Goal: Information Seeking & Learning: Check status

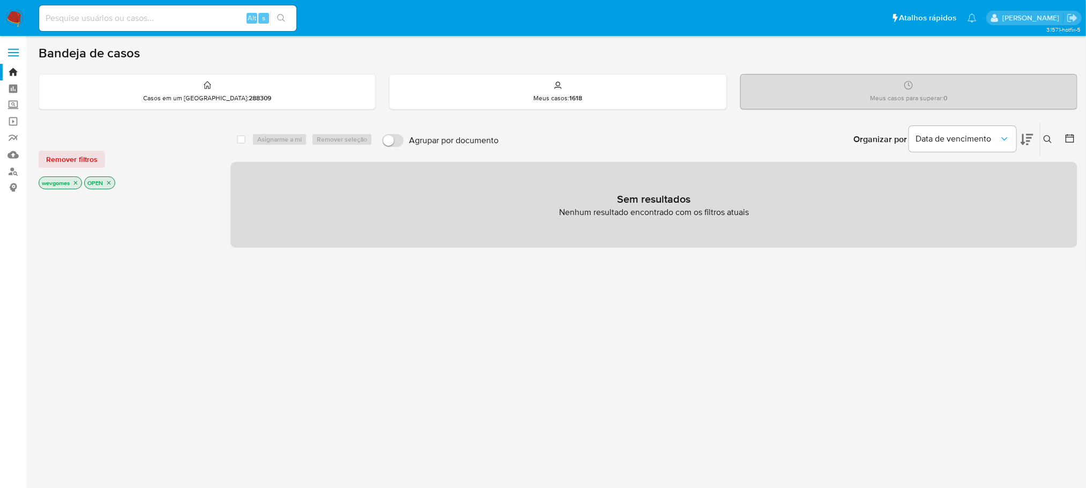
click at [117, 15] on input at bounding box center [167, 18] width 257 height 14
paste input "1965416901"
type input "1965416901"
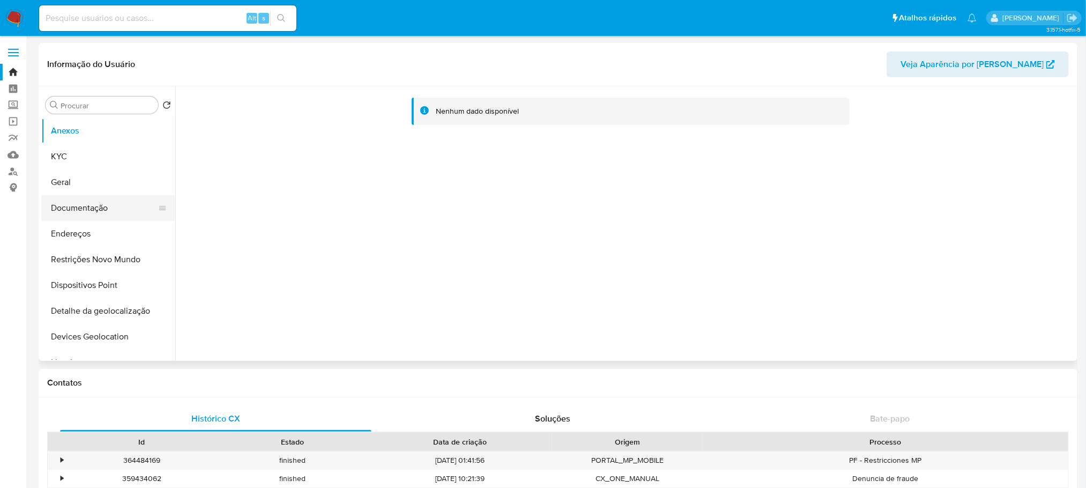
select select "10"
click at [88, 261] on button "Restrições Novo Mundo" at bounding box center [103, 260] width 125 height 26
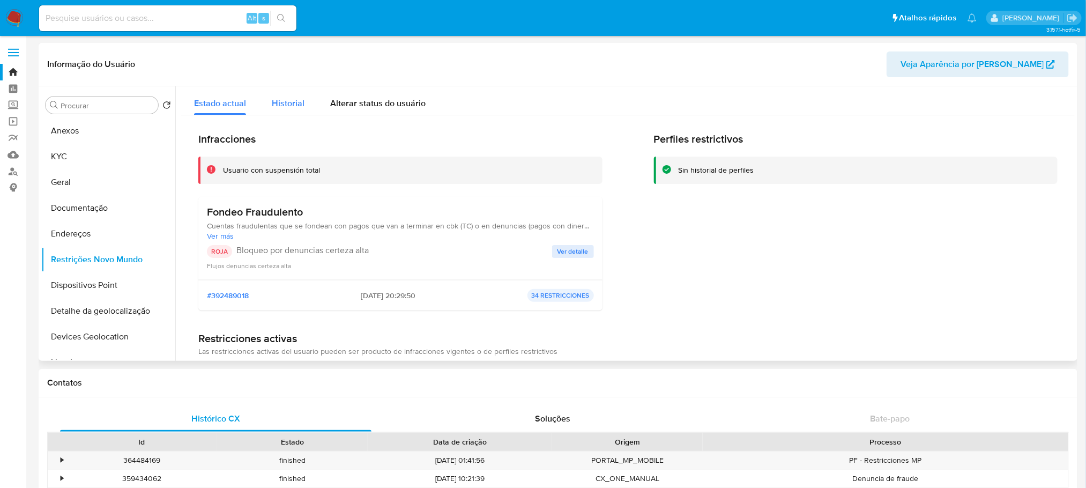
click at [280, 108] on span "Historial" at bounding box center [288, 103] width 33 height 12
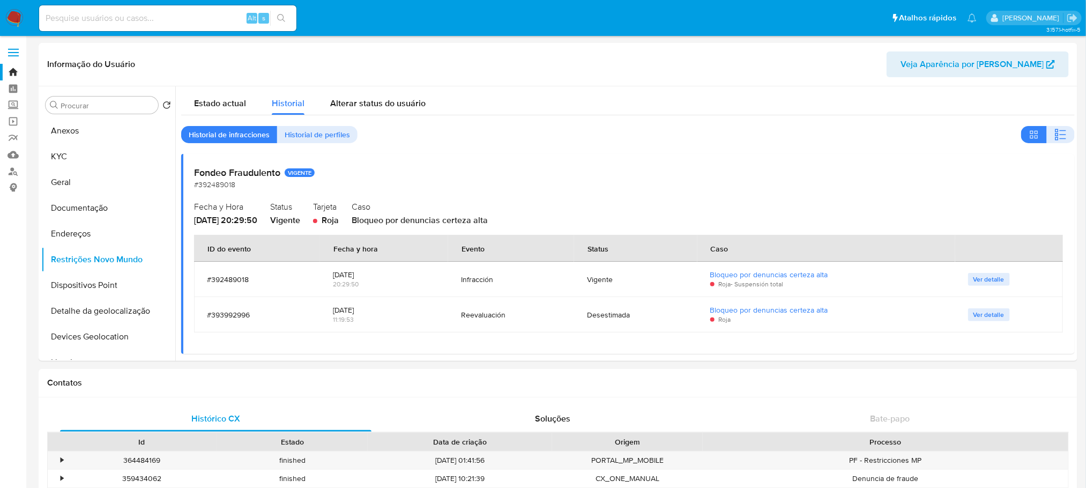
click at [129, 18] on input at bounding box center [167, 18] width 257 height 14
paste input "2008519389"
type input "2008519389"
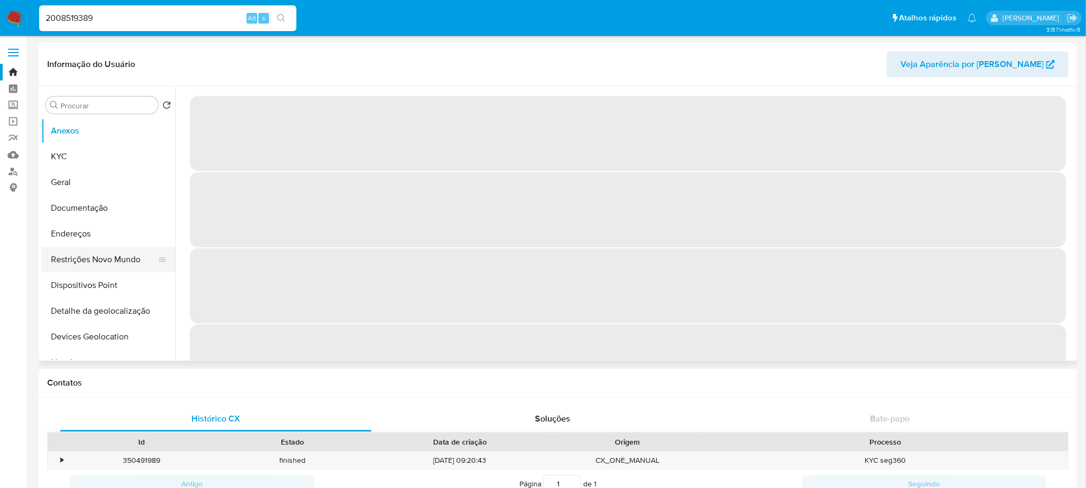
select select "10"
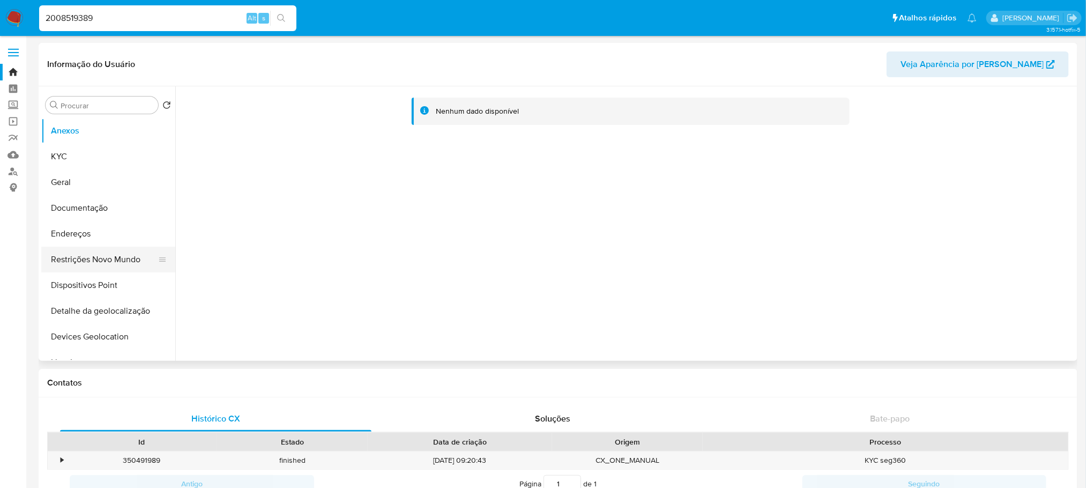
click at [74, 258] on button "Restrições Novo Mundo" at bounding box center [103, 260] width 125 height 26
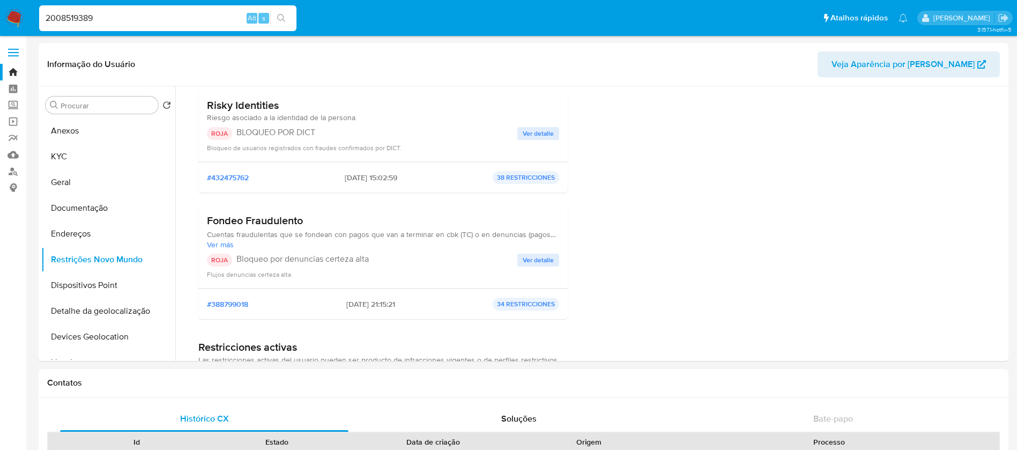
scroll to position [107, 0]
click at [113, 21] on input "2008519389" at bounding box center [167, 18] width 257 height 14
click at [135, 24] on input "2008519389" at bounding box center [167, 18] width 257 height 14
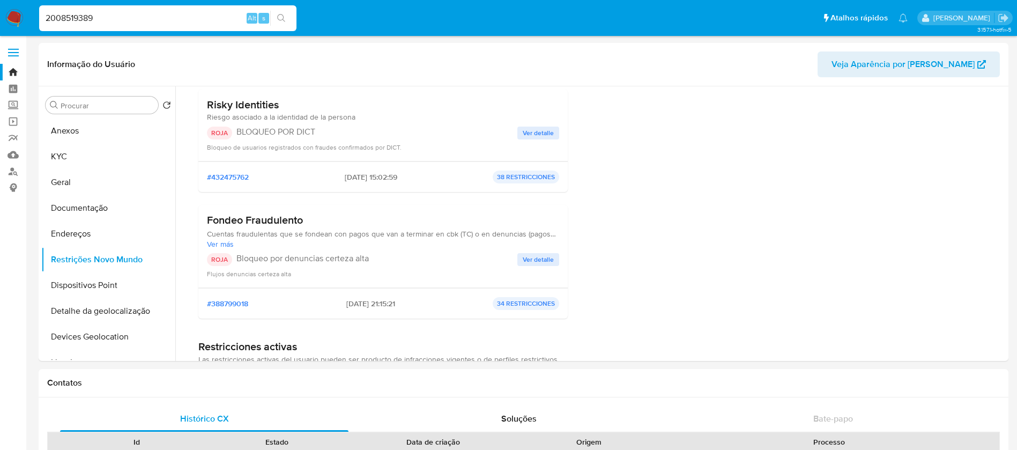
paste input "121310391"
type input "2121310391"
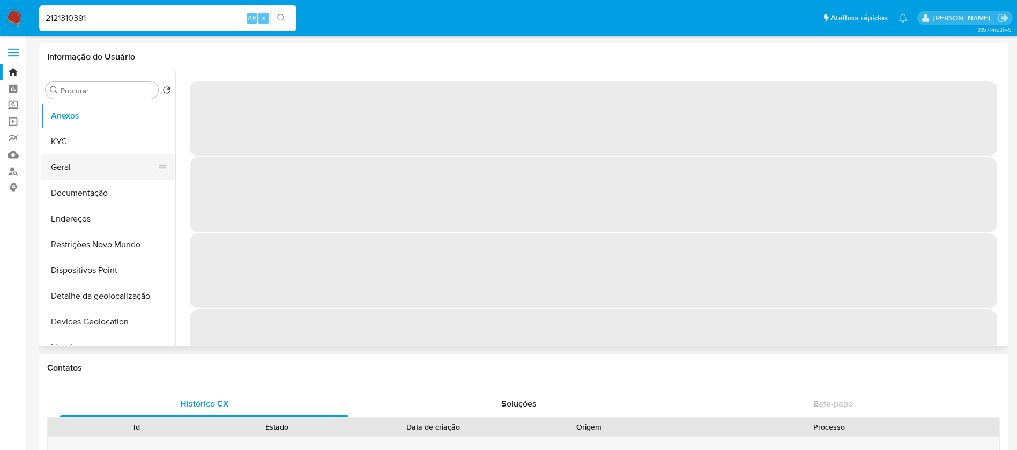
click at [84, 171] on button "Geral" at bounding box center [103, 167] width 125 height 26
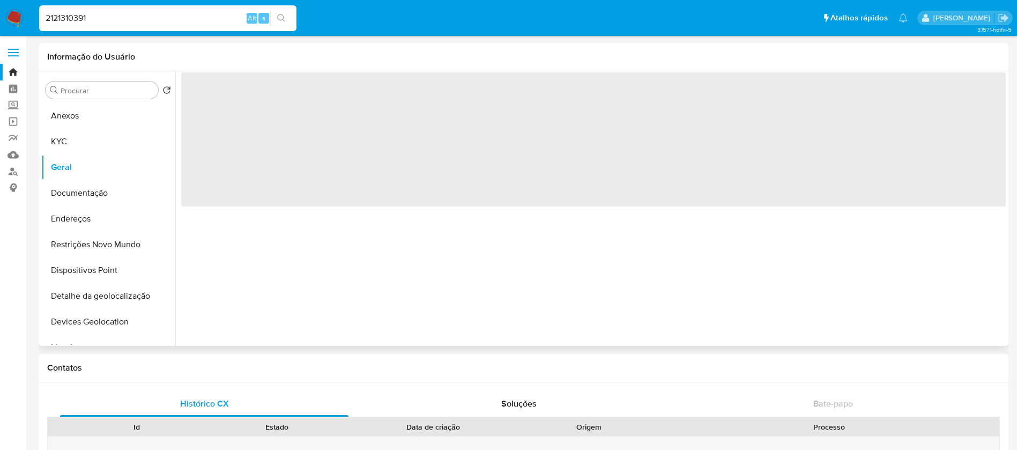
select select "10"
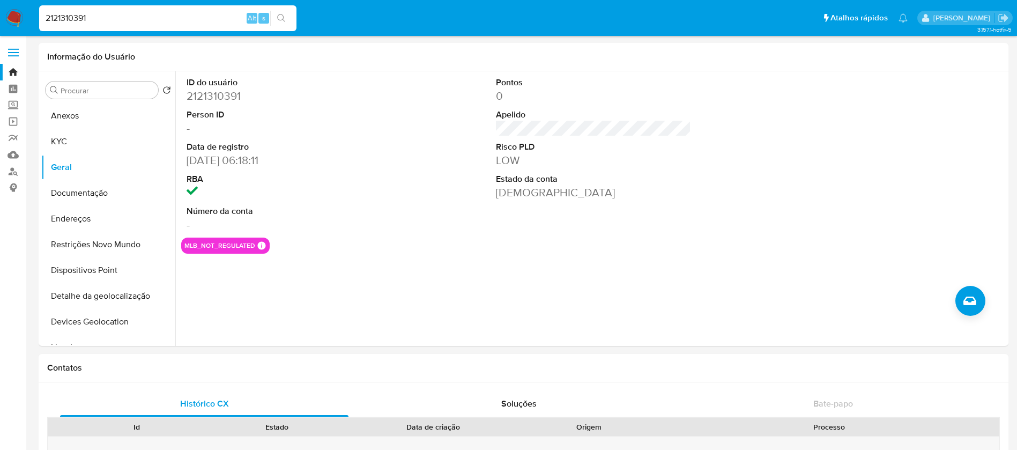
click at [112, 19] on input "2121310391" at bounding box center [167, 18] width 257 height 14
paste input "452852865"
type input "452852865"
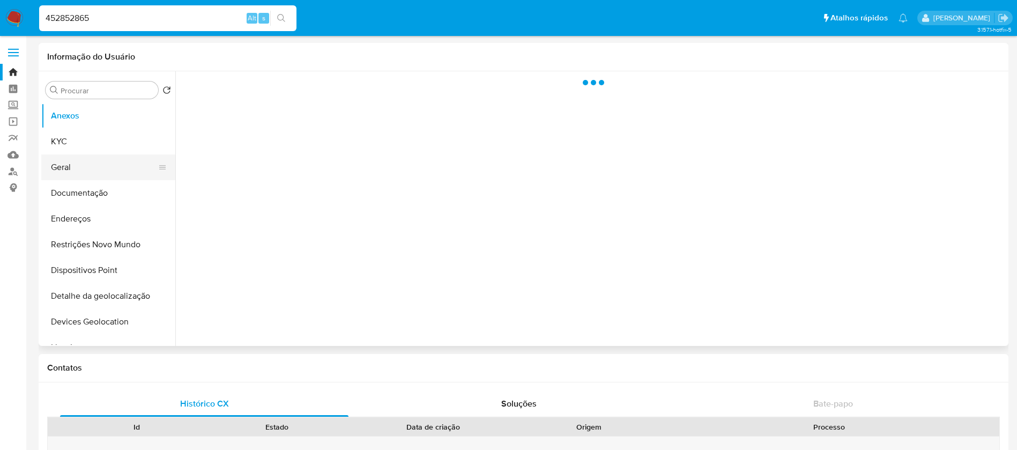
click at [70, 179] on button "Geral" at bounding box center [103, 167] width 125 height 26
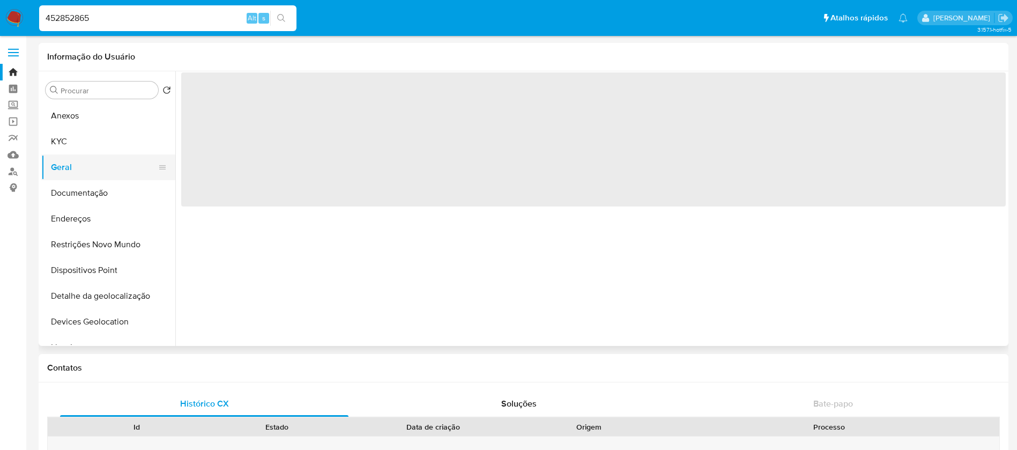
select select "10"
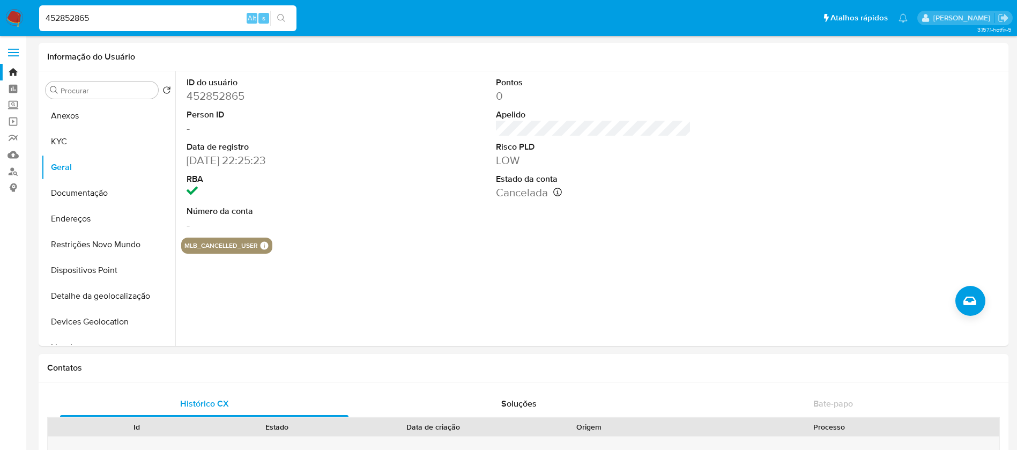
click at [91, 12] on input "452852865" at bounding box center [167, 18] width 257 height 14
click at [137, 19] on input "452852865" at bounding box center [167, 18] width 257 height 14
paste input "87747986"
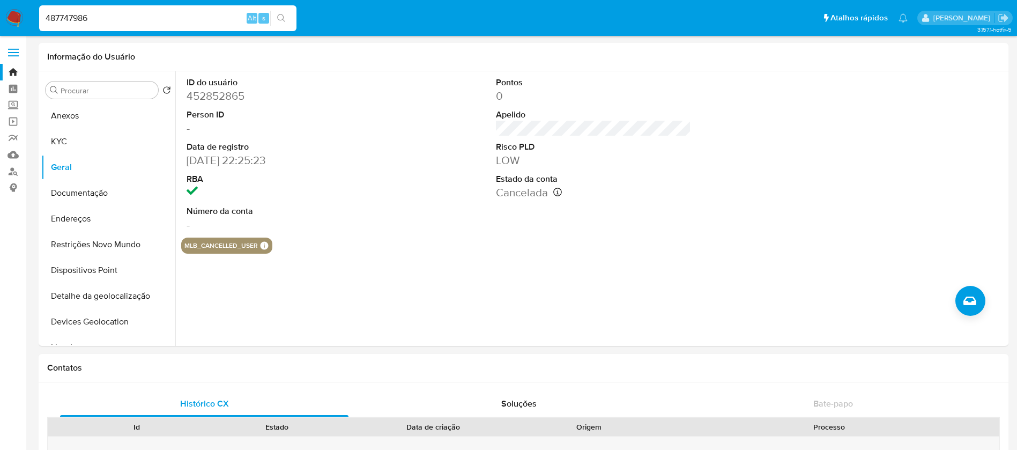
type input "487747986"
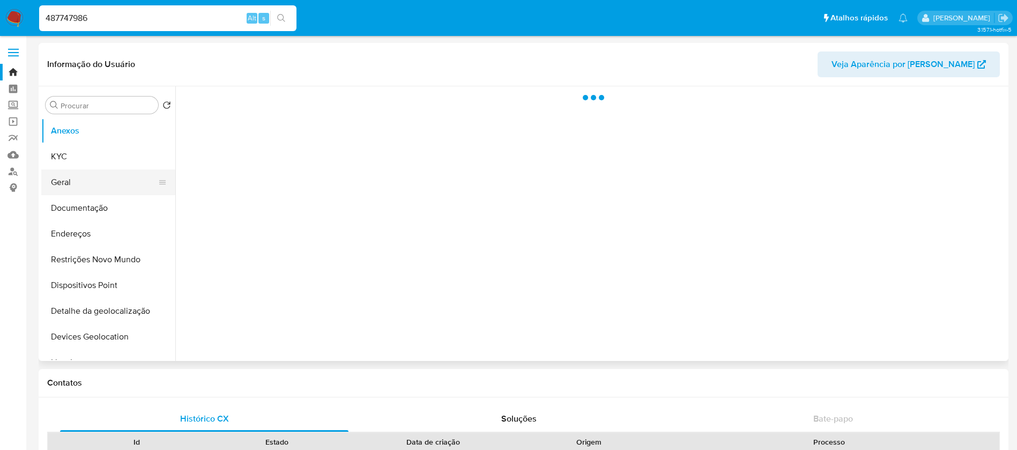
click at [80, 183] on button "Geral" at bounding box center [103, 182] width 125 height 26
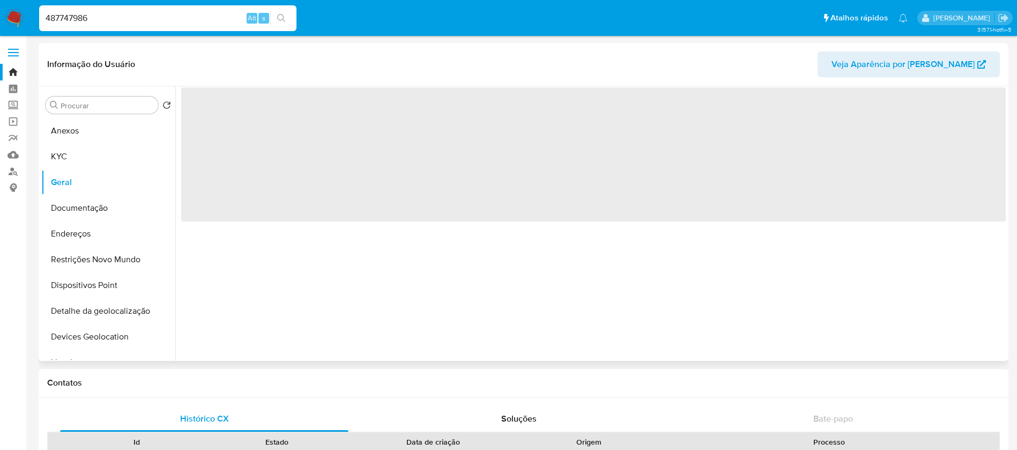
select select "10"
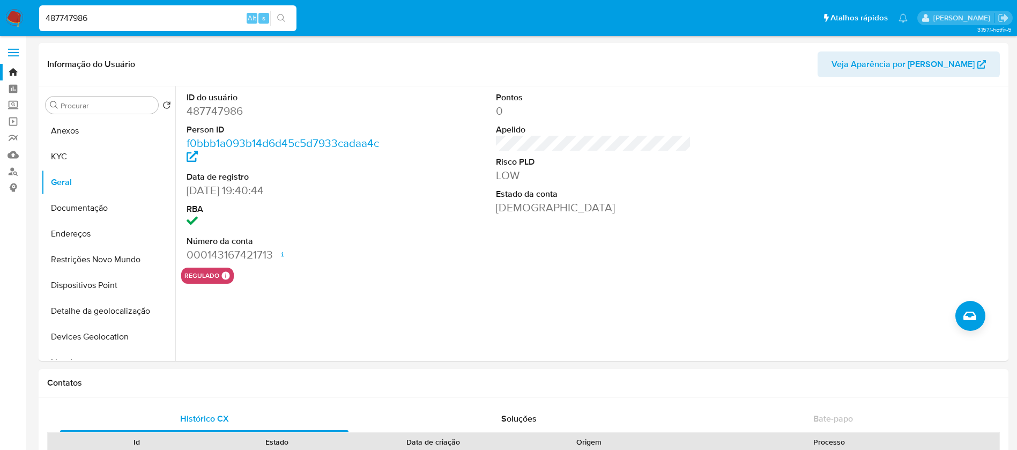
click at [108, 22] on input "487747986" at bounding box center [167, 18] width 257 height 14
paste input "194490118"
type input "194490118"
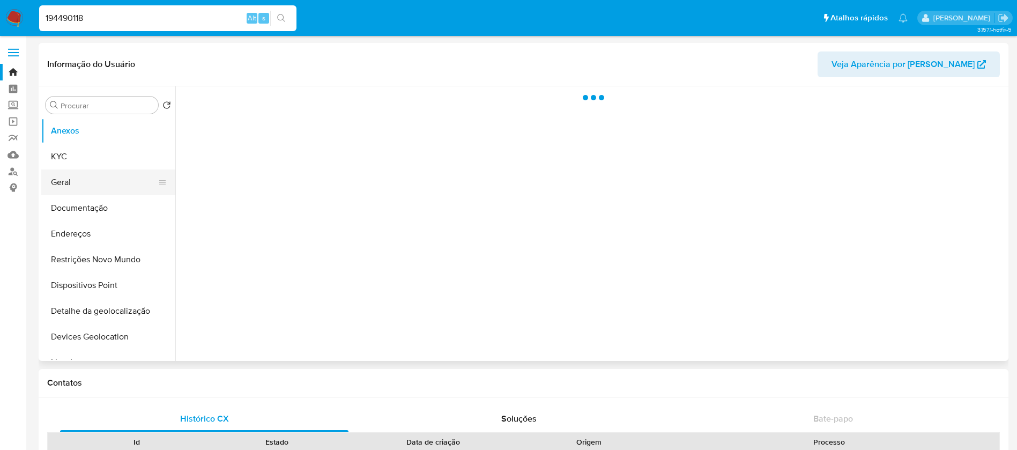
click at [71, 183] on button "Geral" at bounding box center [103, 182] width 125 height 26
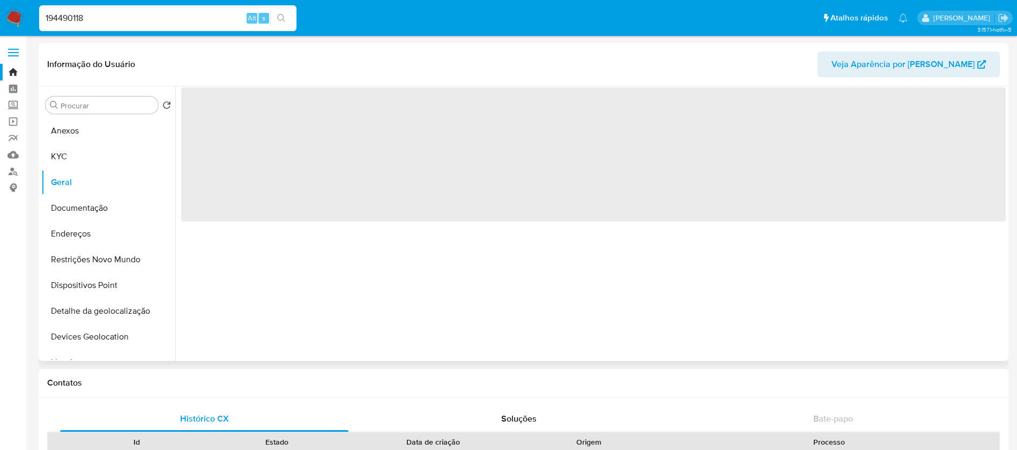
select select "10"
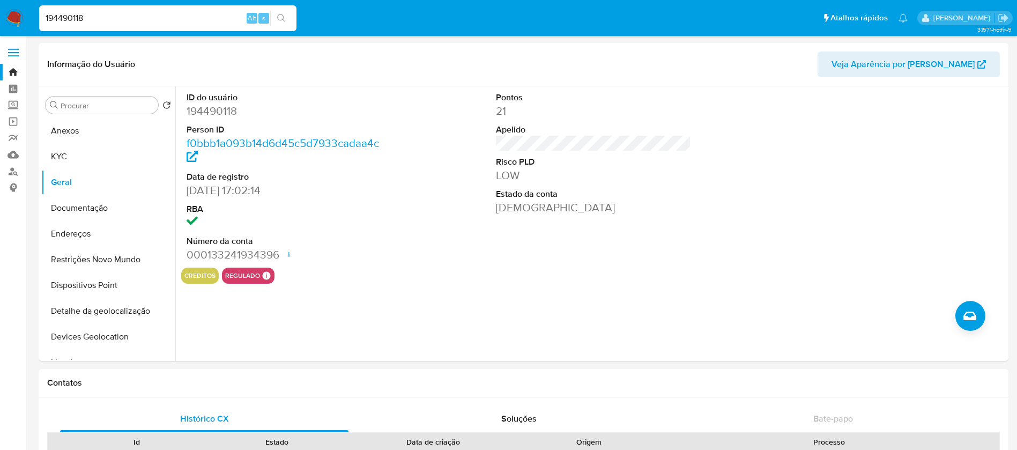
click at [125, 21] on input "194490118" at bounding box center [167, 18] width 257 height 14
paste input "324098182"
type input "324098182"
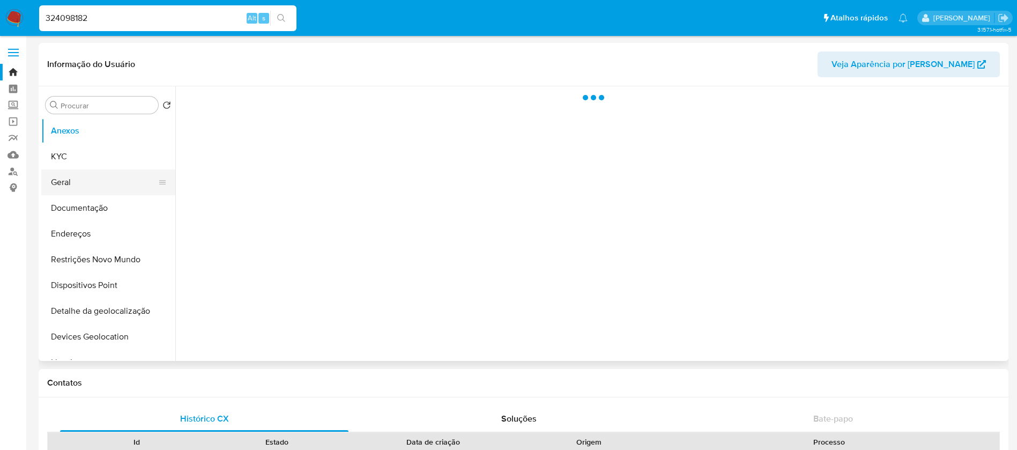
click at [78, 189] on button "Geral" at bounding box center [103, 182] width 125 height 26
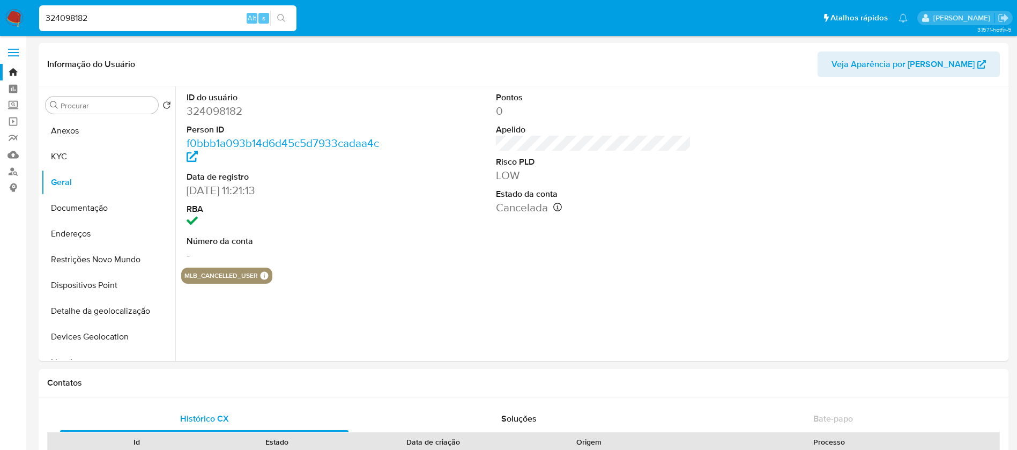
select select "10"
click at [79, 256] on button "Restrições Novo Mundo" at bounding box center [103, 260] width 125 height 26
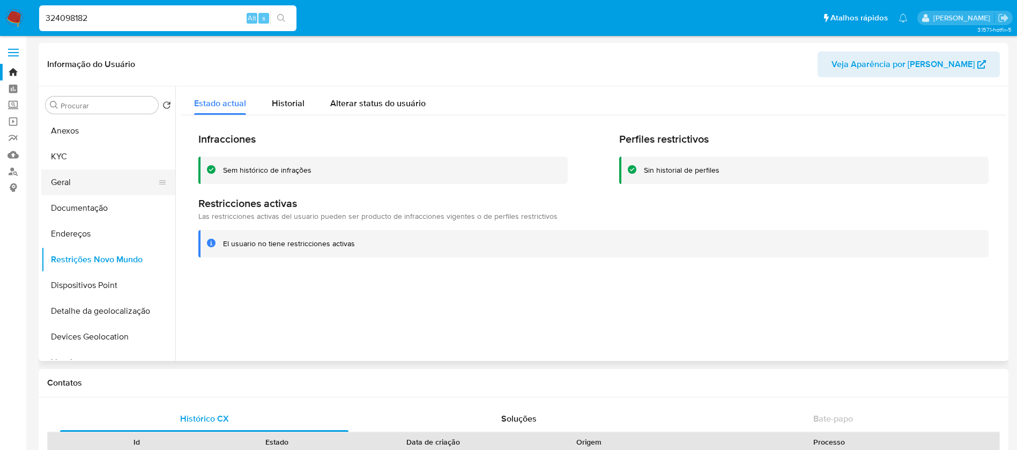
click at [89, 178] on button "Geral" at bounding box center [103, 182] width 125 height 26
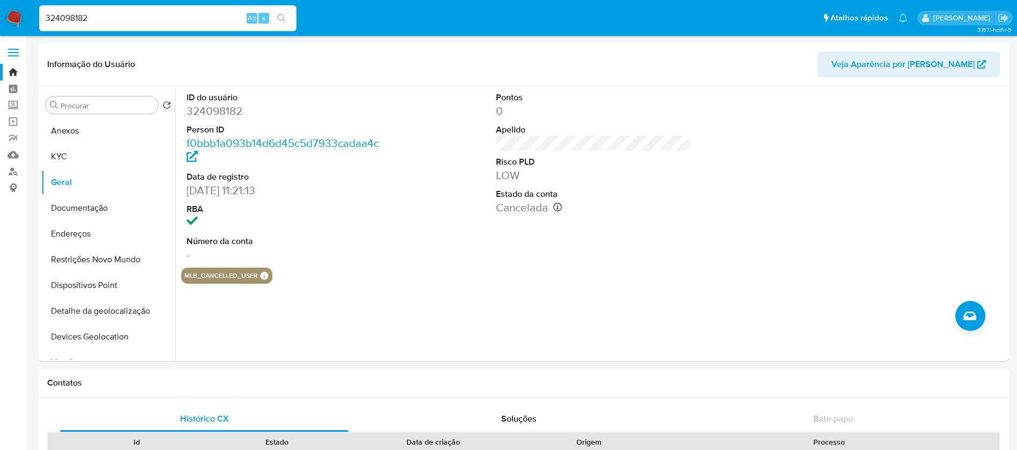
click at [114, 23] on input "324098182" at bounding box center [167, 18] width 257 height 14
paste input "07828225"
type input "307828225"
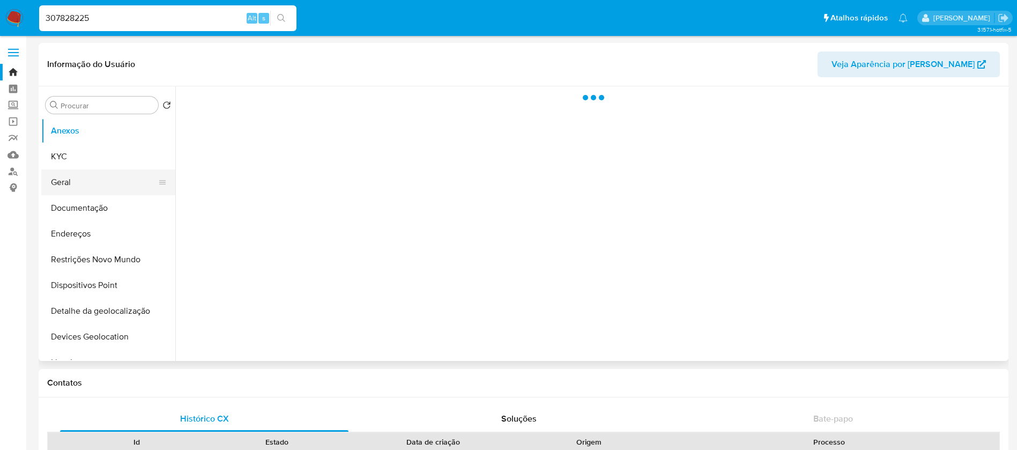
click at [71, 183] on button "Geral" at bounding box center [103, 182] width 125 height 26
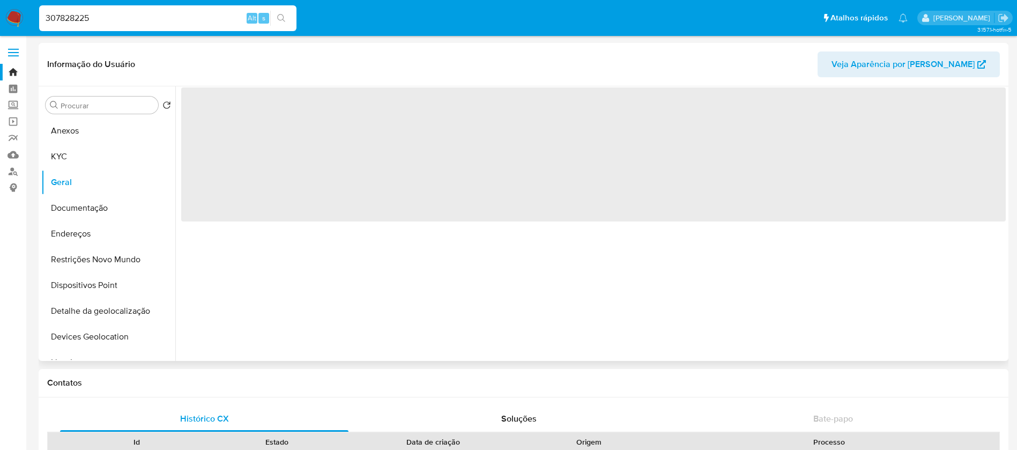
select select "10"
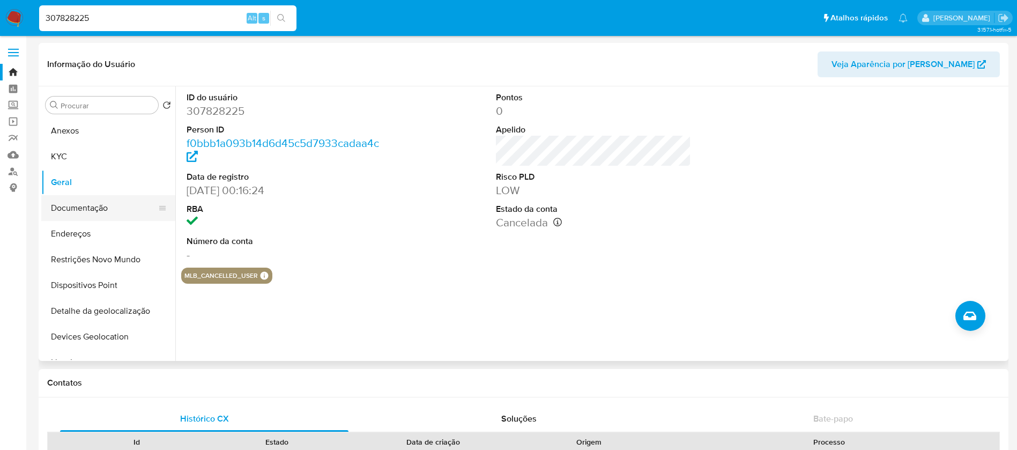
click at [89, 209] on button "Documentação" at bounding box center [103, 208] width 125 height 26
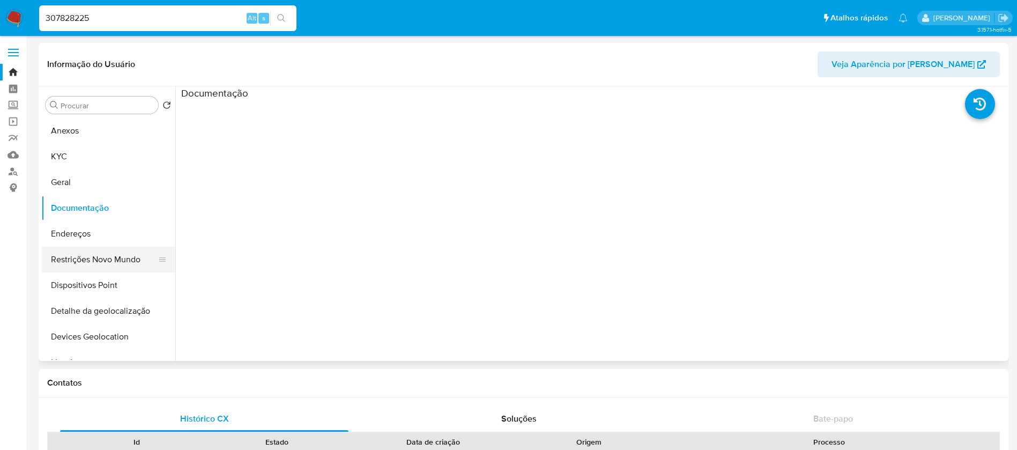
click at [80, 262] on button "Restrições Novo Mundo" at bounding box center [103, 260] width 125 height 26
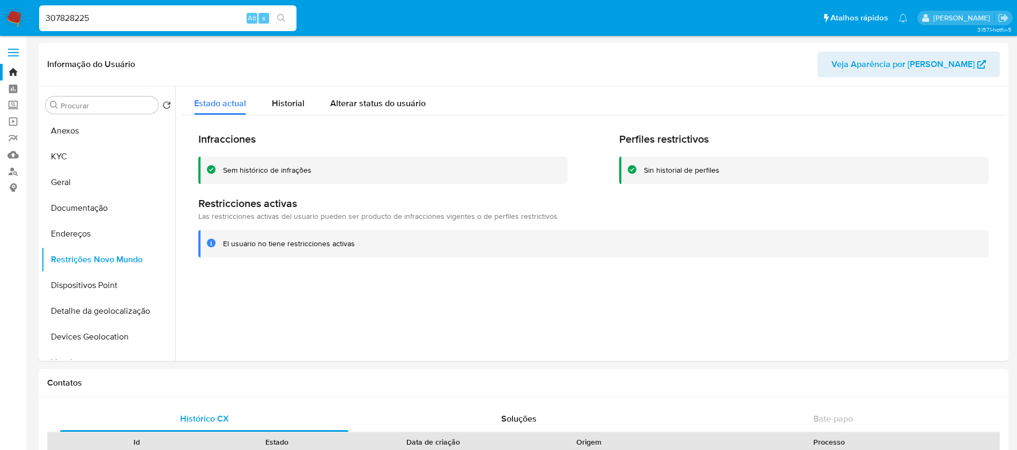
click at [151, 22] on input "307828225" at bounding box center [167, 18] width 257 height 14
paste input "1026683573"
type input "1026683573"
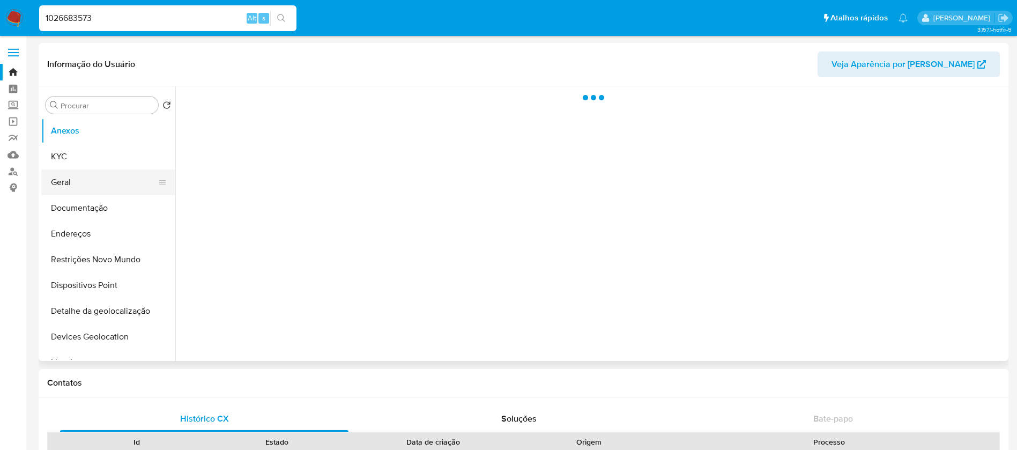
click at [78, 189] on button "Geral" at bounding box center [103, 182] width 125 height 26
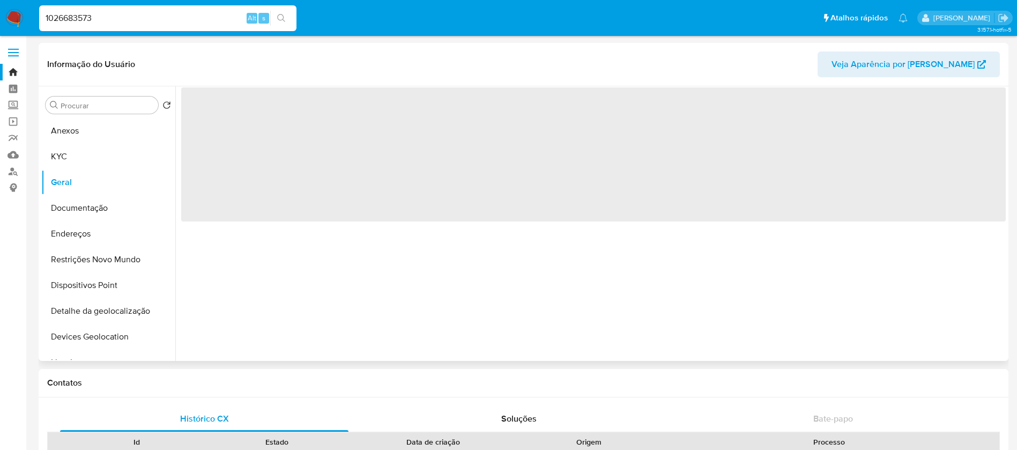
select select "10"
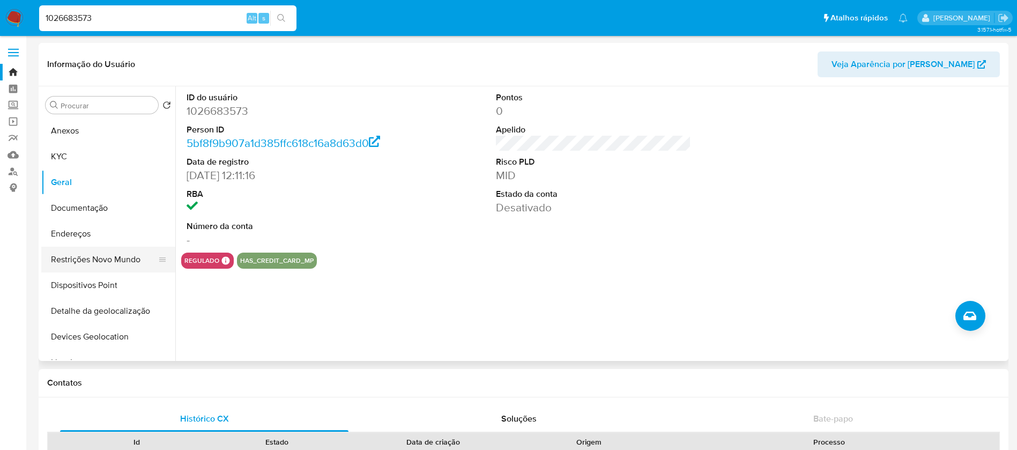
click at [80, 261] on button "Restrições Novo Mundo" at bounding box center [103, 260] width 125 height 26
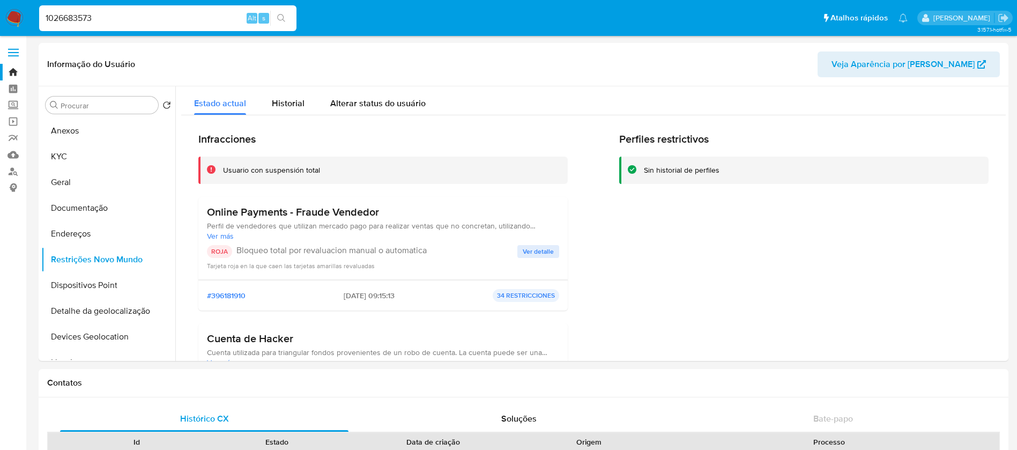
click at [119, 26] on div "1026683573 Alt s" at bounding box center [167, 18] width 257 height 26
click at [112, 18] on input "1026683573" at bounding box center [167, 18] width 257 height 14
paste input "616224005"
type input "616224005"
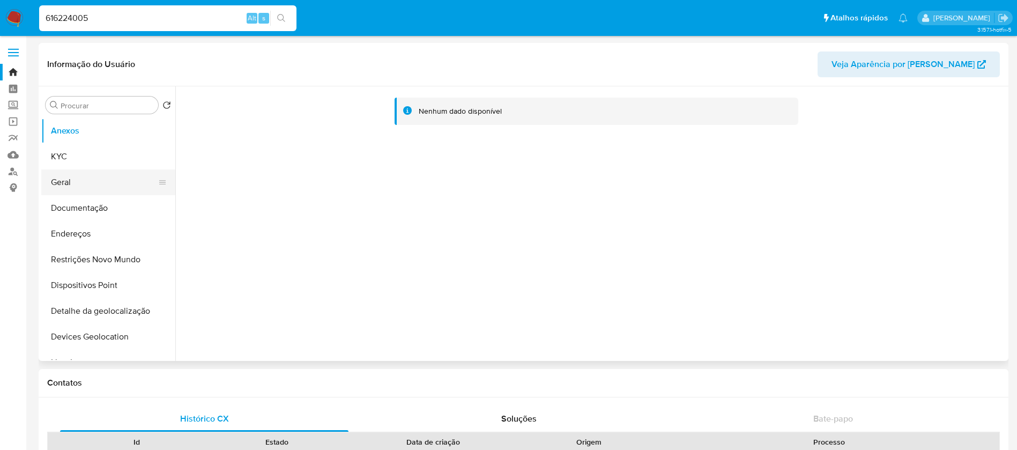
click at [75, 187] on button "Geral" at bounding box center [103, 182] width 125 height 26
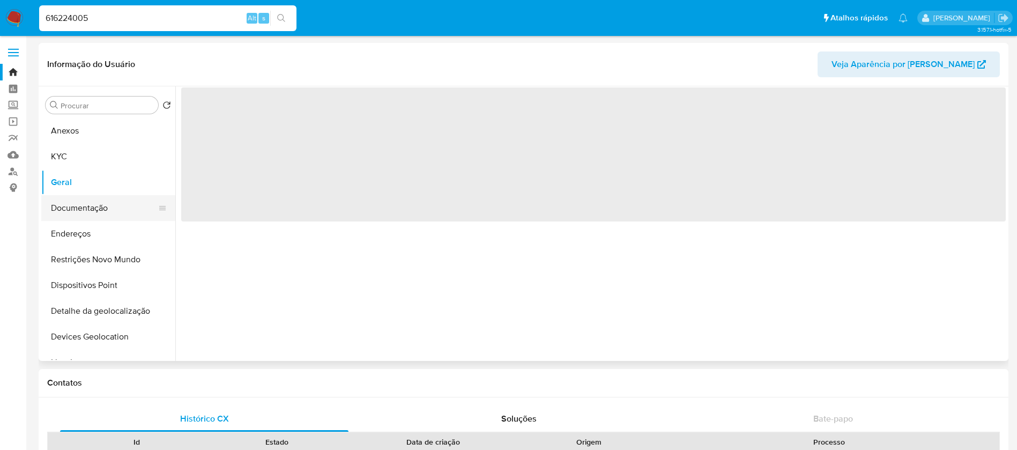
select select "10"
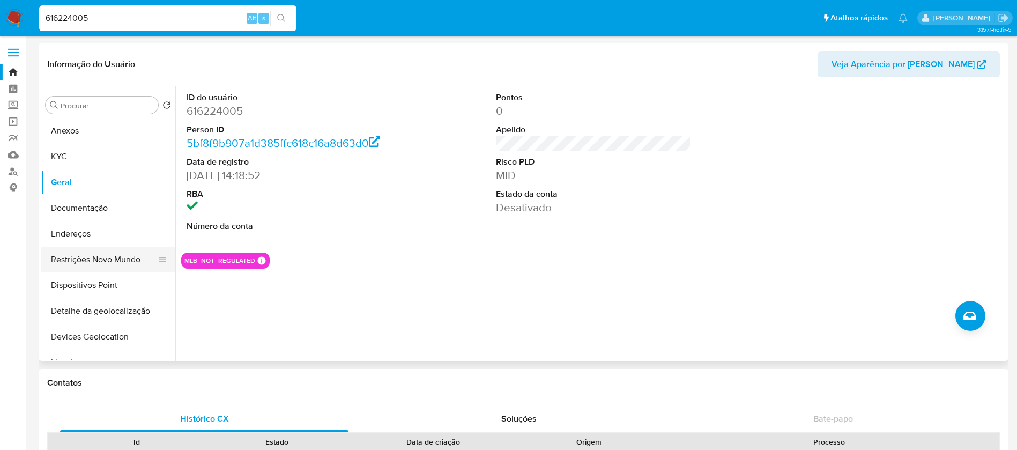
click at [88, 257] on button "Restrições Novo Mundo" at bounding box center [103, 260] width 125 height 26
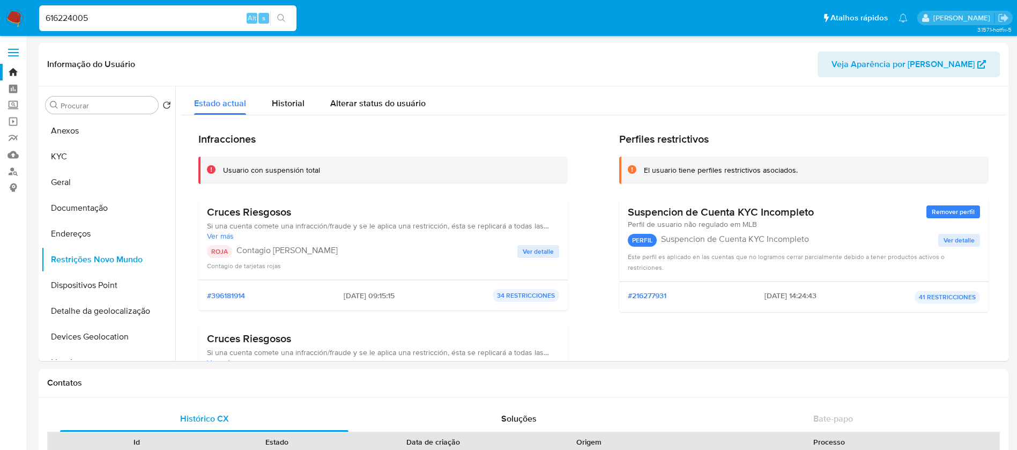
click at [132, 19] on input "616224005" at bounding box center [167, 18] width 257 height 14
paste input "461009101"
type input "461009101"
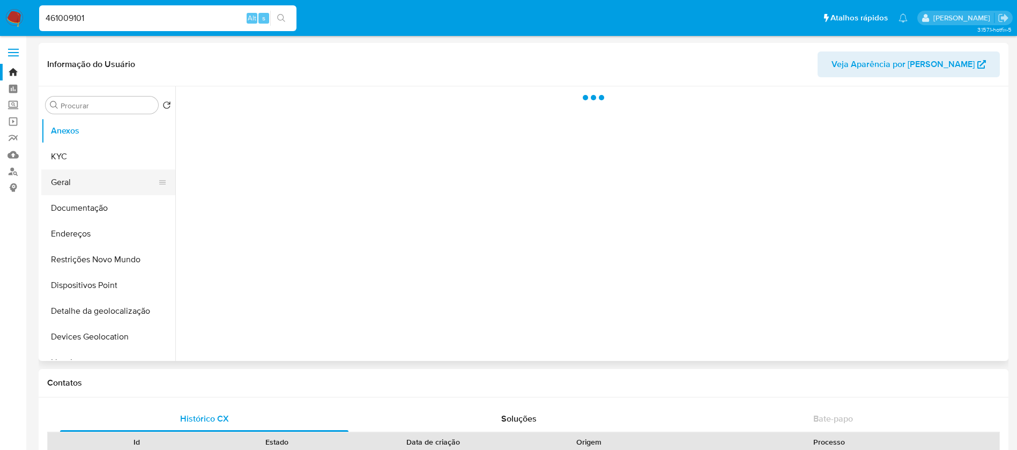
click at [70, 187] on button "Geral" at bounding box center [103, 182] width 125 height 26
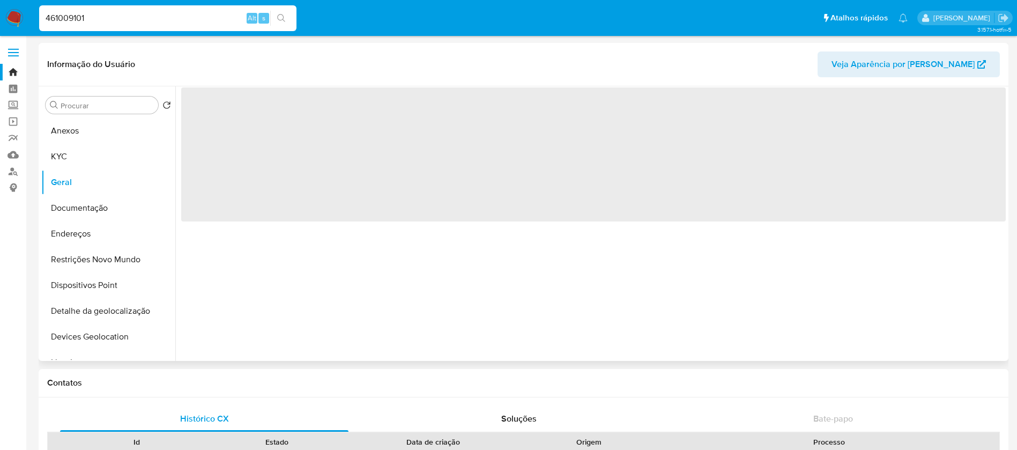
select select "10"
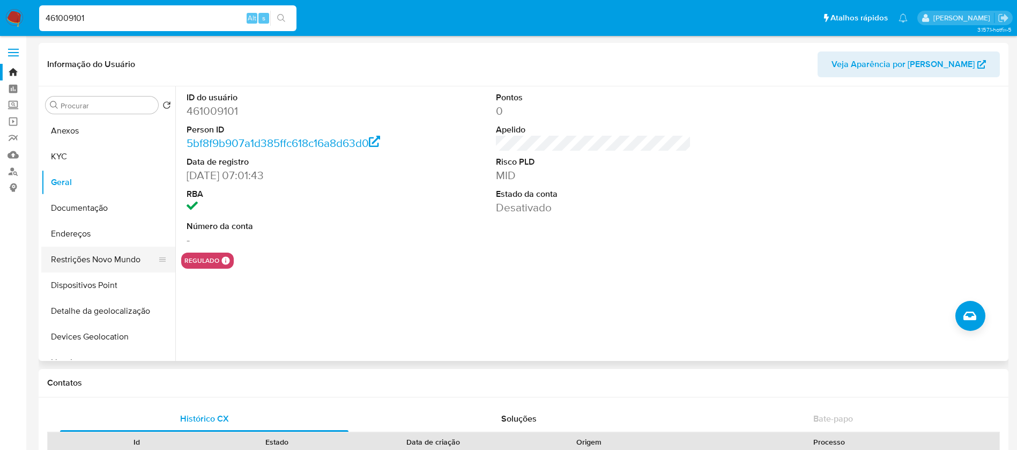
click at [85, 259] on button "Restrições Novo Mundo" at bounding box center [103, 260] width 125 height 26
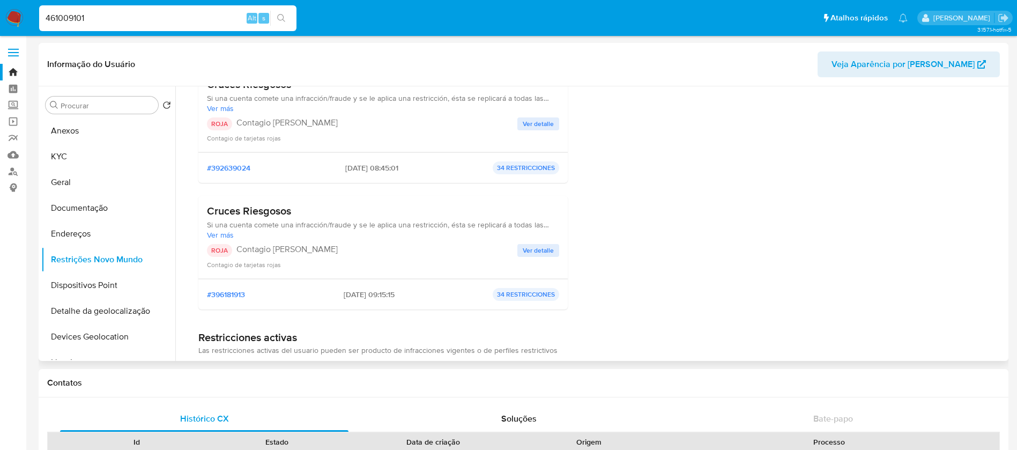
scroll to position [107, 0]
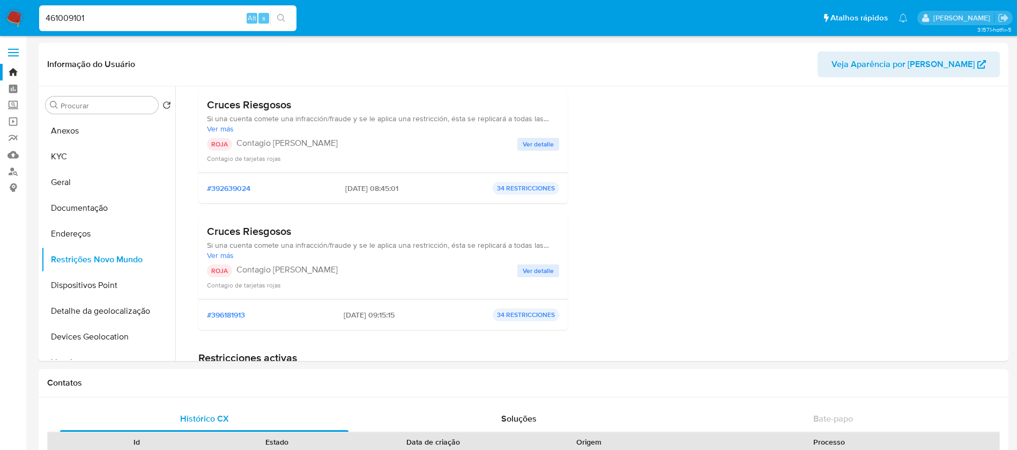
click at [110, 13] on input "461009101" at bounding box center [167, 18] width 257 height 14
paste input "1369974677"
type input "1369974677"
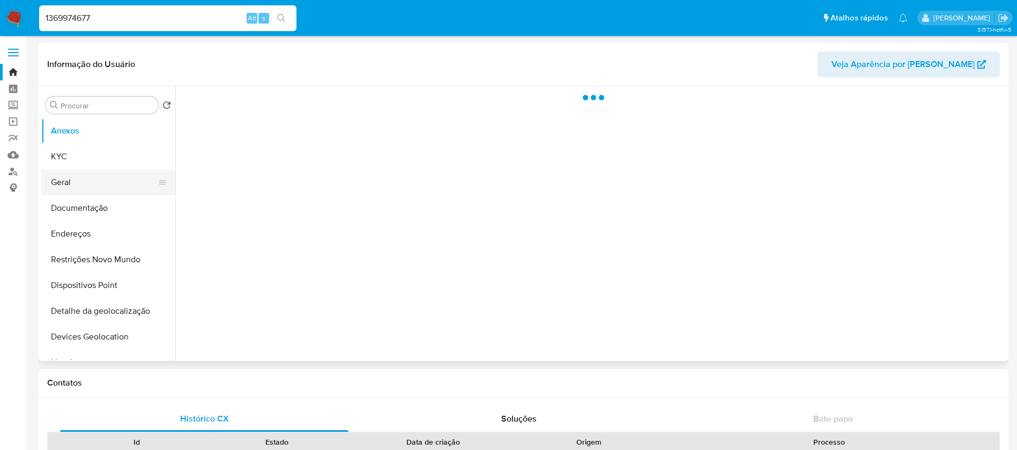
click at [71, 190] on button "Geral" at bounding box center [103, 182] width 125 height 26
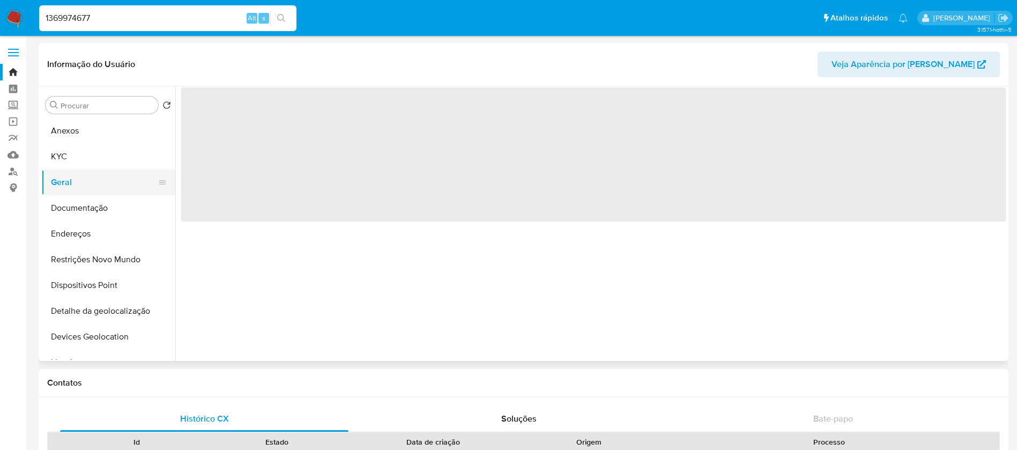
select select "10"
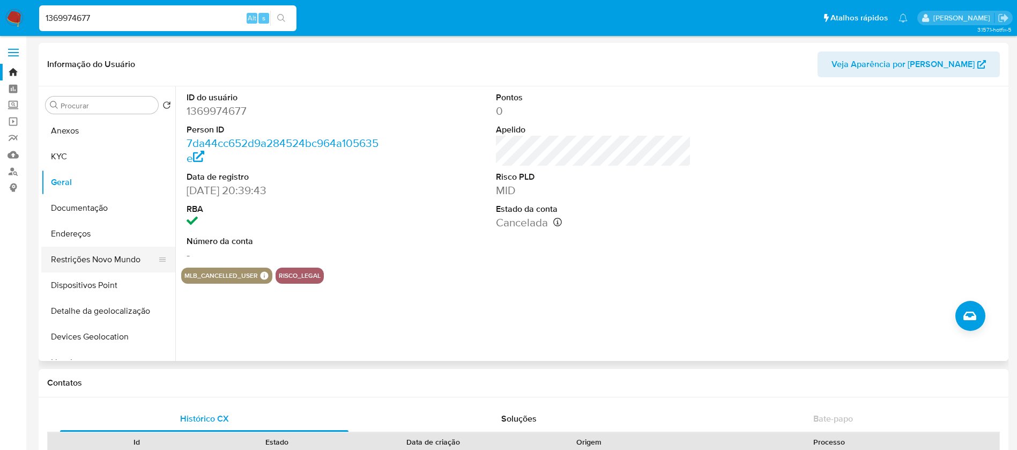
click at [91, 259] on button "Restrições Novo Mundo" at bounding box center [103, 260] width 125 height 26
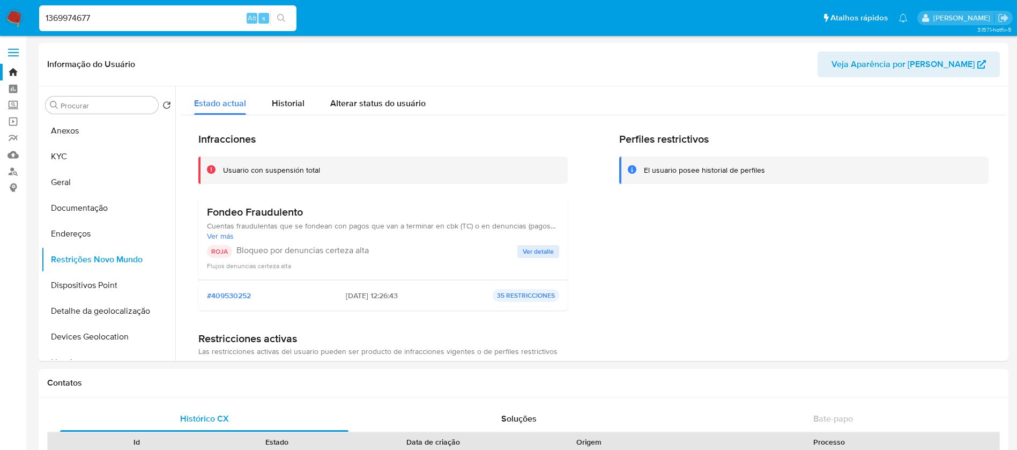
click at [113, 16] on input "1369974677" at bounding box center [167, 18] width 257 height 14
paste input "51730589"
type input "51730589"
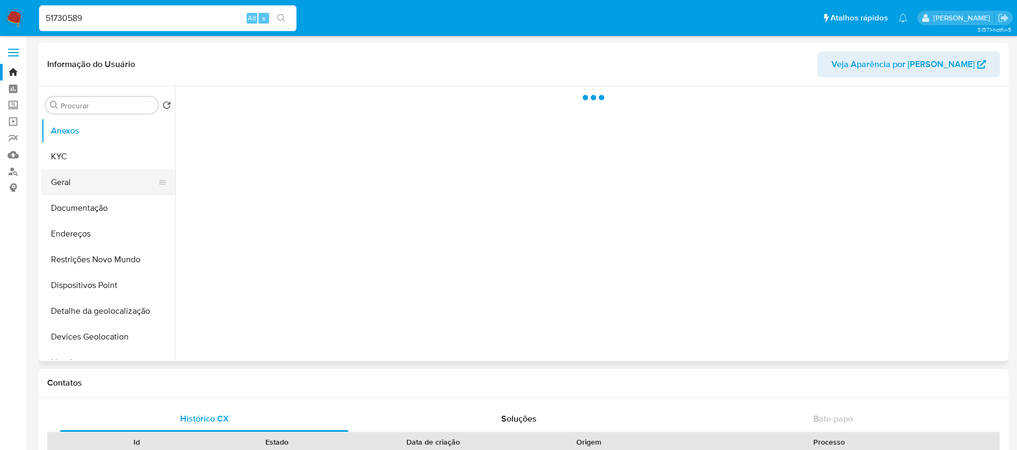
click at [73, 185] on button "Geral" at bounding box center [103, 182] width 125 height 26
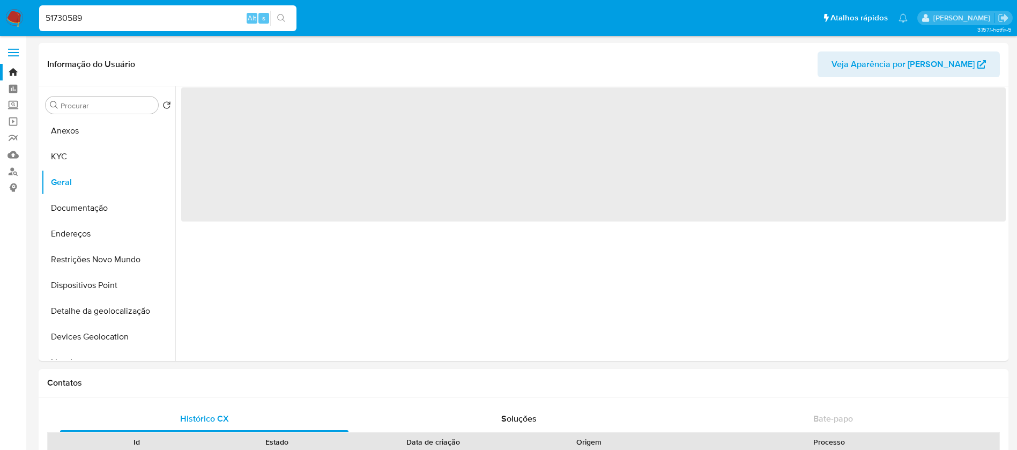
select select "10"
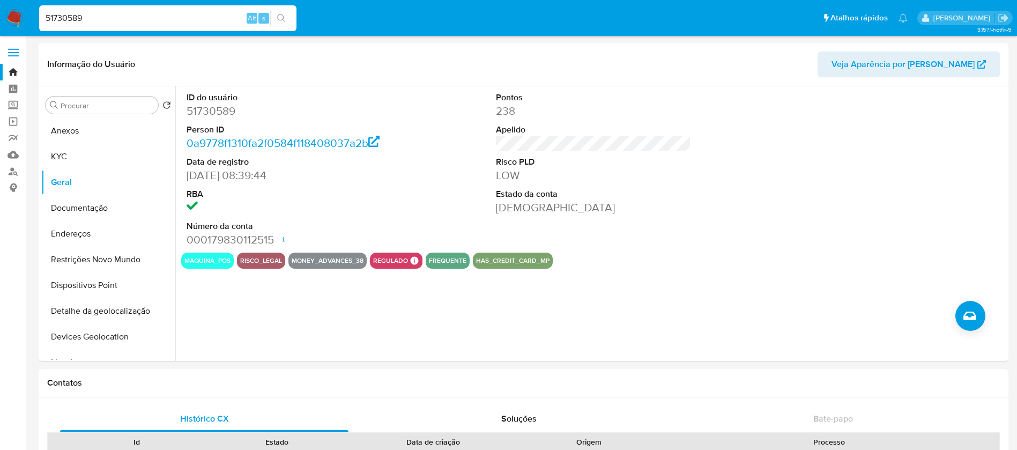
click at [131, 24] on input "51730589" at bounding box center [167, 18] width 257 height 14
paste input "65081707"
type input "65081707"
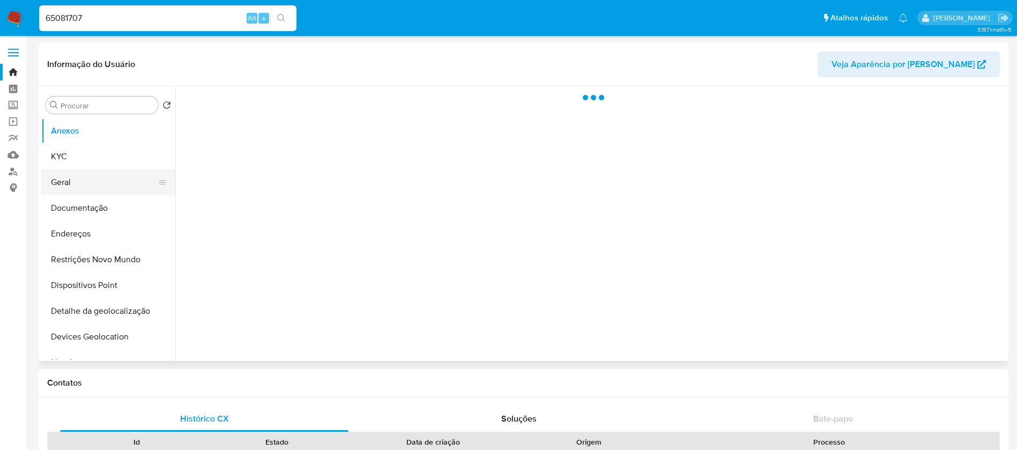
click at [86, 184] on button "Geral" at bounding box center [103, 182] width 125 height 26
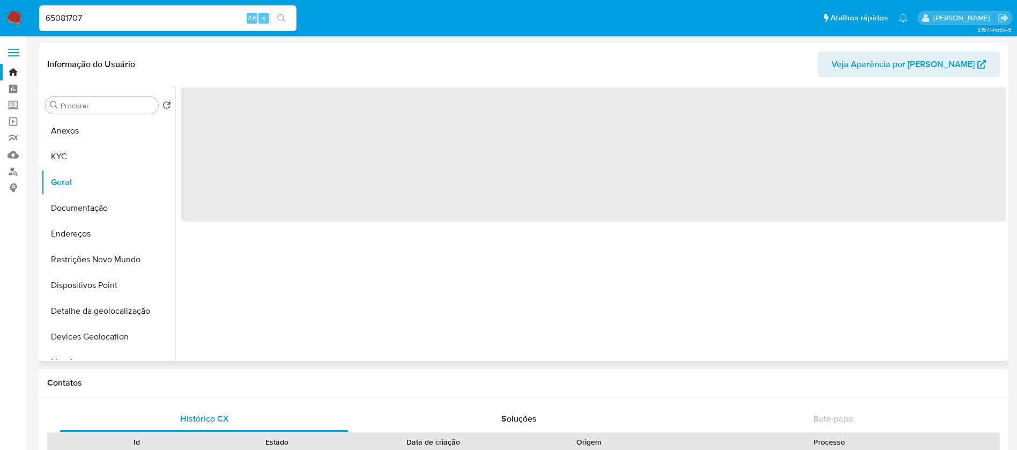
select select "10"
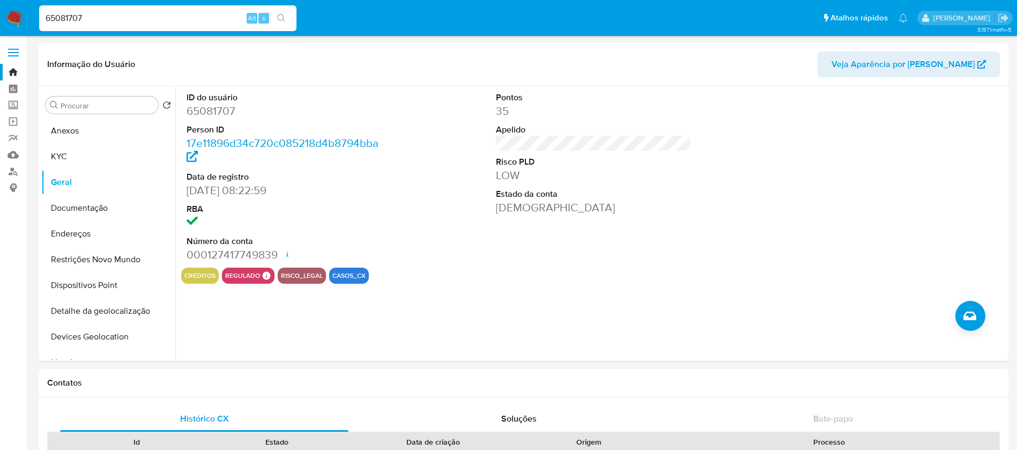
click at [123, 18] on input "65081707" at bounding box center [167, 18] width 257 height 14
paste input "2082553108"
type input "2082553108"
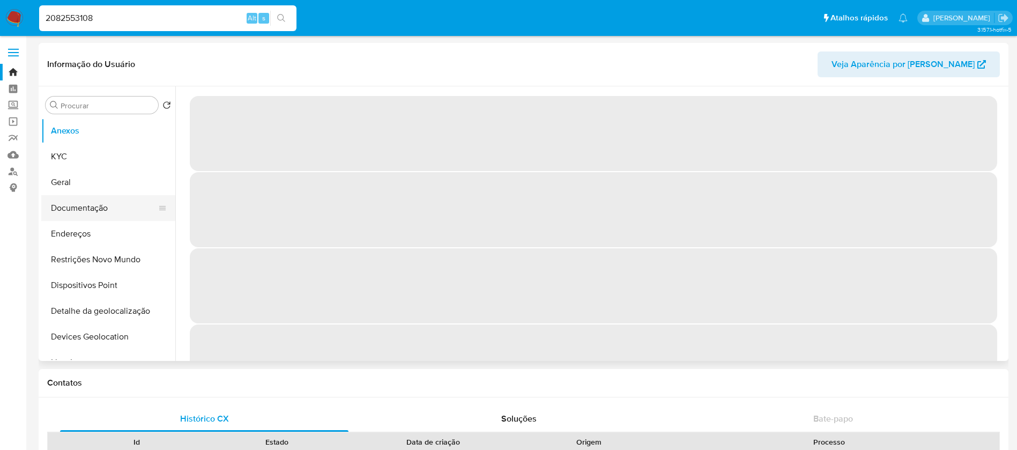
select select "10"
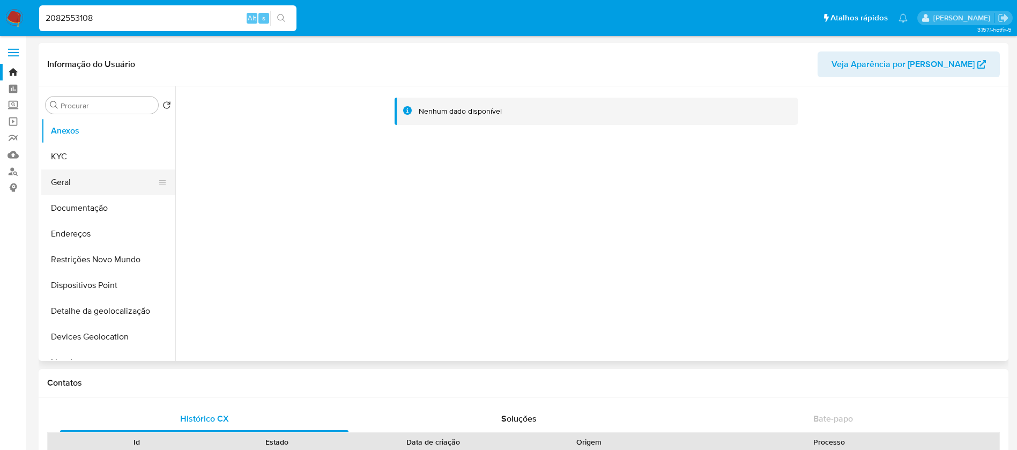
click at [70, 187] on button "Geral" at bounding box center [103, 182] width 125 height 26
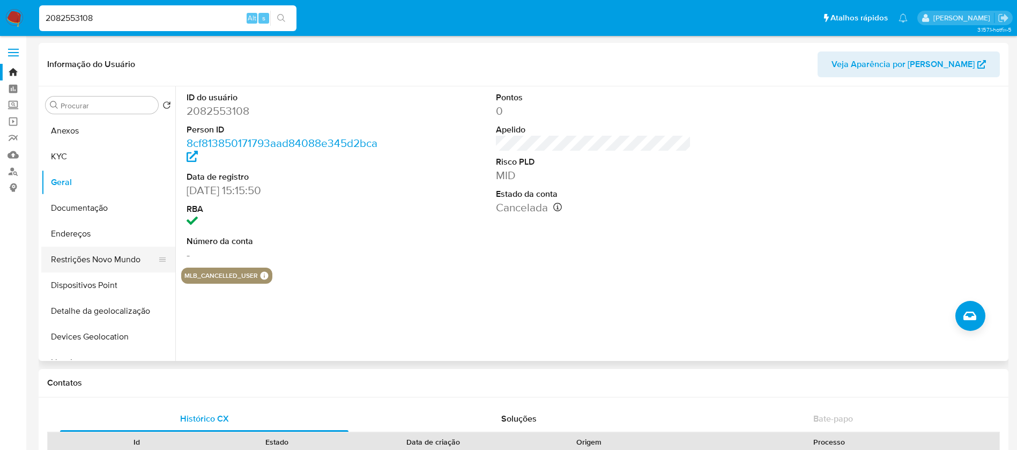
click at [79, 257] on button "Restrições Novo Mundo" at bounding box center [103, 260] width 125 height 26
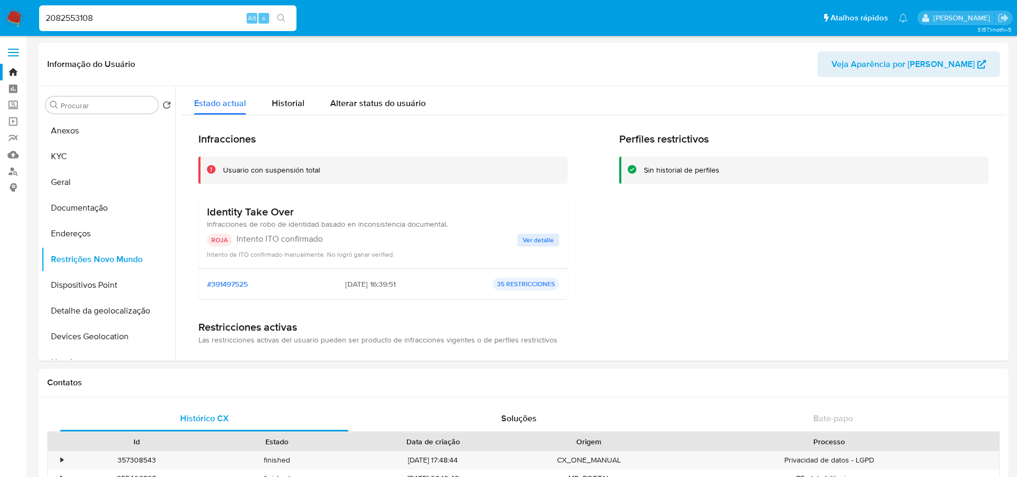
click at [134, 25] on input "2082553108" at bounding box center [167, 18] width 257 height 14
paste input "1369974677"
type input "1369974677"
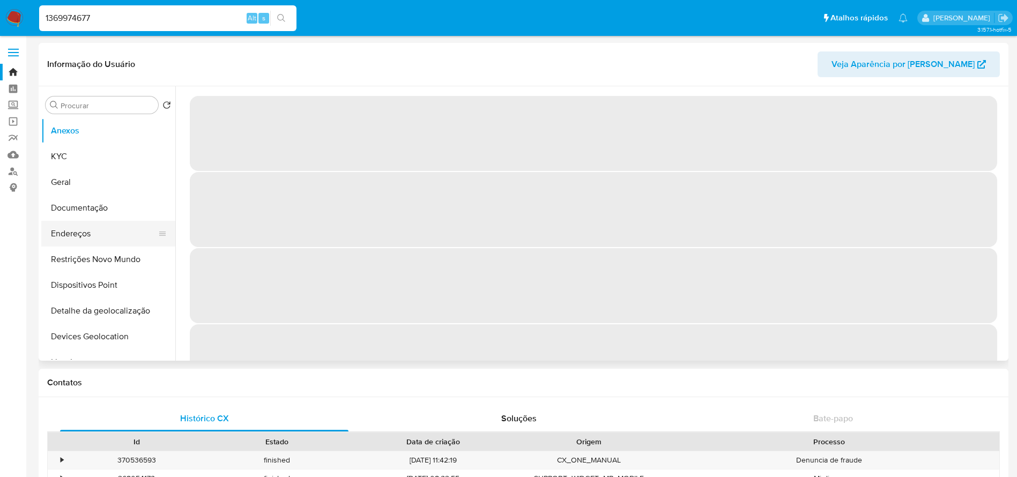
select select "10"
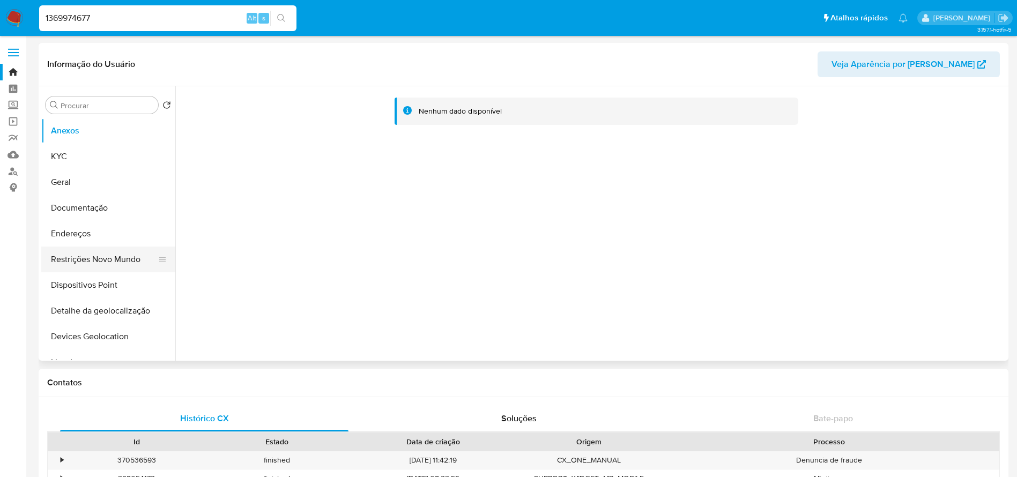
click at [79, 251] on button "Restrições Novo Mundo" at bounding box center [103, 260] width 125 height 26
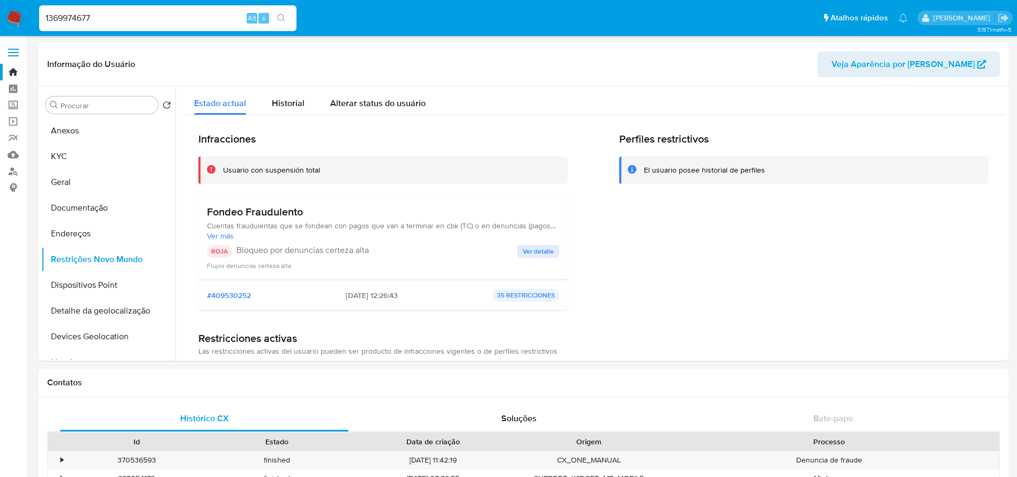
click at [122, 17] on input "1369974677" at bounding box center [167, 18] width 257 height 14
paste input "2082553108"
type input "2082553108"
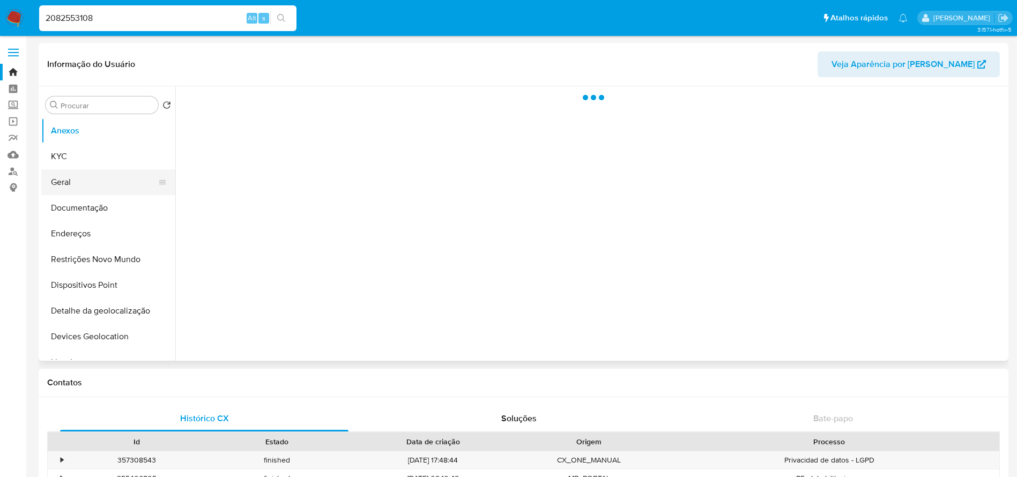
click at [63, 187] on button "Geral" at bounding box center [103, 182] width 125 height 26
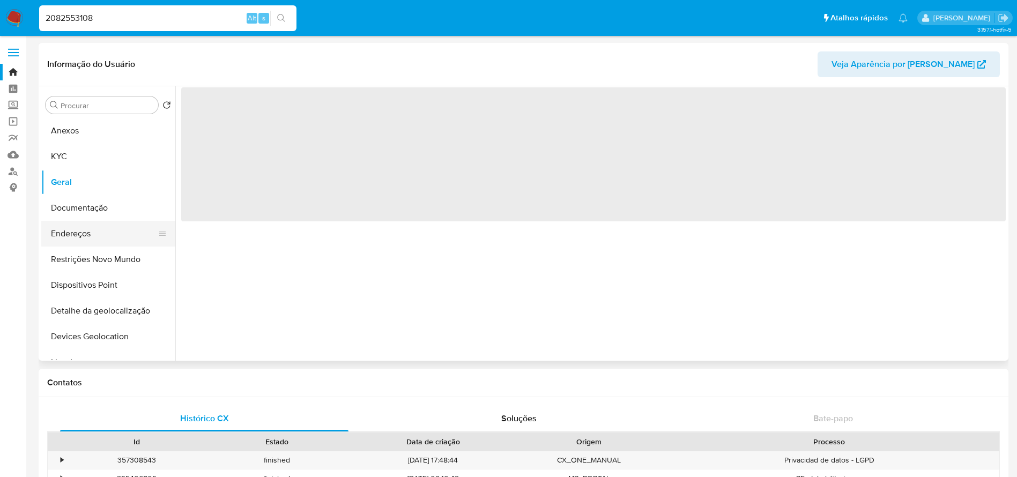
select select "10"
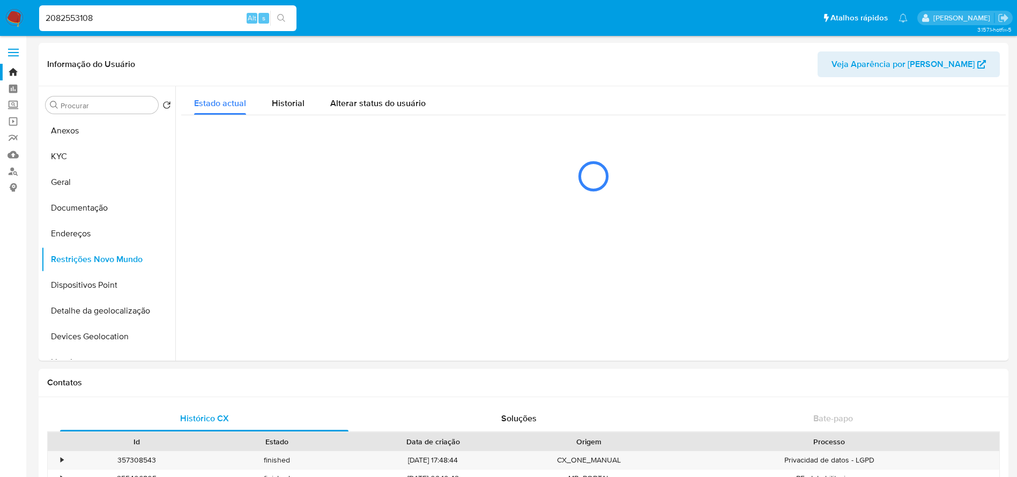
select select "10"
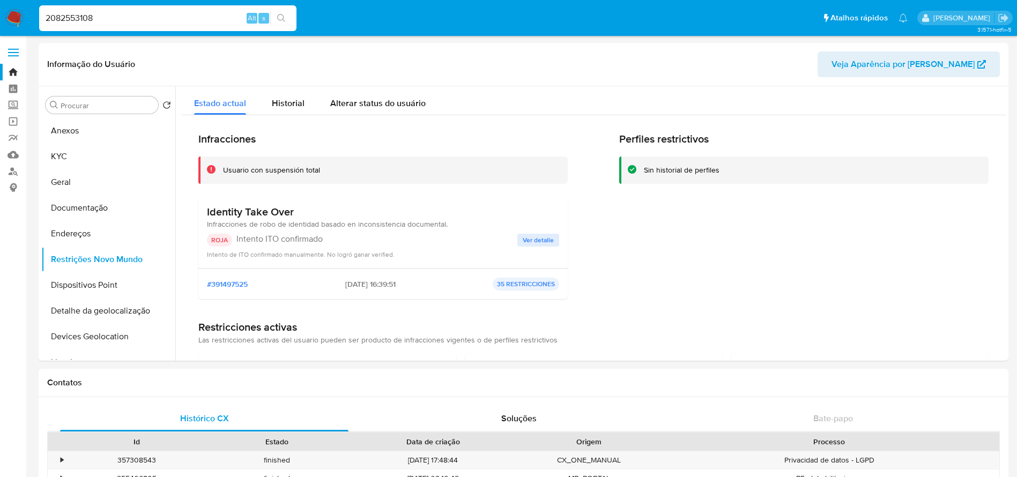
click at [125, 14] on input "2082553108" at bounding box center [167, 18] width 257 height 14
paste input "763219096"
type input "763219096"
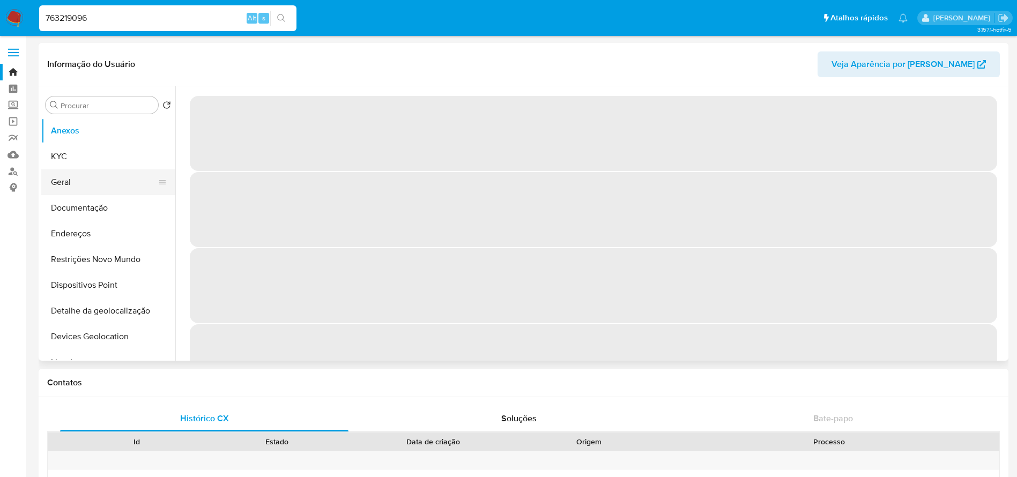
click at [70, 186] on button "Geral" at bounding box center [103, 182] width 125 height 26
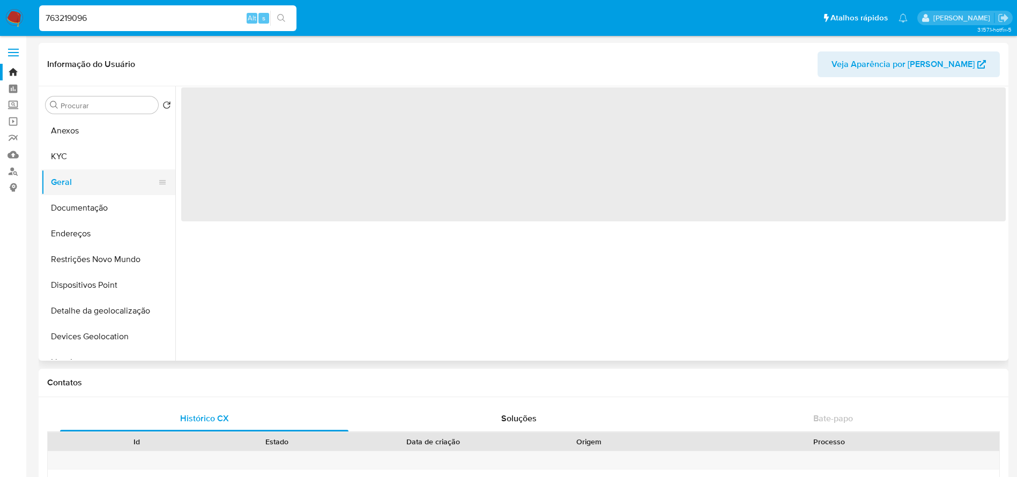
select select "10"
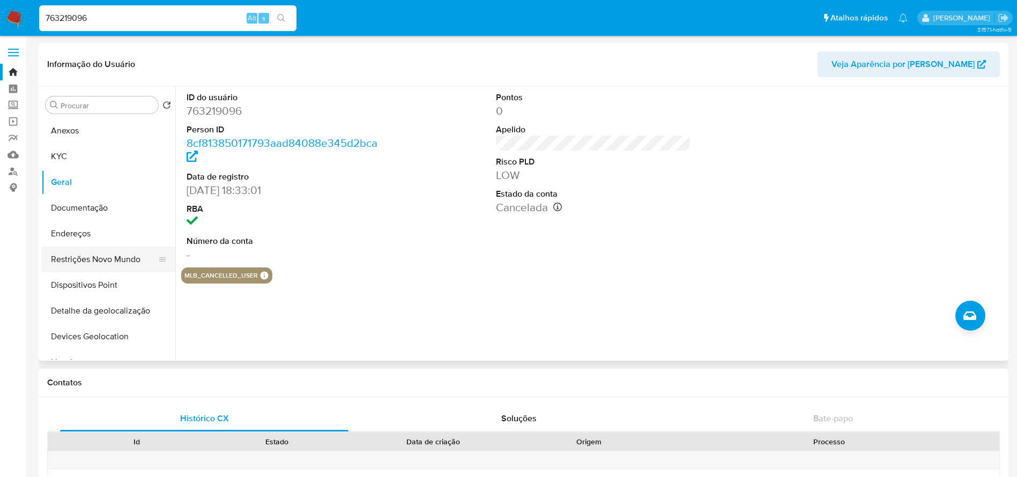
click at [84, 262] on button "Restrições Novo Mundo" at bounding box center [103, 260] width 125 height 26
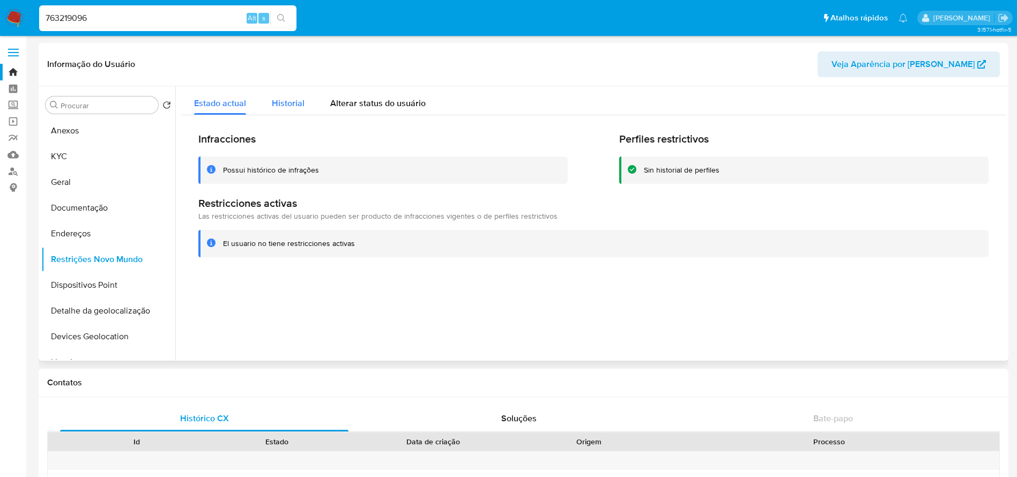
click at [289, 105] on span "Historial" at bounding box center [288, 103] width 33 height 12
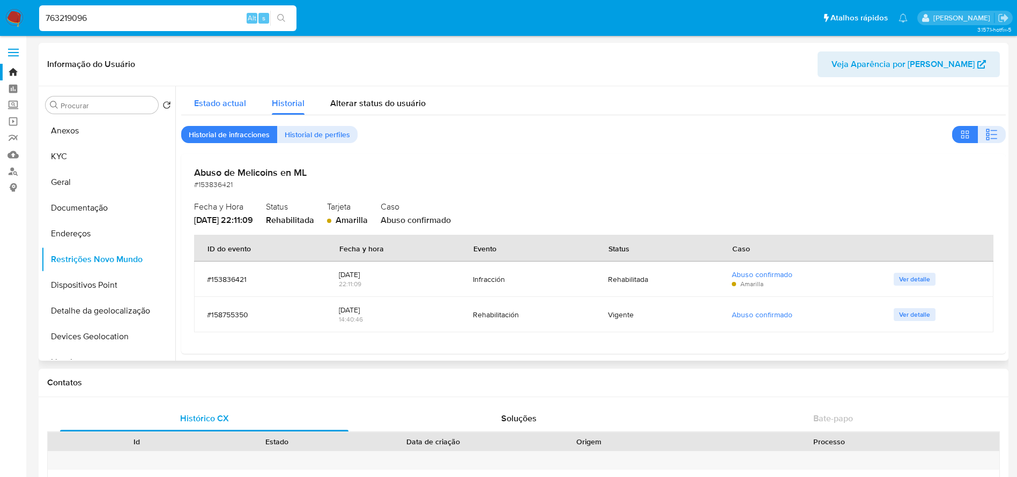
click at [224, 104] on span "Estado actual" at bounding box center [220, 103] width 52 height 12
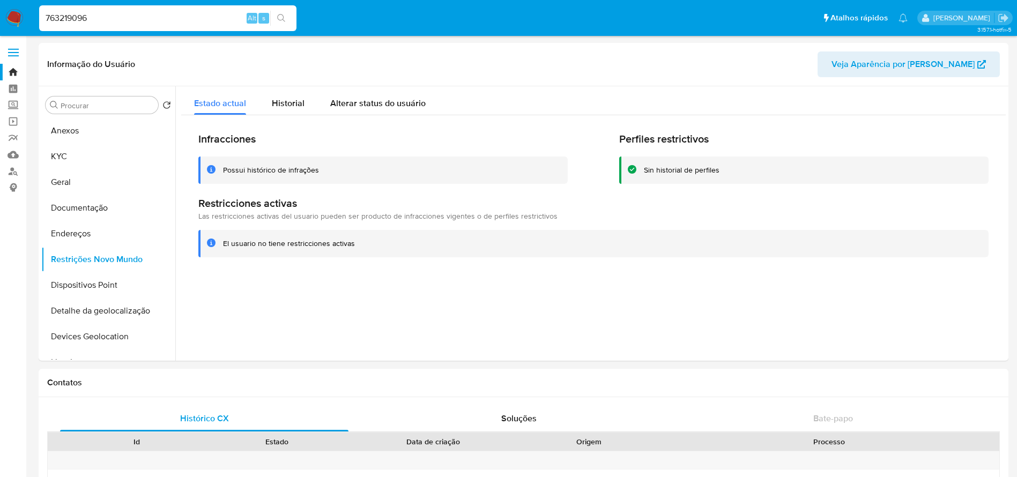
click at [117, 23] on input "763219096" at bounding box center [167, 18] width 257 height 14
paste input "2237674348"
type input "2237674348"
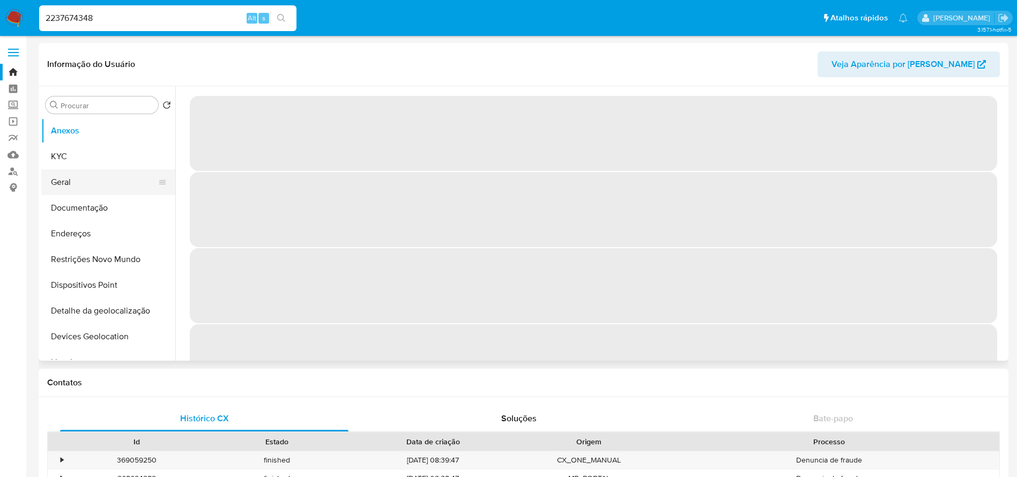
click at [69, 182] on button "Geral" at bounding box center [103, 182] width 125 height 26
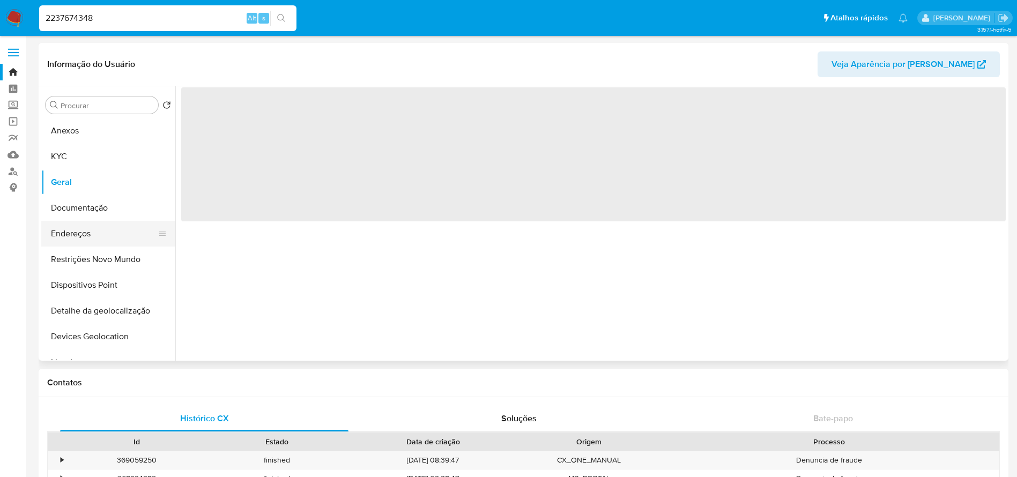
select select "10"
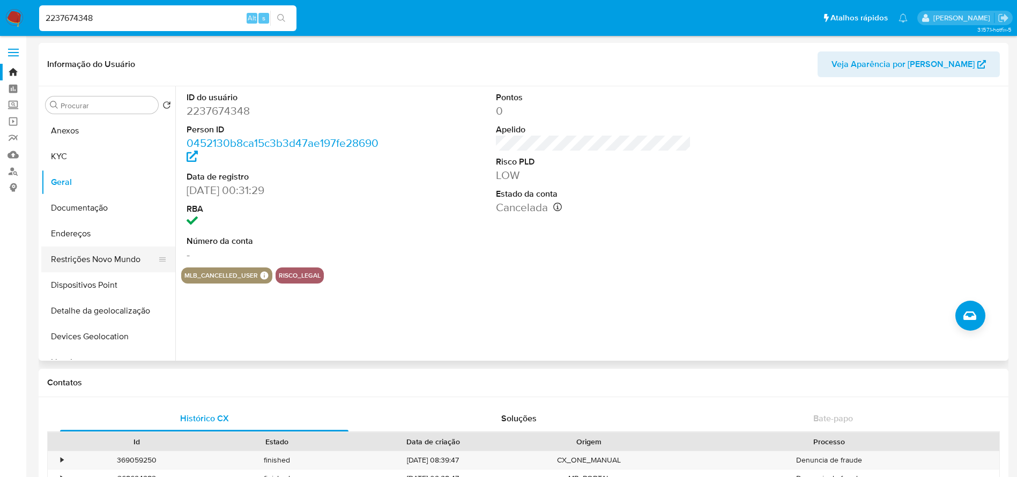
click at [90, 266] on button "Restrições Novo Mundo" at bounding box center [103, 260] width 125 height 26
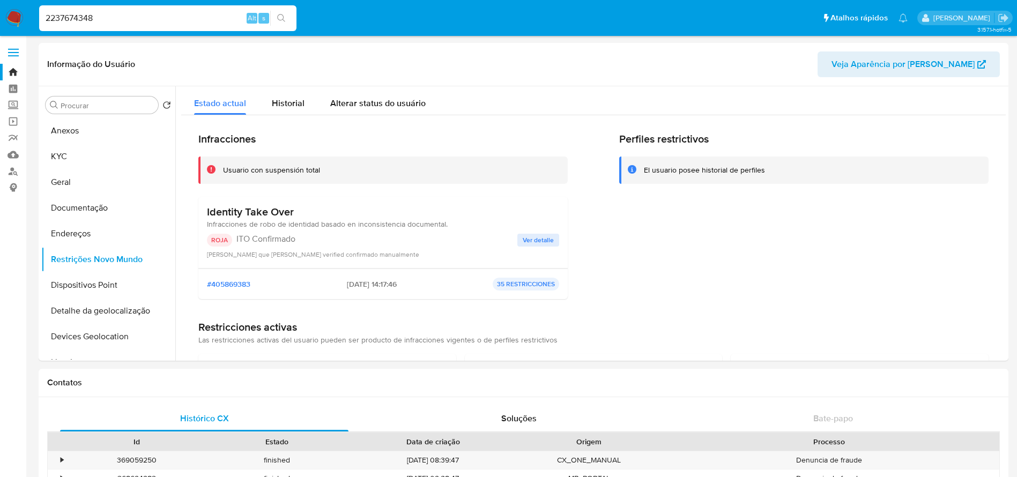
click at [129, 21] on input "2237674348" at bounding box center [167, 18] width 257 height 14
paste input "053286191"
type input "2053286191"
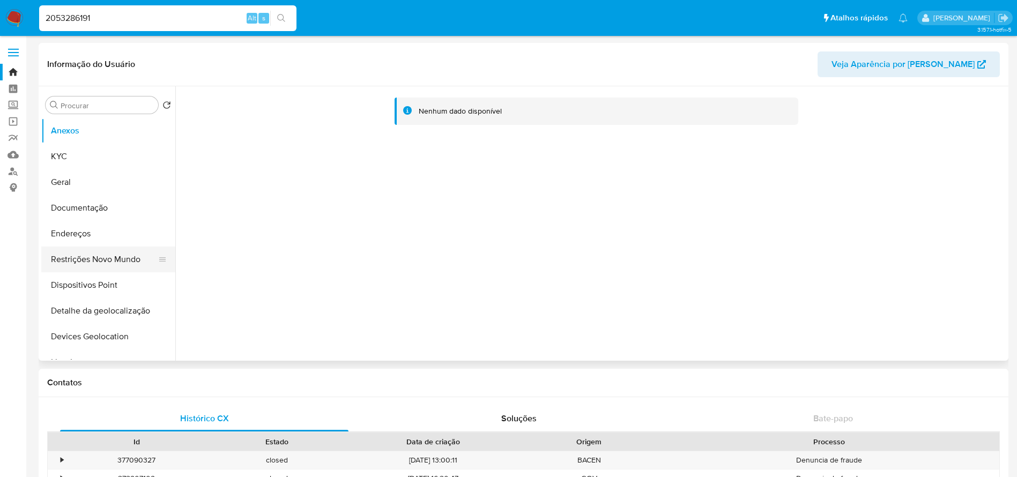
select select "10"
click at [78, 190] on button "Geral" at bounding box center [103, 182] width 125 height 26
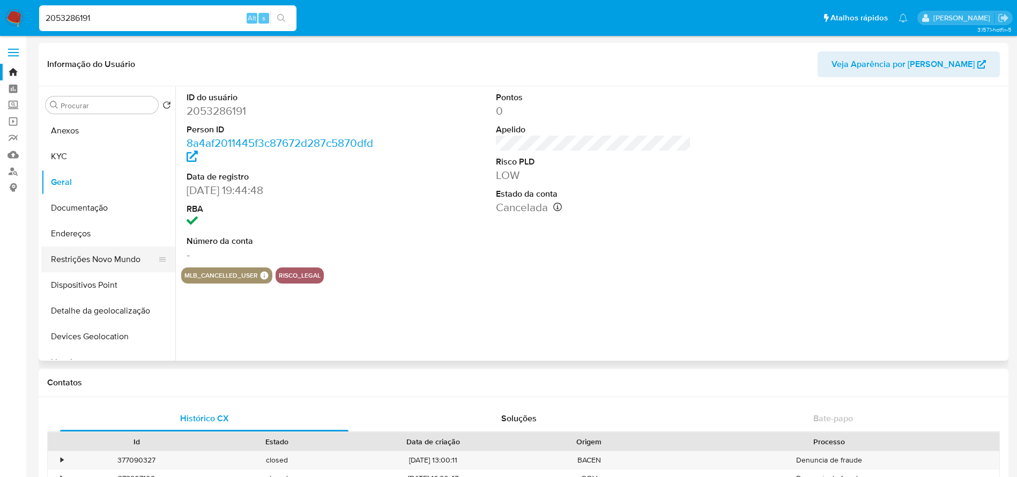
click at [91, 262] on button "Restrições Novo Mundo" at bounding box center [103, 260] width 125 height 26
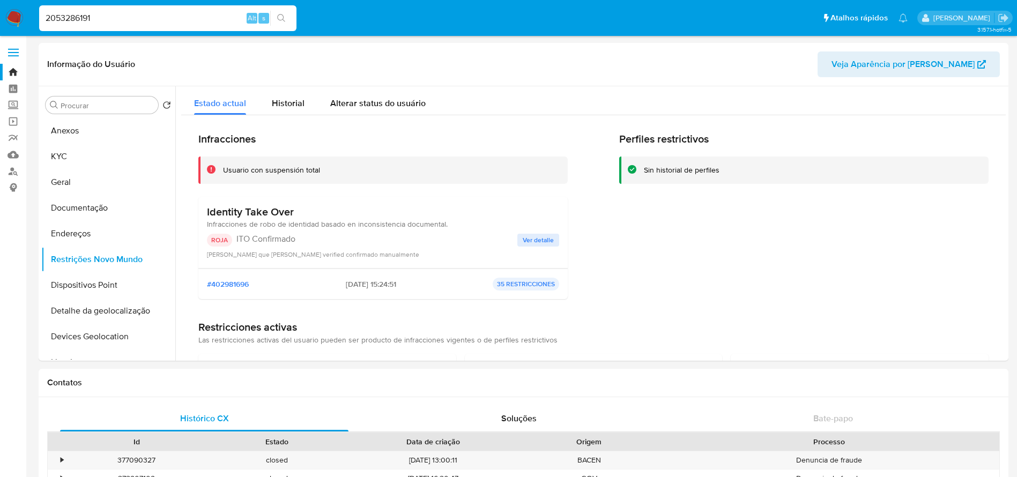
click at [151, 20] on input "2053286191" at bounding box center [167, 18] width 257 height 14
paste input "100435818"
type input "2100435818"
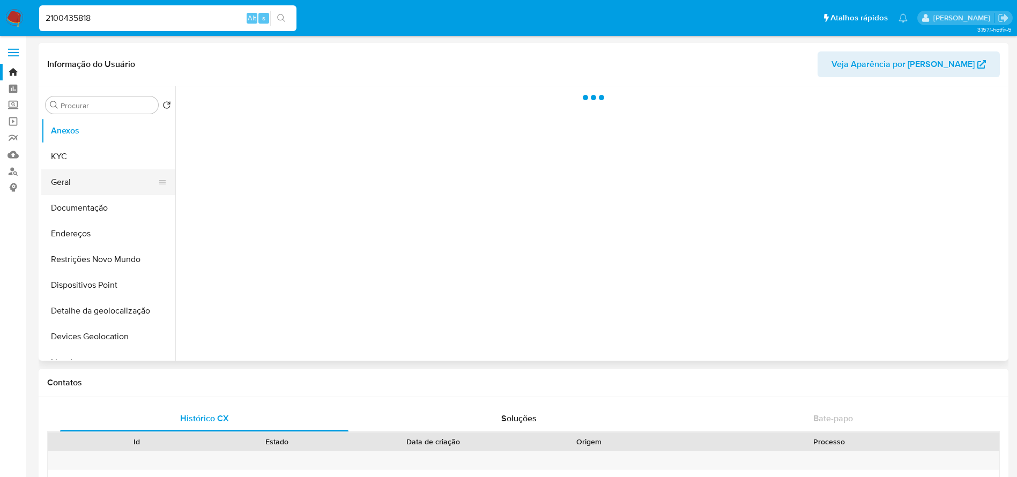
click at [63, 186] on button "Geral" at bounding box center [103, 182] width 125 height 26
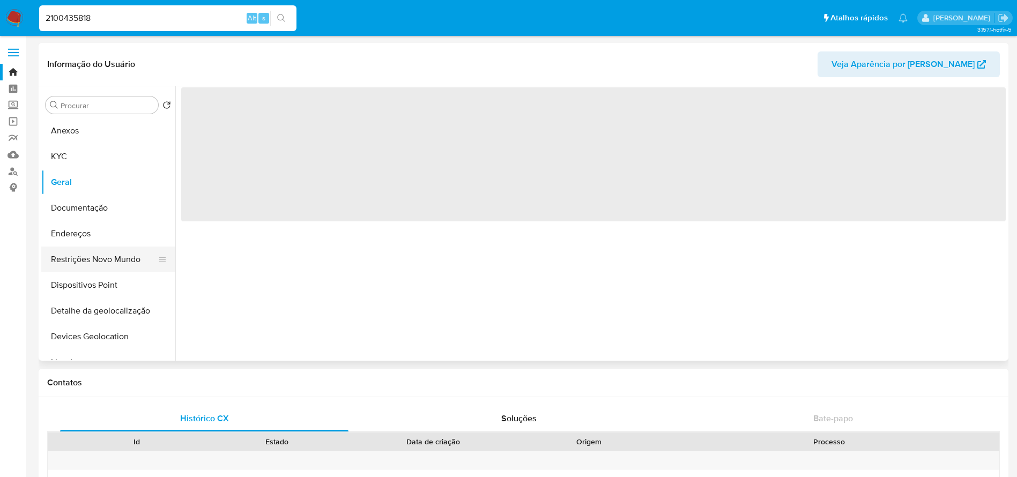
select select "10"
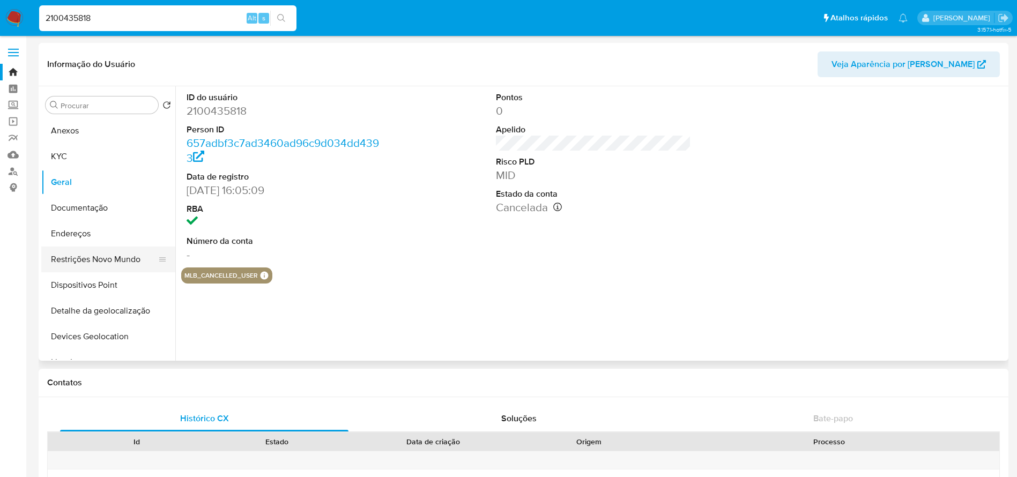
click at [76, 265] on button "Restrições Novo Mundo" at bounding box center [103, 260] width 125 height 26
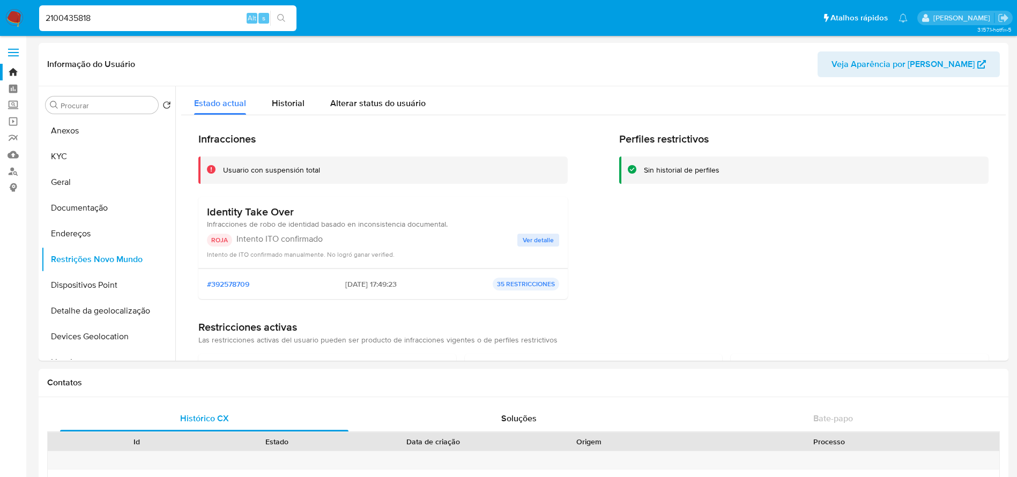
click at [148, 21] on input "2100435818" at bounding box center [167, 18] width 257 height 14
paste input "452852865"
type input "452852865"
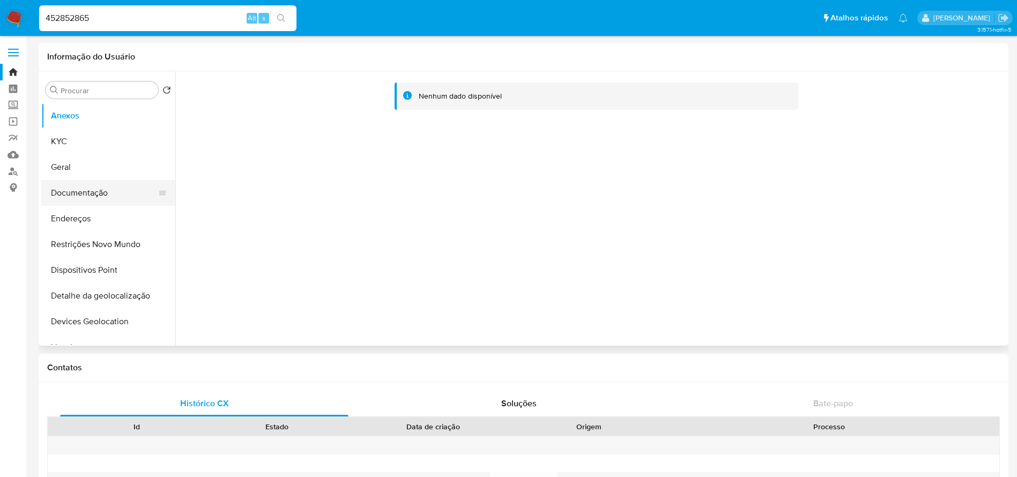
select select "10"
click at [66, 172] on button "Geral" at bounding box center [103, 167] width 125 height 26
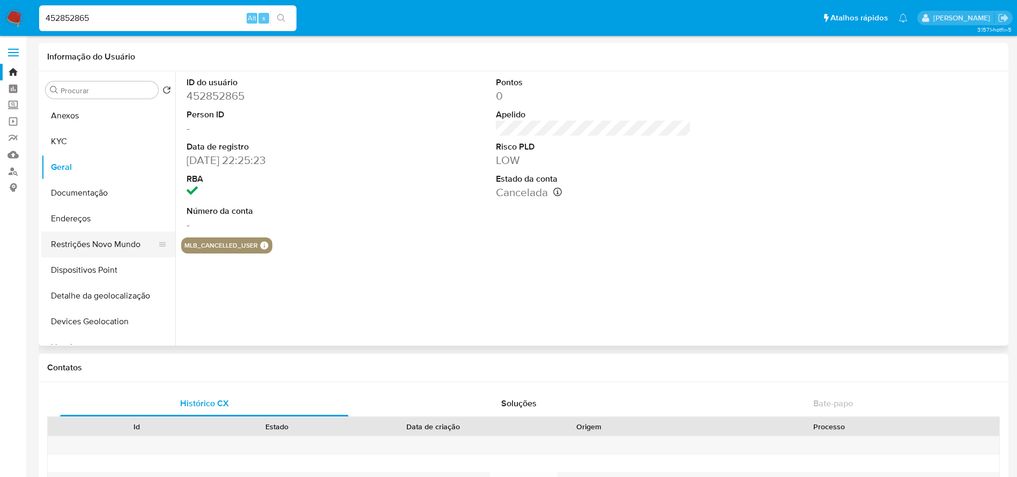
click at [80, 246] on button "Restrições Novo Mundo" at bounding box center [103, 245] width 125 height 26
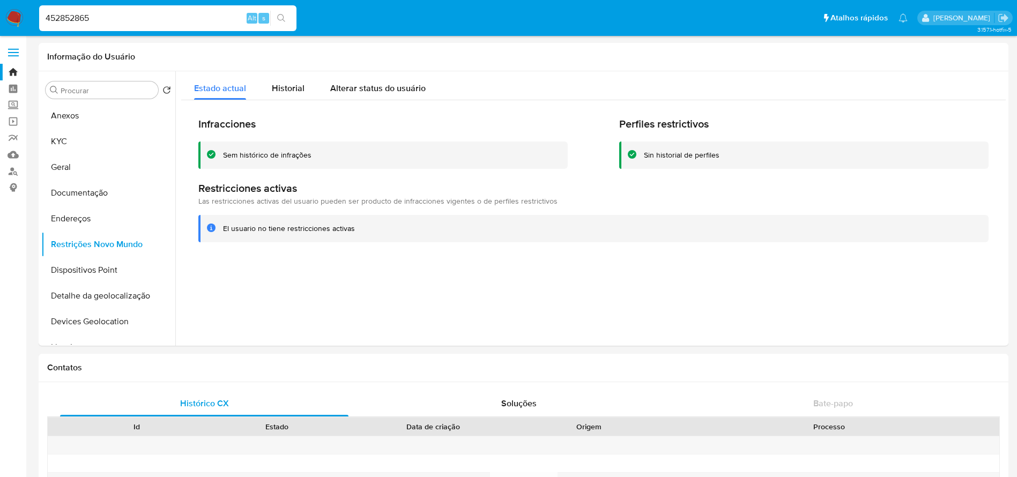
click at [182, 10] on div "452852865 Alt s" at bounding box center [167, 18] width 257 height 26
click at [153, 18] on input "452852865" at bounding box center [167, 18] width 257 height 14
paste input "39431443"
type input "439431443"
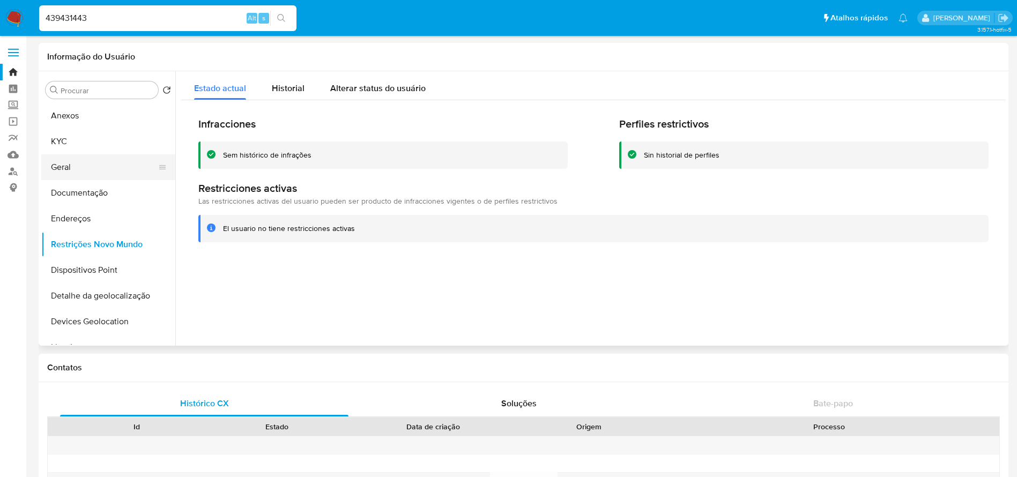
click at [83, 166] on button "Geral" at bounding box center [103, 167] width 125 height 26
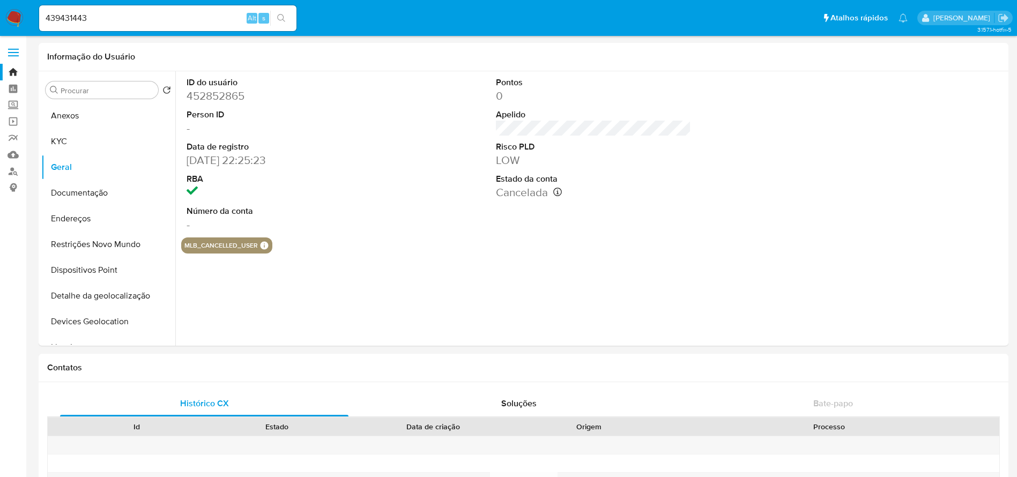
click at [101, 14] on input "439431443" at bounding box center [167, 18] width 257 height 14
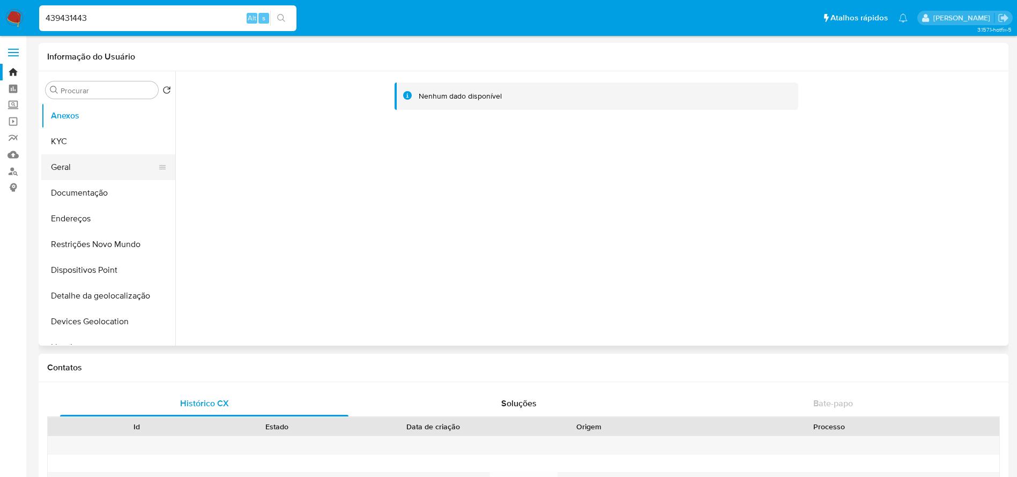
click at [65, 174] on button "Geral" at bounding box center [103, 167] width 125 height 26
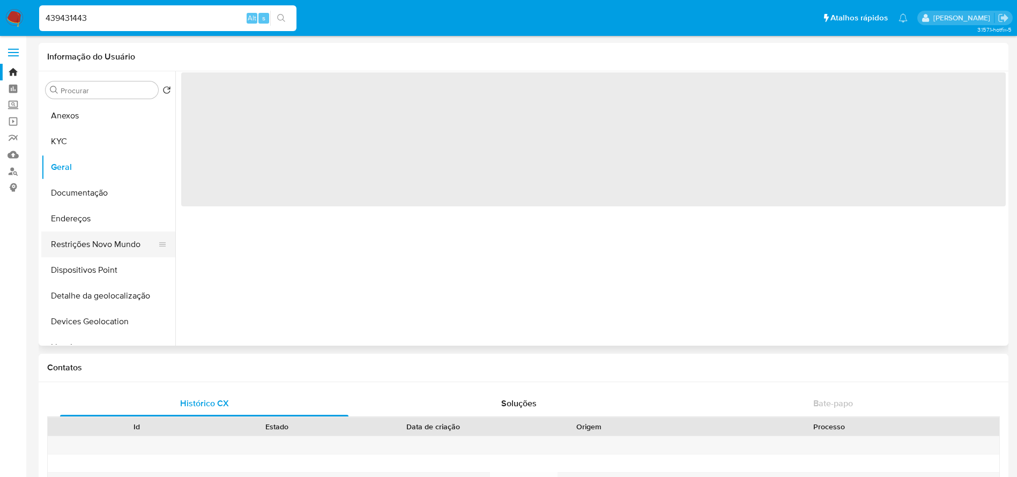
select select "10"
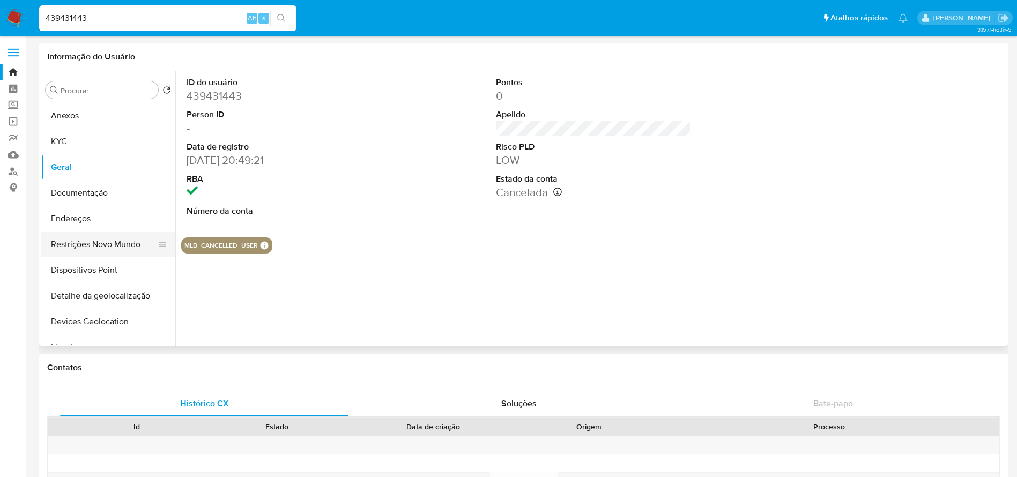
click at [79, 249] on button "Restrições Novo Mundo" at bounding box center [103, 245] width 125 height 26
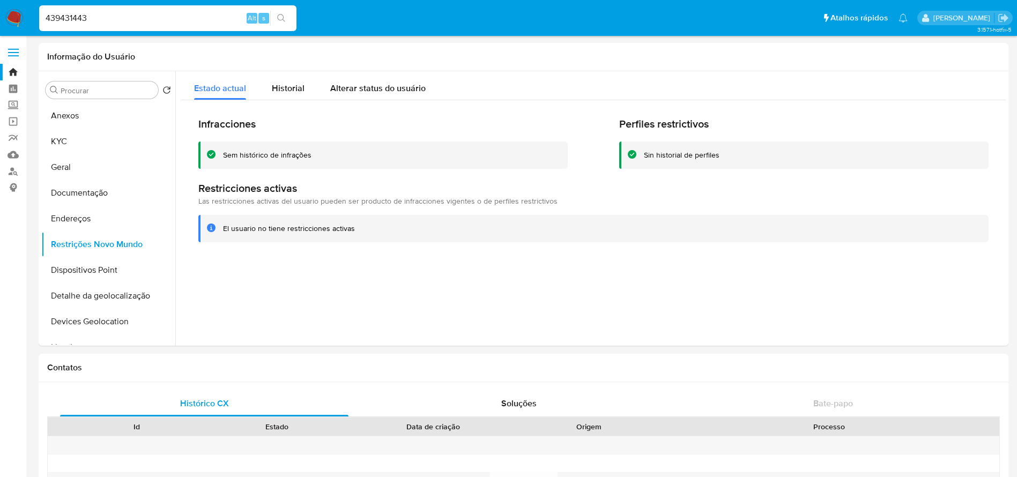
click at [175, 26] on div "439431443 Alt s" at bounding box center [167, 18] width 257 height 26
click at [139, 23] on input "439431443" at bounding box center [167, 18] width 257 height 14
paste input "37679352"
type input "37679352"
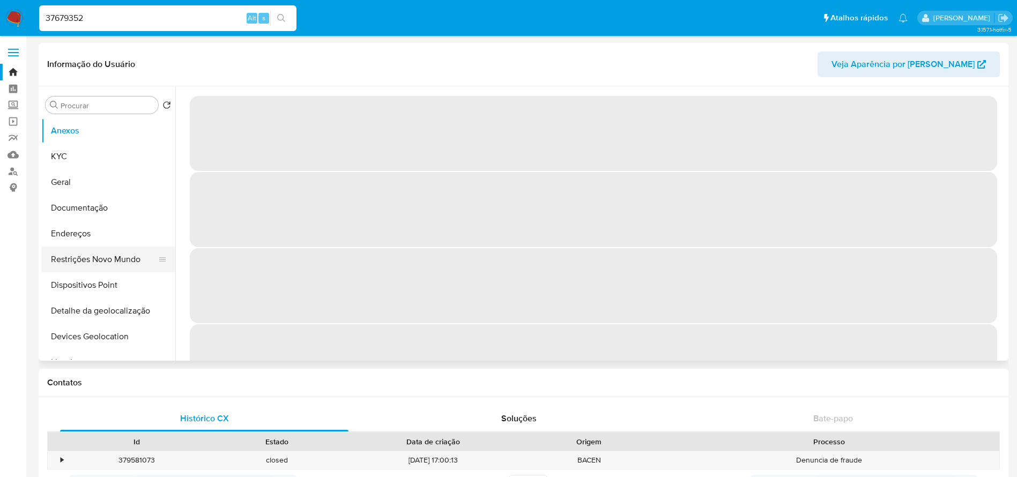
select select "10"
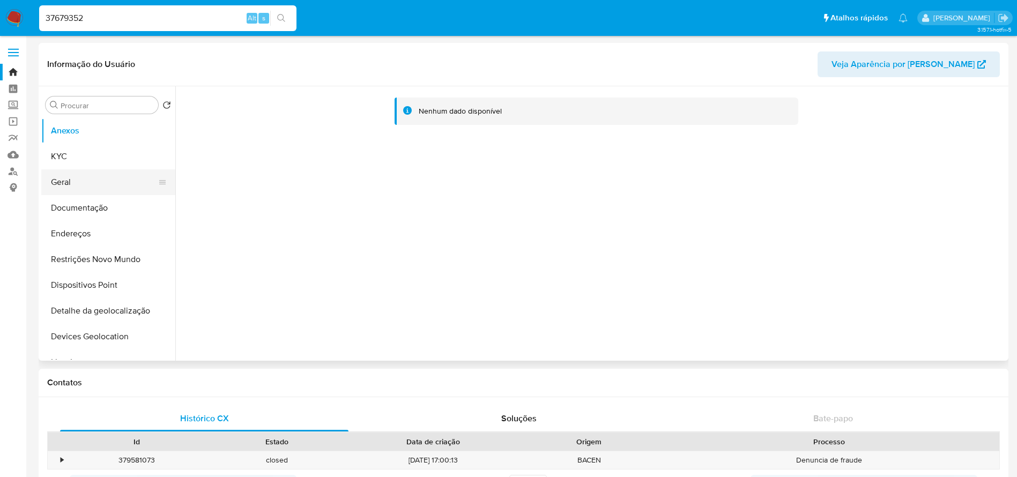
click at [68, 183] on button "Geral" at bounding box center [103, 182] width 125 height 26
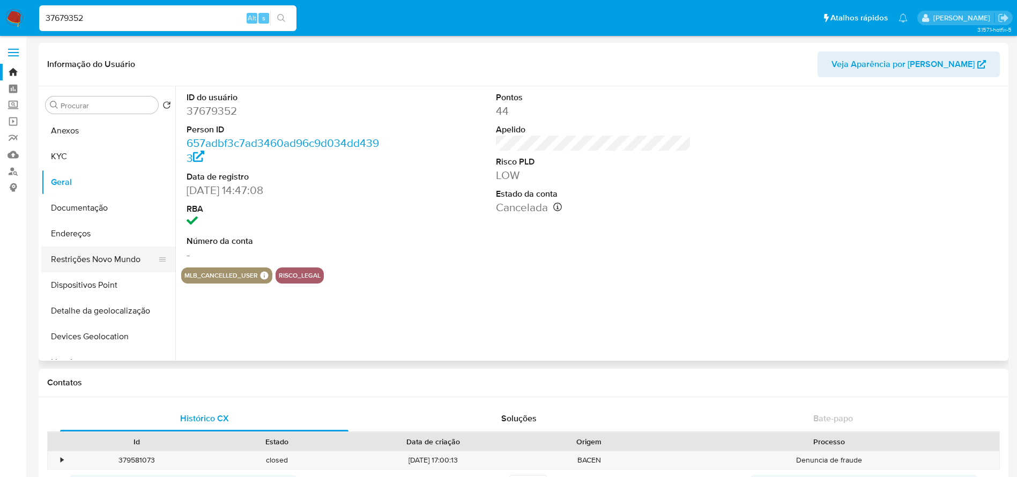
click at [92, 259] on button "Restrições Novo Mundo" at bounding box center [103, 260] width 125 height 26
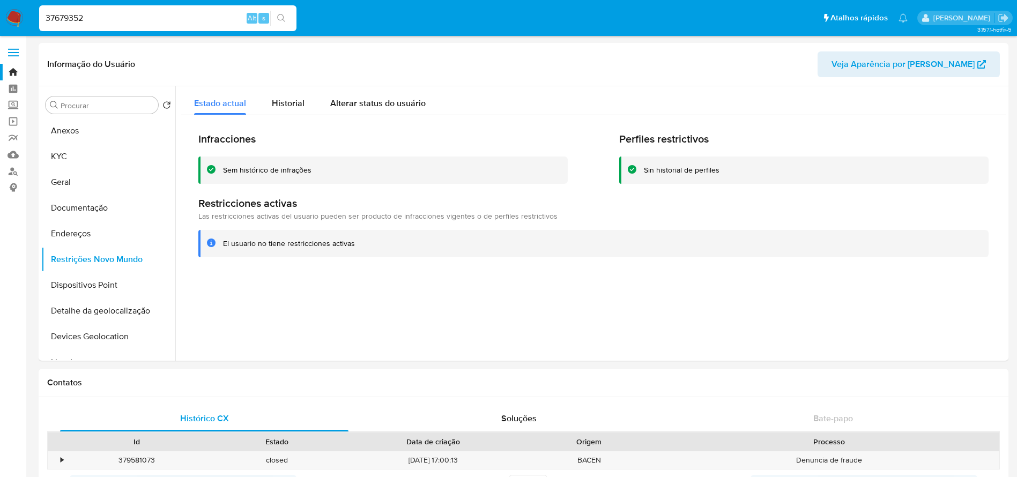
click at [154, 29] on div "37679352 Alt s" at bounding box center [167, 18] width 257 height 26
click at [120, 17] on input "37679352" at bounding box center [167, 18] width 257 height 14
paste input "2008519389"
type input "2008519389"
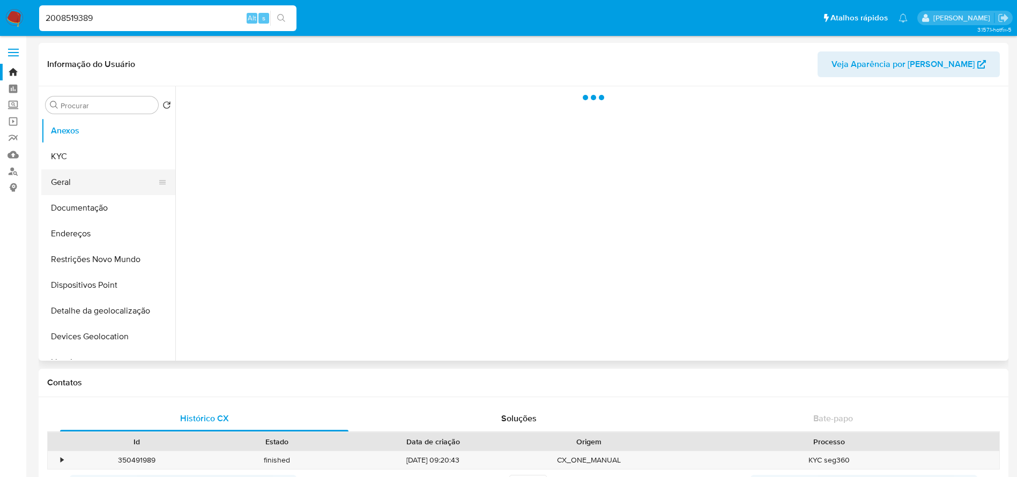
click at [73, 185] on button "Geral" at bounding box center [103, 182] width 125 height 26
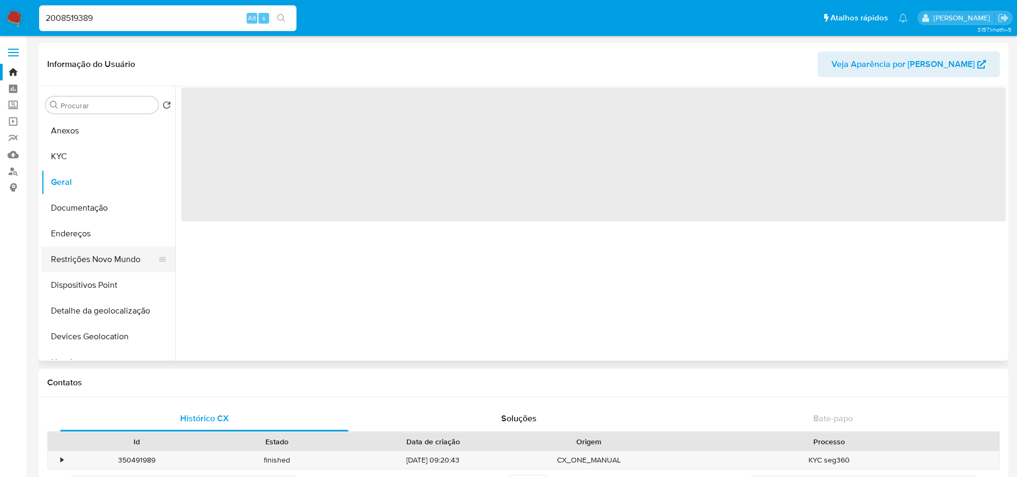
select select "10"
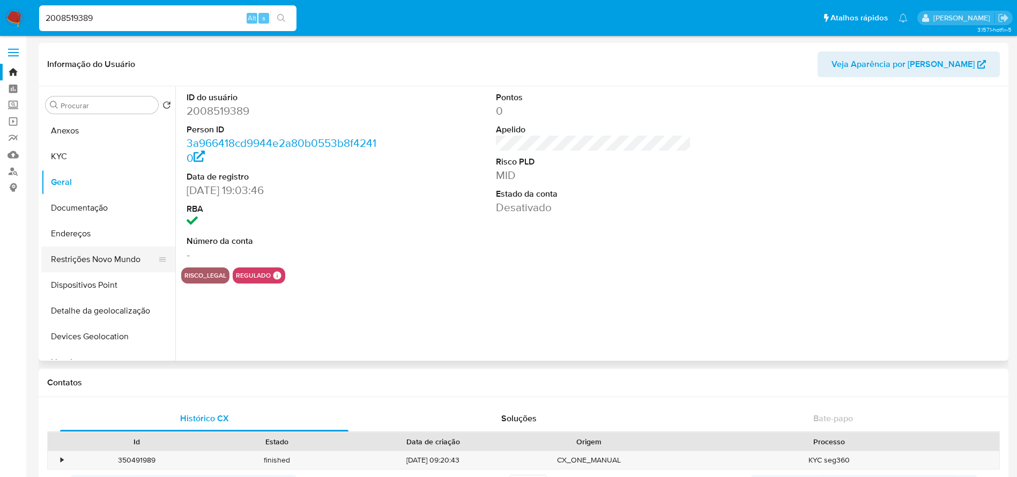
click at [80, 255] on button "Restrições Novo Mundo" at bounding box center [103, 260] width 125 height 26
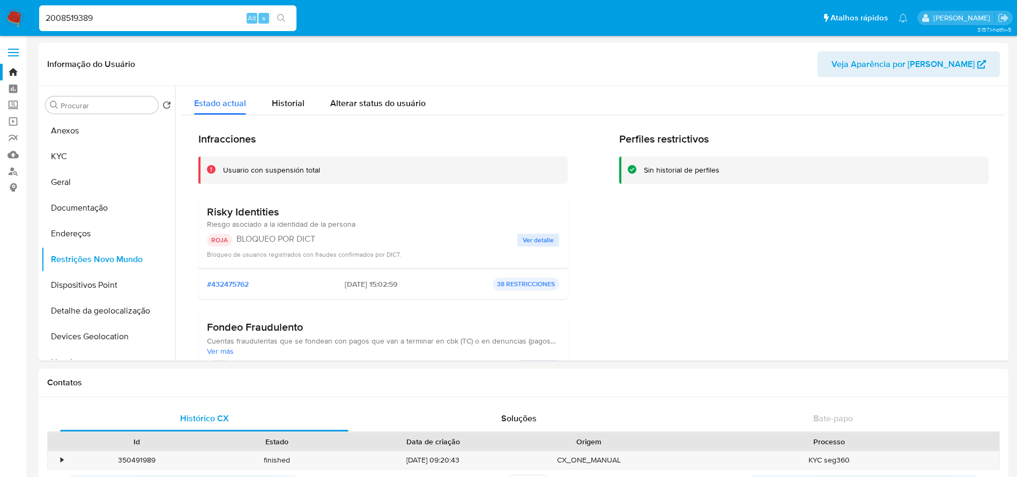
click at [119, 17] on input "2008519389" at bounding box center [167, 18] width 257 height 14
paste input "1054383003"
type input "1054383003"
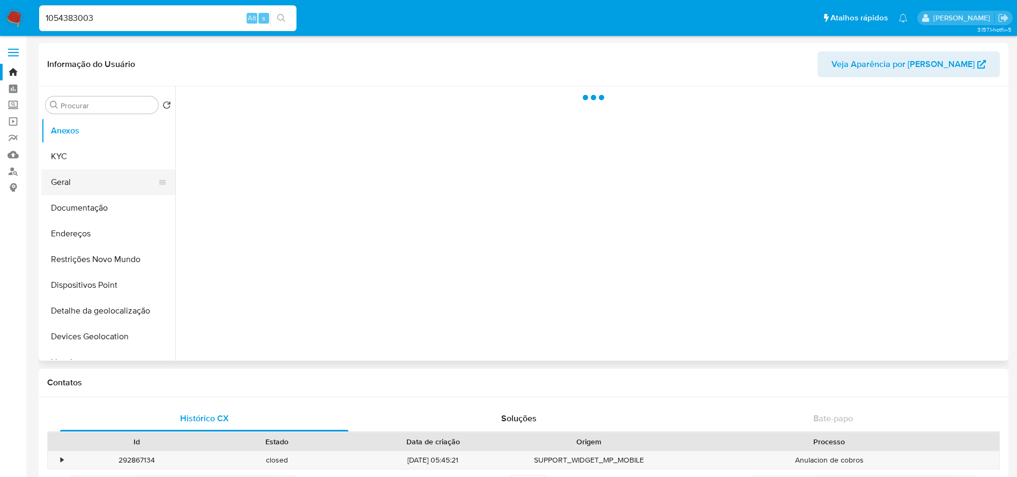
click at [76, 187] on button "Geral" at bounding box center [103, 182] width 125 height 26
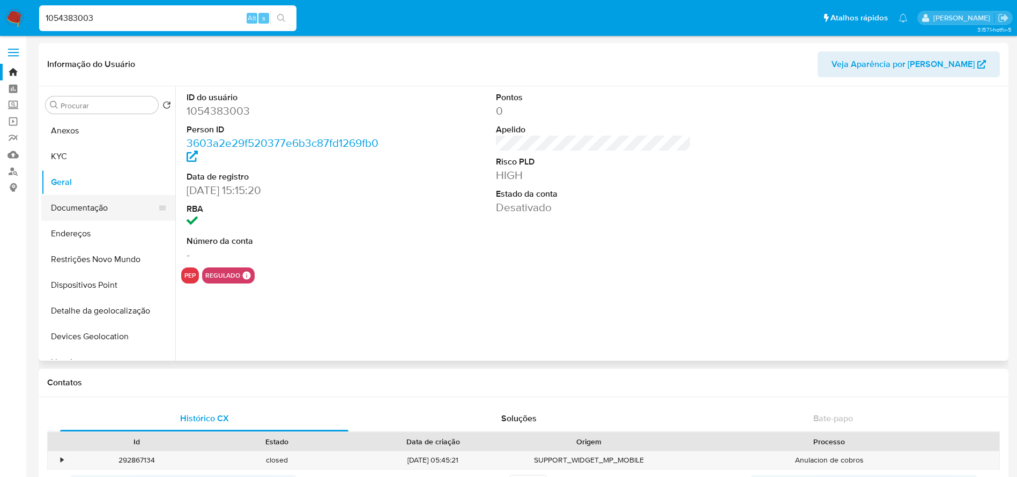
select select "10"
click at [91, 262] on button "Restrições Novo Mundo" at bounding box center [103, 260] width 125 height 26
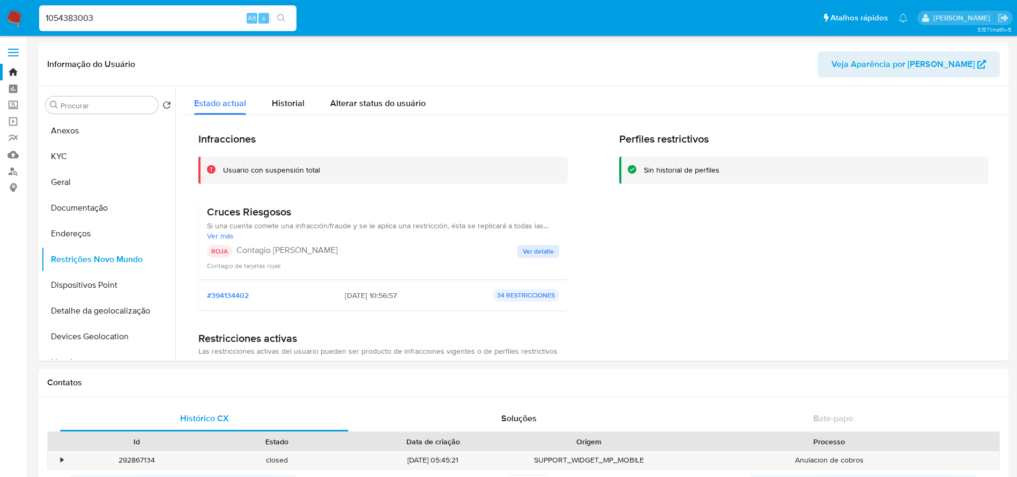
click at [155, 25] on input "1054383003" at bounding box center [167, 18] width 257 height 14
click at [138, 21] on input "1054383003" at bounding box center [167, 18] width 257 height 14
paste input "501545877"
type input "501545877"
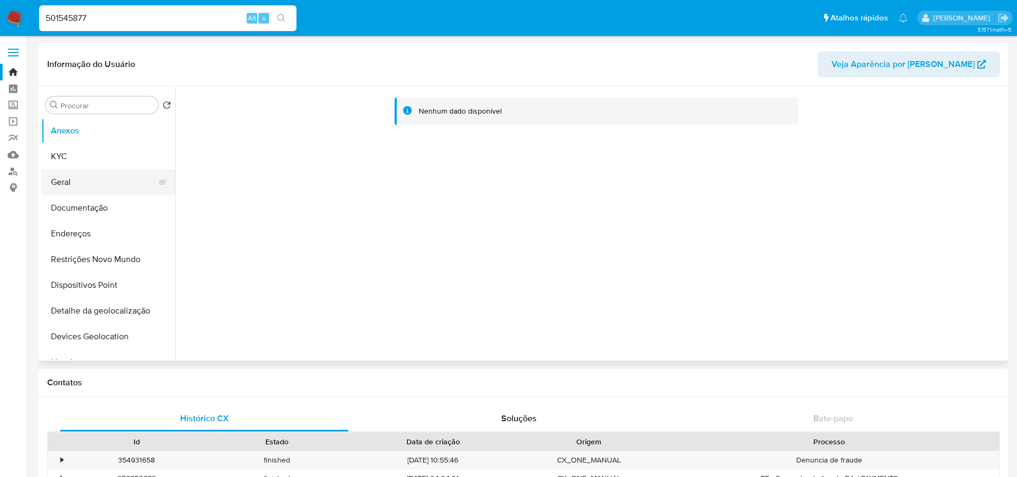
click at [72, 188] on button "Geral" at bounding box center [103, 182] width 125 height 26
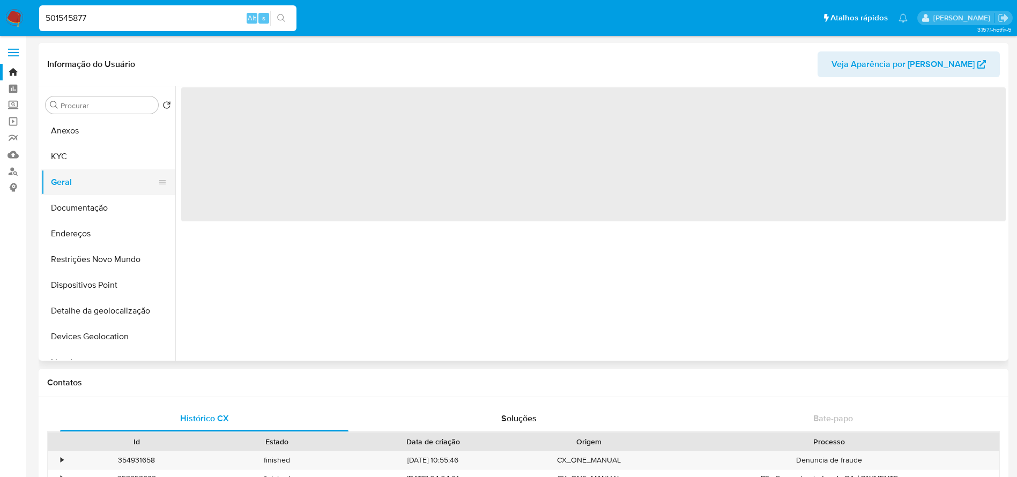
select select "10"
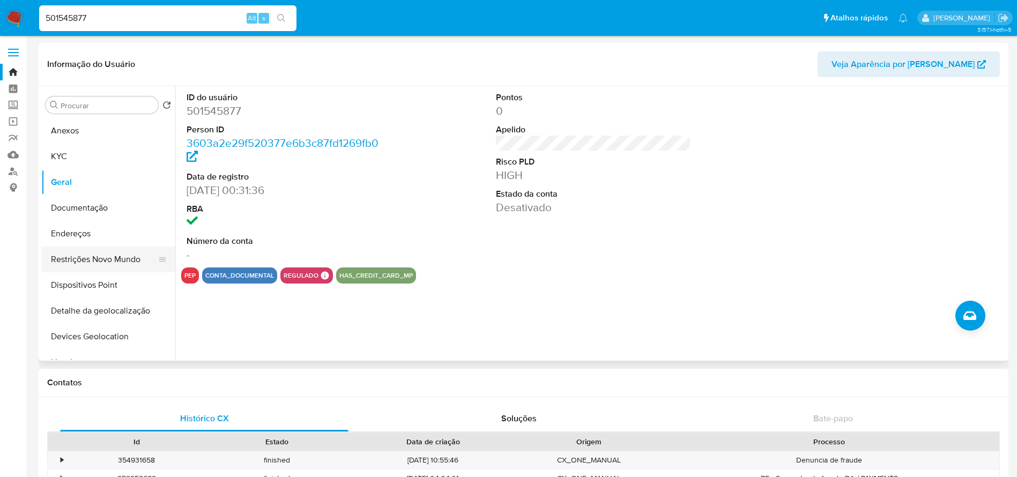
click at [65, 259] on button "Restrições Novo Mundo" at bounding box center [103, 260] width 125 height 26
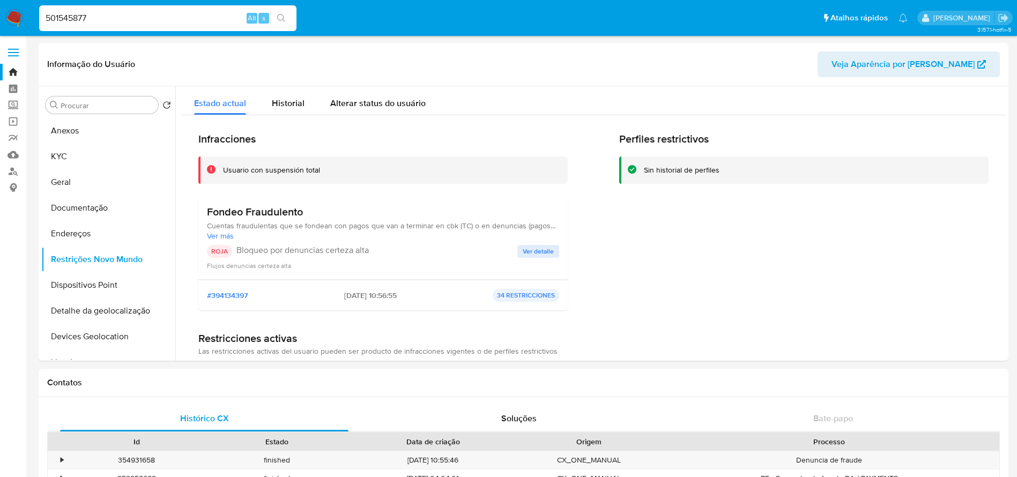
click at [106, 27] on div "501545877 Alt s" at bounding box center [167, 18] width 257 height 26
click at [114, 21] on input "501545877" at bounding box center [167, 18] width 257 height 14
paste input "467501470"
type input "467501470"
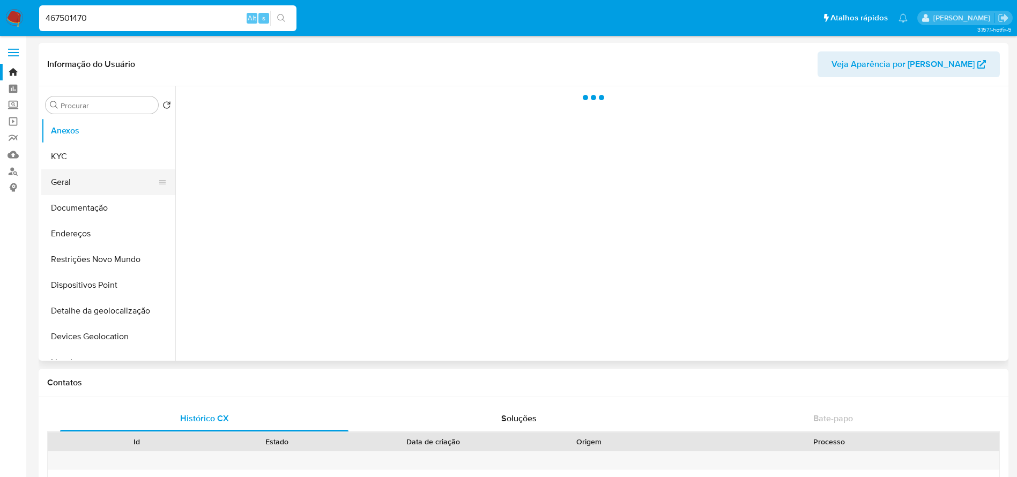
click at [73, 190] on button "Geral" at bounding box center [103, 182] width 125 height 26
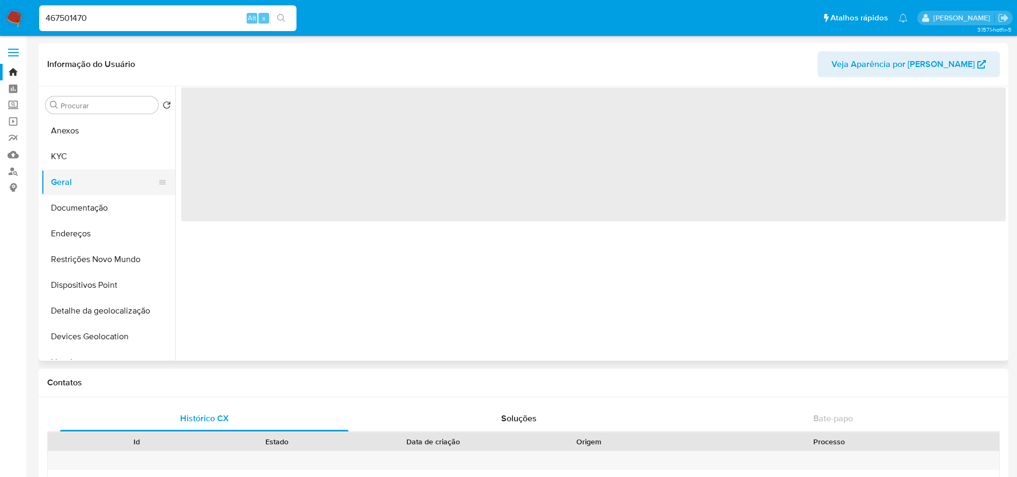
select select "10"
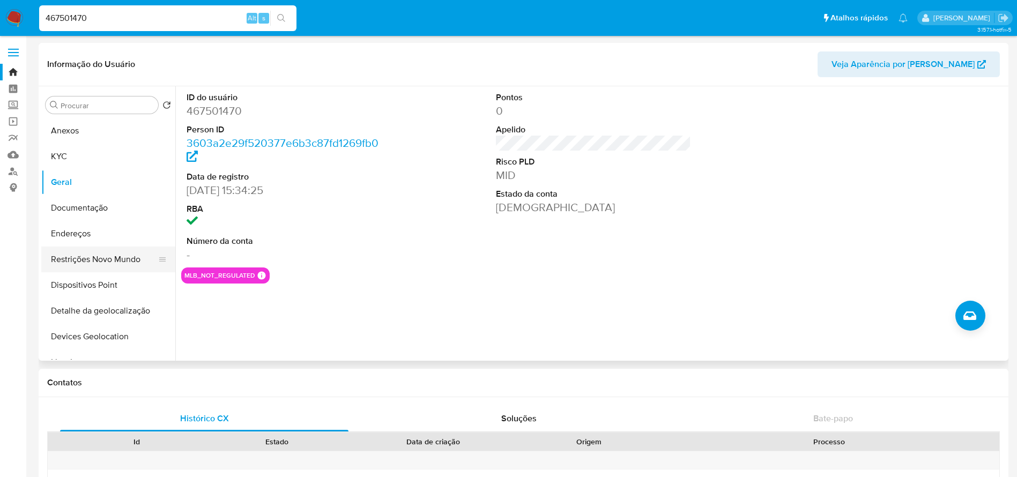
click at [77, 262] on button "Restrições Novo Mundo" at bounding box center [103, 260] width 125 height 26
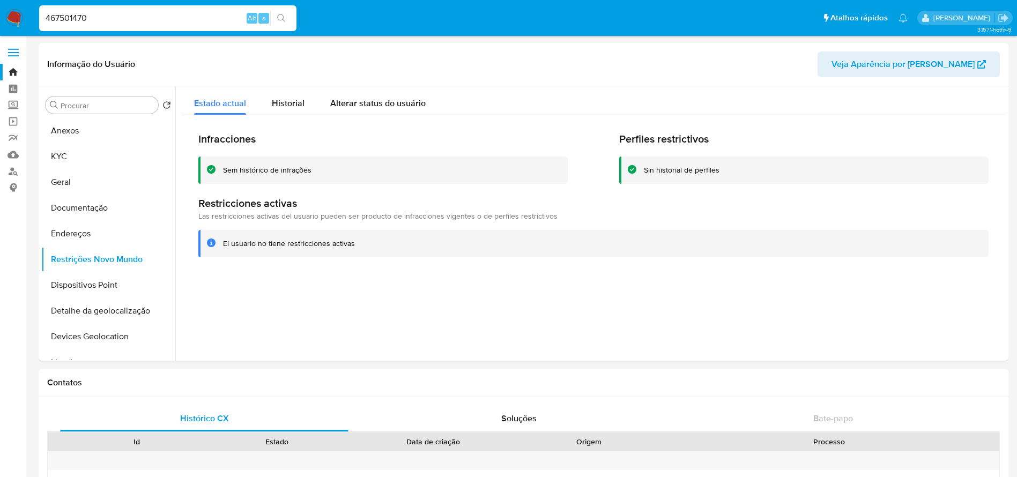
click at [121, 23] on input "467501470" at bounding box center [167, 18] width 257 height 14
paste input "2087214533"
type input "2087214533"
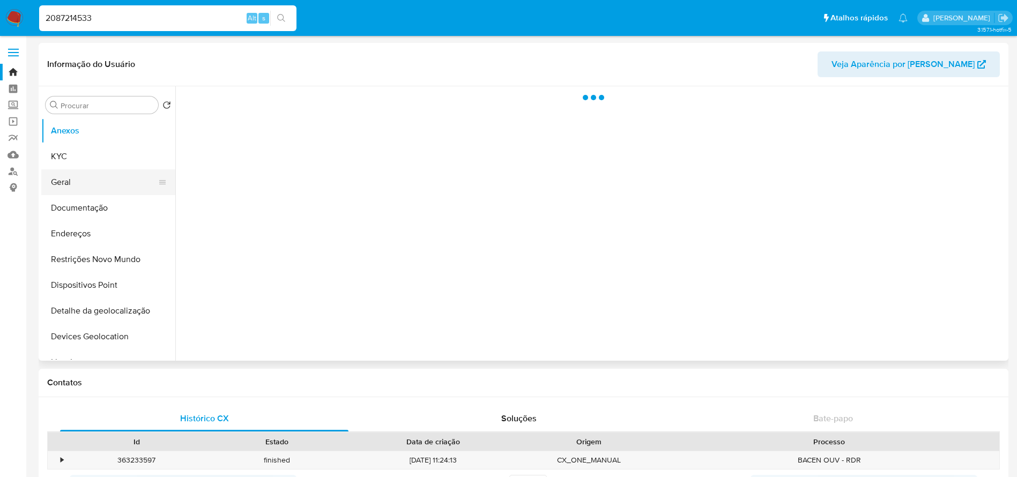
click at [68, 180] on button "Geral" at bounding box center [103, 182] width 125 height 26
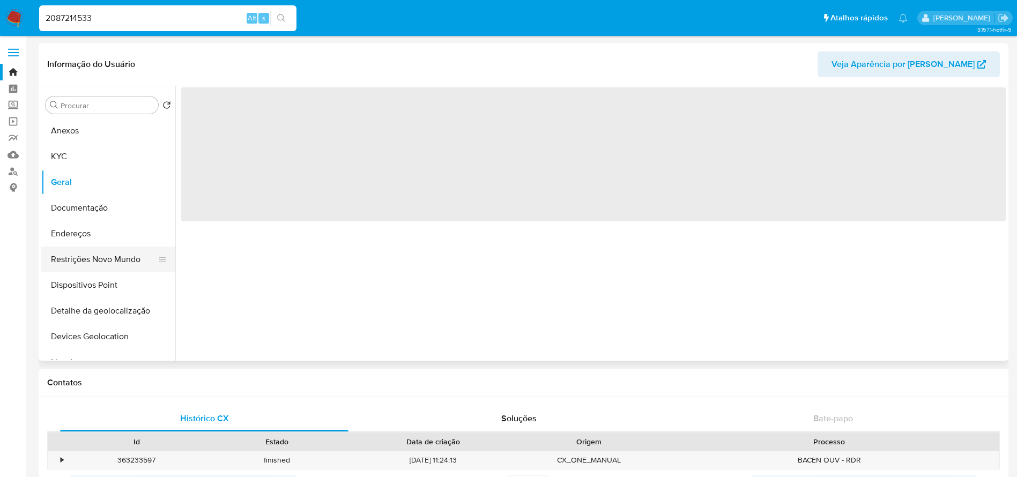
select select "10"
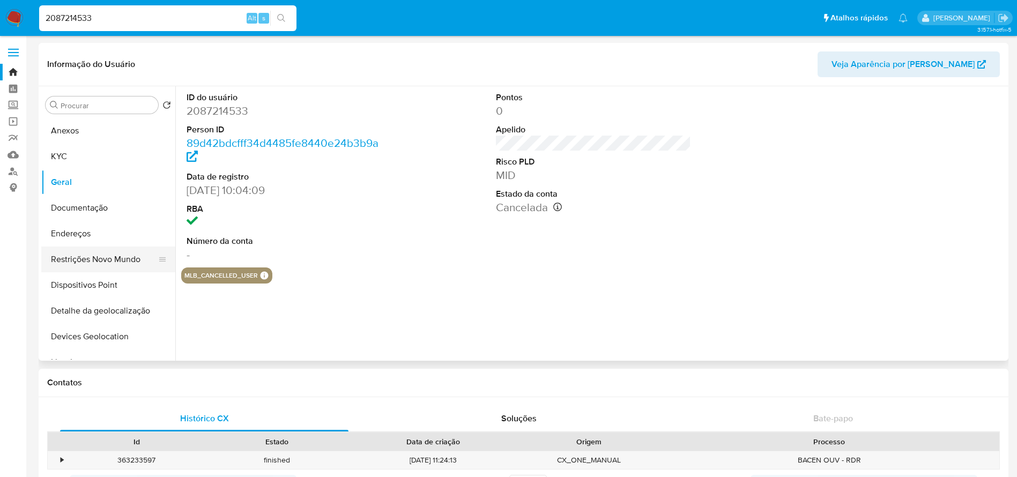
click at [76, 261] on button "Restrições Novo Mundo" at bounding box center [103, 260] width 125 height 26
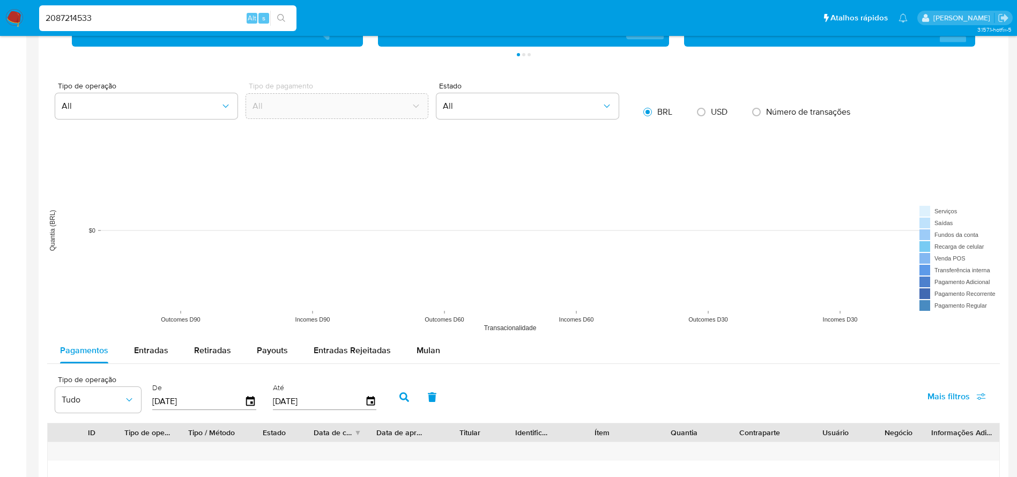
scroll to position [643, 0]
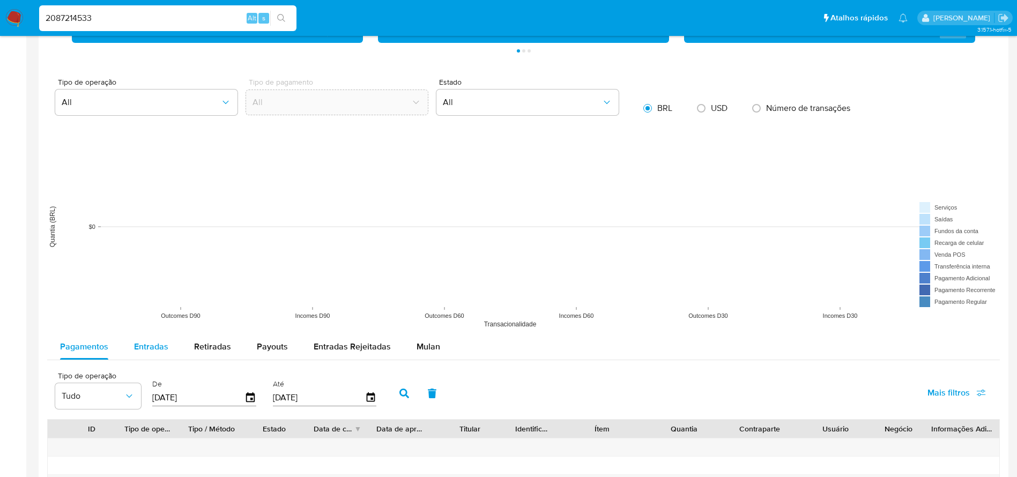
click at [150, 347] on span "Entradas" at bounding box center [151, 346] width 34 height 12
select select "10"
click at [211, 398] on input "[DATE]" at bounding box center [198, 397] width 92 height 17
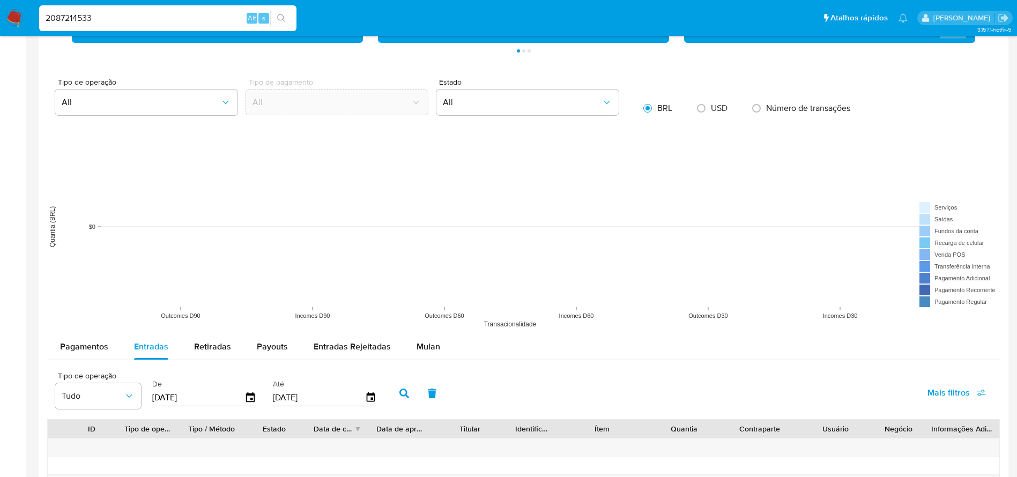
type input "0_/__/____"
type input "01/01/2024"
click at [332, 398] on input "[DATE]" at bounding box center [319, 397] width 92 height 17
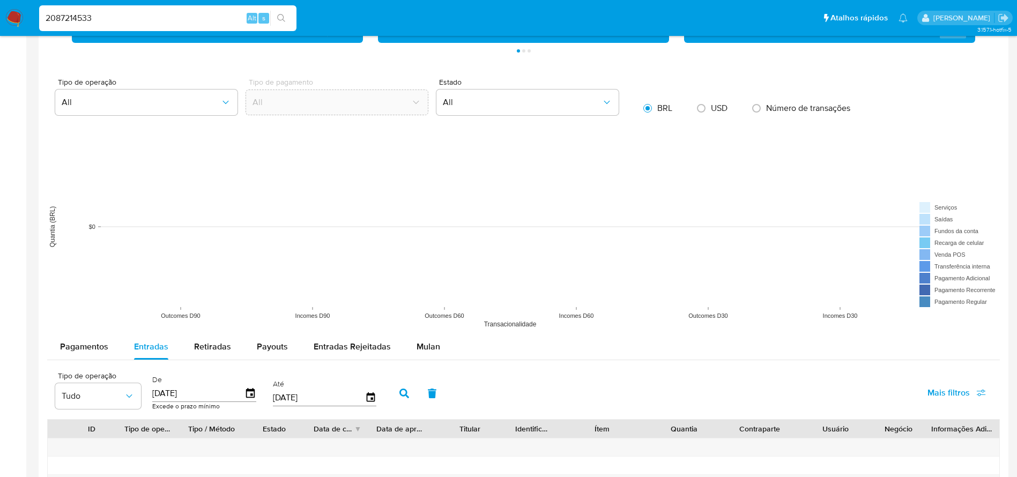
type input "3_/__/____"
type input "31/12/2024"
click at [404, 396] on icon "button" at bounding box center [404, 394] width 10 height 10
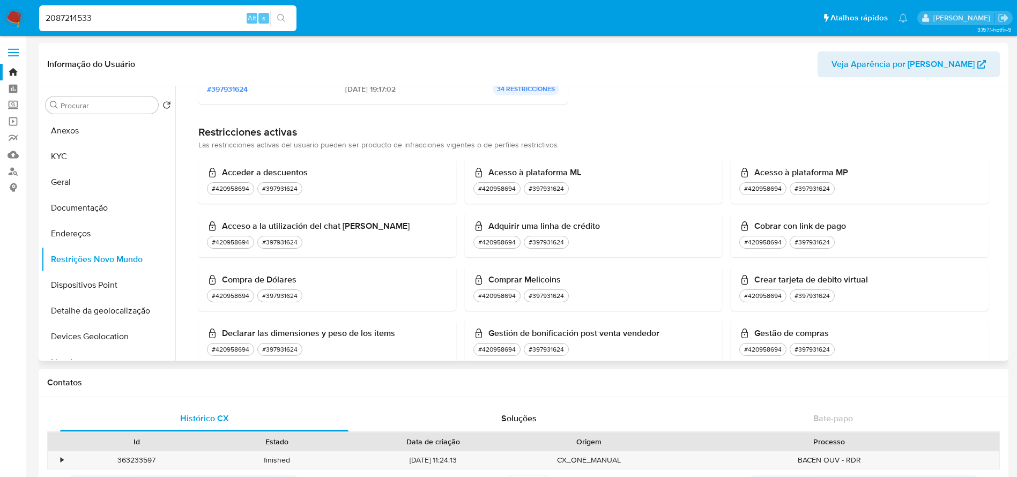
scroll to position [107, 0]
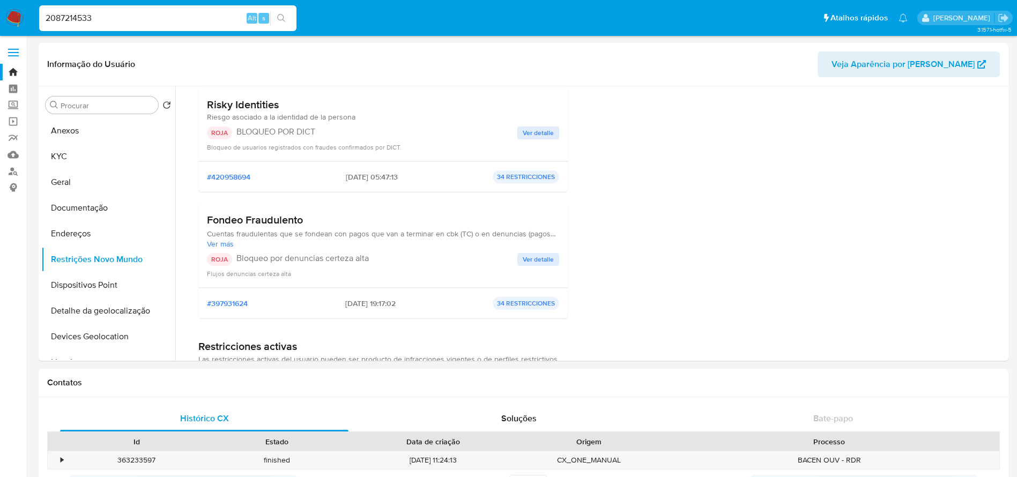
click at [120, 13] on input "2087214533" at bounding box center [167, 18] width 257 height 14
paste input "387217838"
type input "387217838"
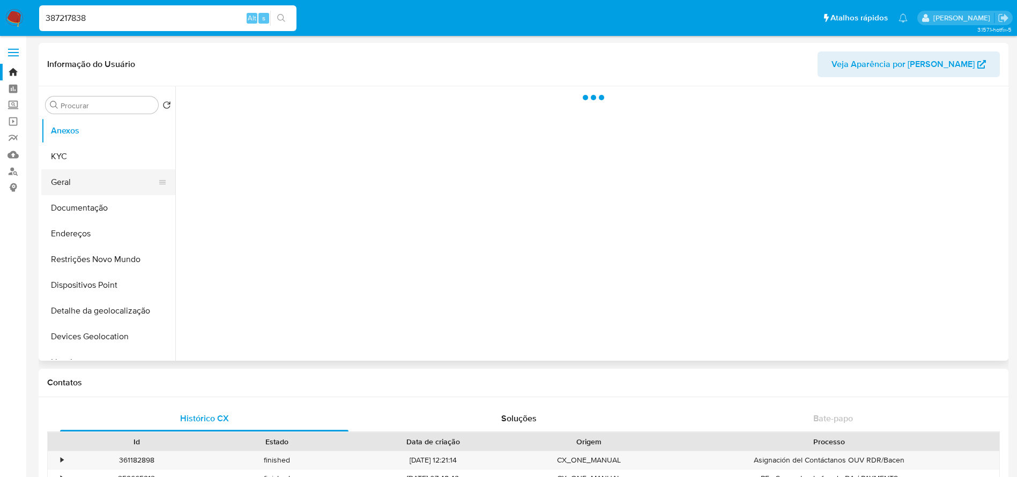
click at [72, 180] on button "Geral" at bounding box center [103, 182] width 125 height 26
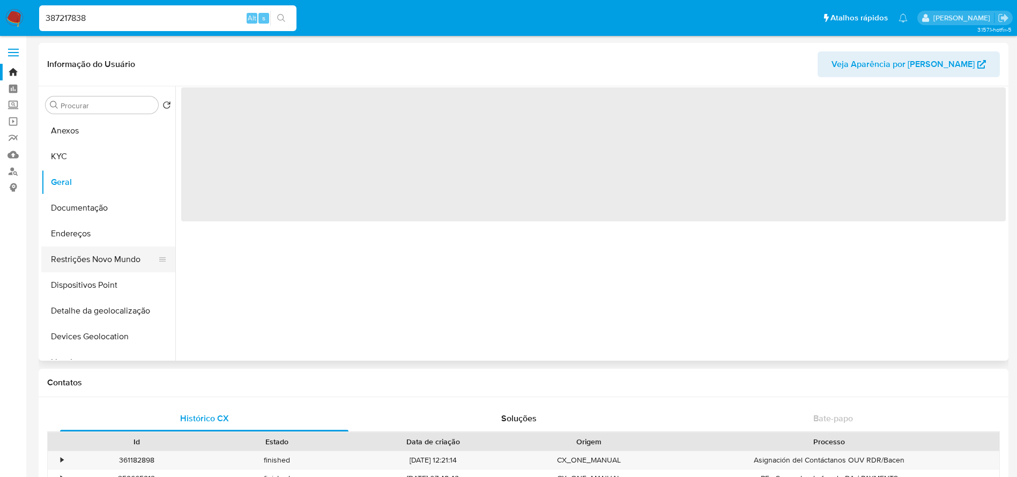
select select "10"
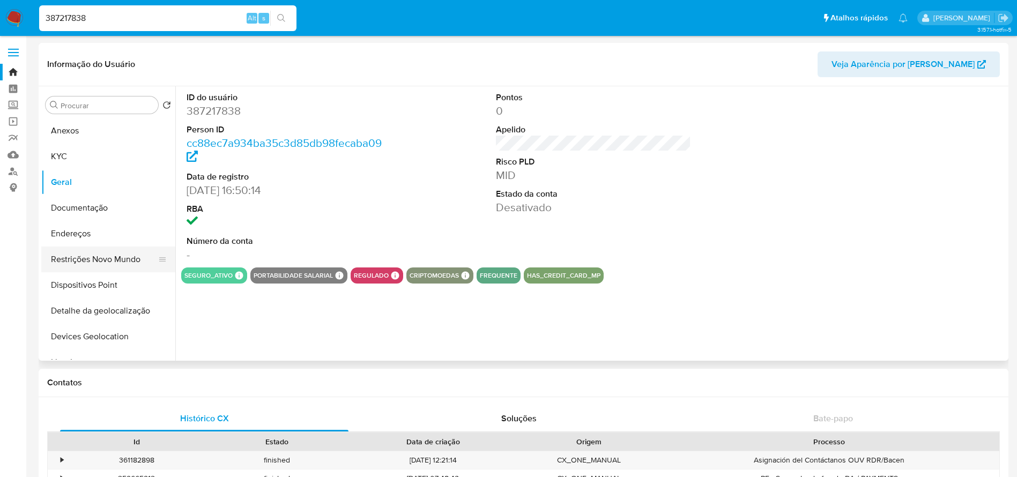
click at [77, 266] on button "Restrições Novo Mundo" at bounding box center [103, 260] width 125 height 26
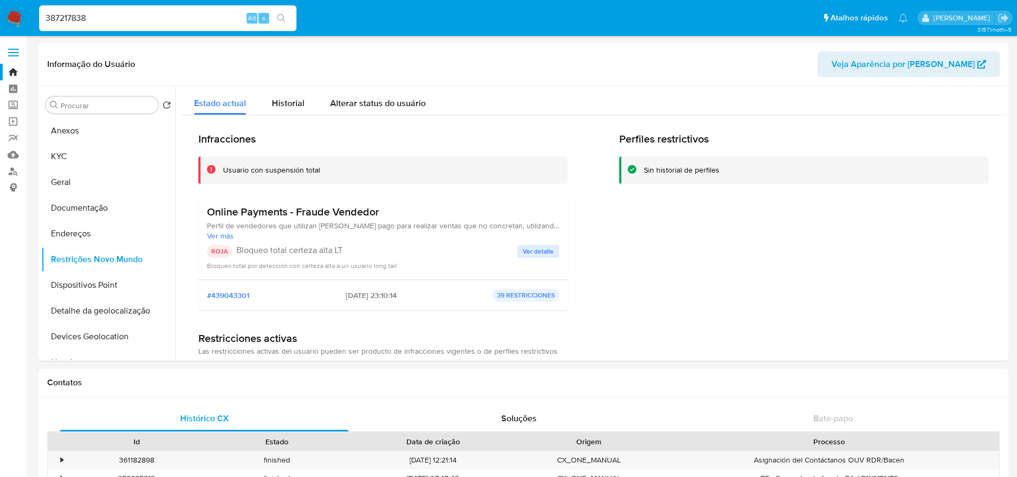
click at [123, 17] on input "387217838" at bounding box center [167, 18] width 257 height 14
paste input "1522005032"
type input "1522005032"
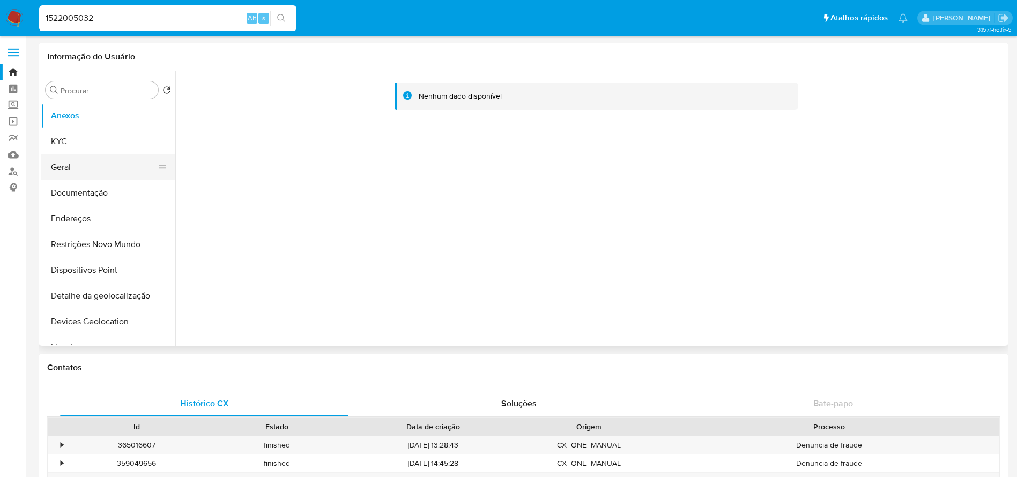
select select "10"
click at [72, 172] on button "Geral" at bounding box center [103, 167] width 125 height 26
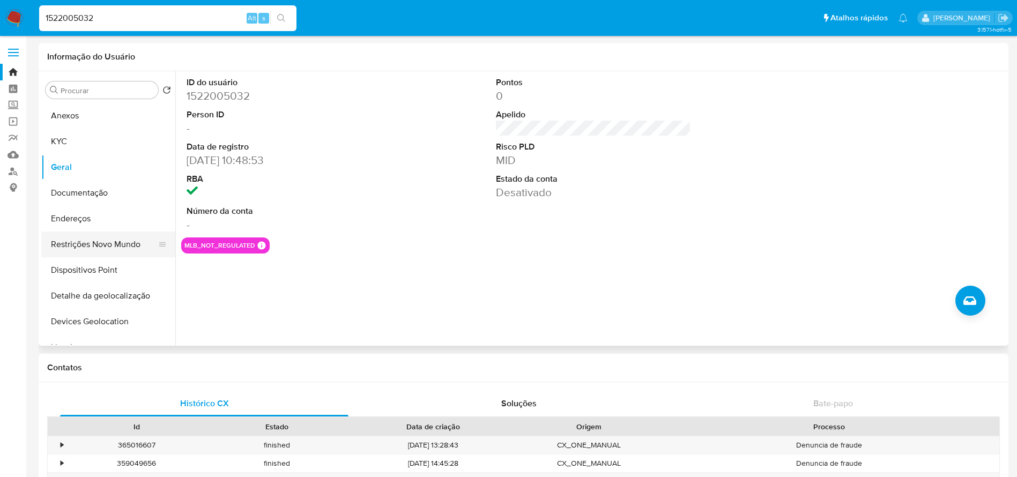
click at [76, 246] on button "Restrições Novo Mundo" at bounding box center [103, 245] width 125 height 26
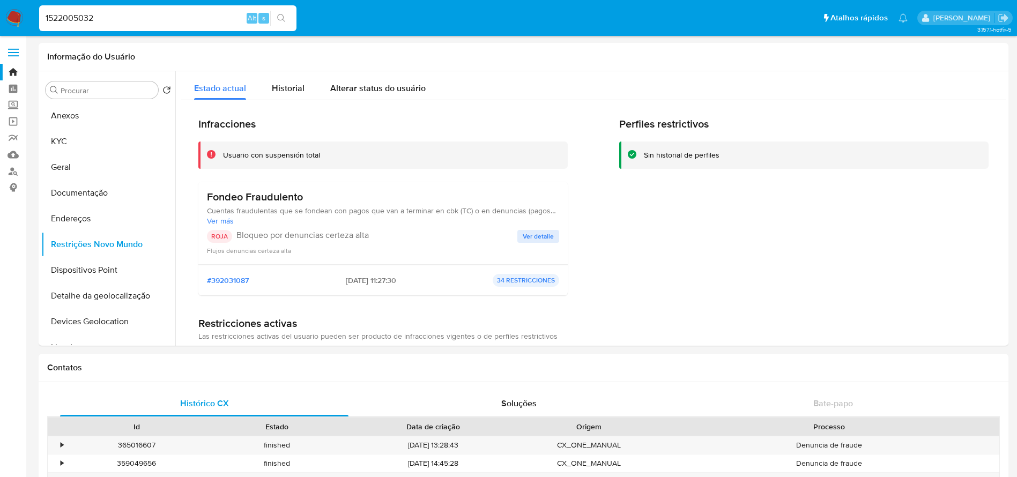
click at [137, 18] on input "1522005032" at bounding box center [167, 18] width 257 height 14
paste input "2094050008"
type input "2094050008"
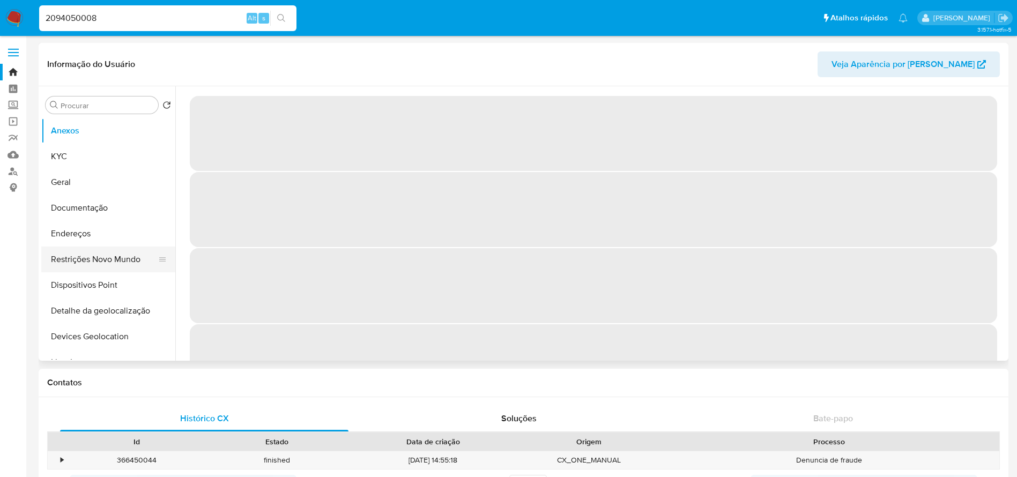
select select "10"
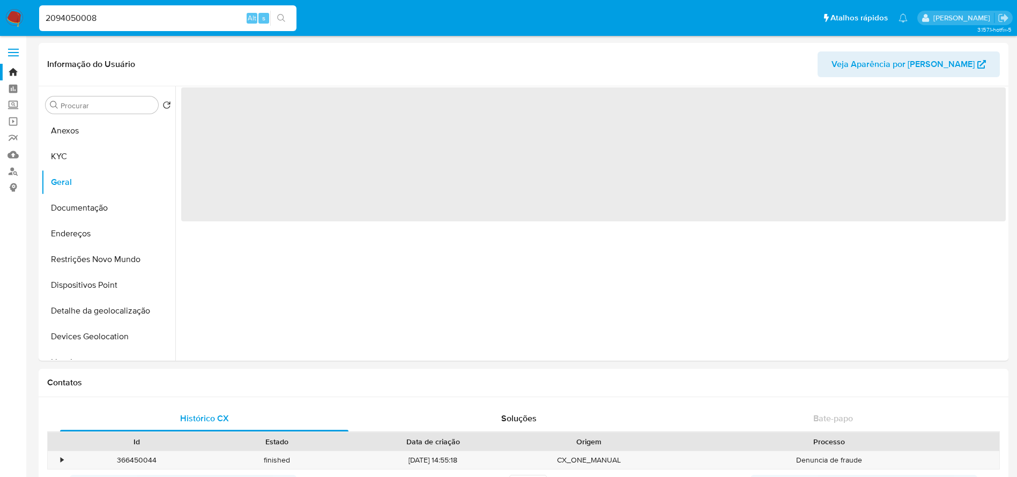
select select "10"
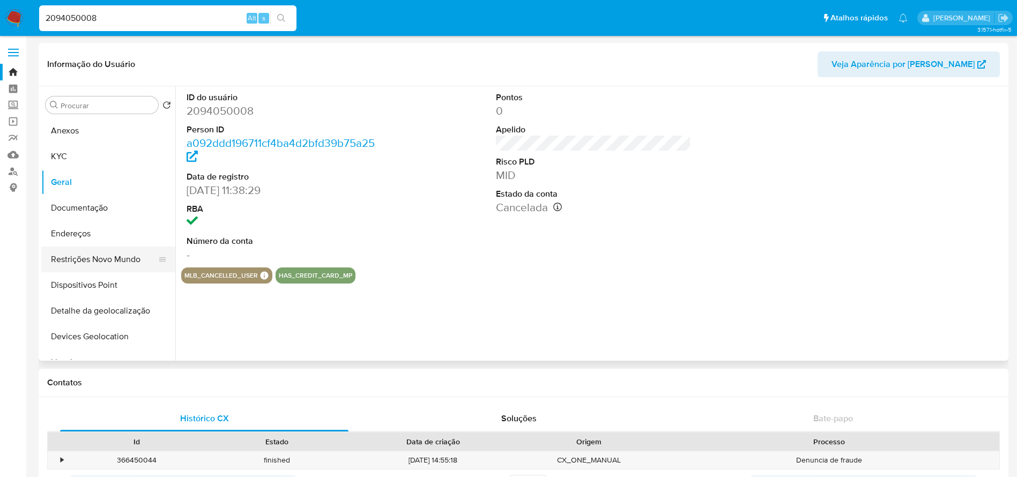
click at [92, 262] on button "Restrições Novo Mundo" at bounding box center [103, 260] width 125 height 26
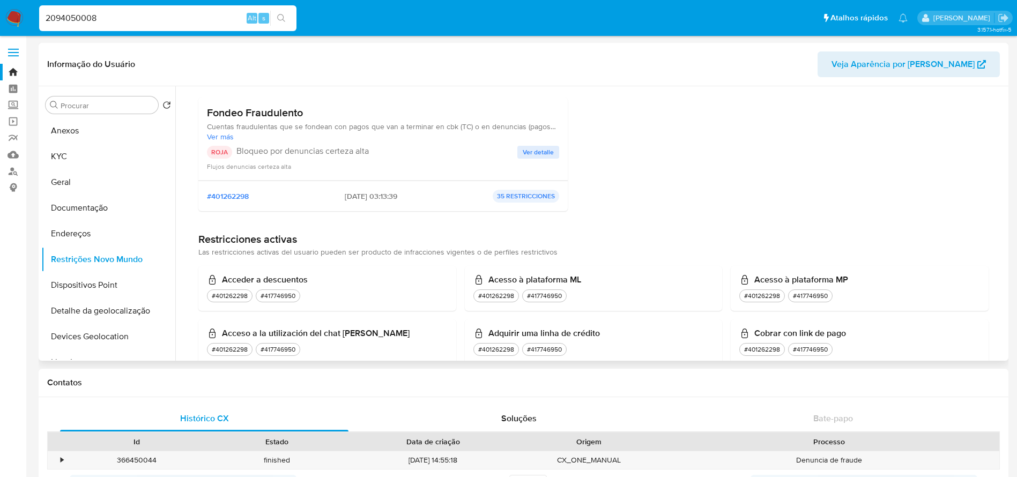
scroll to position [107, 0]
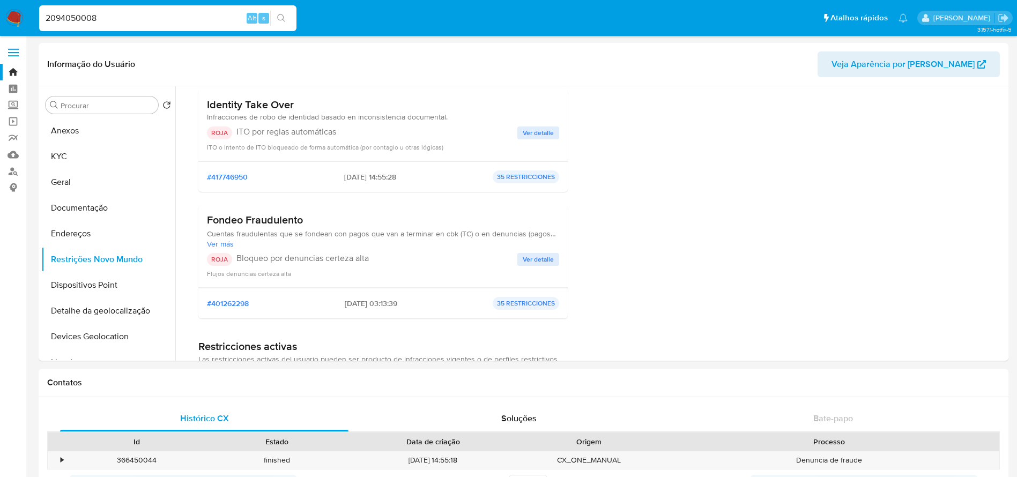
click at [154, 25] on input "2094050008" at bounding box center [167, 18] width 257 height 14
paste input "1148333083"
type input "1148333083"
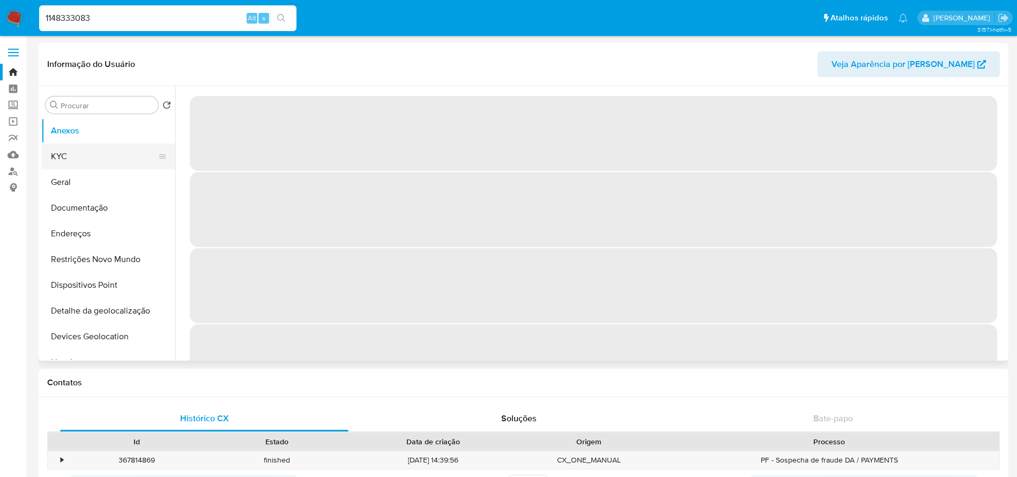
click at [67, 158] on button "KYC" at bounding box center [103, 157] width 125 height 26
select select "10"
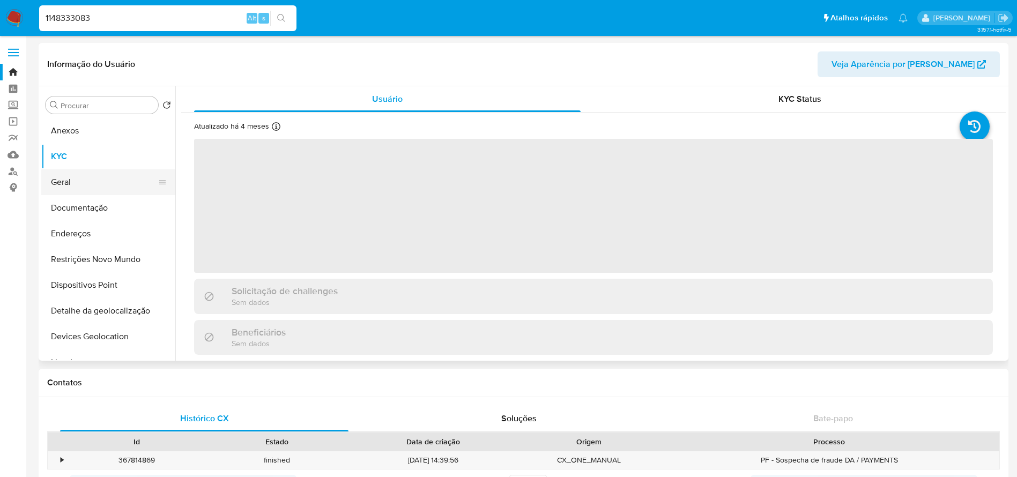
click at [65, 185] on button "Geral" at bounding box center [103, 182] width 125 height 26
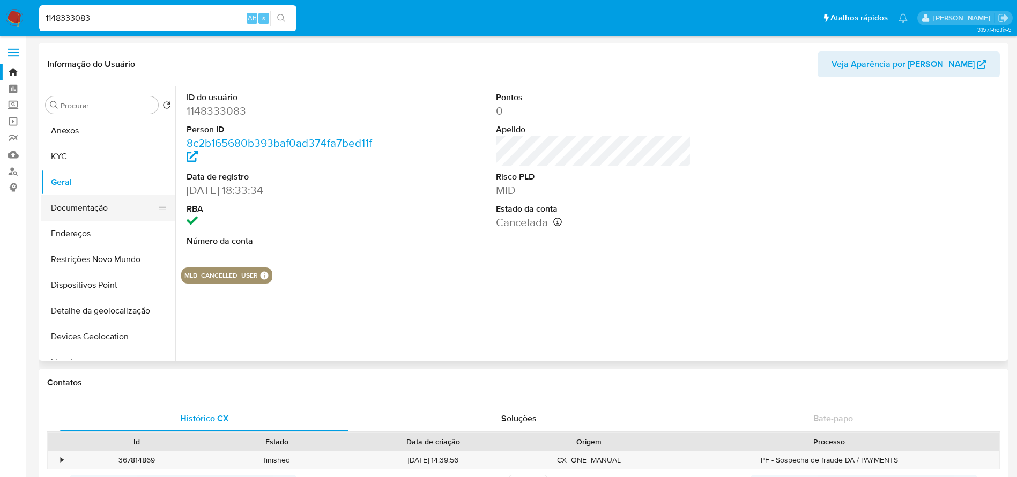
click at [69, 214] on button "Documentação" at bounding box center [103, 208] width 125 height 26
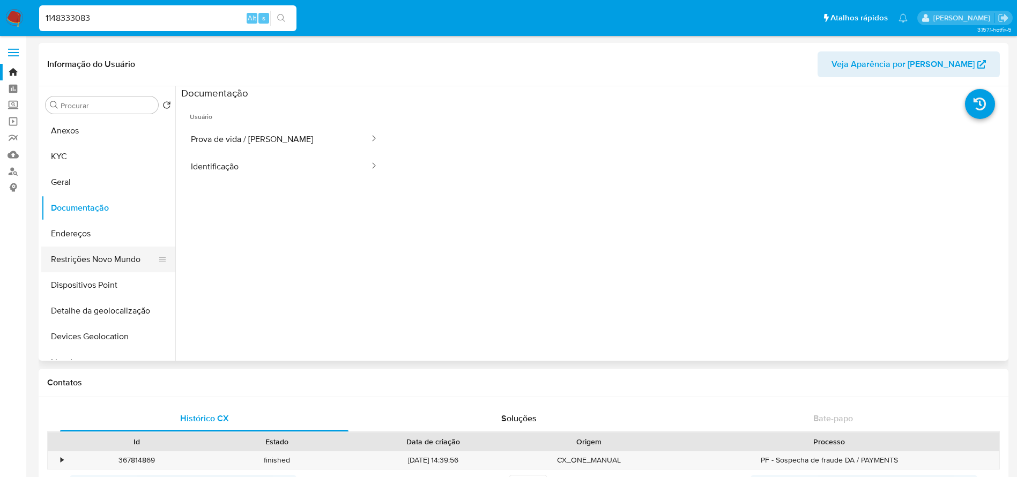
click at [72, 254] on button "Restrições Novo Mundo" at bounding box center [103, 260] width 125 height 26
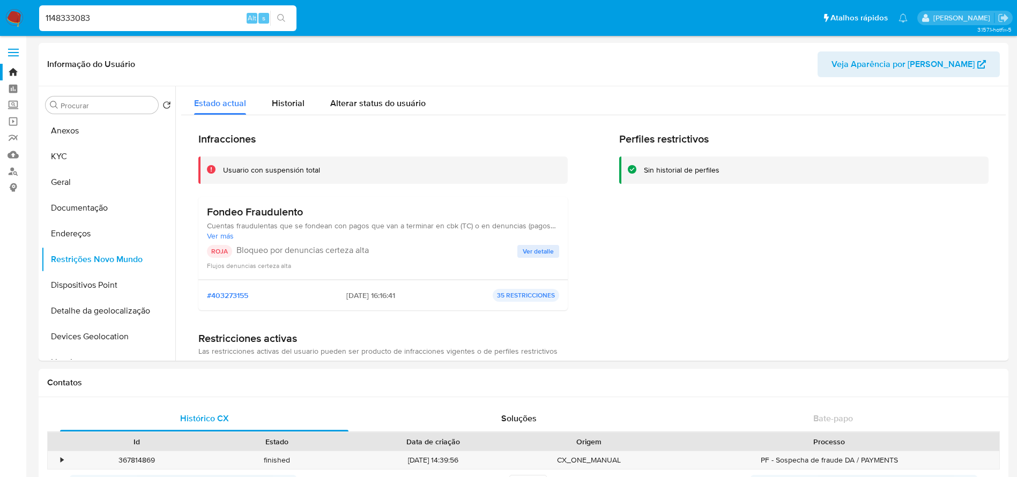
click at [99, 13] on input "1148333083" at bounding box center [167, 18] width 257 height 14
paste input "7094851"
type input "1170948513"
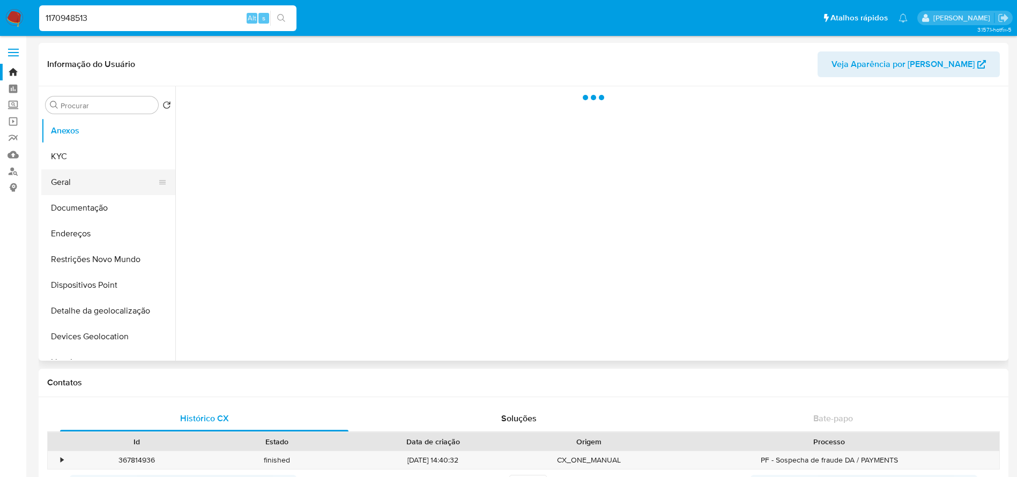
click at [76, 187] on button "Geral" at bounding box center [103, 182] width 125 height 26
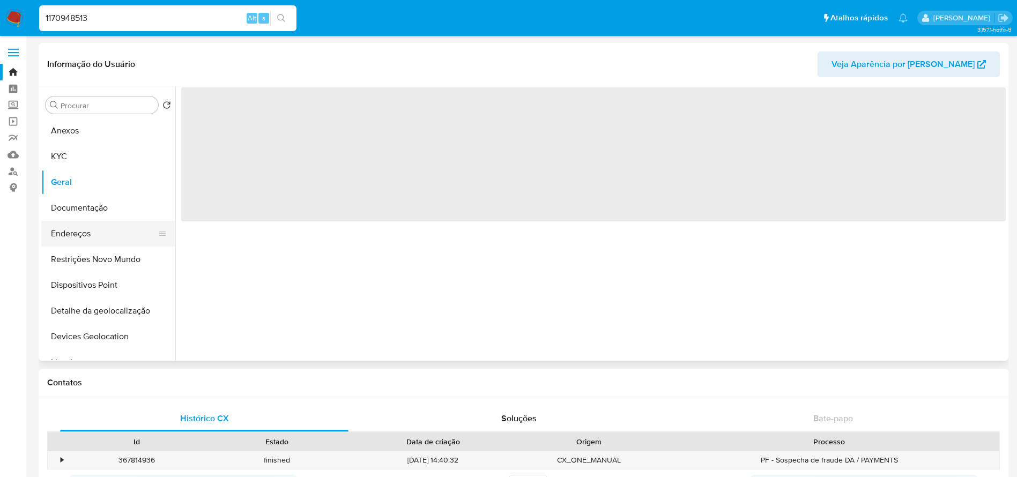
select select "10"
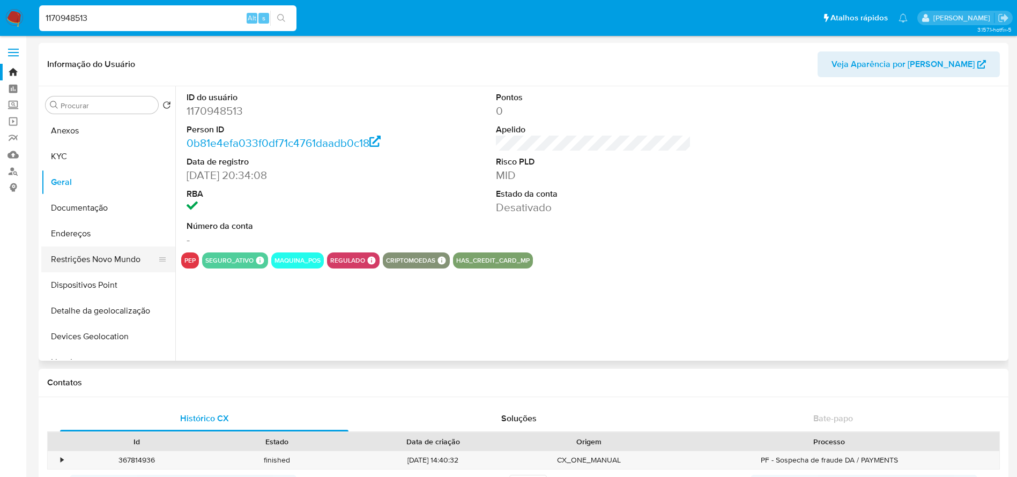
click at [86, 255] on button "Restrições Novo Mundo" at bounding box center [103, 260] width 125 height 26
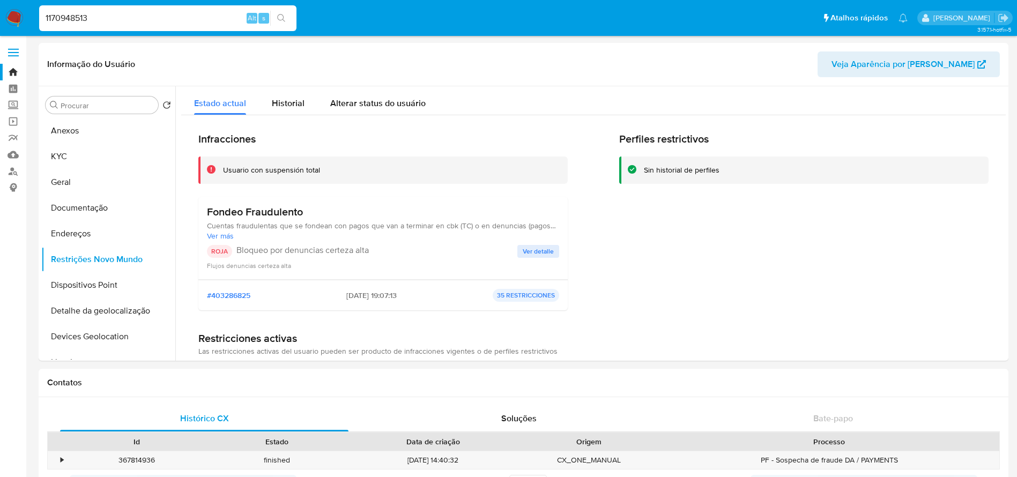
click at [113, 20] on input "1170948513" at bounding box center [167, 18] width 257 height 14
paste input "2245078856"
type input "2245078856"
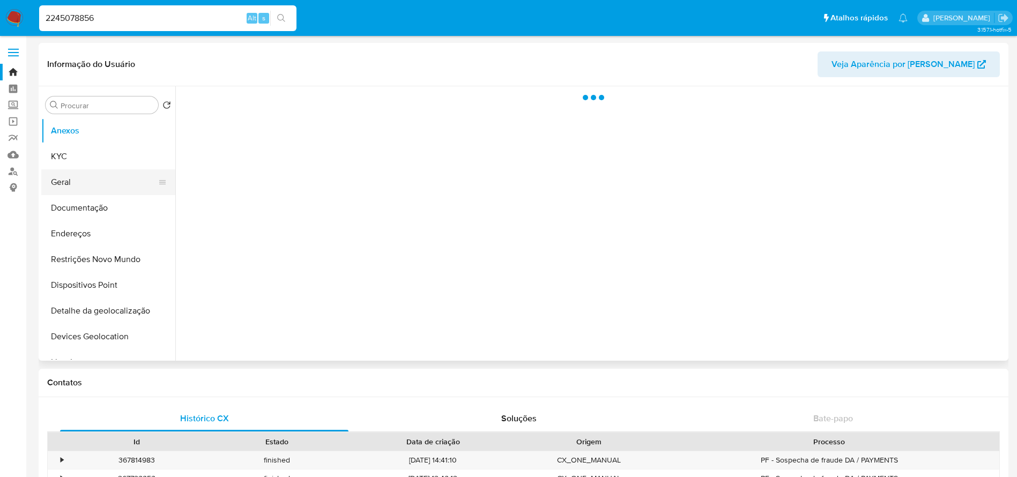
click at [56, 178] on button "Geral" at bounding box center [103, 182] width 125 height 26
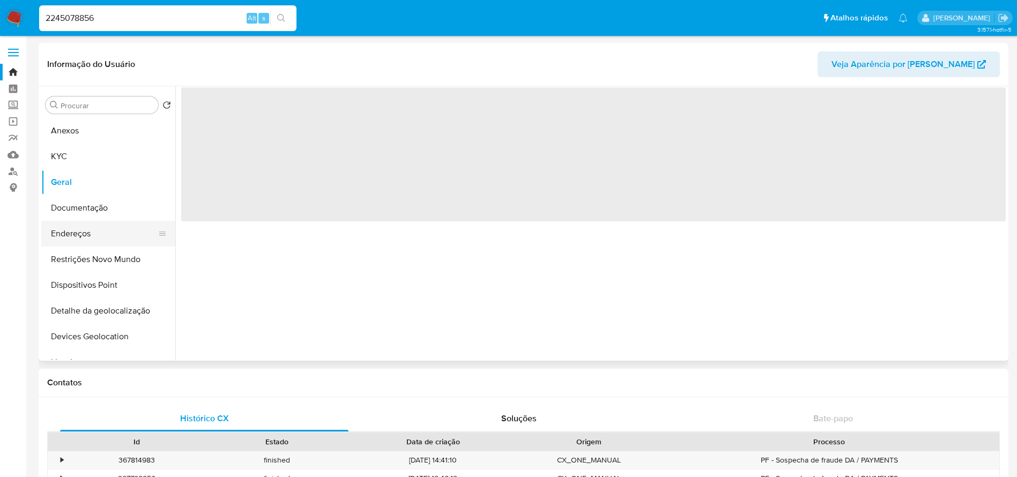
select select "10"
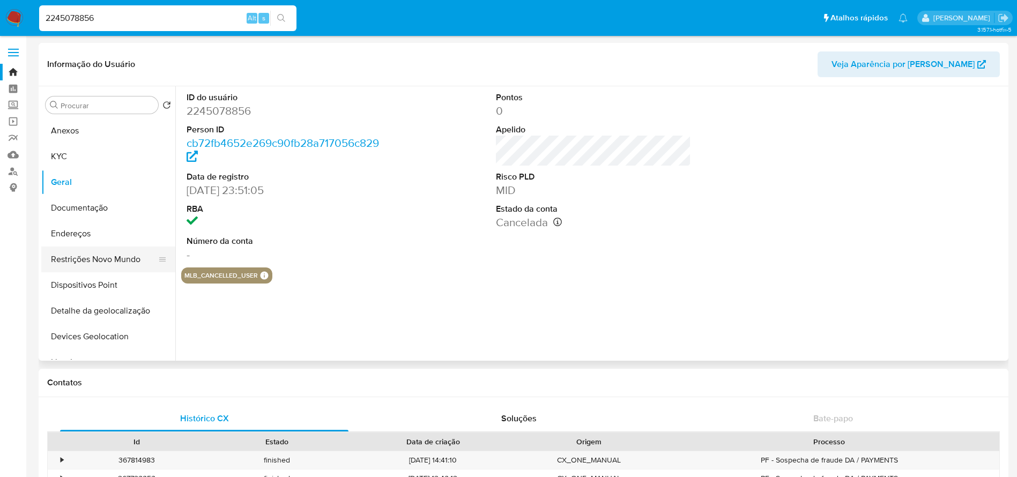
click at [81, 260] on button "Restrições Novo Mundo" at bounding box center [103, 260] width 125 height 26
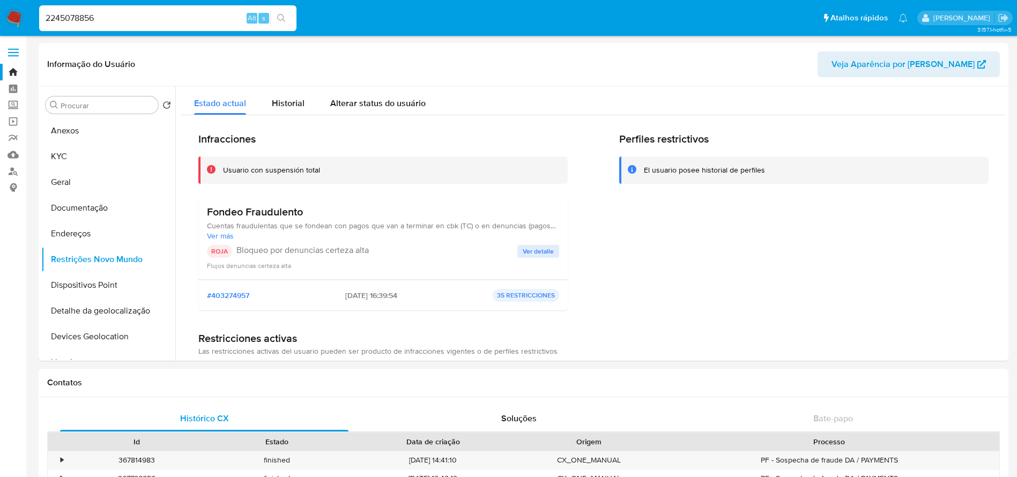
click at [146, 22] on input "2245078856" at bounding box center [167, 18] width 257 height 14
paste input "1822806247"
type input "1822806247"
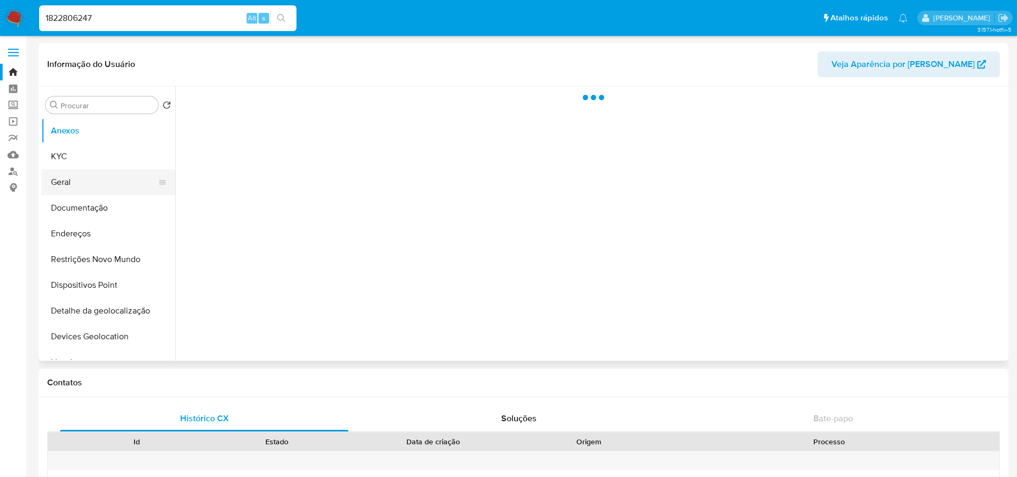
click at [63, 185] on button "Geral" at bounding box center [103, 182] width 125 height 26
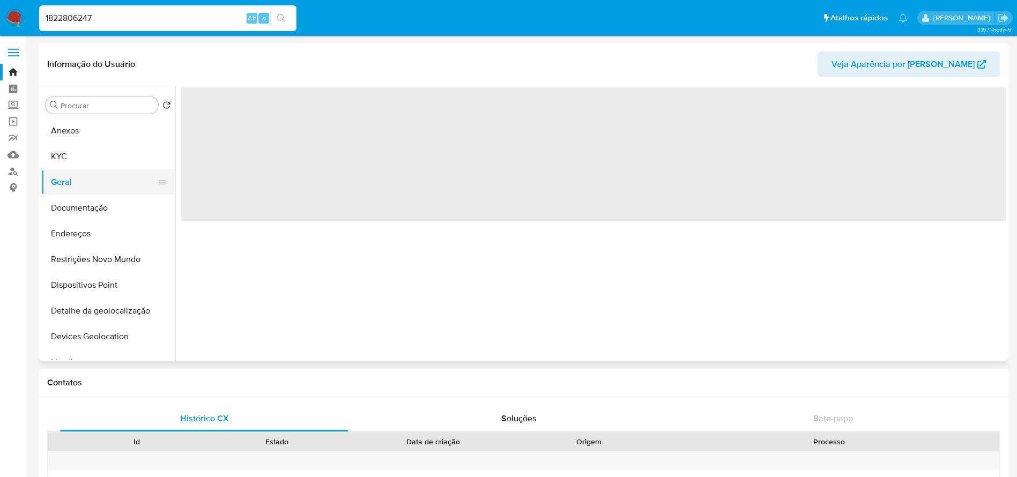
select select "10"
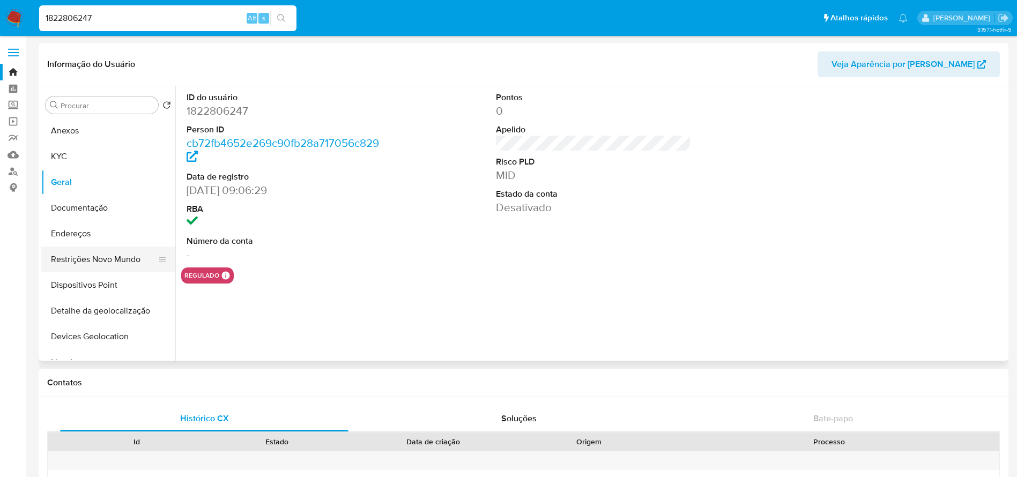
click at [79, 257] on button "Restrições Novo Mundo" at bounding box center [103, 260] width 125 height 26
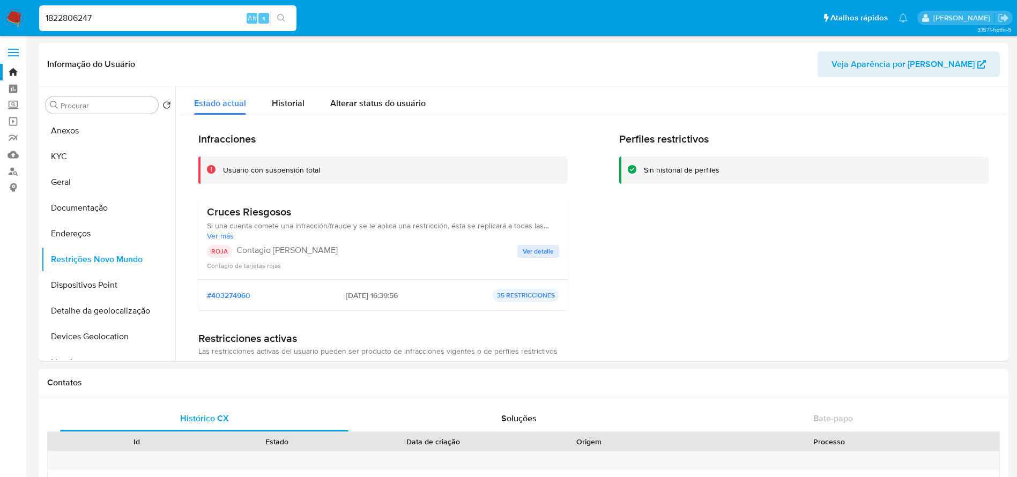
click at [133, 22] on input "1822806247" at bounding box center [167, 18] width 257 height 14
paste input "400927812"
type input "1400927812"
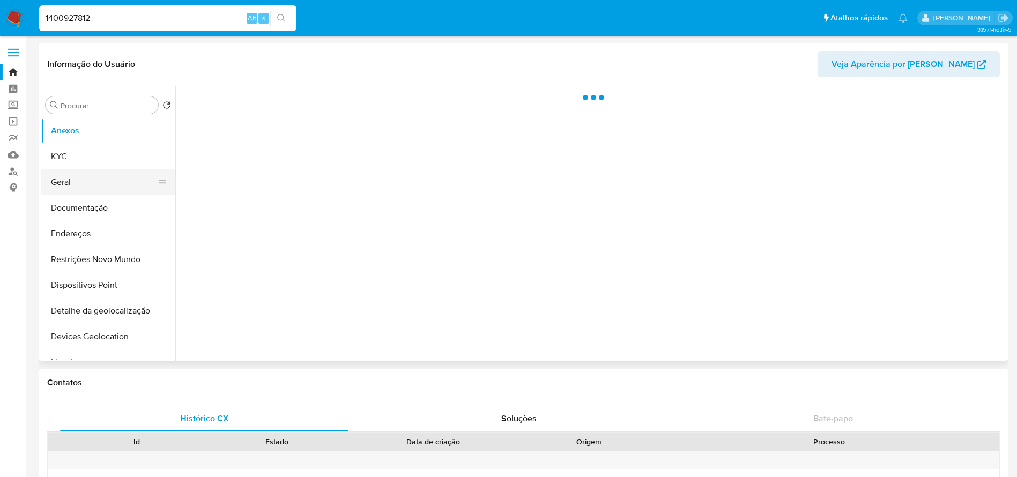
click at [66, 185] on button "Geral" at bounding box center [103, 182] width 125 height 26
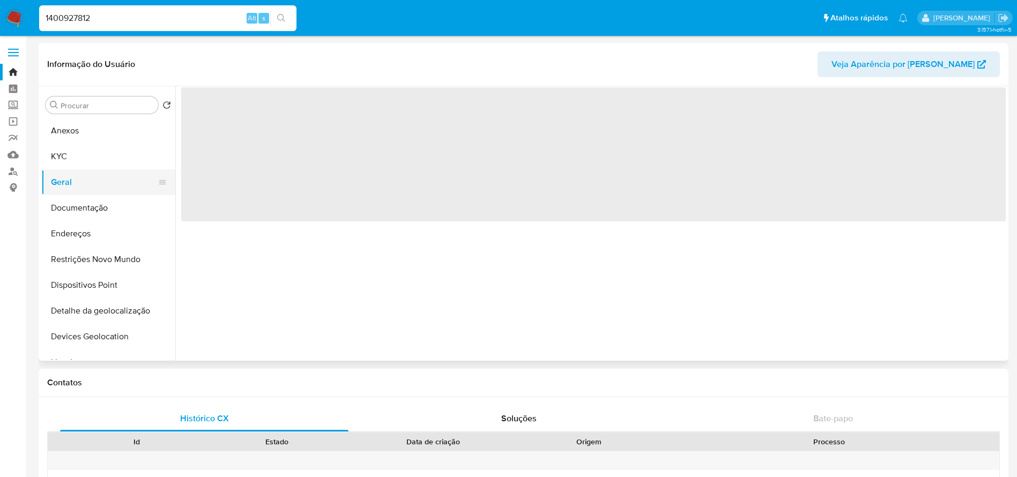
select select "10"
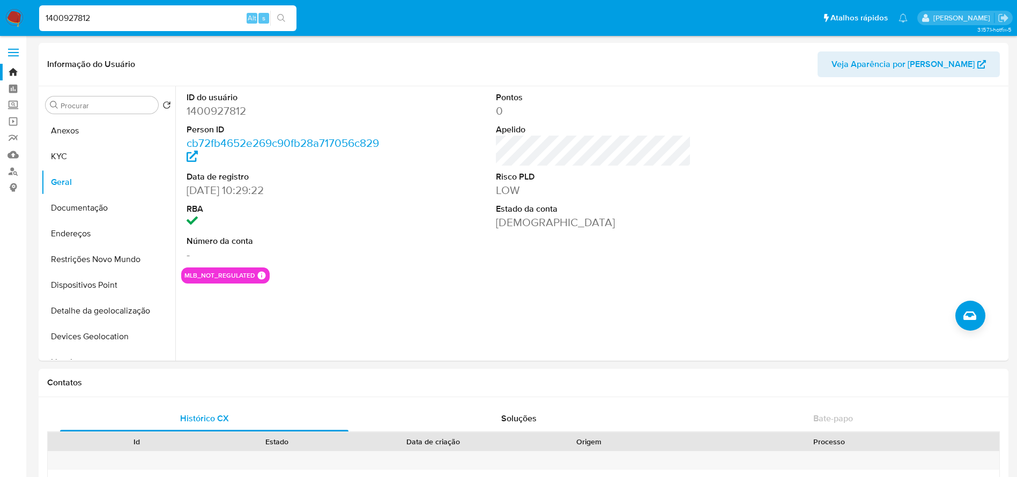
click at [123, 23] on input "1400927812" at bounding box center [167, 18] width 257 height 14
paste input "37942990"
type input "137942990"
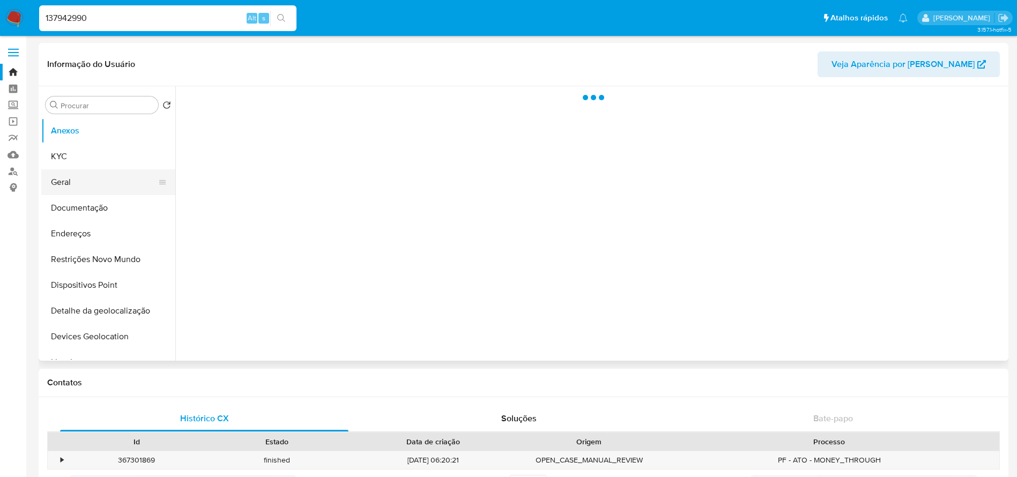
click at [65, 185] on button "Geral" at bounding box center [103, 182] width 125 height 26
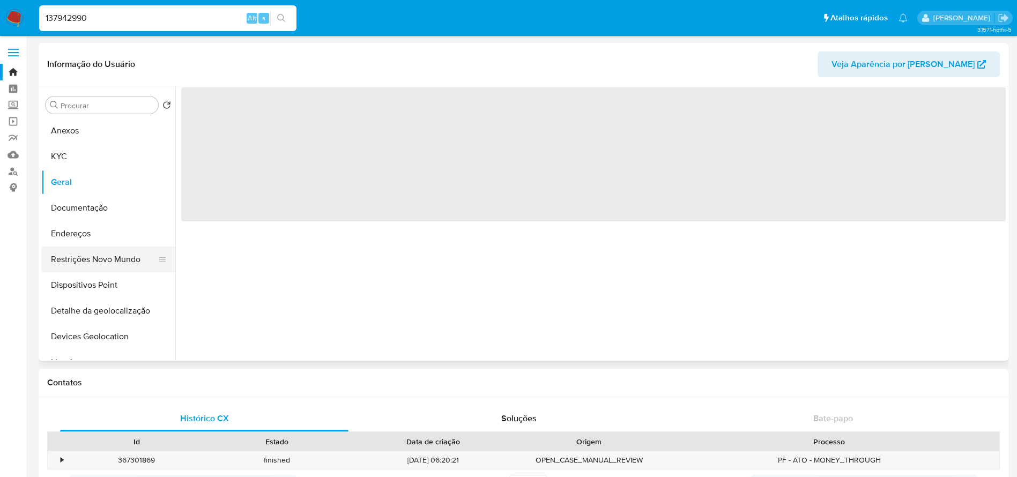
select select "10"
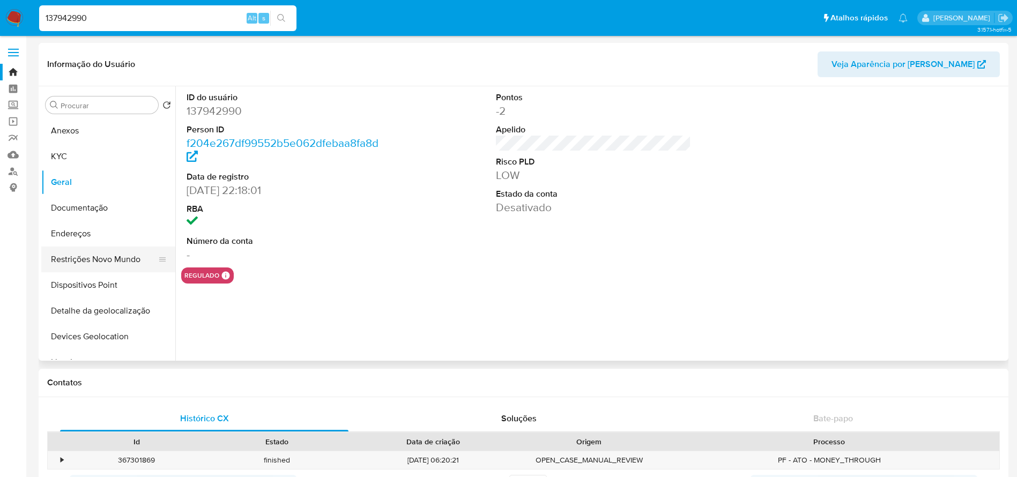
click at [77, 263] on button "Restrições Novo Mundo" at bounding box center [103, 260] width 125 height 26
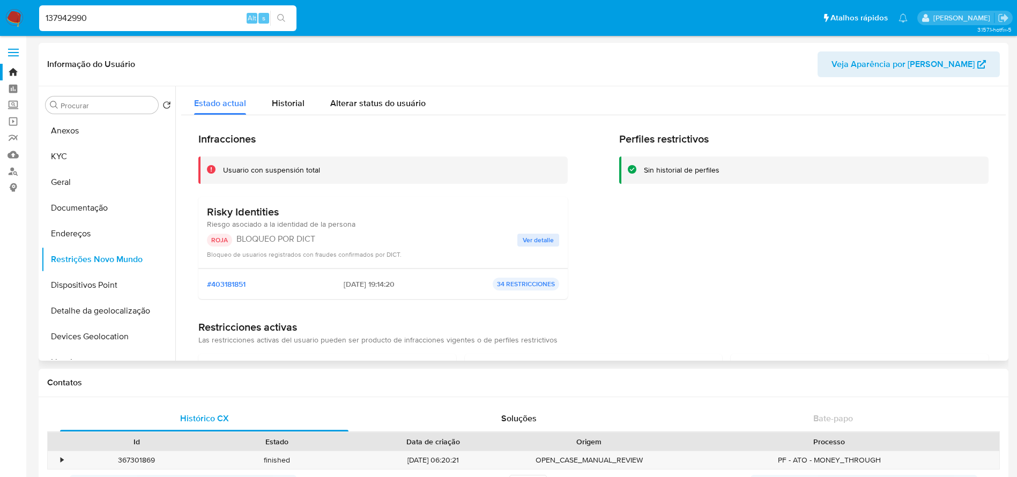
scroll to position [107, 0]
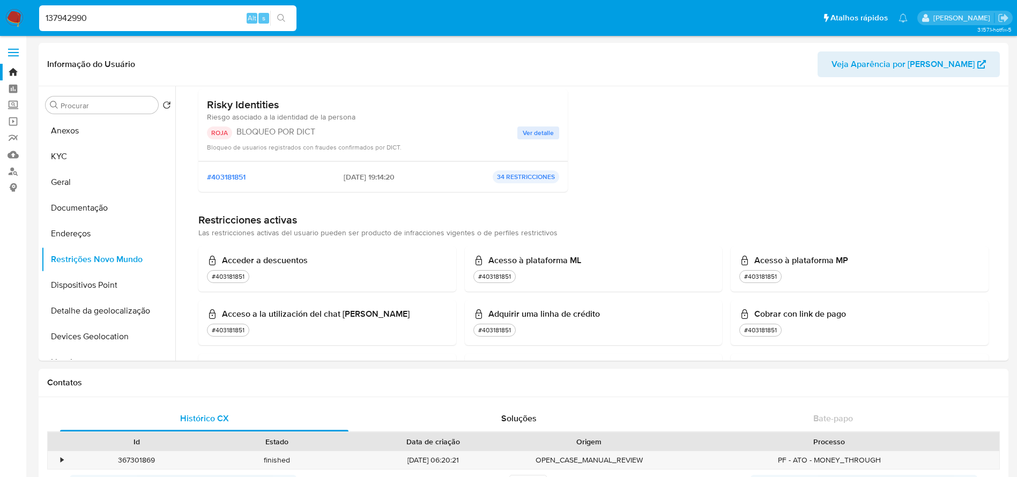
click at [110, 10] on div "137942990 Alt s" at bounding box center [167, 18] width 257 height 26
click at [104, 18] on input "137942990" at bounding box center [167, 18] width 257 height 14
paste input "2244627826"
type input "2244627826"
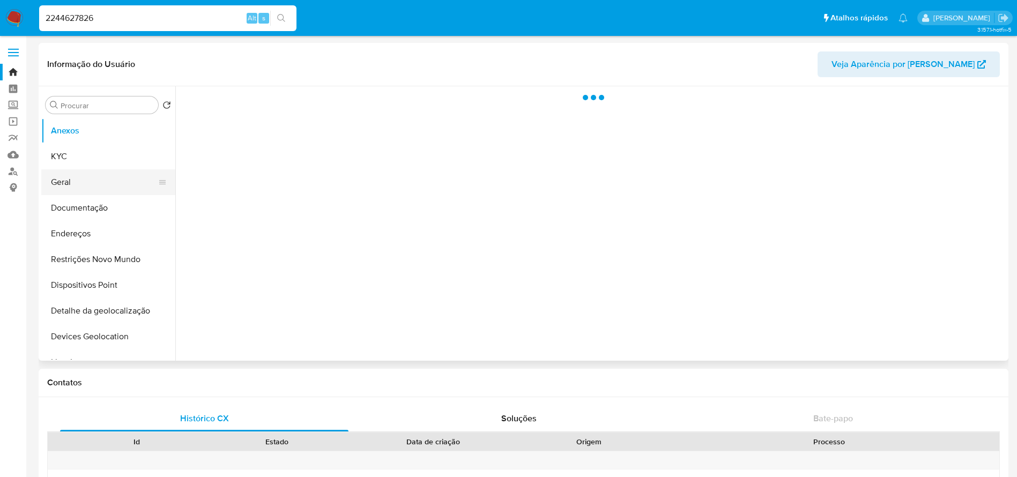
click at [72, 189] on button "Geral" at bounding box center [103, 182] width 125 height 26
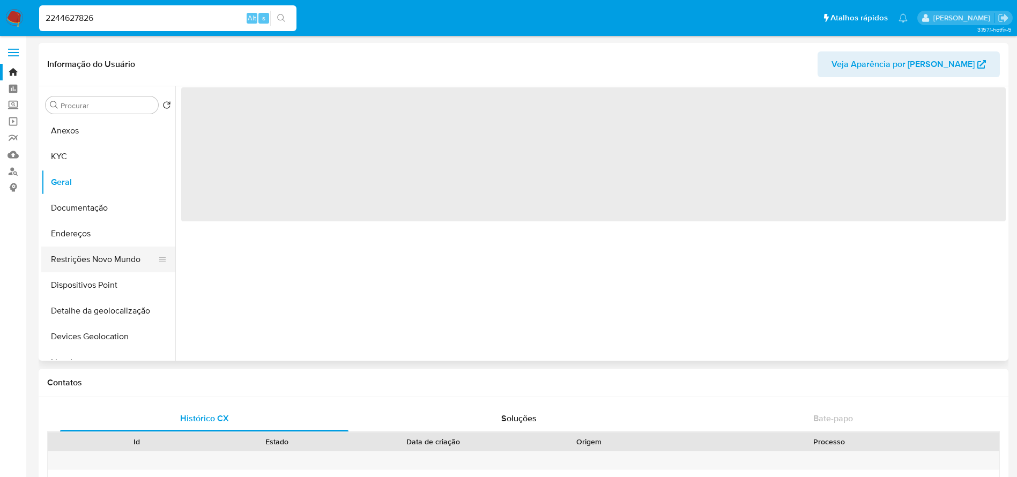
select select "10"
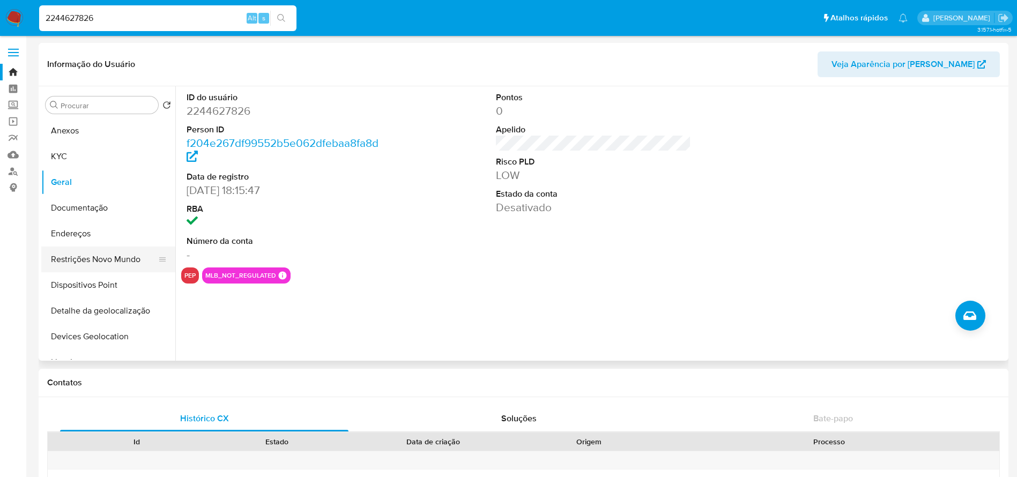
click at [78, 268] on button "Restrições Novo Mundo" at bounding box center [103, 260] width 125 height 26
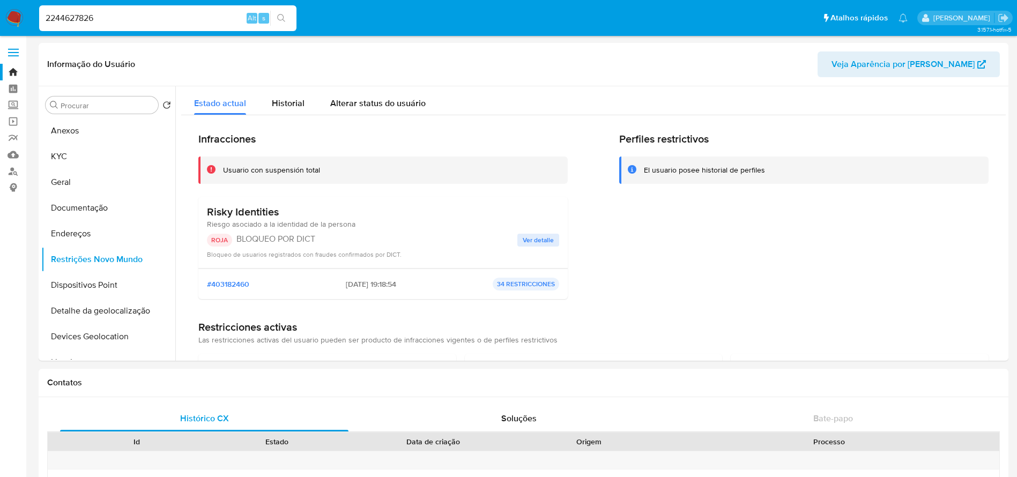
click at [139, 18] on input "2244627826" at bounding box center [167, 18] width 257 height 14
paste input "02244"
type input "2244602244"
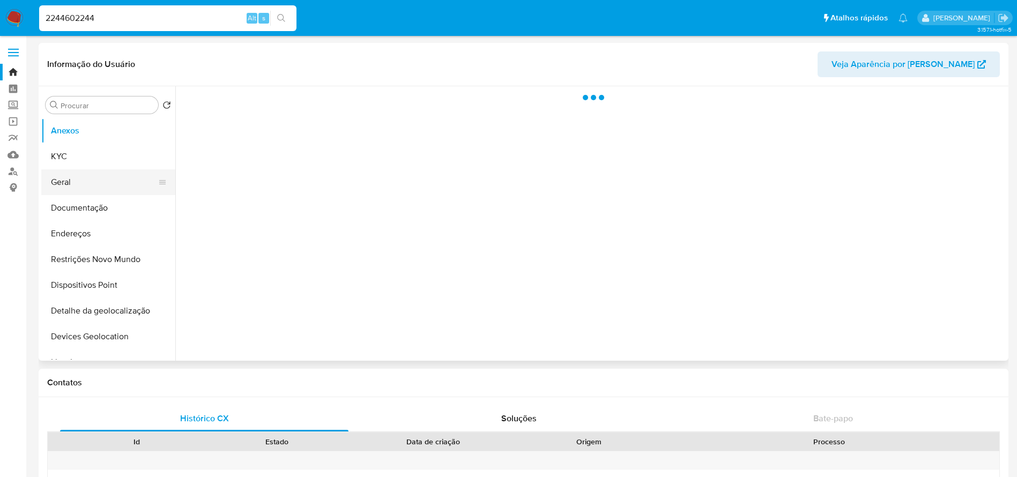
click at [67, 184] on button "Geral" at bounding box center [103, 182] width 125 height 26
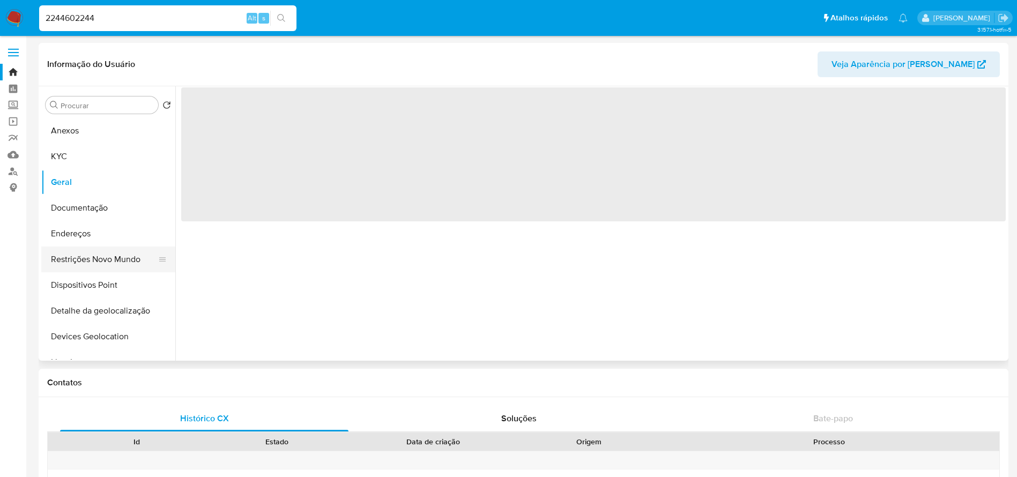
select select "10"
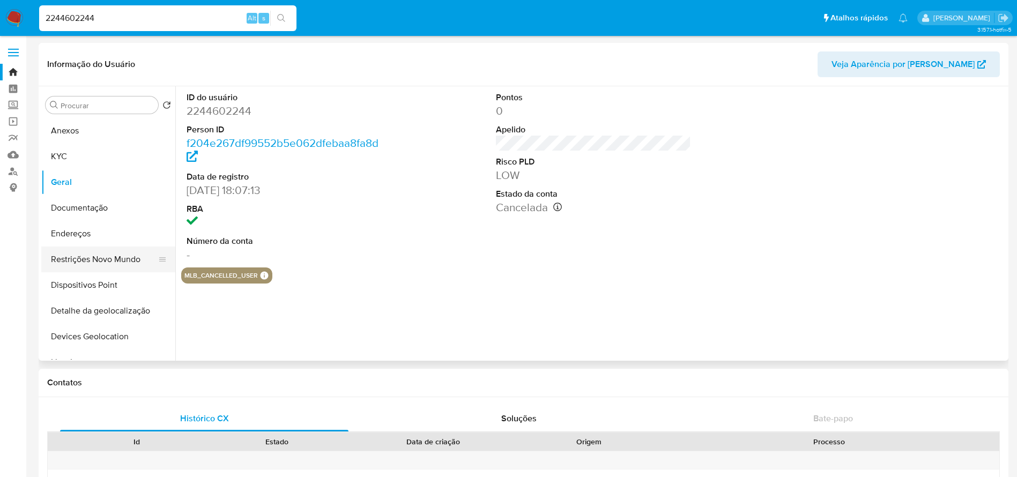
click at [80, 258] on button "Restrições Novo Mundo" at bounding box center [103, 260] width 125 height 26
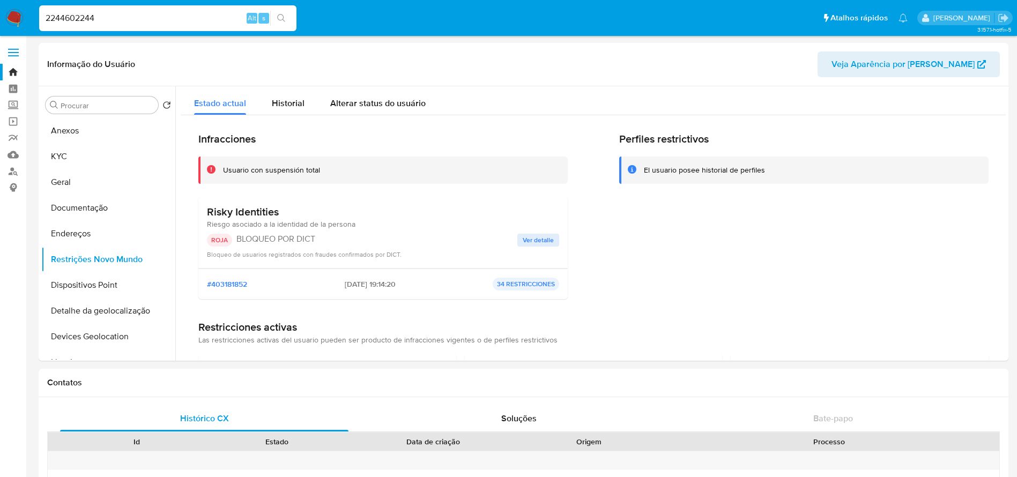
click at [134, 16] on input "2244602244" at bounding box center [167, 18] width 257 height 14
paste input "1908446381"
type input "1908446381"
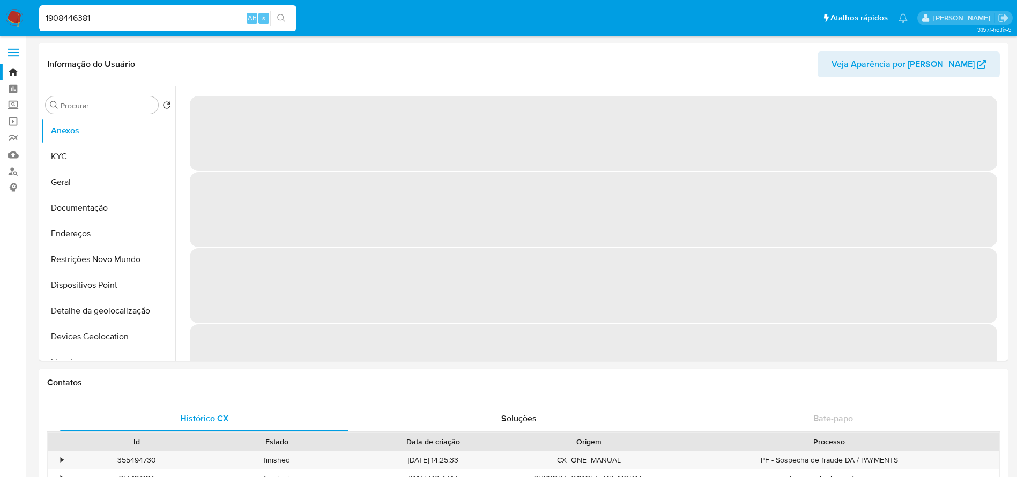
select select "10"
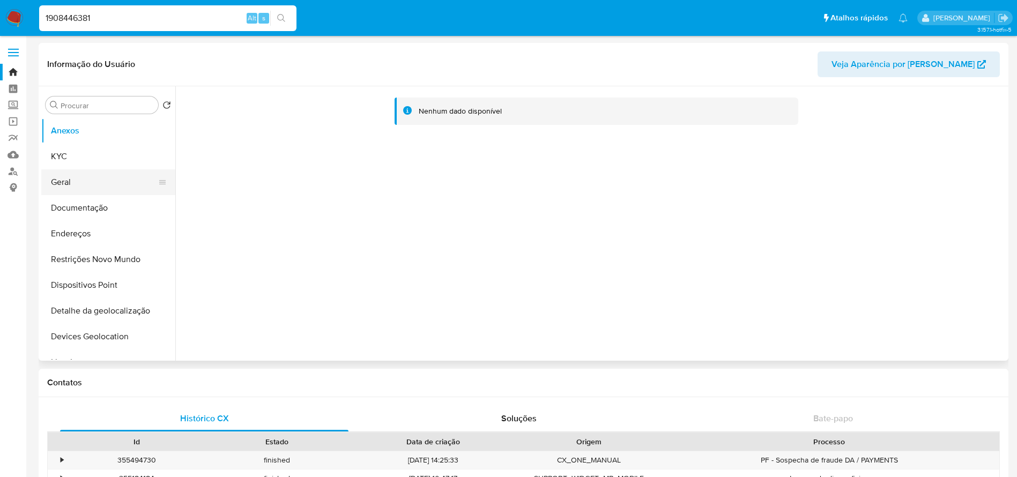
click at [76, 186] on button "Geral" at bounding box center [103, 182] width 125 height 26
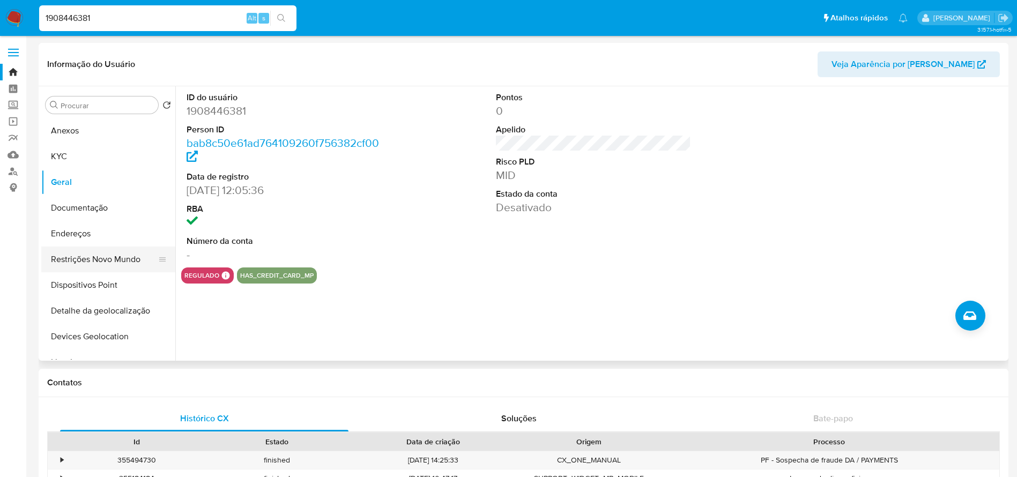
click at [88, 257] on button "Restrições Novo Mundo" at bounding box center [103, 260] width 125 height 26
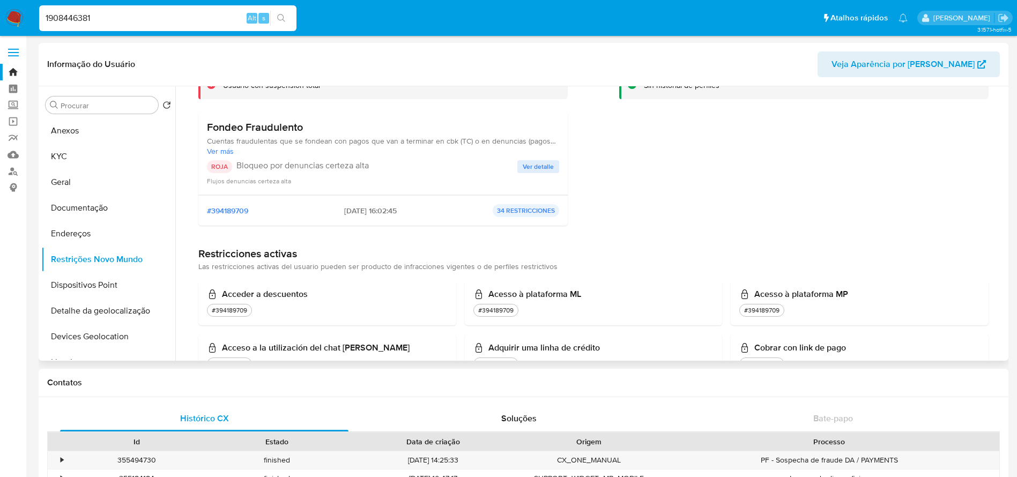
scroll to position [107, 0]
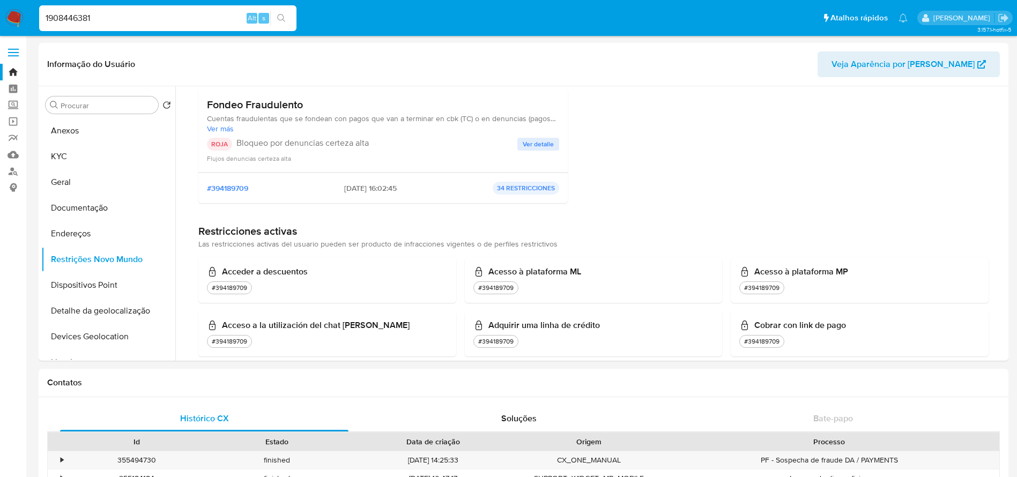
click at [142, 16] on input "1908446381" at bounding box center [167, 18] width 257 height 14
paste input "399057954"
type input "399057954"
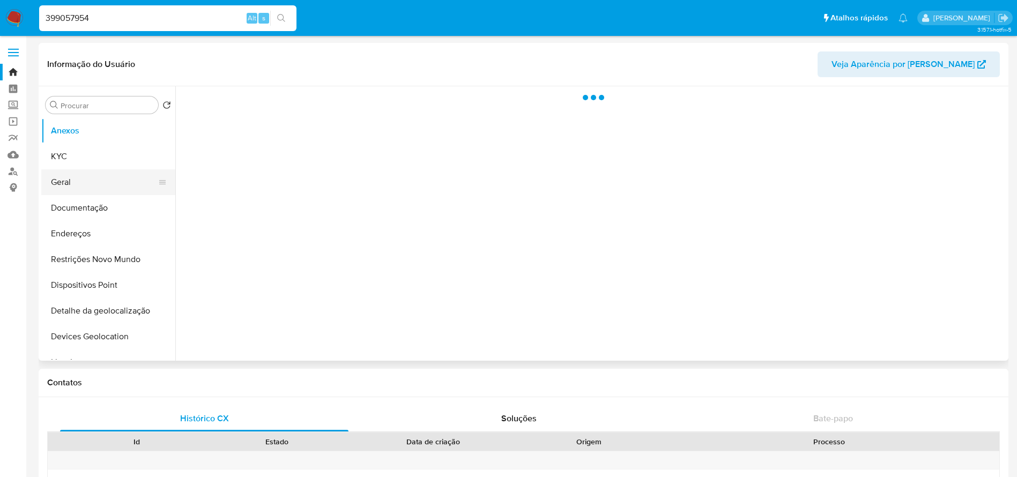
click at [64, 184] on button "Geral" at bounding box center [103, 182] width 125 height 26
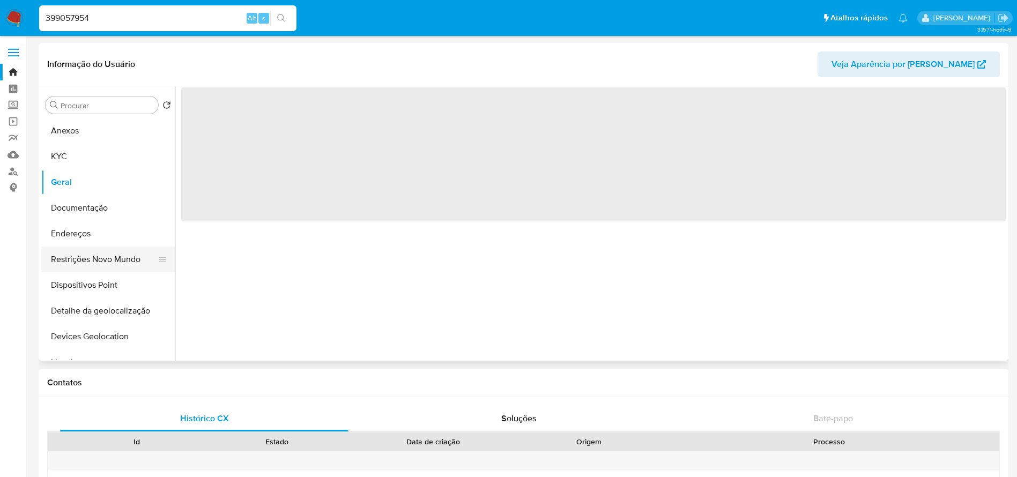
select select "10"
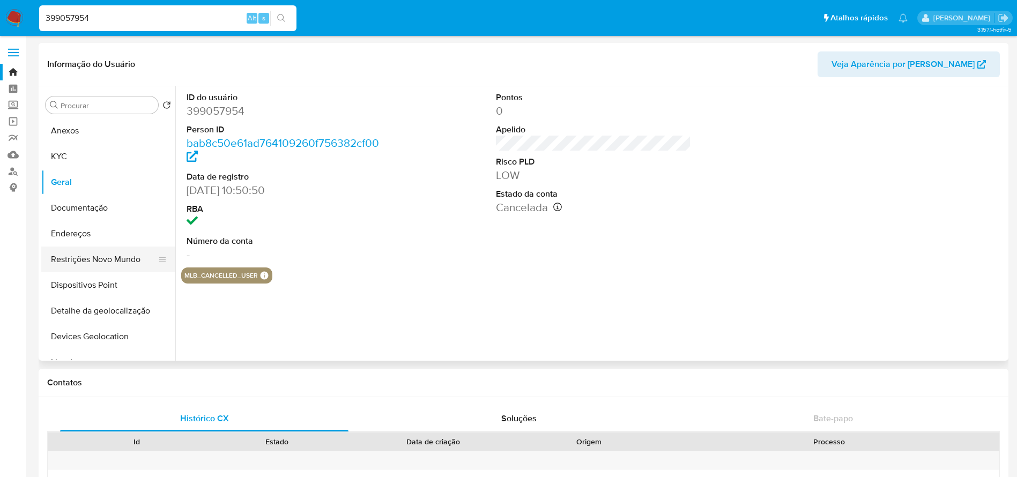
click at [71, 256] on button "Restrições Novo Mundo" at bounding box center [103, 260] width 125 height 26
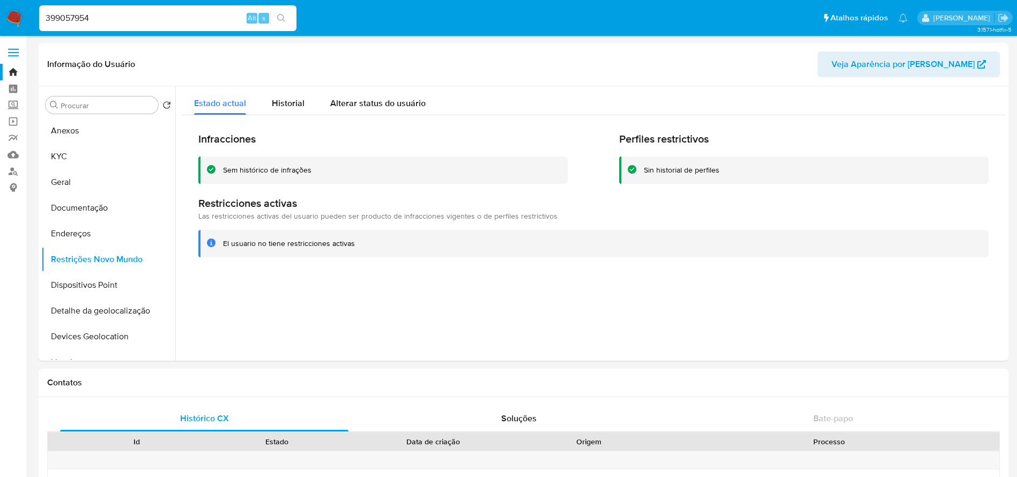
click at [118, 17] on input "399057954" at bounding box center [167, 18] width 257 height 14
paste input "656658530"
type input "656658530"
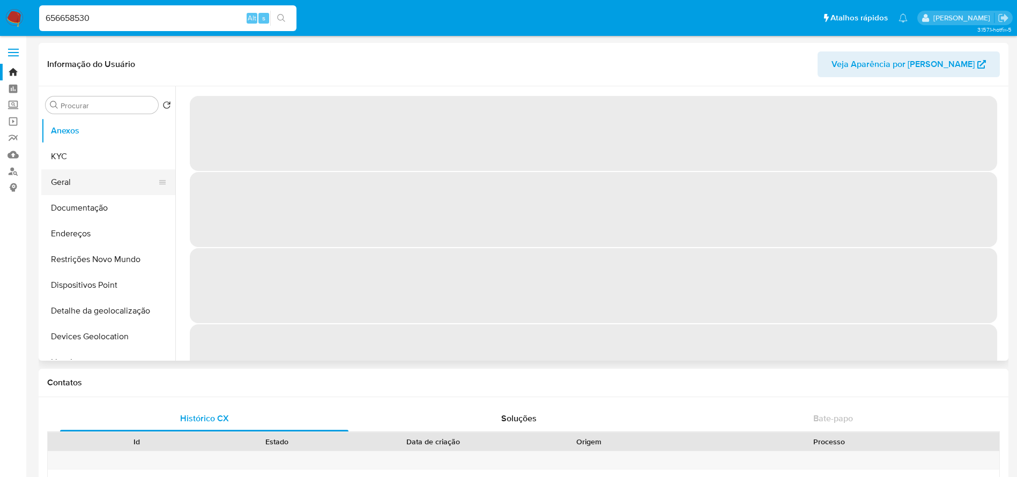
select select "10"
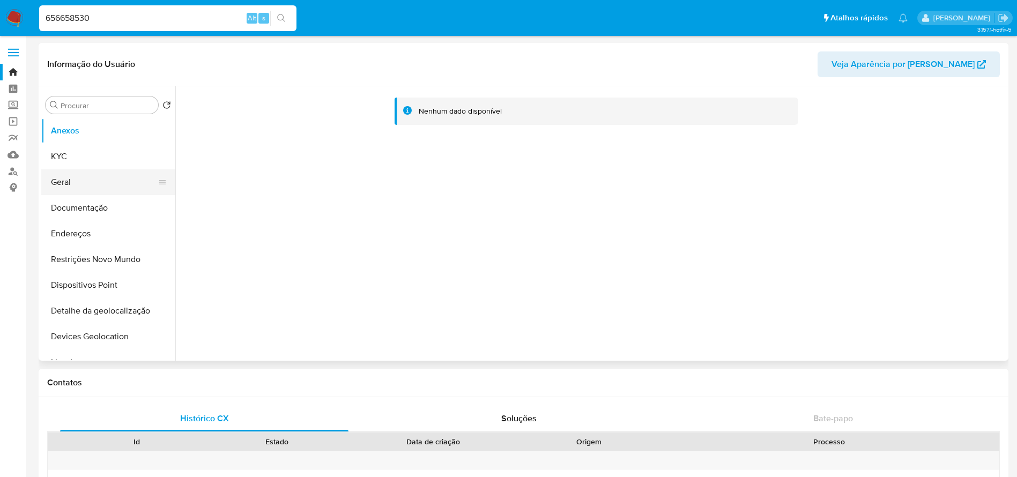
click at [71, 181] on button "Geral" at bounding box center [103, 182] width 125 height 26
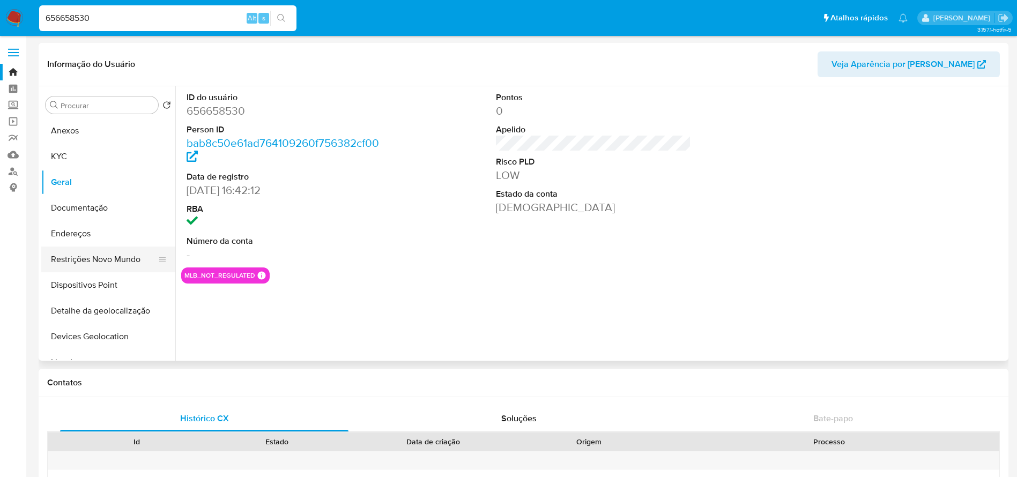
click at [94, 261] on button "Restrições Novo Mundo" at bounding box center [103, 260] width 125 height 26
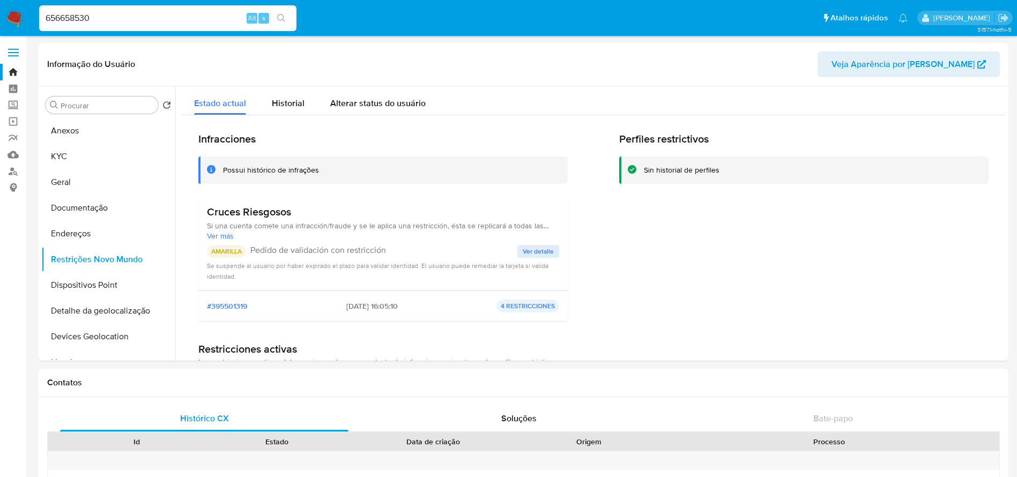
click at [167, 20] on input "656658530" at bounding box center [167, 18] width 257 height 14
paste input "2075594979"
type input "2075594979"
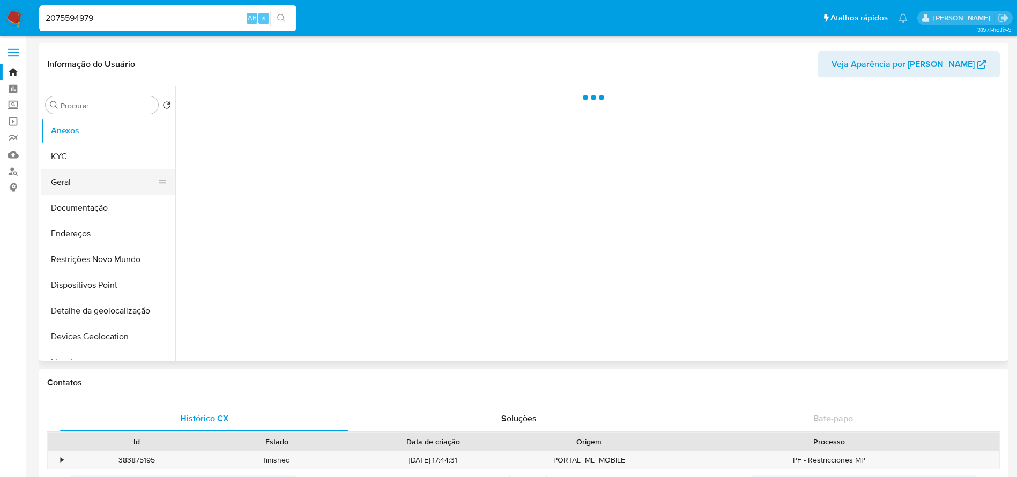
click at [72, 175] on button "Geral" at bounding box center [103, 182] width 125 height 26
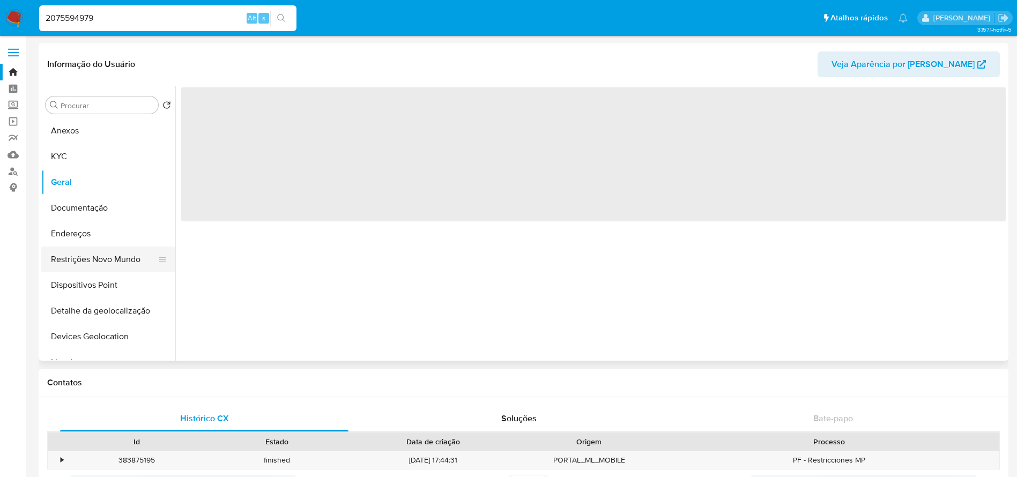
select select "10"
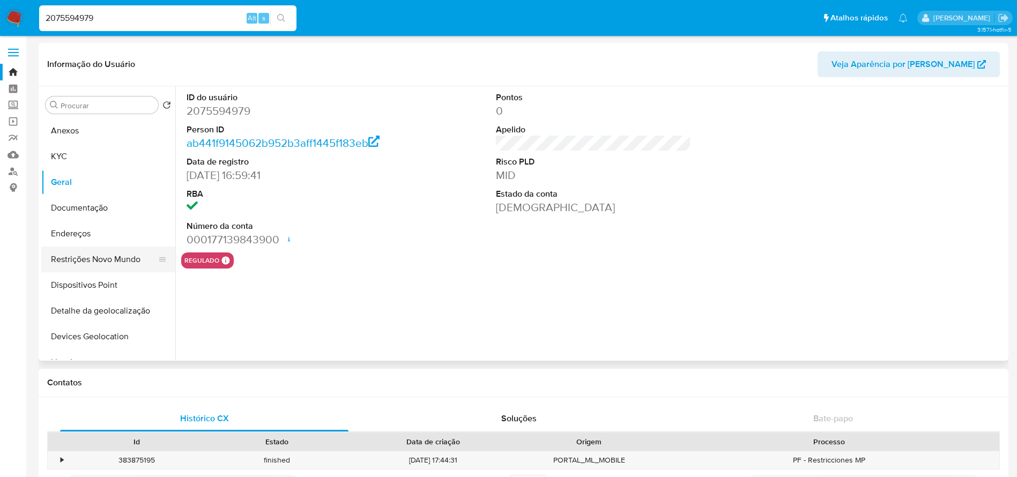
click at [82, 264] on button "Restrições Novo Mundo" at bounding box center [103, 260] width 125 height 26
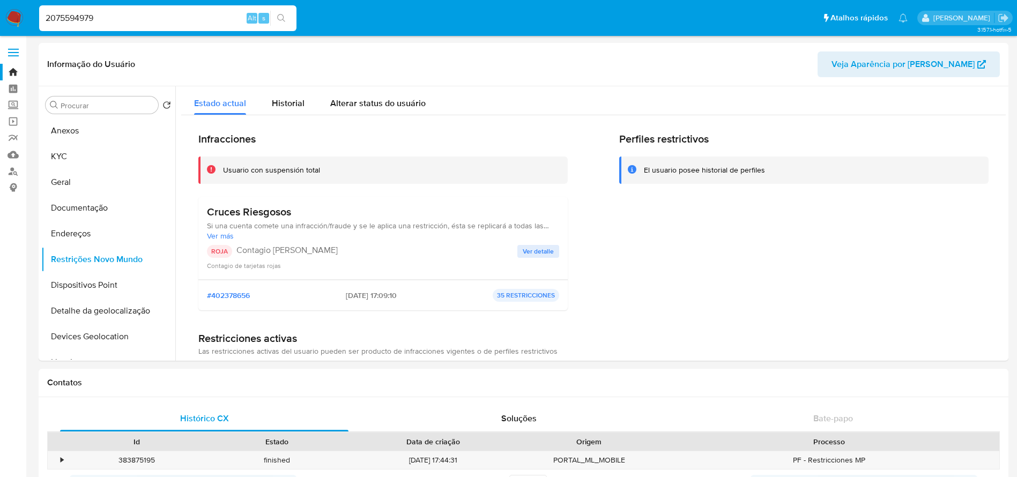
click at [121, 15] on input "2075594979" at bounding box center [167, 18] width 257 height 14
paste input "206959160"
type input "2206959160"
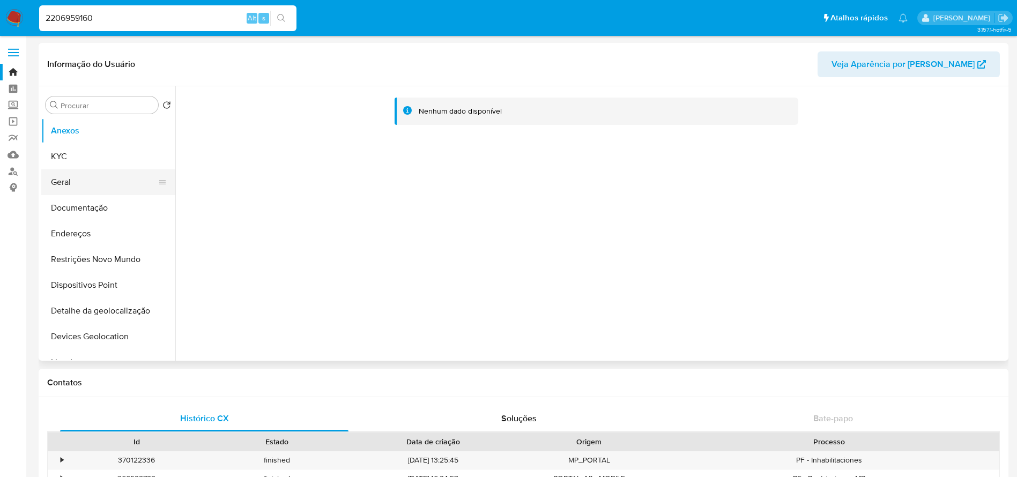
select select "10"
click at [77, 184] on button "Geral" at bounding box center [103, 182] width 125 height 26
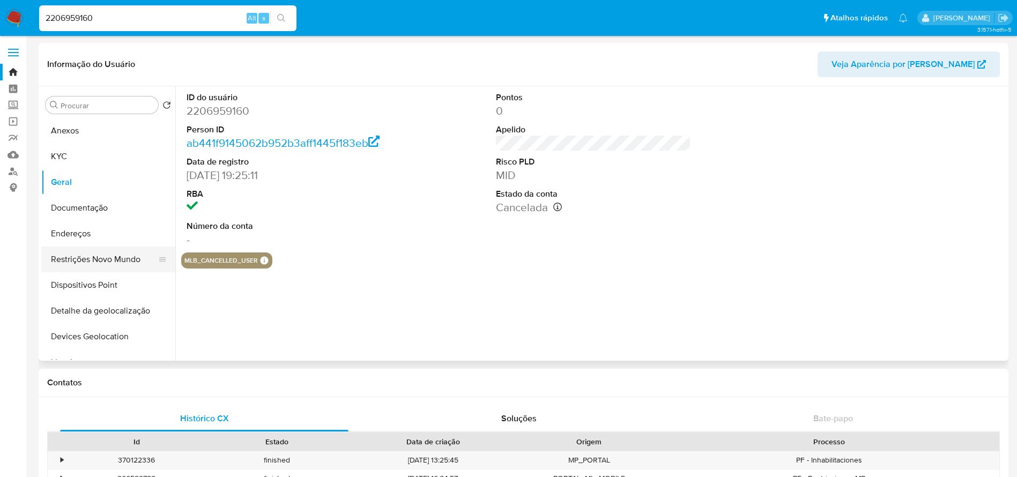
click at [77, 260] on button "Restrições Novo Mundo" at bounding box center [103, 260] width 125 height 26
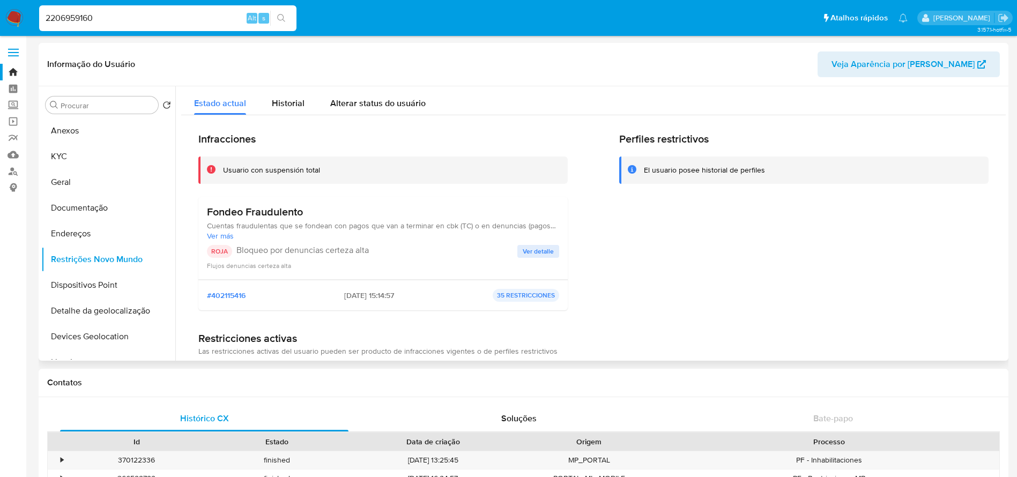
scroll to position [107, 0]
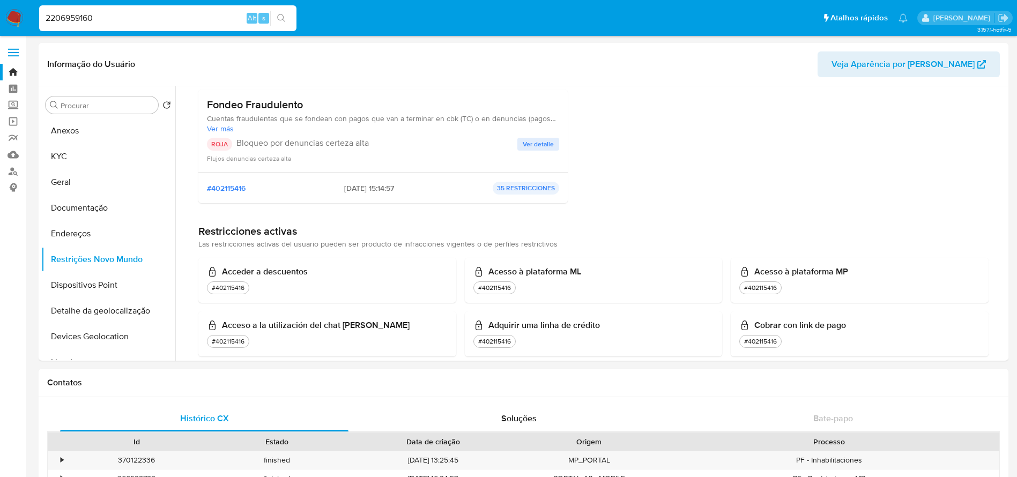
click at [123, 25] on div "2206959160 Alt s" at bounding box center [167, 18] width 257 height 26
click at [120, 20] on input "2206959160" at bounding box center [167, 18] width 257 height 14
click at [121, 20] on input "2206959160" at bounding box center [167, 18] width 257 height 14
paste input "802672125"
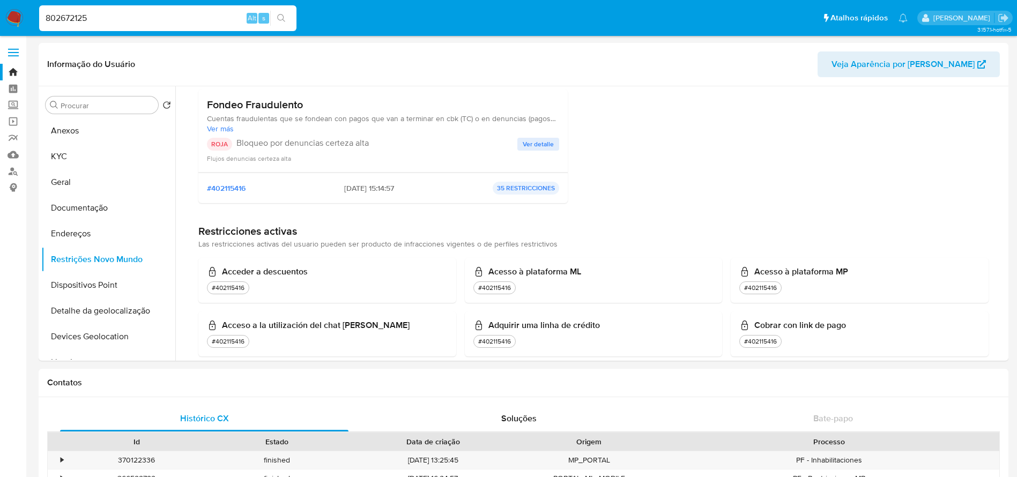
type input "802672125"
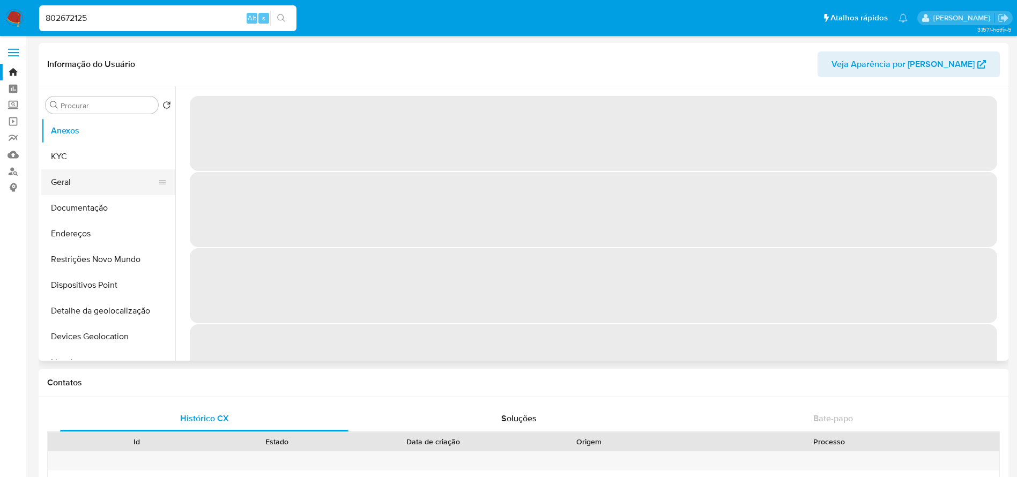
click at [68, 185] on button "Geral" at bounding box center [103, 182] width 125 height 26
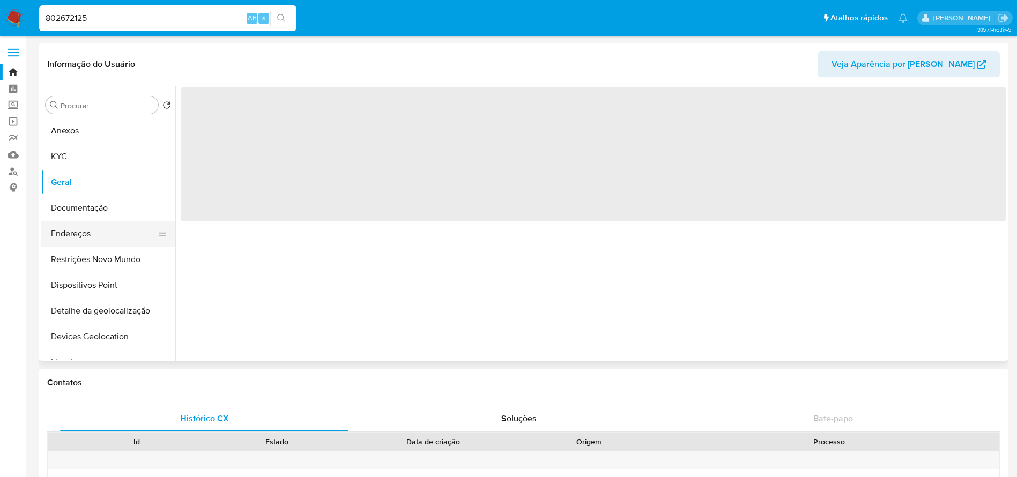
select select "10"
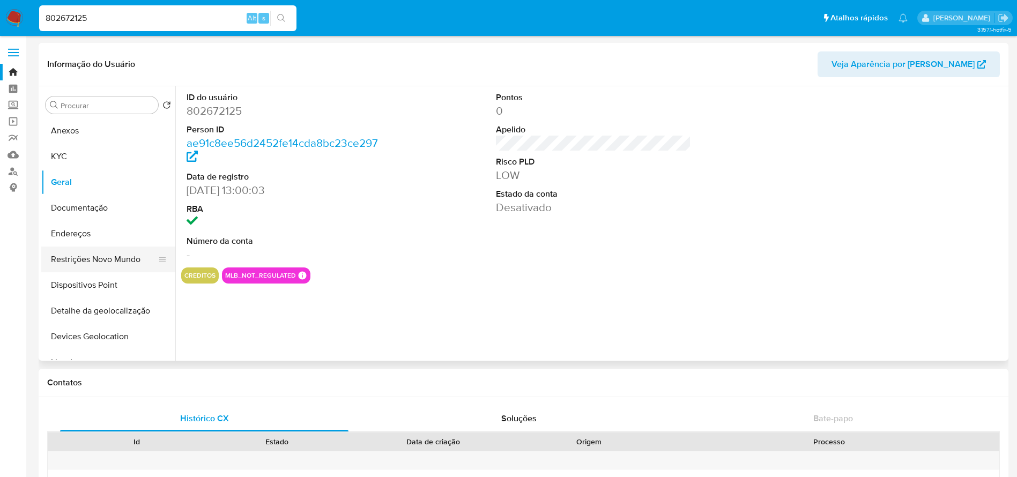
click at [77, 260] on button "Restrições Novo Mundo" at bounding box center [103, 260] width 125 height 26
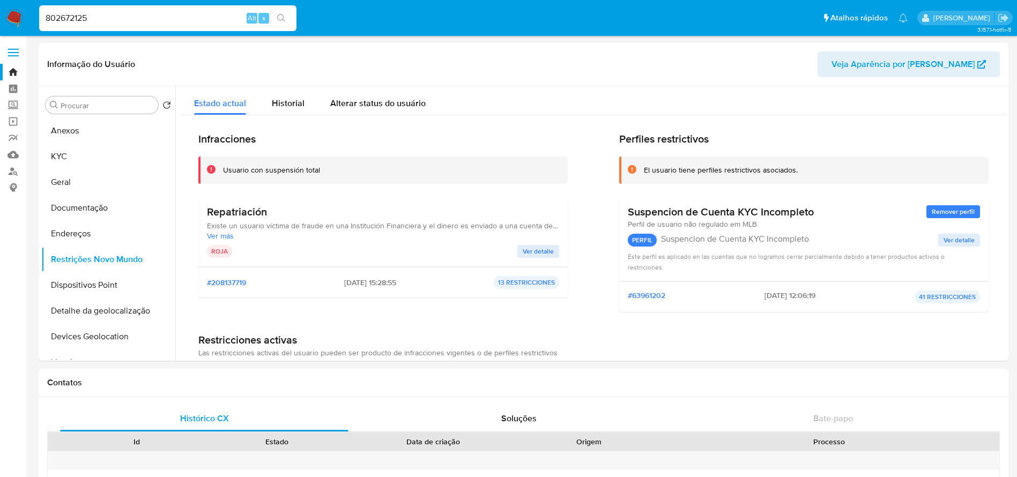
click at [139, 14] on input "802672125" at bounding box center [167, 18] width 257 height 14
paste input "1054029443"
type input "1054029443"
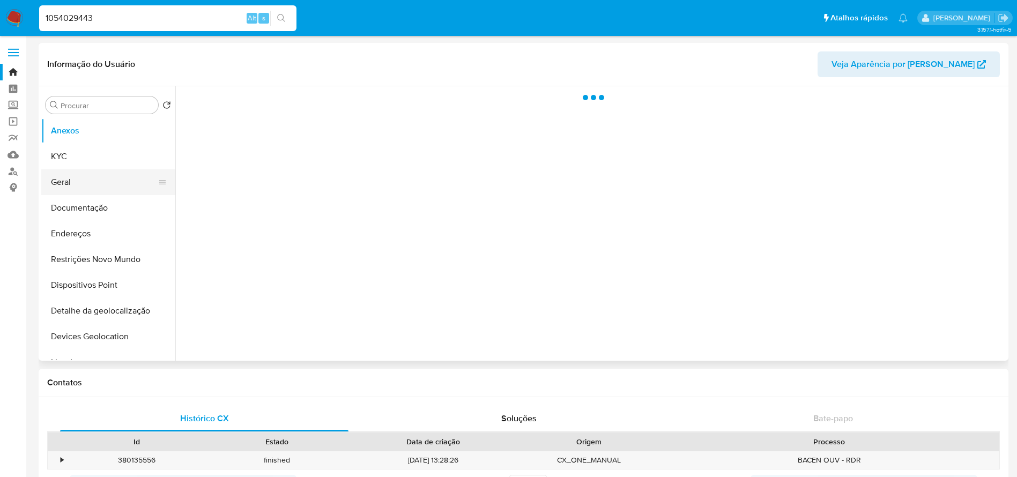
click at [81, 187] on button "Geral" at bounding box center [103, 182] width 125 height 26
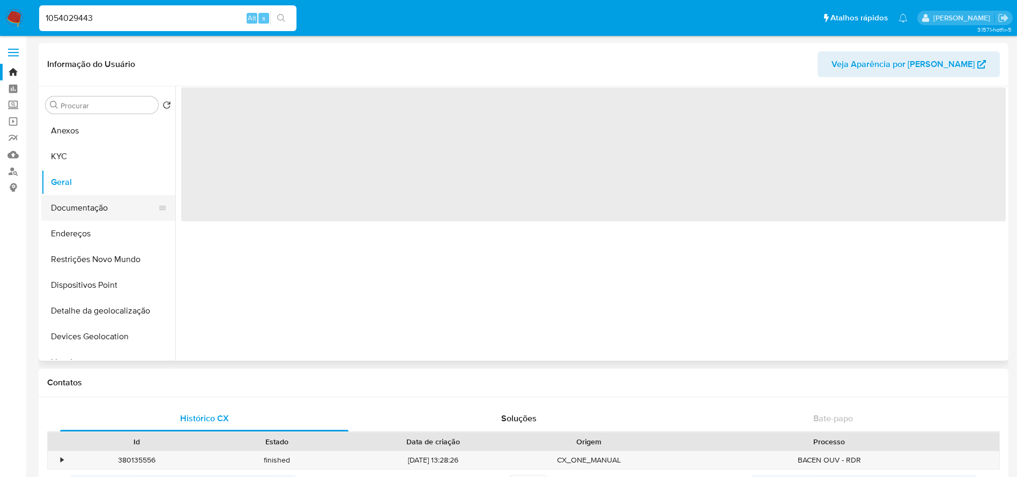
select select "10"
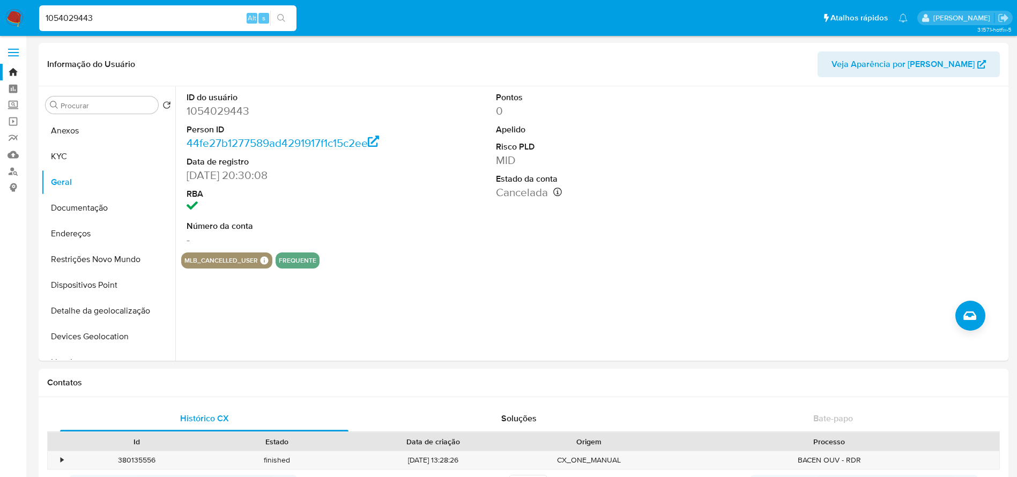
select select "10"
click at [93, 261] on button "Restrições Novo Mundo" at bounding box center [108, 260] width 134 height 26
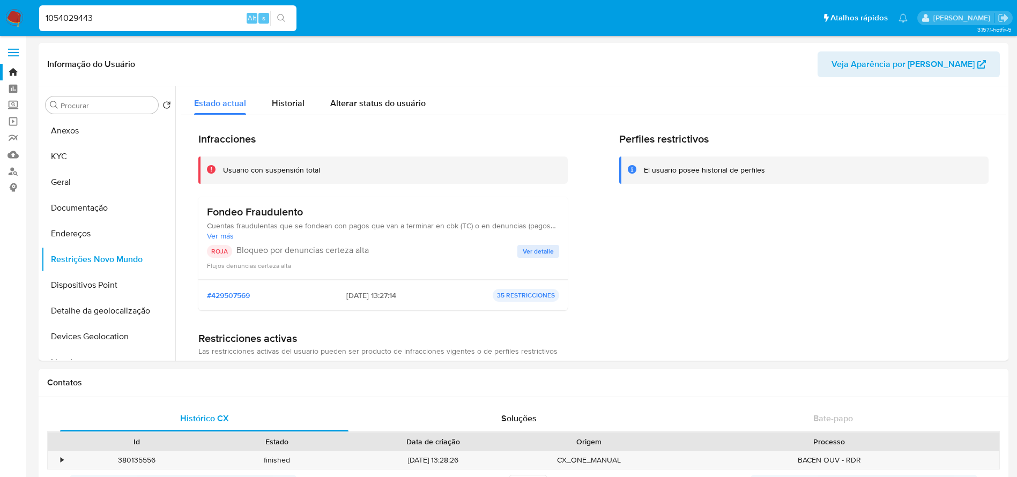
click at [133, 11] on input "1054029443" at bounding box center [167, 18] width 257 height 14
paste input "313798401"
type input "313798401"
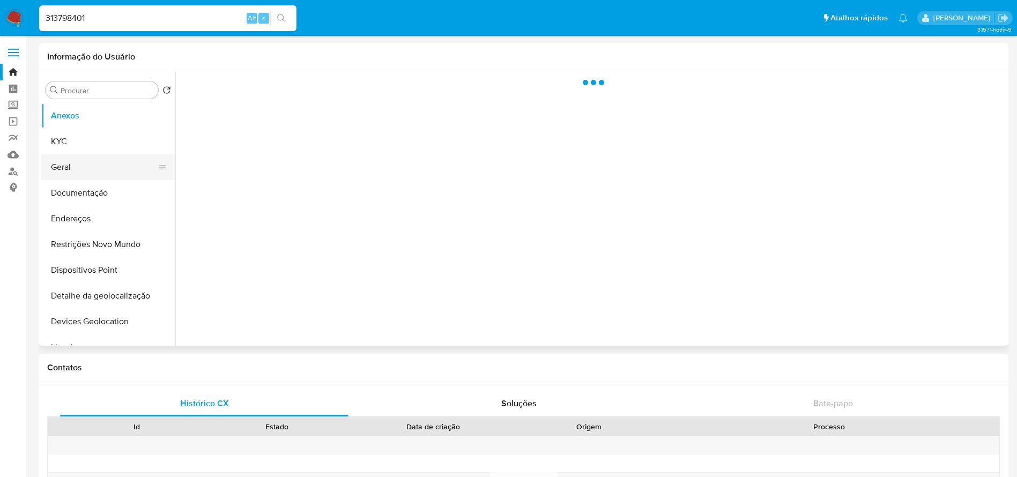
click at [79, 159] on button "Geral" at bounding box center [103, 167] width 125 height 26
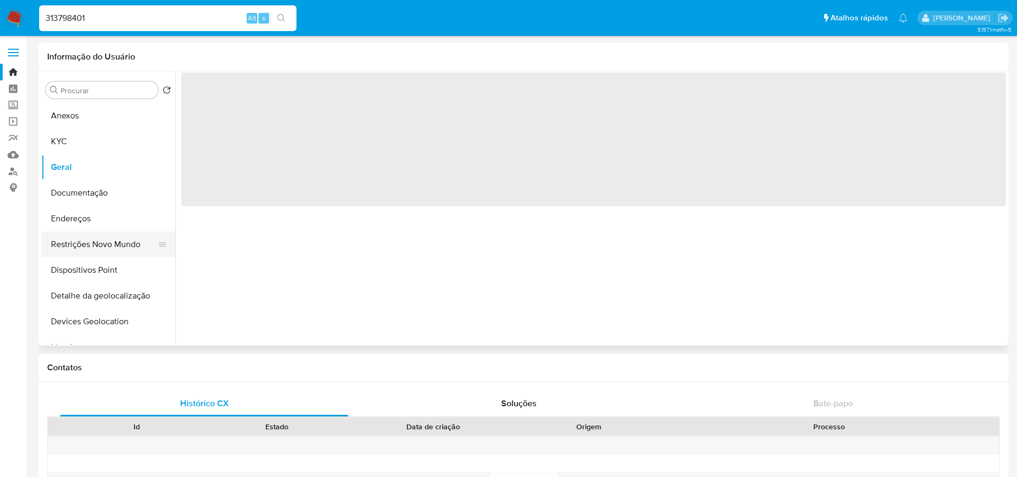
select select "10"
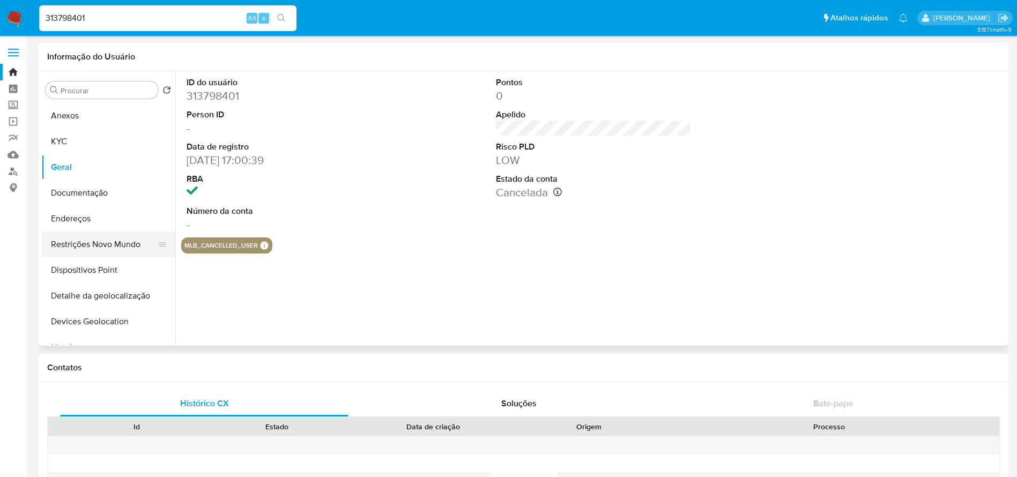
click at [88, 244] on button "Restrições Novo Mundo" at bounding box center [103, 245] width 125 height 26
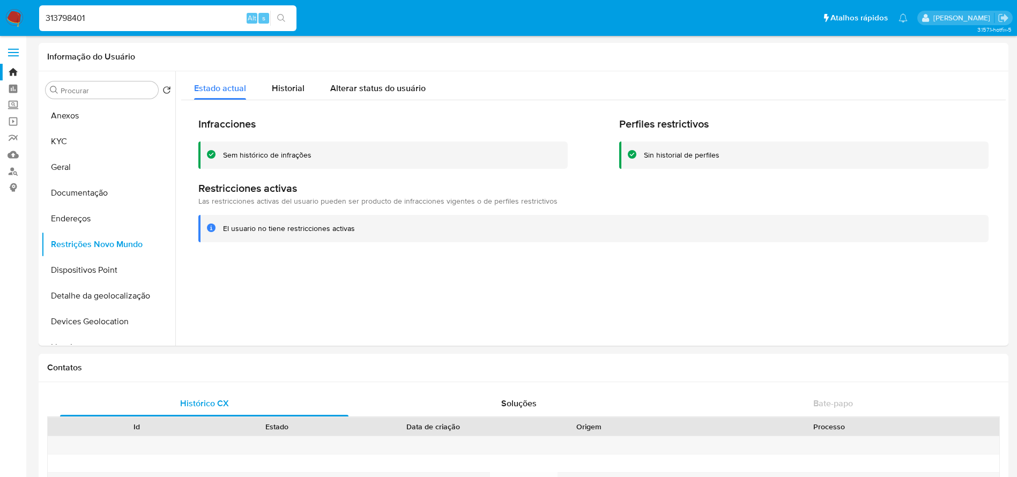
click at [124, 23] on input "313798401" at bounding box center [167, 18] width 257 height 14
paste input "1054029443"
type input "1054029443"
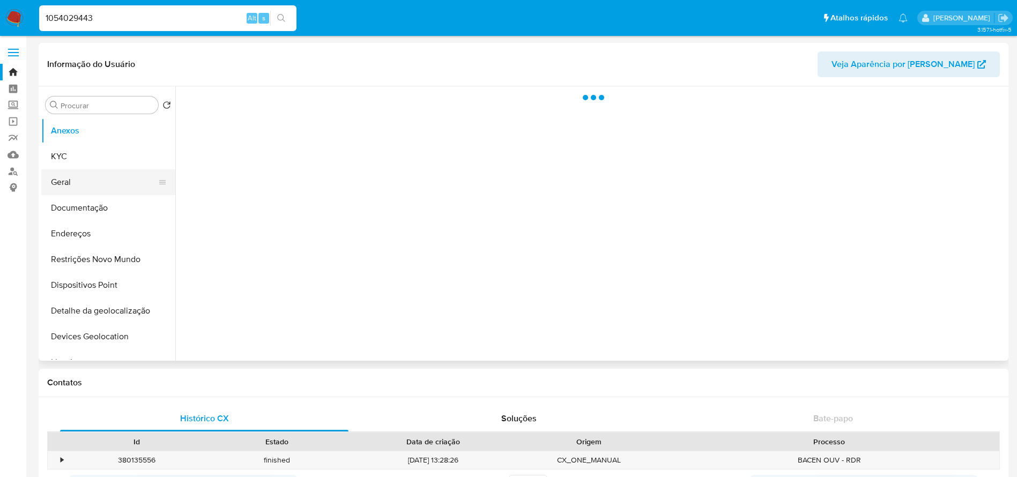
click at [79, 186] on button "Geral" at bounding box center [103, 182] width 125 height 26
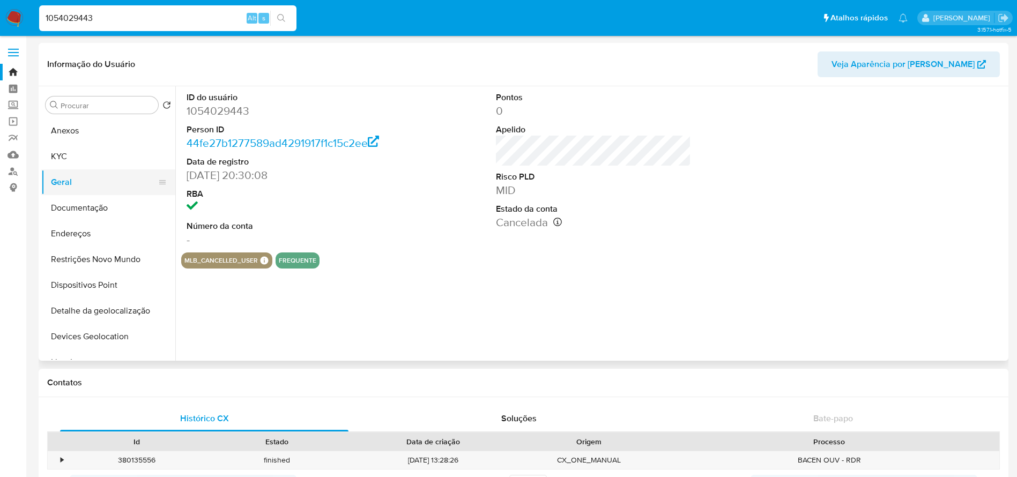
select select "10"
click at [76, 262] on button "Restrições Novo Mundo" at bounding box center [103, 260] width 125 height 26
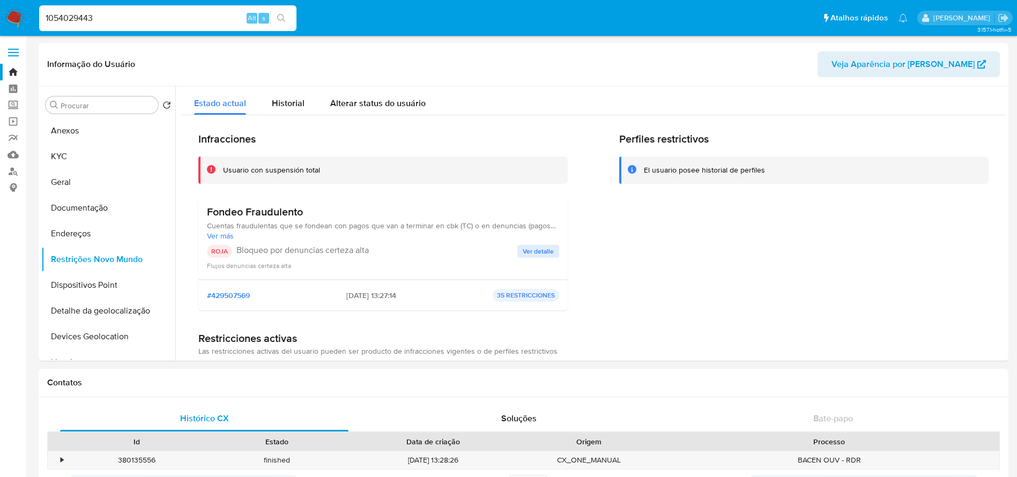
click at [198, 21] on input "1054029443" at bounding box center [167, 18] width 257 height 14
paste input "313798401"
type input "313798401"
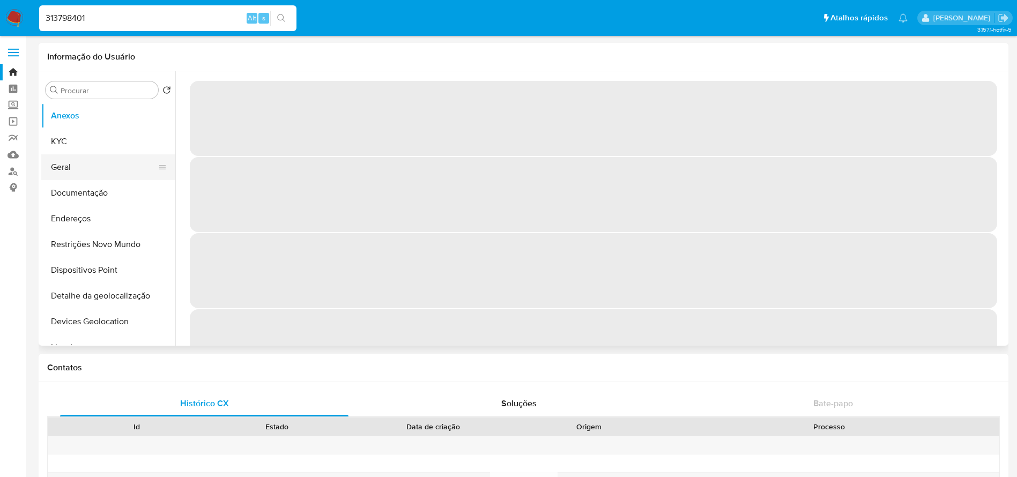
select select "10"
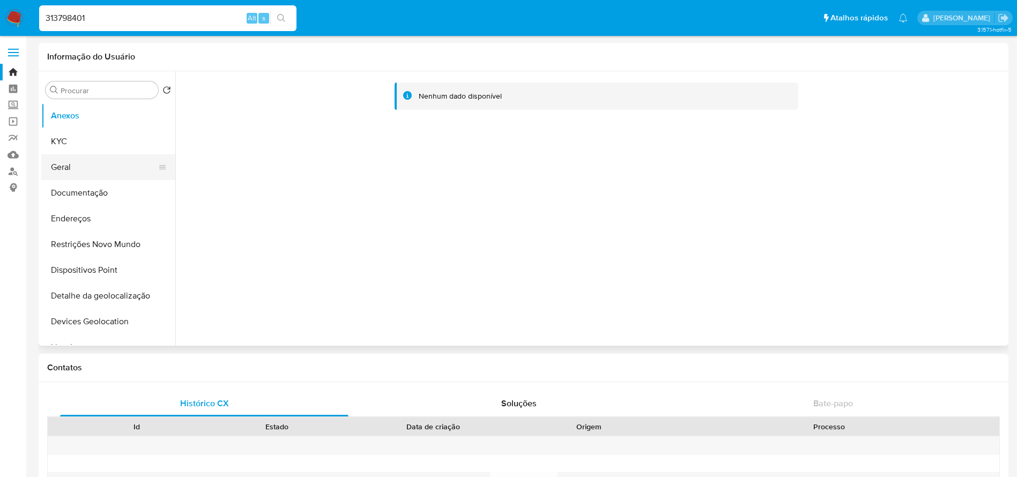
click at [72, 169] on button "Geral" at bounding box center [103, 167] width 125 height 26
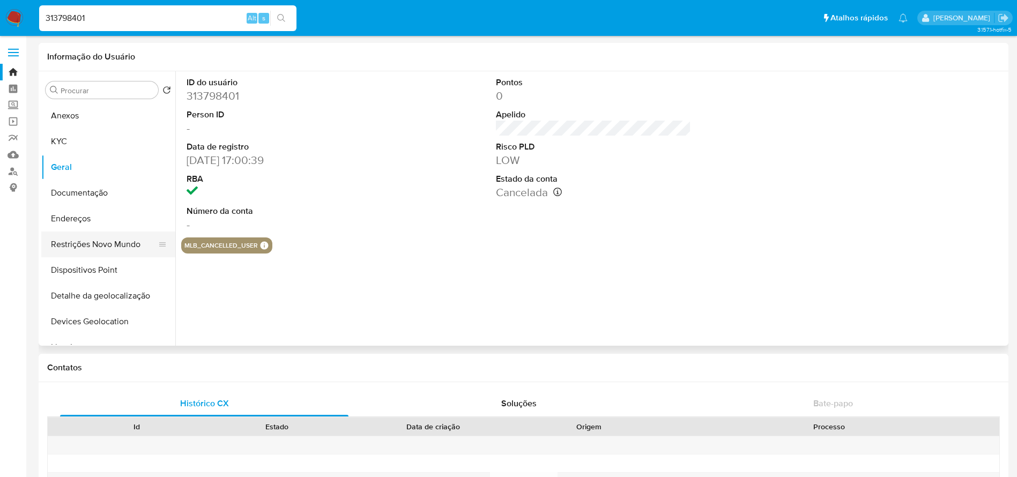
click at [83, 243] on button "Restrições Novo Mundo" at bounding box center [103, 245] width 125 height 26
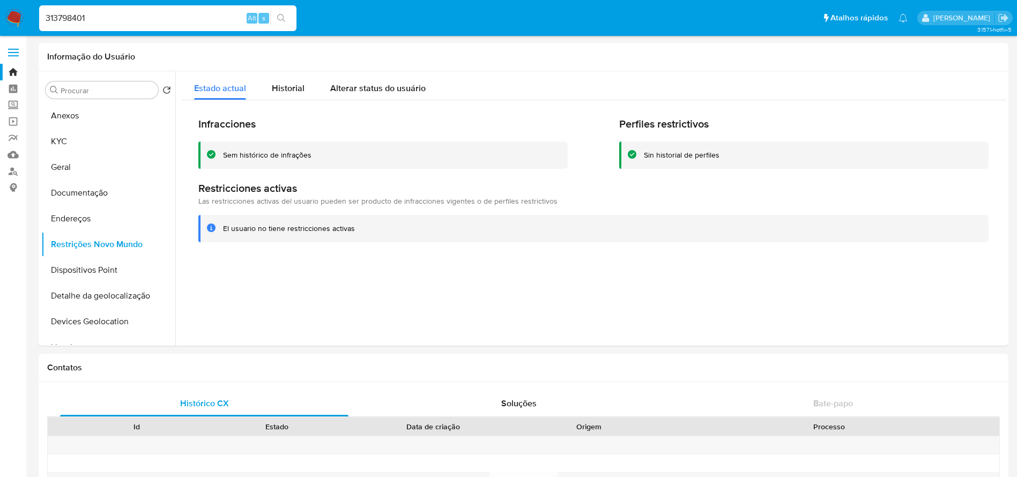
click at [144, 17] on input "313798401" at bounding box center [167, 18] width 257 height 14
paste input "2129851134"
type input "2129851134"
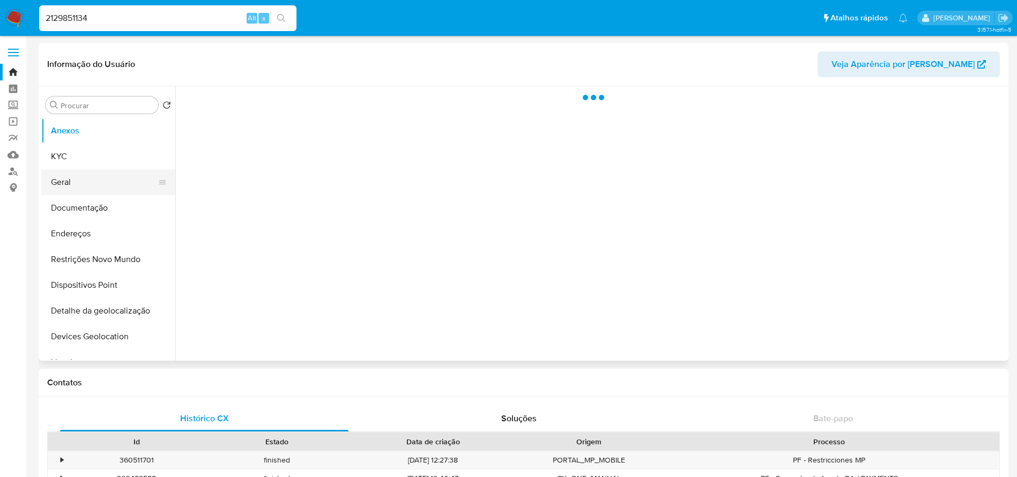
click at [78, 180] on button "Geral" at bounding box center [103, 182] width 125 height 26
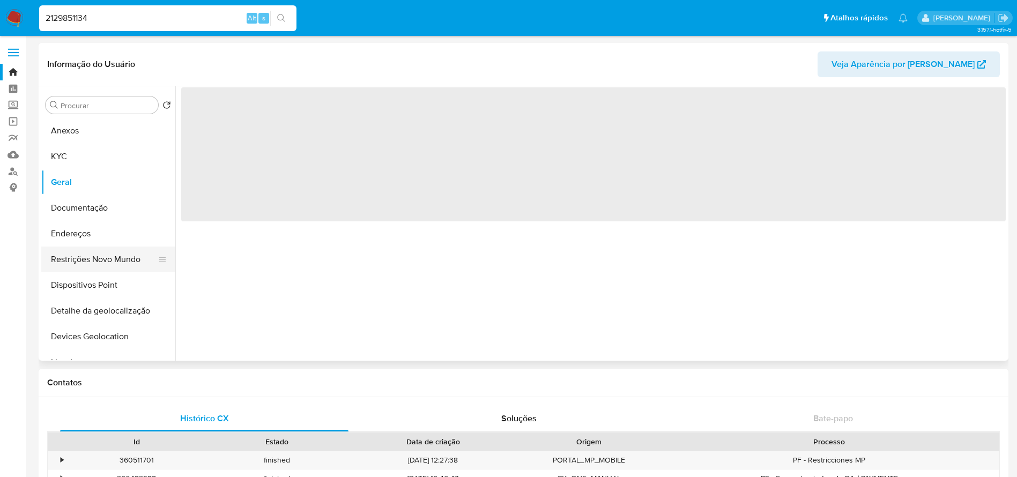
select select "10"
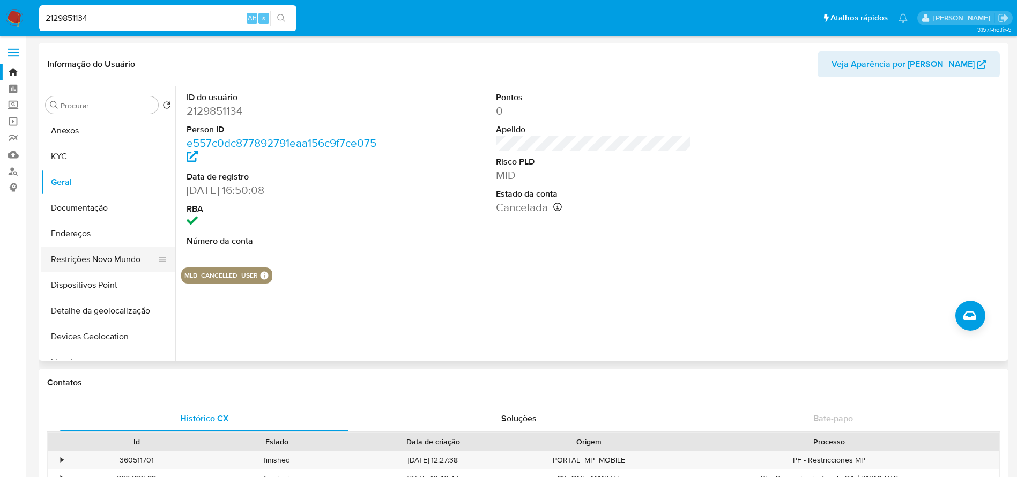
click at [87, 255] on button "Restrições Novo Mundo" at bounding box center [103, 260] width 125 height 26
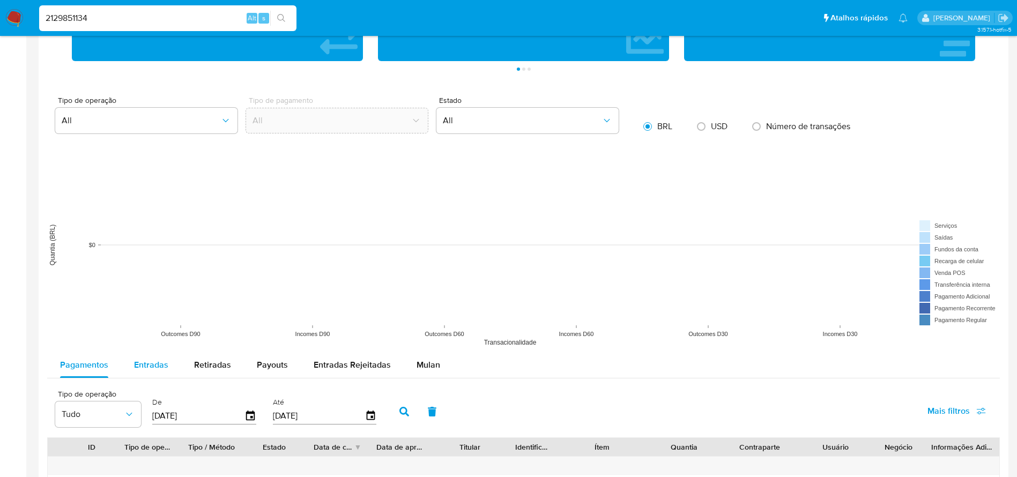
click at [156, 371] on div "Entradas" at bounding box center [151, 365] width 34 height 26
select select "10"
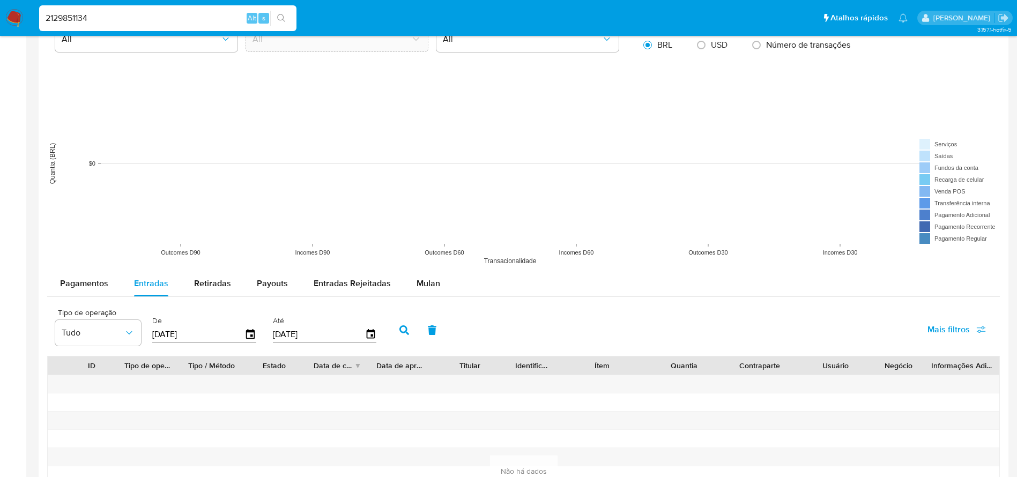
scroll to position [751, 0]
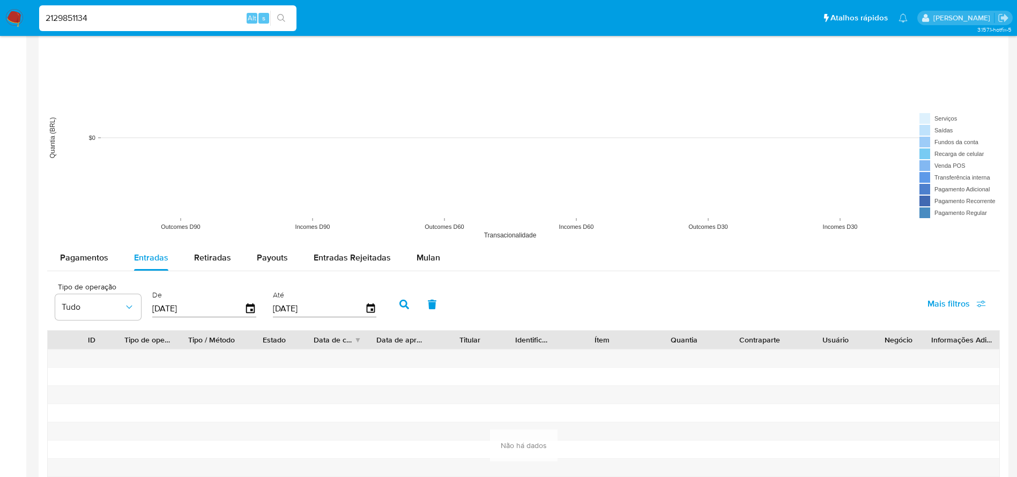
click at [202, 310] on input "[DATE]" at bounding box center [198, 308] width 92 height 17
click at [308, 308] on input "[DATE]" at bounding box center [319, 308] width 92 height 17
click at [147, 308] on div "Tipo de operação Tudo De 04/06/2025 Até 01/09/2025" at bounding box center [218, 303] width 337 height 43
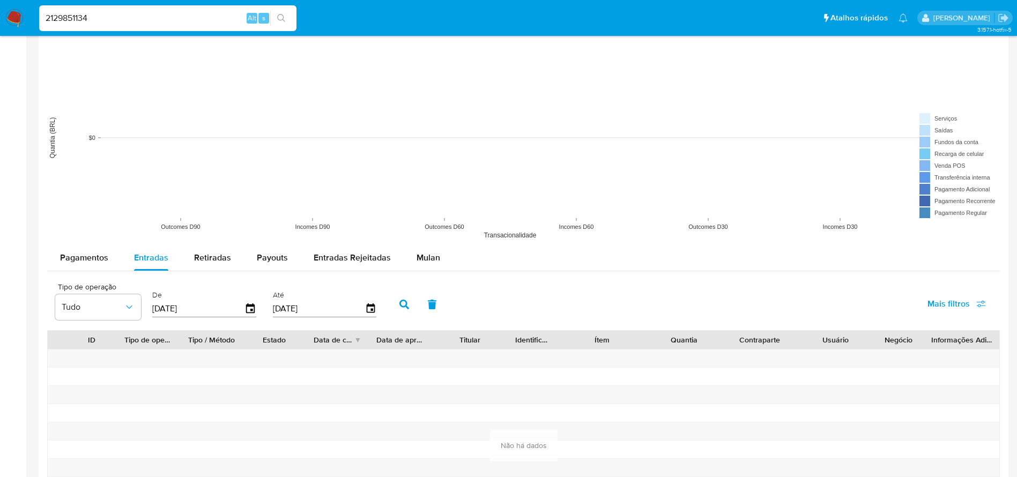
click at [184, 308] on input "[DATE]" at bounding box center [198, 308] width 92 height 17
type input "0_/__/____"
type input "01/11/2024"
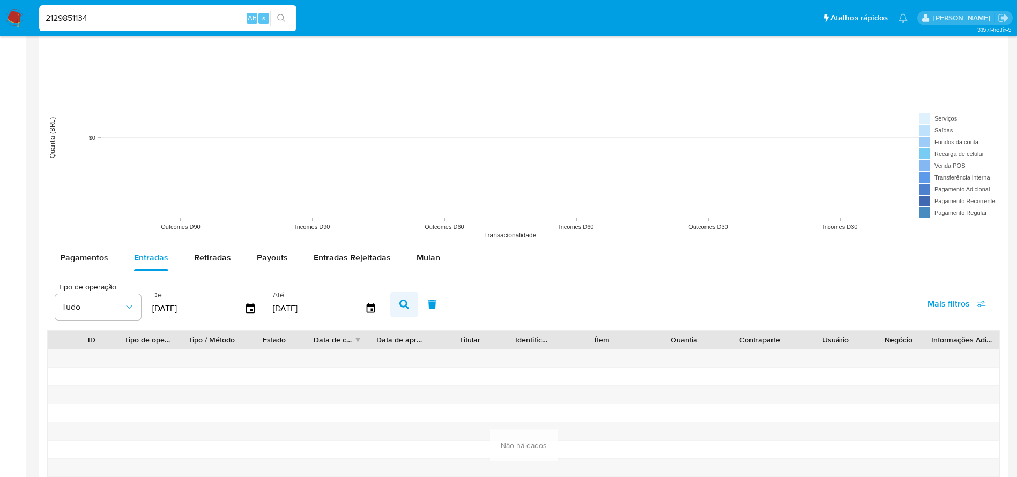
click at [404, 307] on icon "button" at bounding box center [404, 305] width 10 height 10
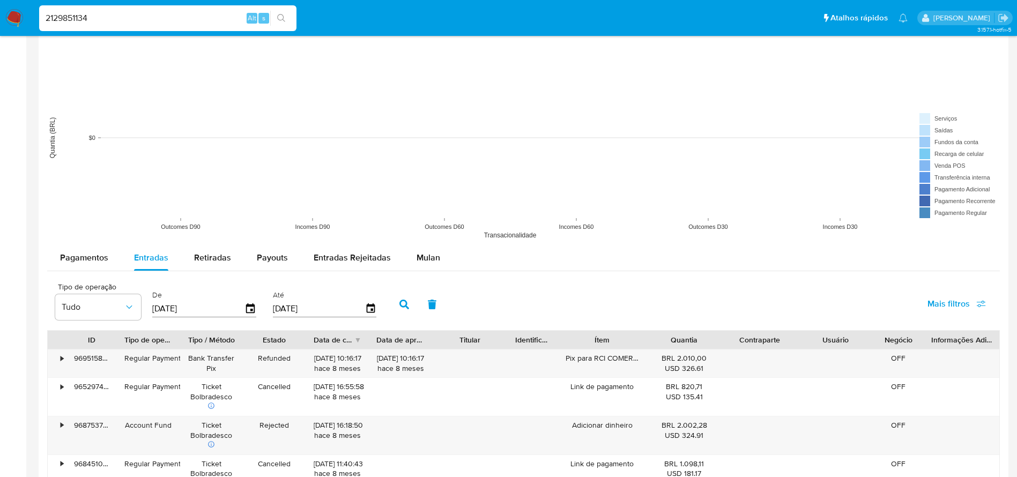
click at [107, 18] on input "2129851134" at bounding box center [167, 18] width 257 height 14
paste input "67380252"
type input "2167380252"
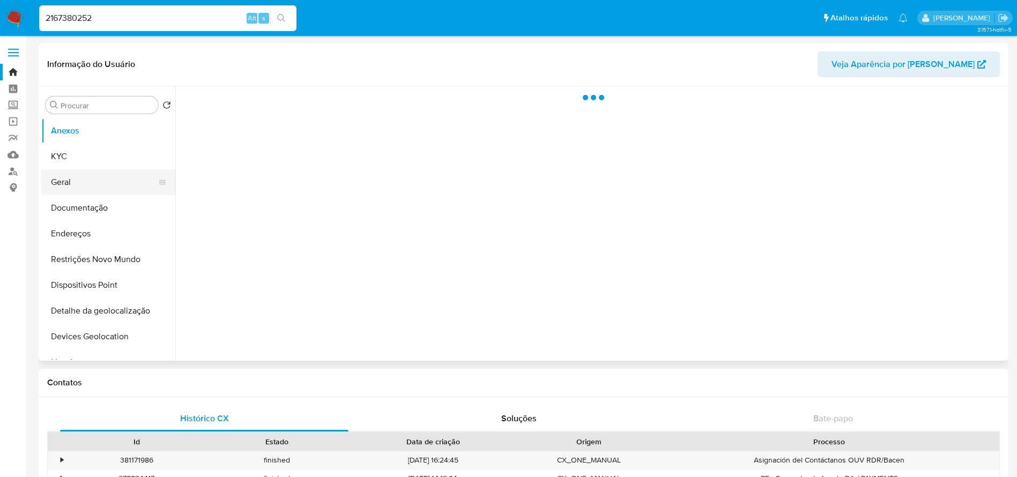
click at [85, 188] on button "Geral" at bounding box center [103, 182] width 125 height 26
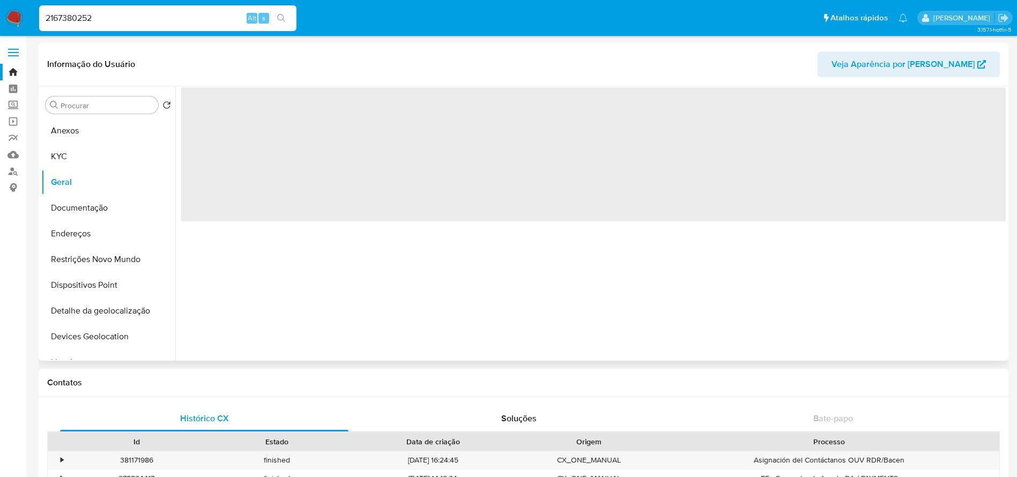
select select "10"
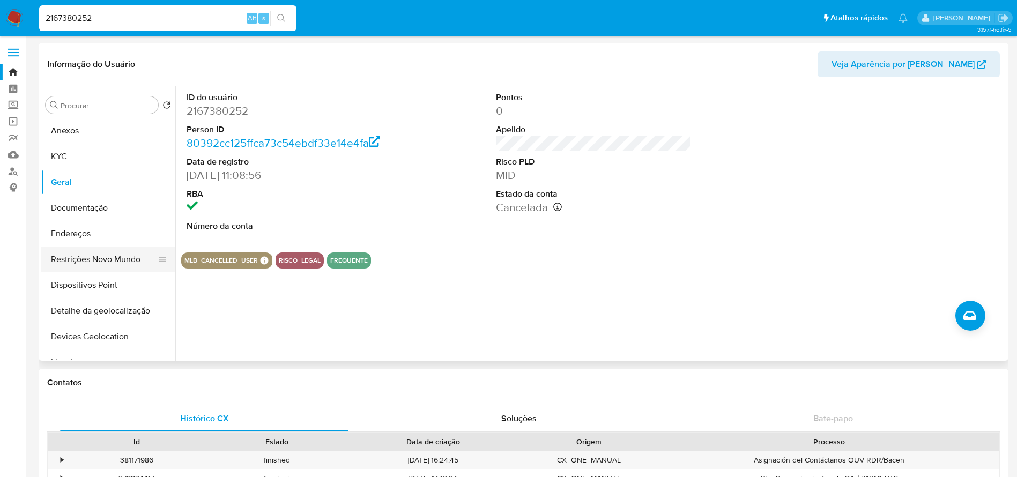
click at [83, 263] on button "Restrições Novo Mundo" at bounding box center [103, 260] width 125 height 26
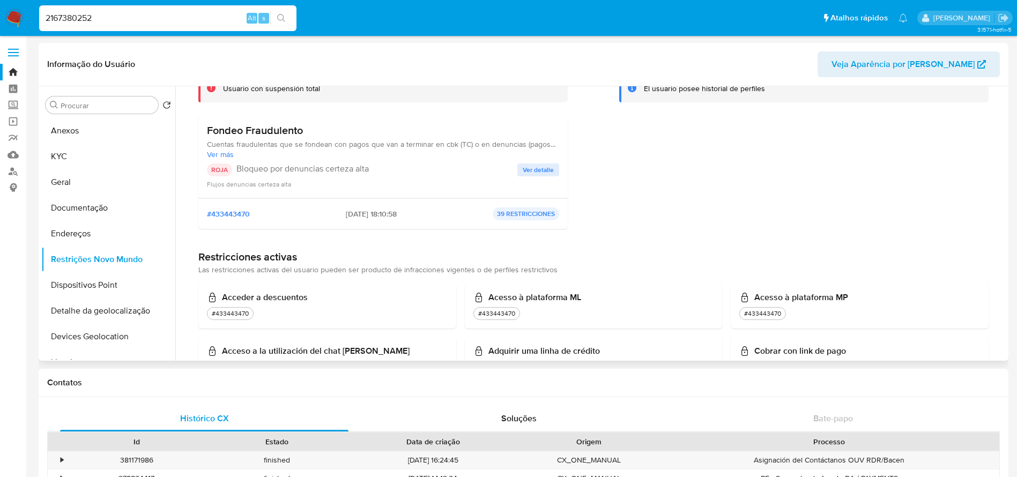
scroll to position [107, 0]
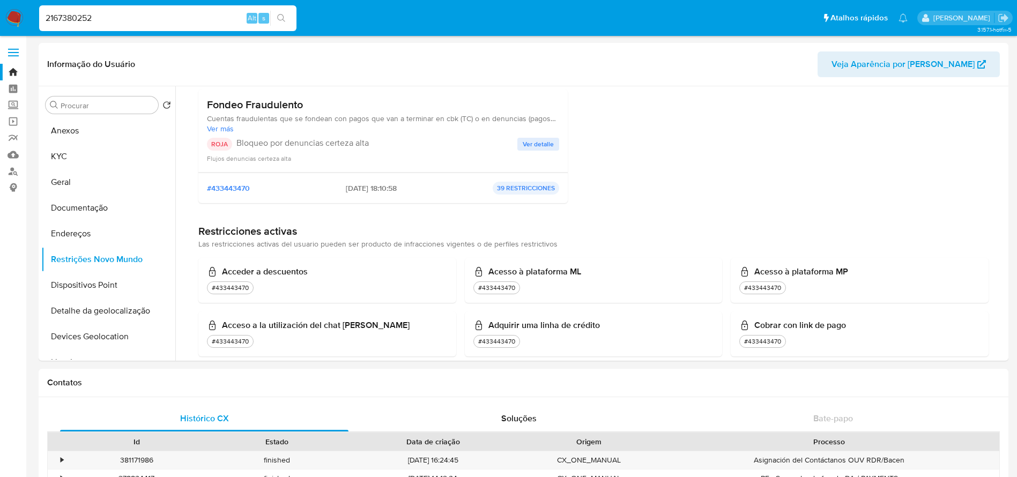
click at [136, 16] on input "2167380252" at bounding box center [167, 18] width 257 height 14
paste input "1682729585"
type input "1682729585"
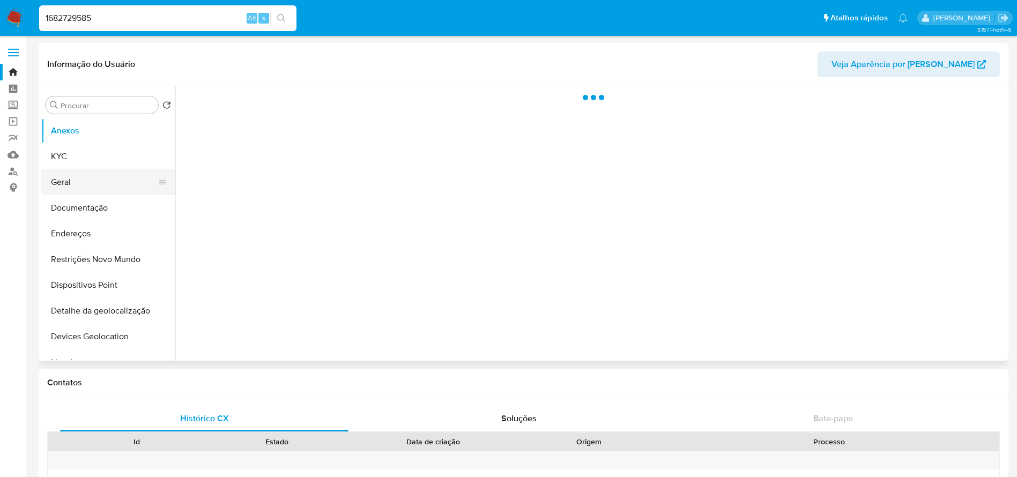
click at [66, 189] on button "Geral" at bounding box center [103, 182] width 125 height 26
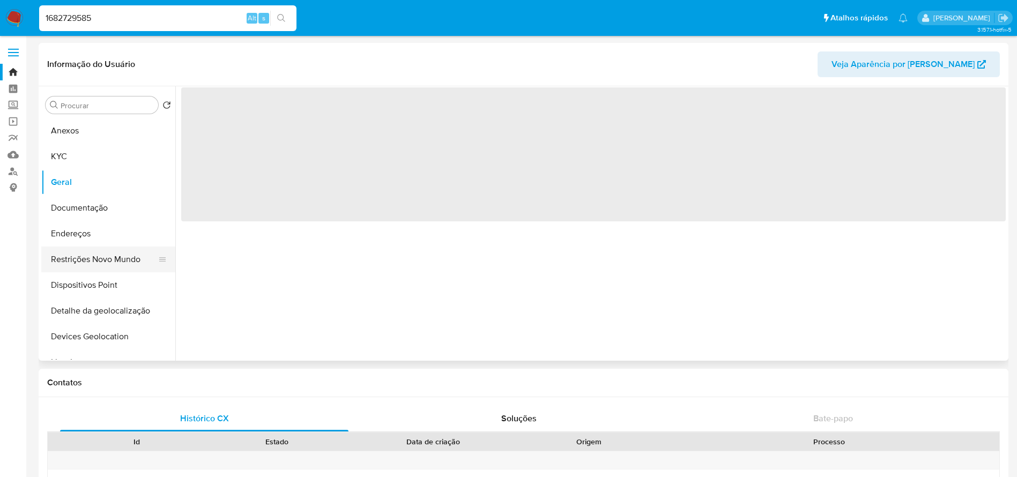
select select "10"
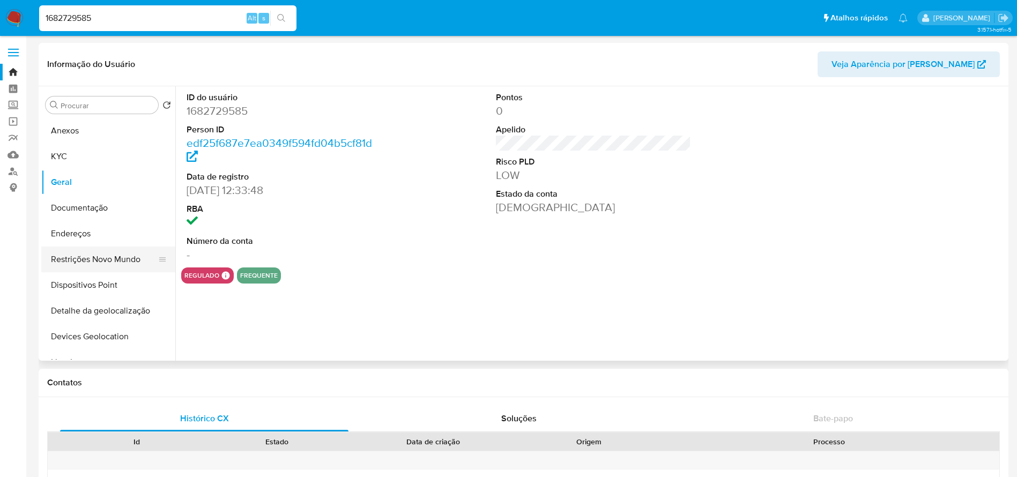
click at [80, 263] on button "Restrições Novo Mundo" at bounding box center [103, 260] width 125 height 26
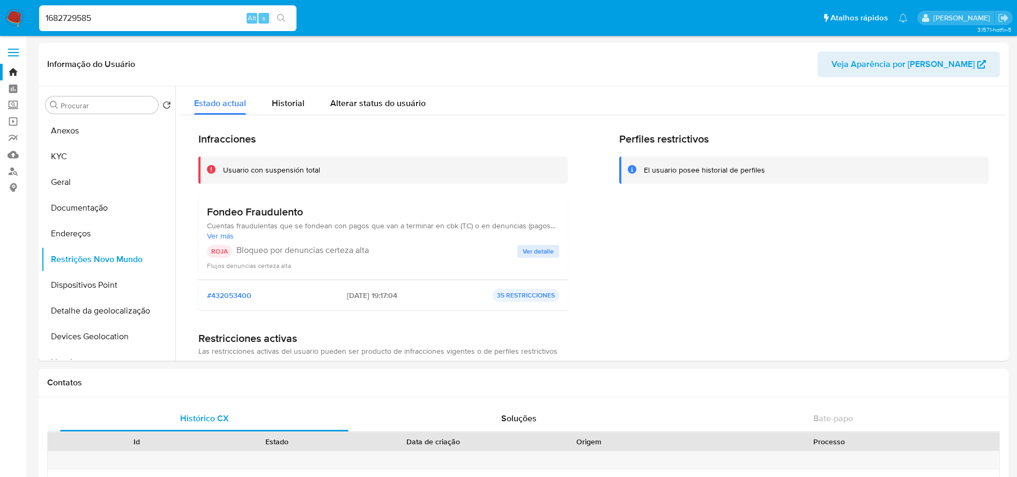
click at [147, 18] on input "1682729585" at bounding box center [167, 18] width 257 height 14
paste input "547778684"
type input "547778684"
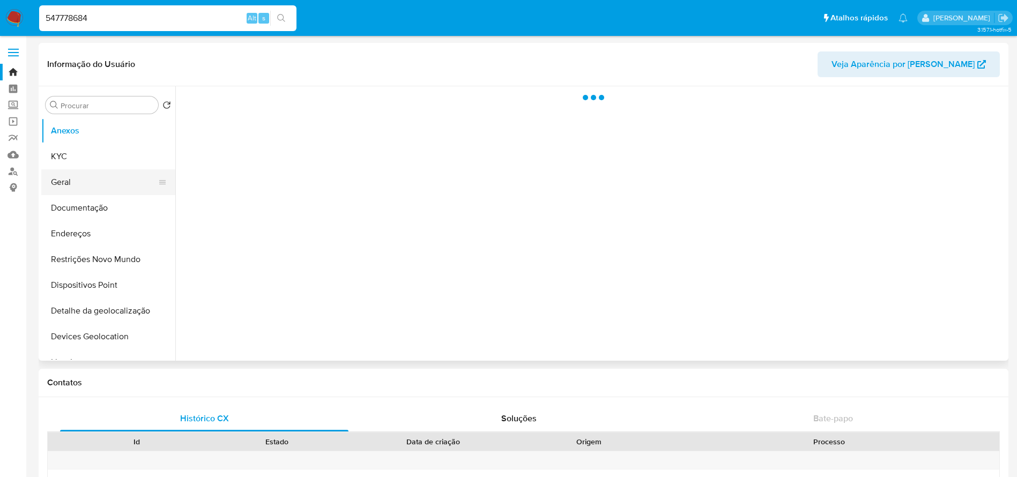
click at [66, 188] on button "Geral" at bounding box center [103, 182] width 125 height 26
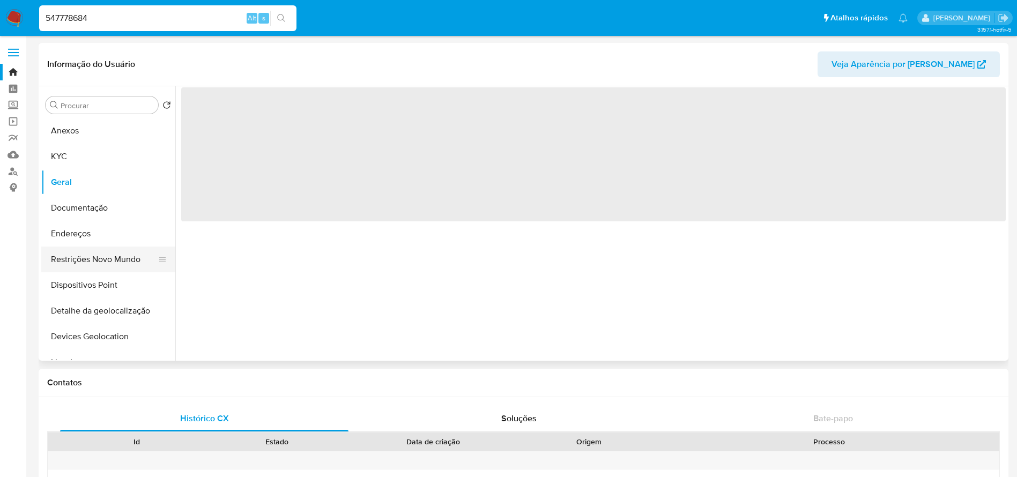
select select "10"
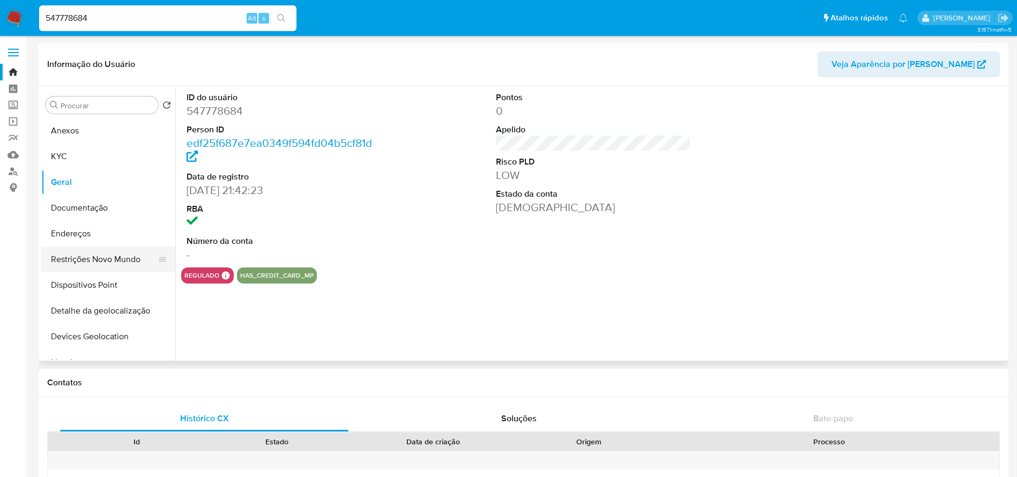
click at [88, 258] on button "Restrições Novo Mundo" at bounding box center [103, 260] width 125 height 26
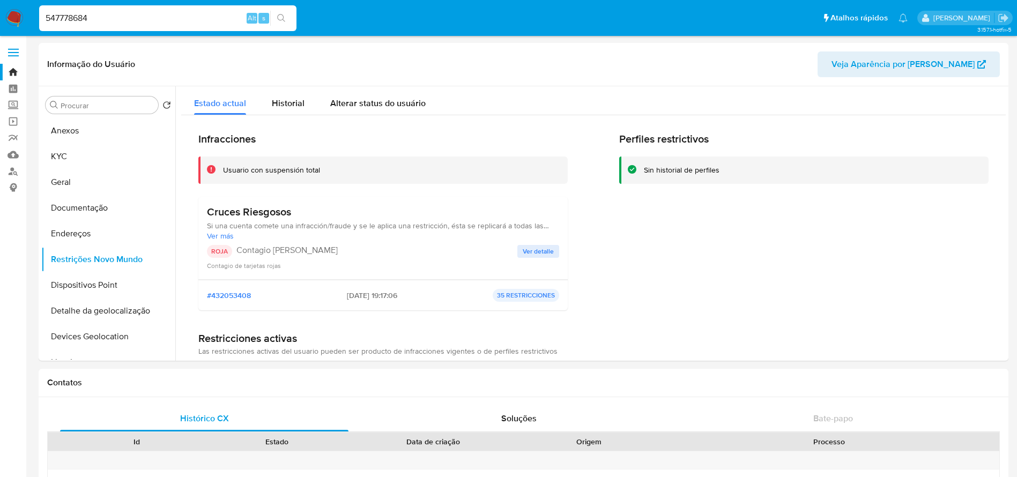
click at [135, 25] on div "547778684 Alt s" at bounding box center [167, 18] width 257 height 26
click at [135, 25] on input "547778684" at bounding box center [167, 18] width 257 height 14
paste input "1084327409"
type input "1084327409"
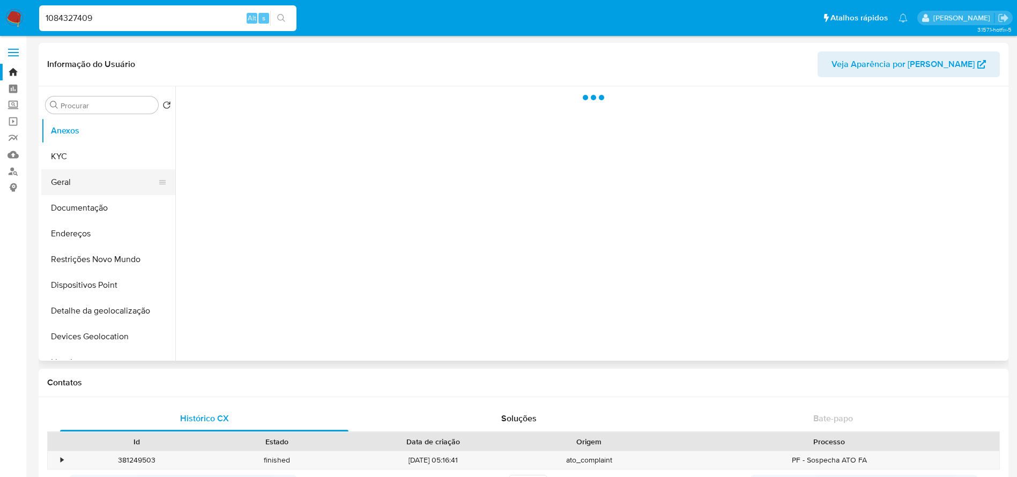
click at [72, 184] on button "Geral" at bounding box center [103, 182] width 125 height 26
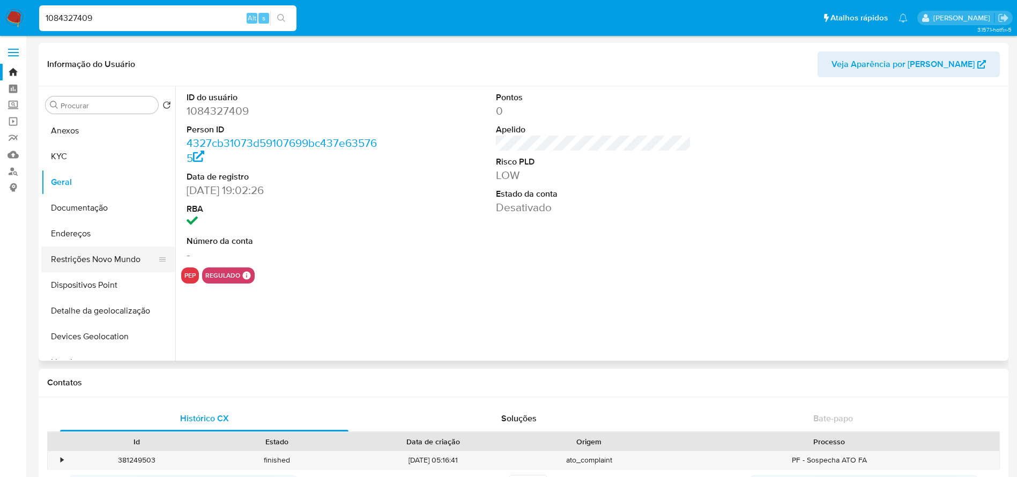
select select "10"
click at [87, 263] on button "Restrições Novo Mundo" at bounding box center [103, 260] width 125 height 26
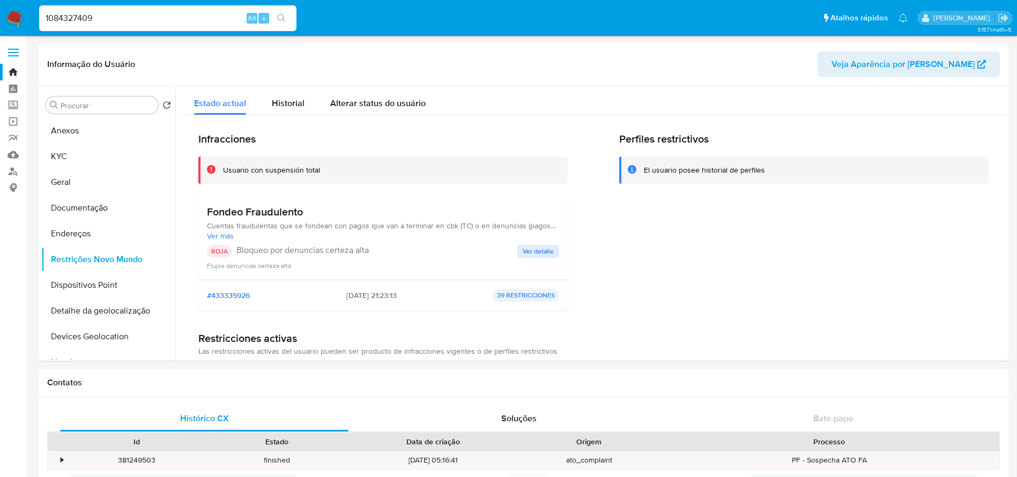
click at [112, 26] on div "1084327409 Alt s" at bounding box center [167, 18] width 257 height 26
click at [120, 20] on input "1084327409" at bounding box center [167, 18] width 257 height 14
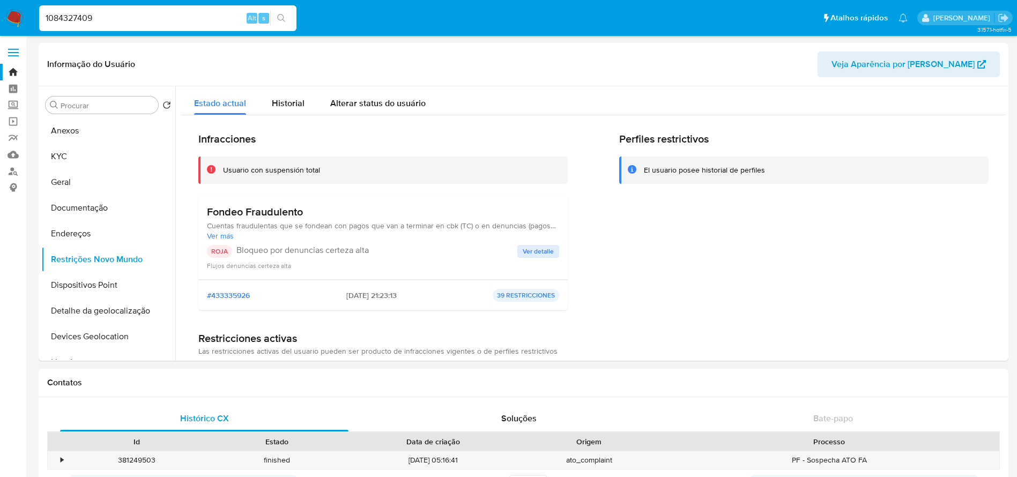
paste input "534599541"
type input "1534599541"
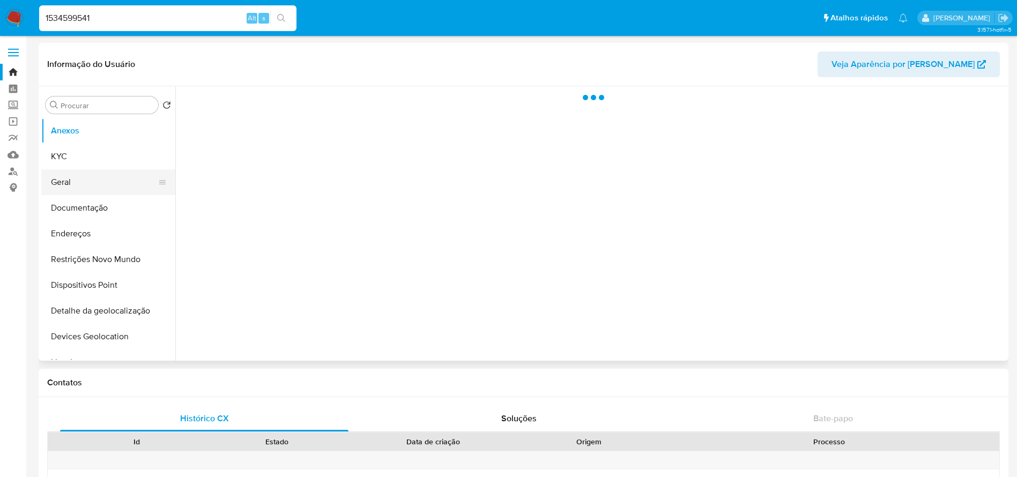
click at [84, 179] on button "Geral" at bounding box center [103, 182] width 125 height 26
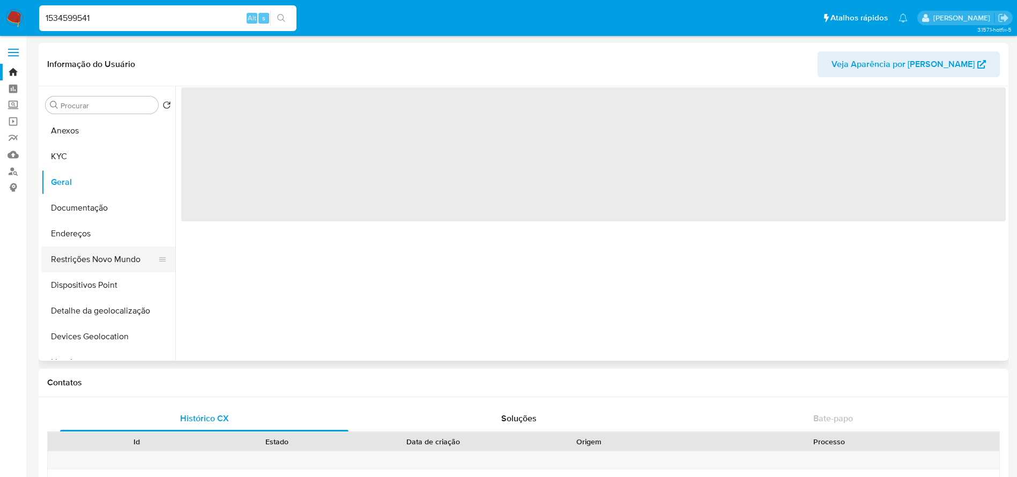
select select "10"
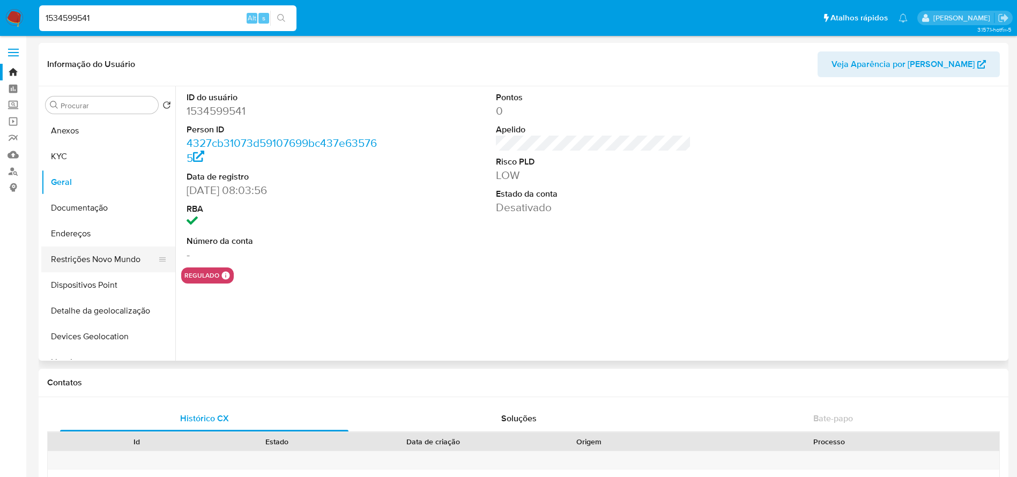
click at [77, 262] on button "Restrições Novo Mundo" at bounding box center [103, 260] width 125 height 26
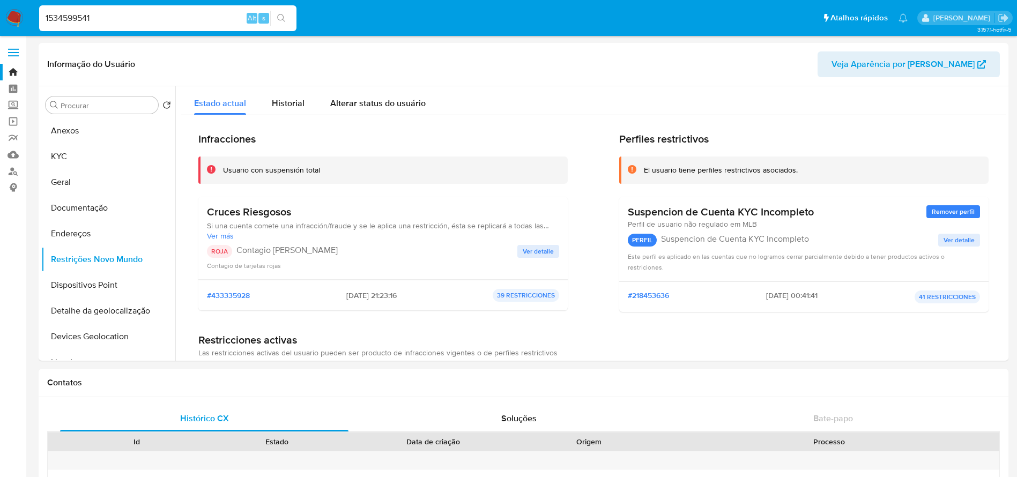
click at [117, 17] on input "1534599541" at bounding box center [167, 18] width 257 height 14
paste input "167143795"
type input "1167143795"
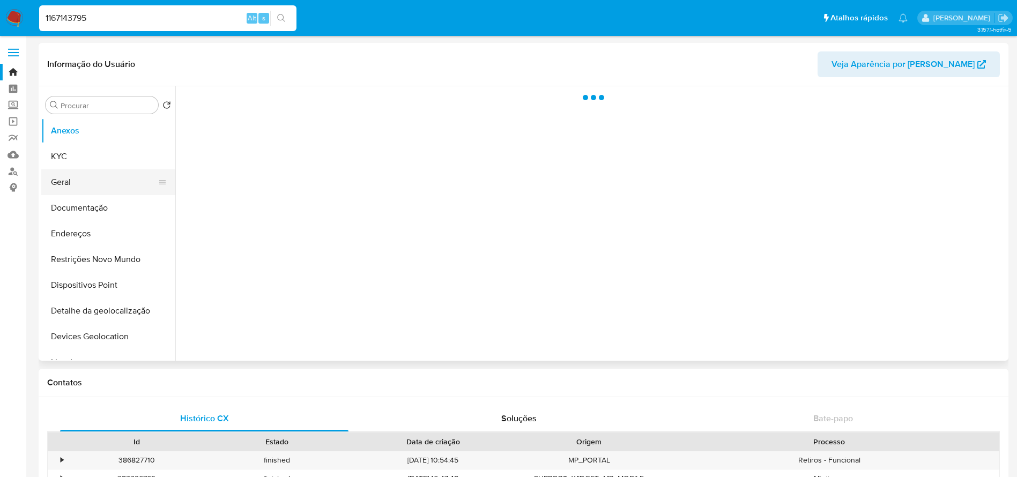
click at [69, 188] on button "Geral" at bounding box center [103, 182] width 125 height 26
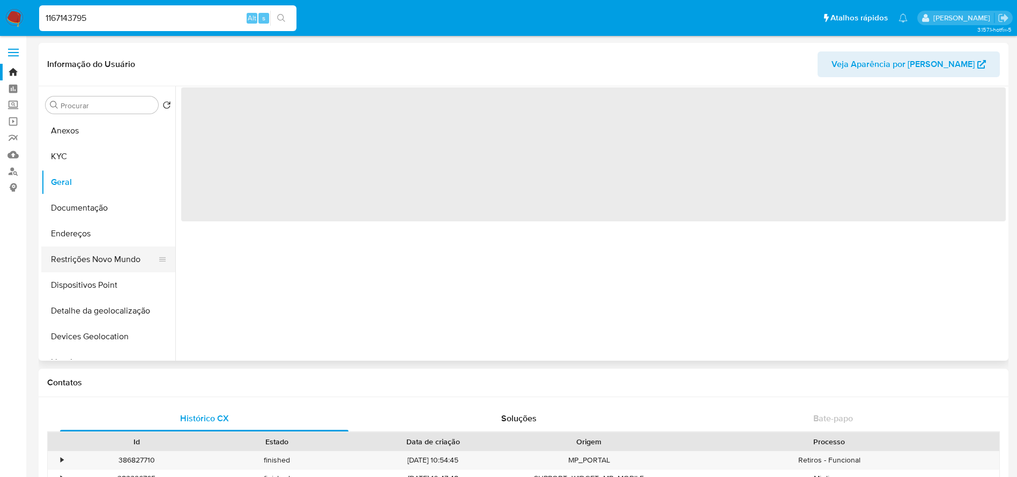
select select "10"
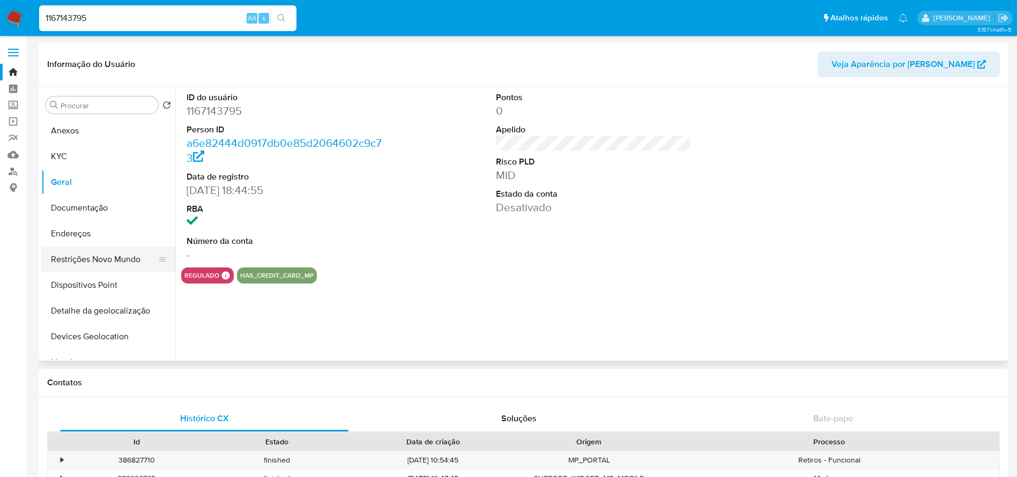
click at [84, 262] on button "Restrições Novo Mundo" at bounding box center [103, 260] width 125 height 26
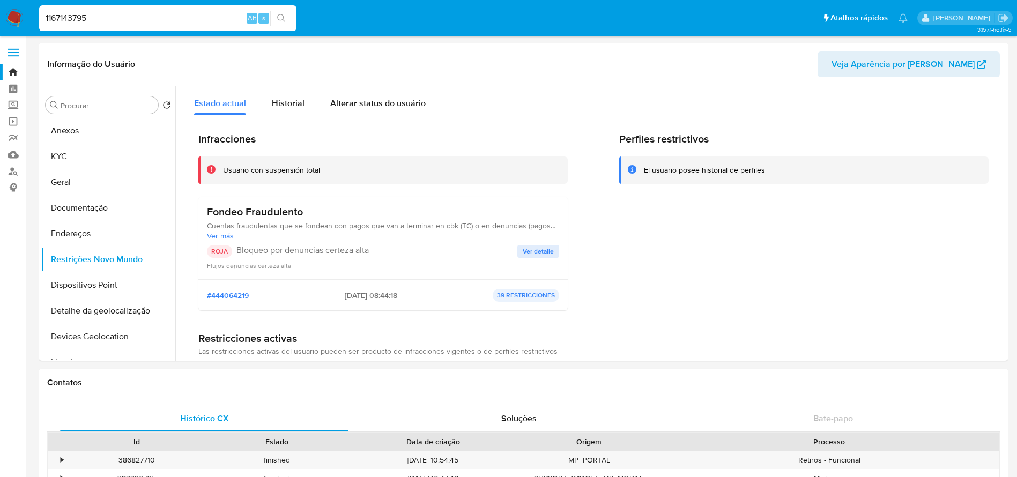
click at [152, 24] on input "1167143795" at bounding box center [167, 18] width 257 height 14
paste input "2307500563"
type input "2307500563"
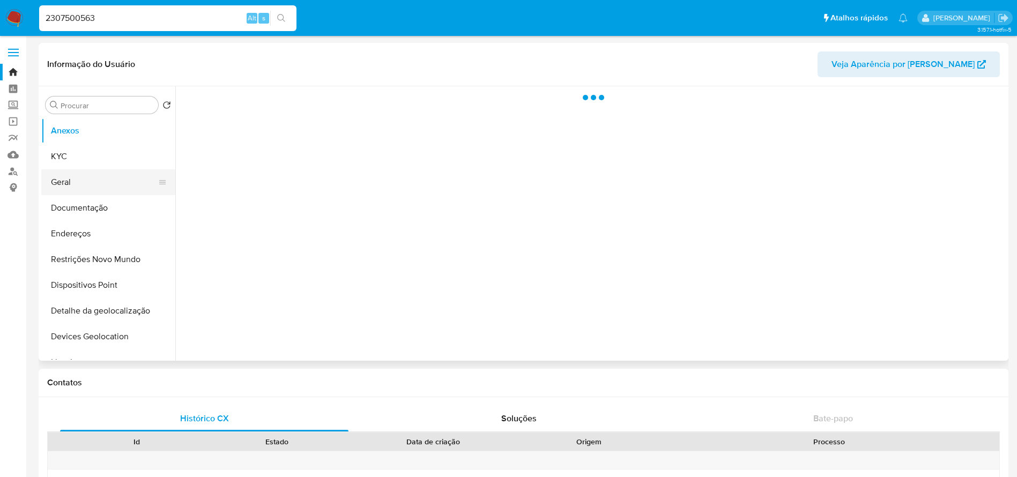
click at [67, 189] on button "Geral" at bounding box center [103, 182] width 125 height 26
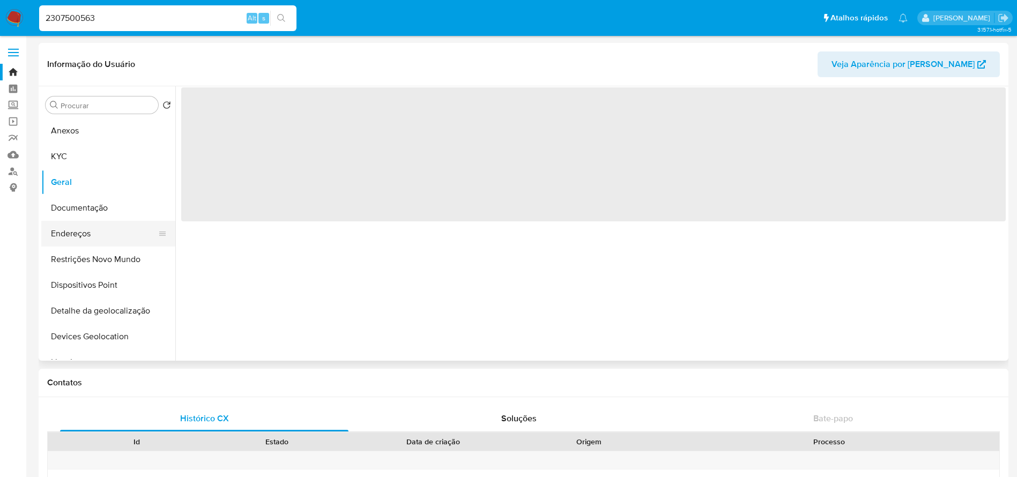
select select "10"
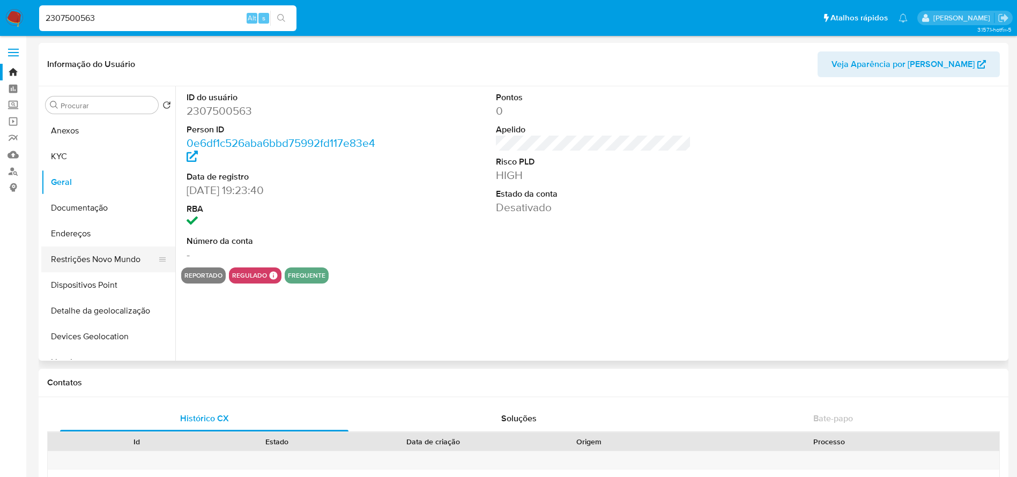
click at [83, 259] on button "Restrições Novo Mundo" at bounding box center [103, 260] width 125 height 26
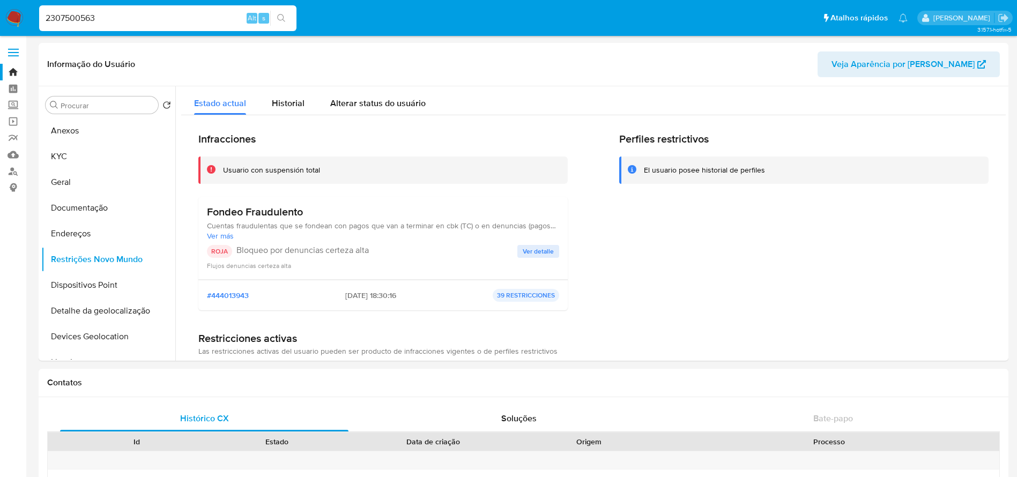
click at [113, 13] on input "2307500563" at bounding box center [167, 18] width 257 height 14
paste input "49001920"
type input "49001920"
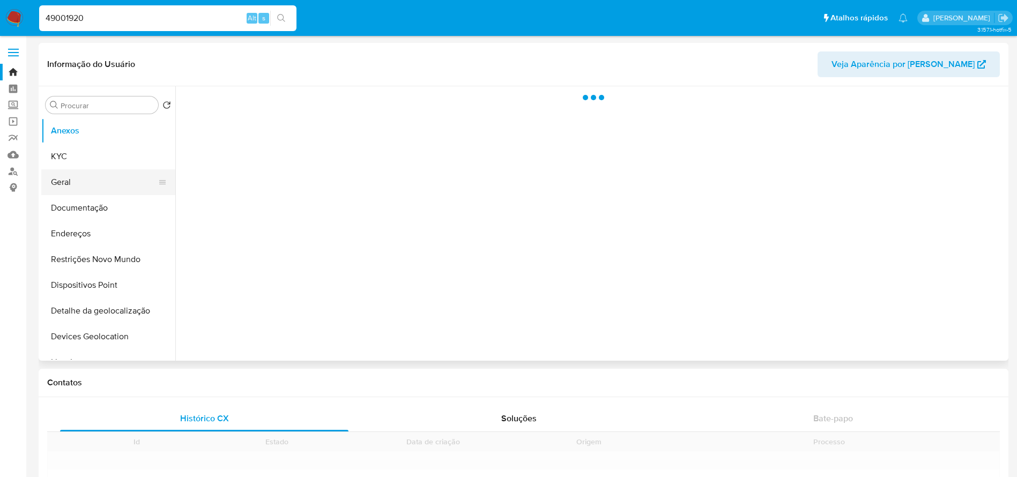
click at [67, 185] on button "Geral" at bounding box center [103, 182] width 125 height 26
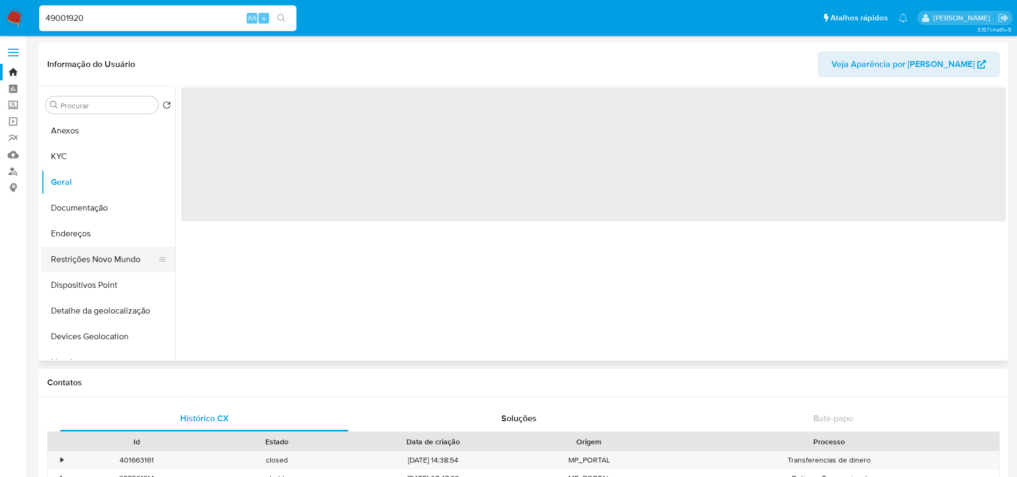
select select "10"
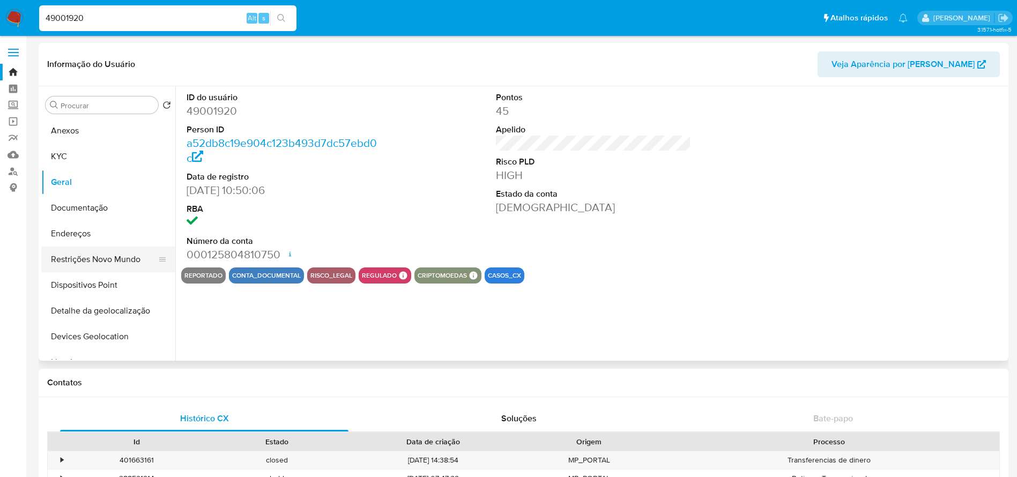
click at [90, 267] on button "Restrições Novo Mundo" at bounding box center [103, 260] width 125 height 26
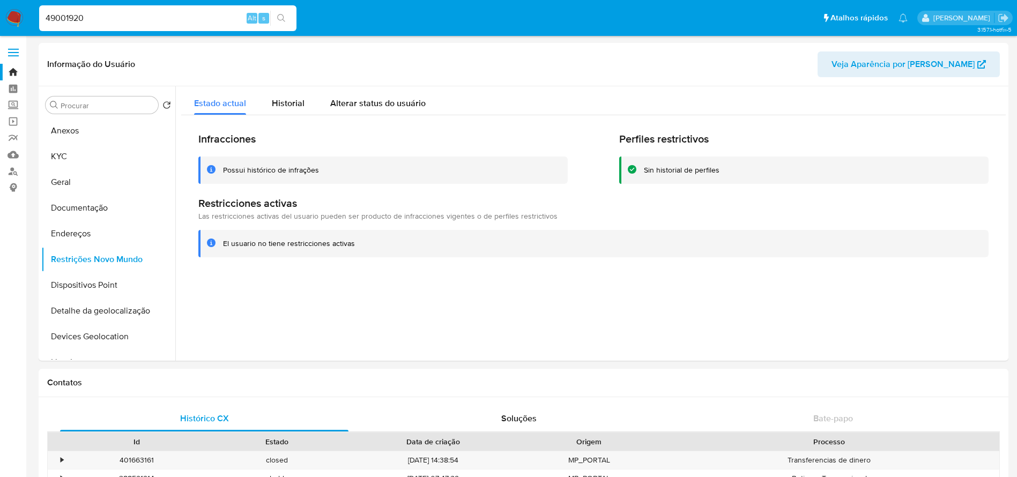
click at [120, 21] on input "49001920" at bounding box center [167, 18] width 257 height 14
paste input "811395"
type input "8113950"
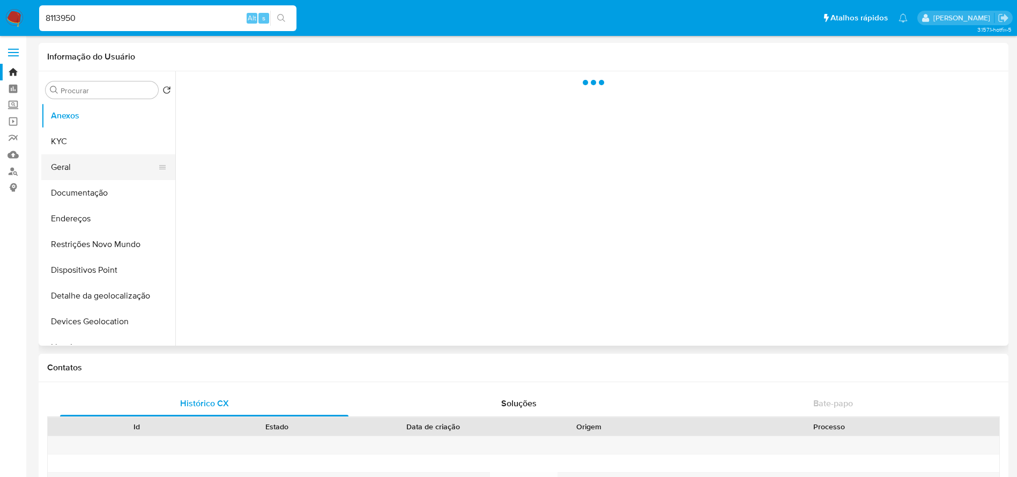
click at [68, 172] on button "Geral" at bounding box center [103, 167] width 125 height 26
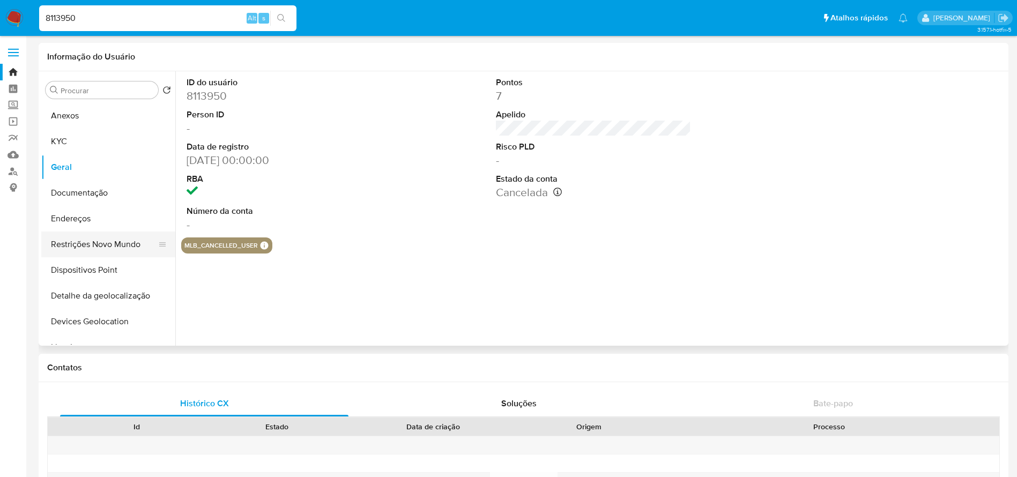
select select "10"
click at [86, 249] on button "Restrições Novo Mundo" at bounding box center [103, 245] width 125 height 26
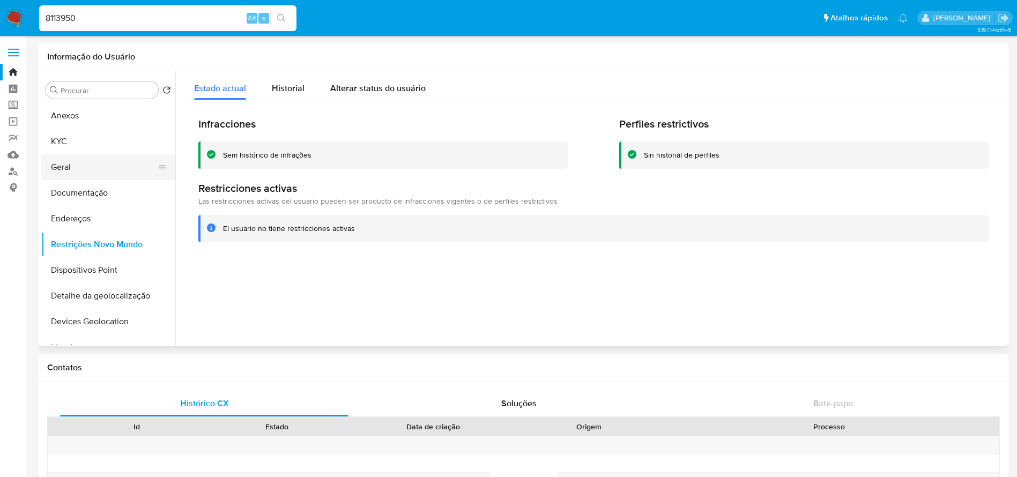
click at [68, 162] on button "Geral" at bounding box center [103, 167] width 125 height 26
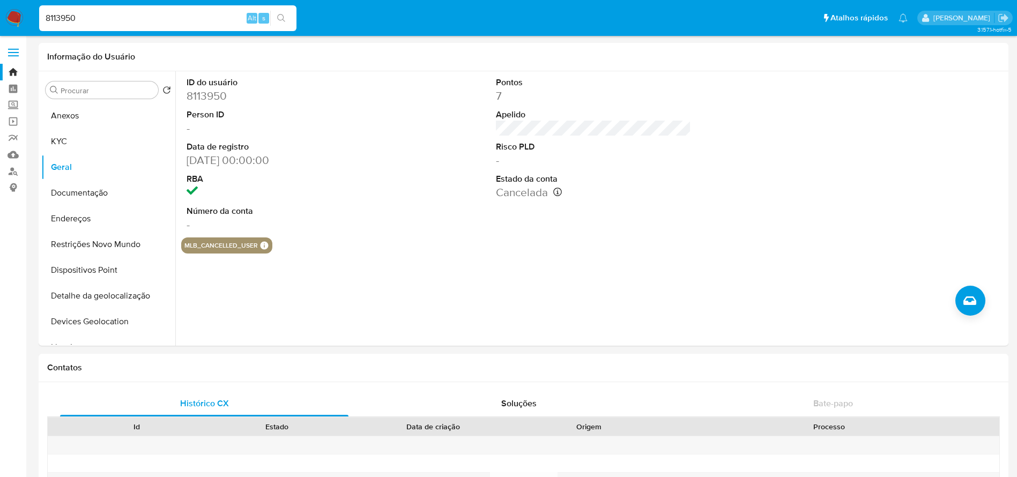
click at [117, 23] on input "8113950" at bounding box center [167, 18] width 257 height 14
paste input "184834282"
type input "184834282"
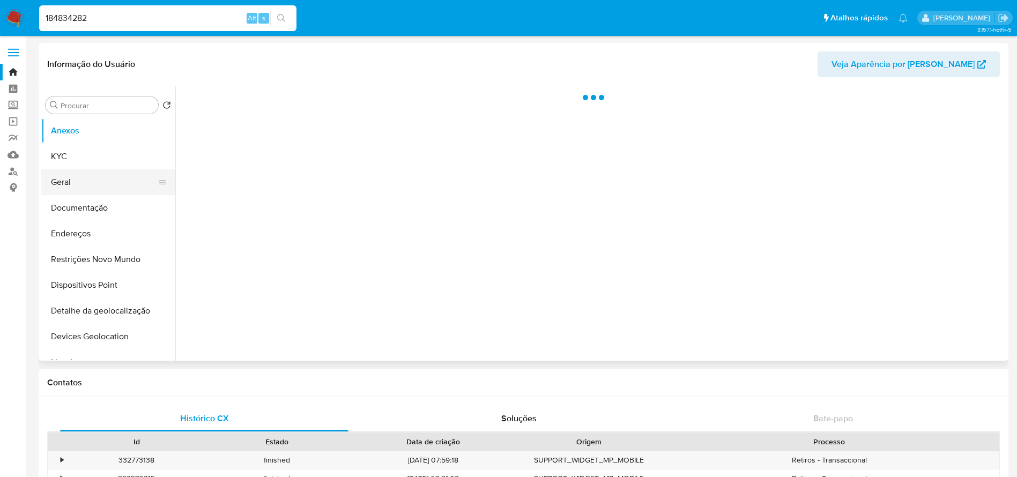
click at [80, 183] on button "Geral" at bounding box center [103, 182] width 125 height 26
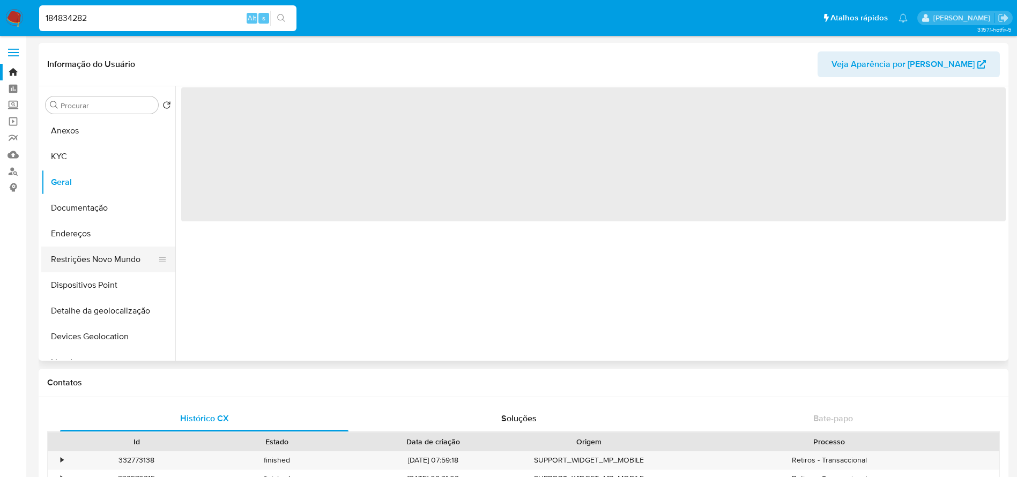
select select "10"
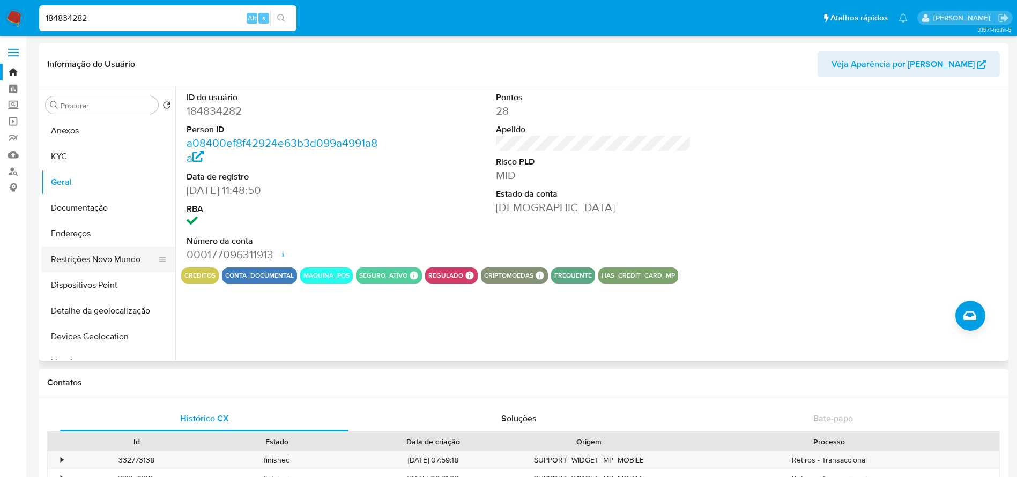
click at [84, 258] on button "Restrições Novo Mundo" at bounding box center [103, 260] width 125 height 26
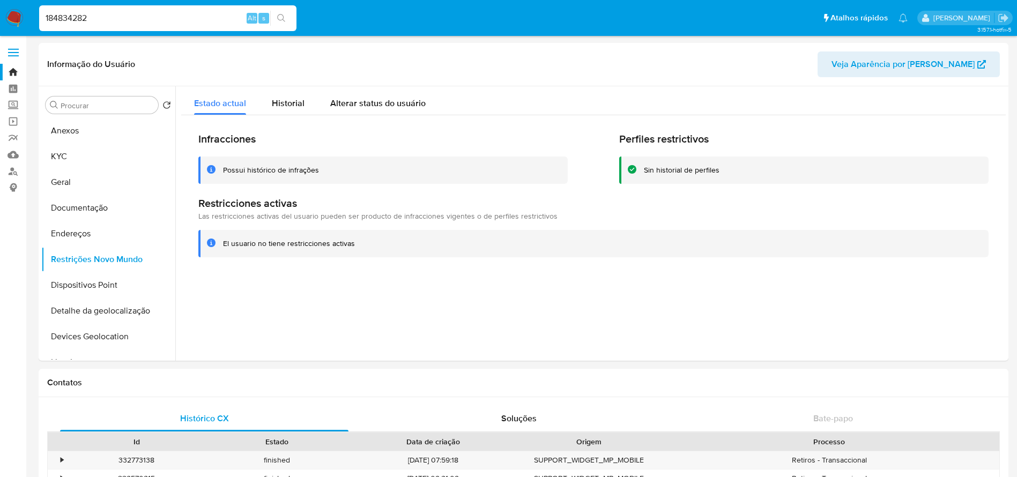
click at [106, 18] on input "184834282" at bounding box center [167, 18] width 257 height 14
paste input "52927170"
type input "529271702"
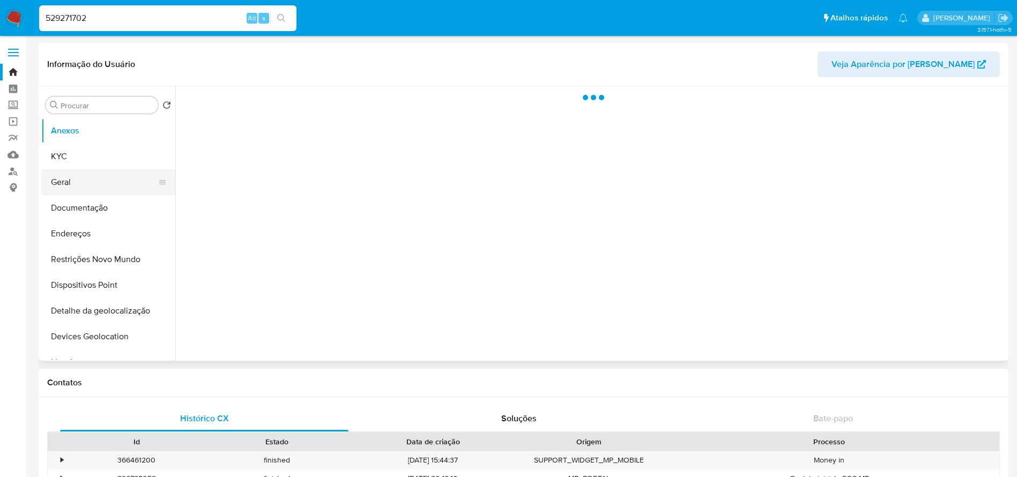
click at [92, 190] on button "Geral" at bounding box center [103, 182] width 125 height 26
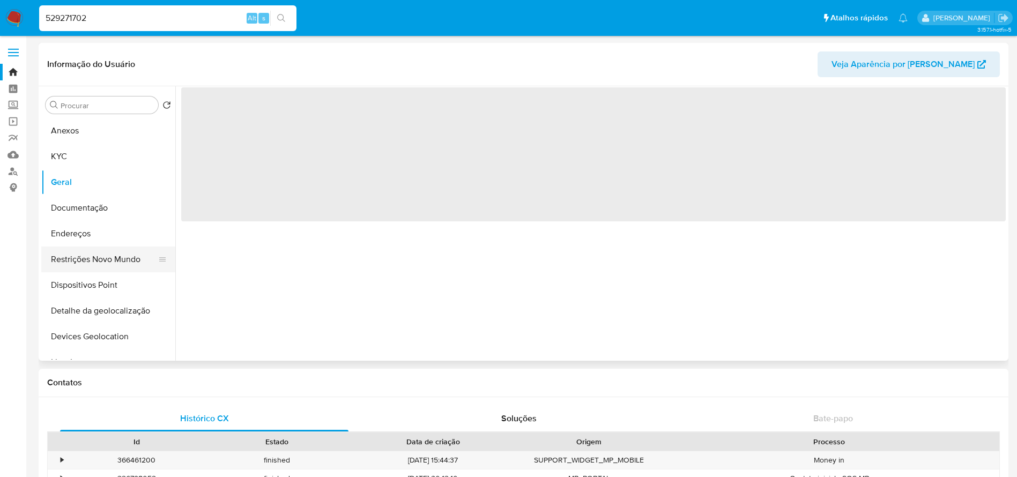
select select "10"
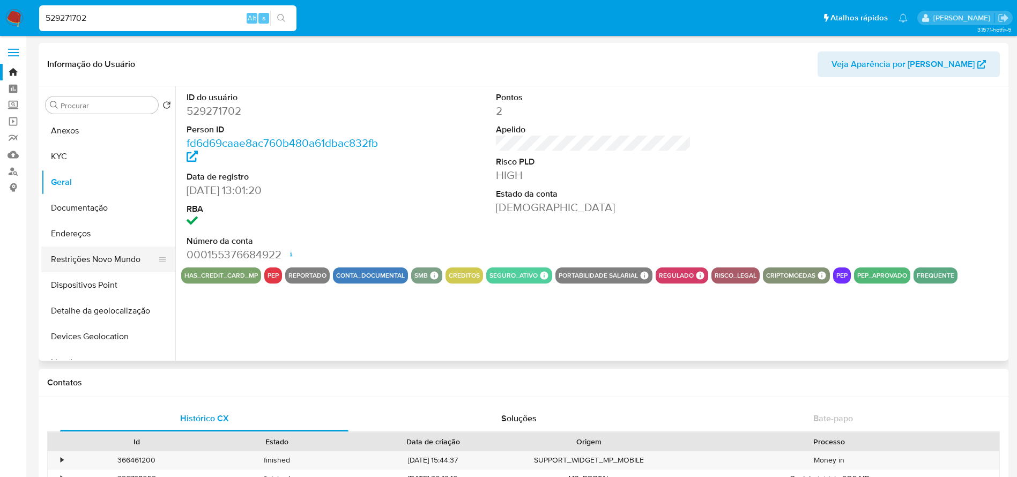
click at [85, 258] on button "Restrições Novo Mundo" at bounding box center [103, 260] width 125 height 26
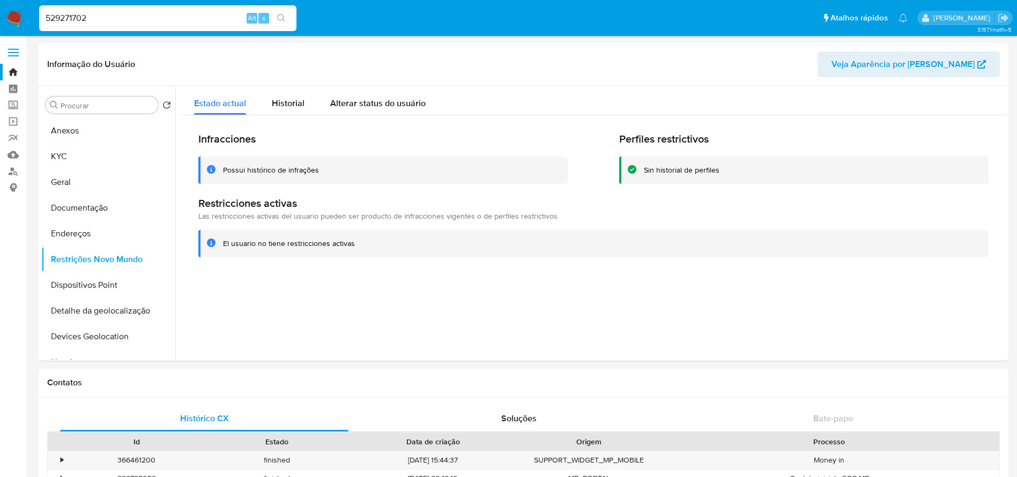
select select "10"
click at [292, 98] on span "Historial" at bounding box center [288, 103] width 33 height 12
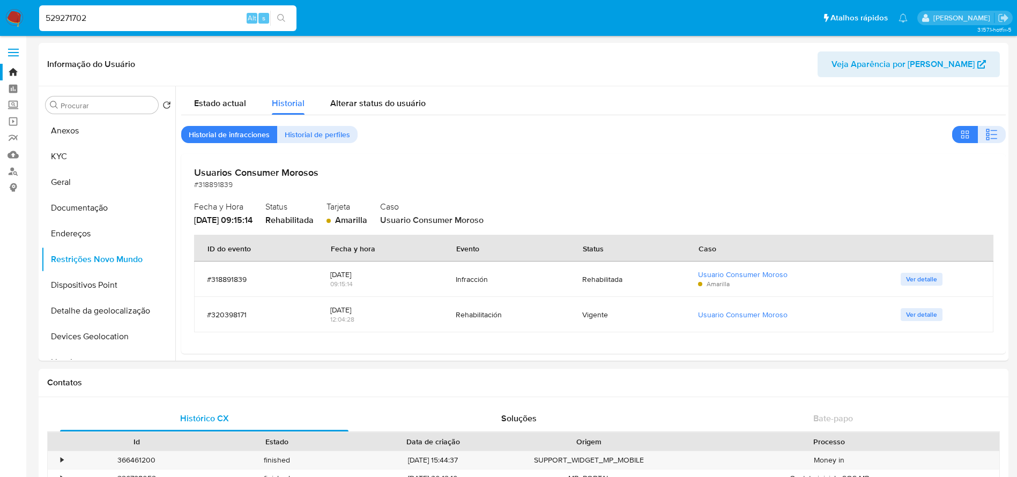
click at [114, 17] on input "529271702" at bounding box center [167, 18] width 257 height 14
paste input "184606435"
type input "184606435"
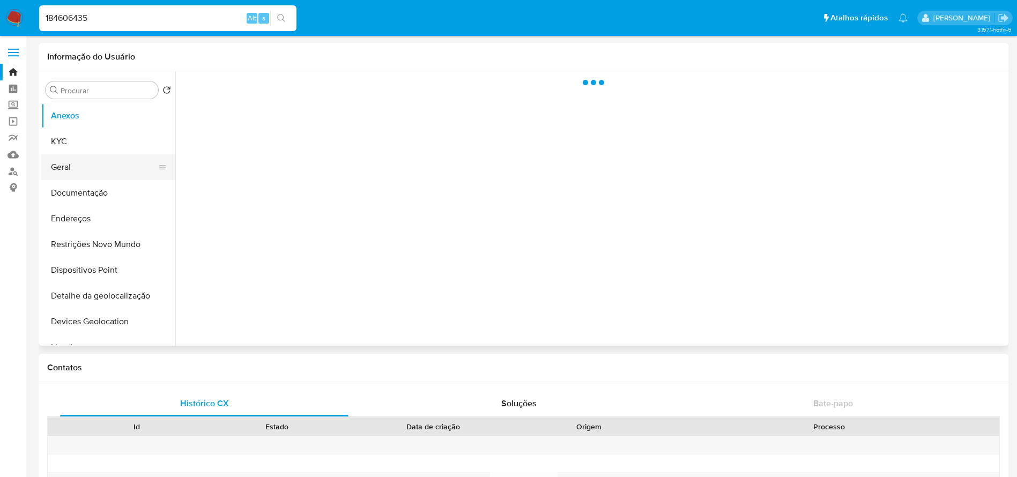
click at [83, 176] on button "Geral" at bounding box center [103, 167] width 125 height 26
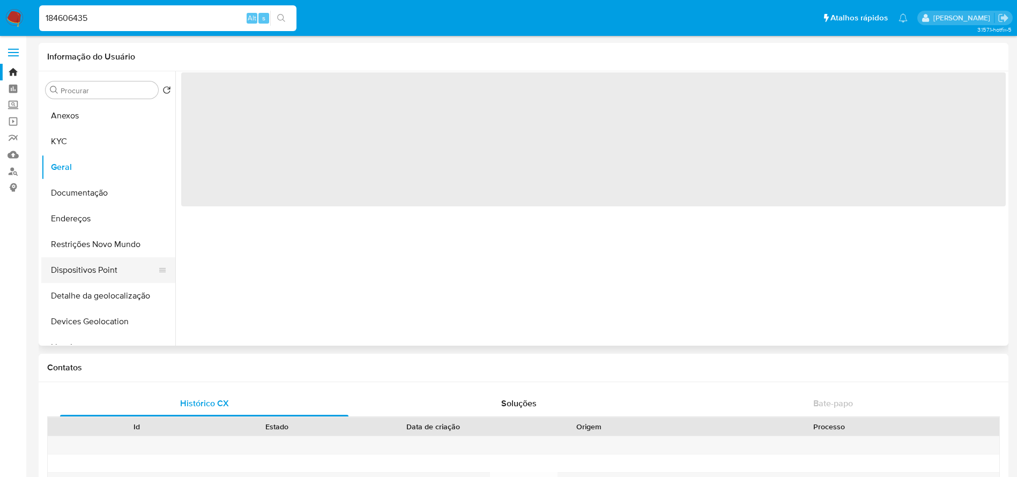
select select "10"
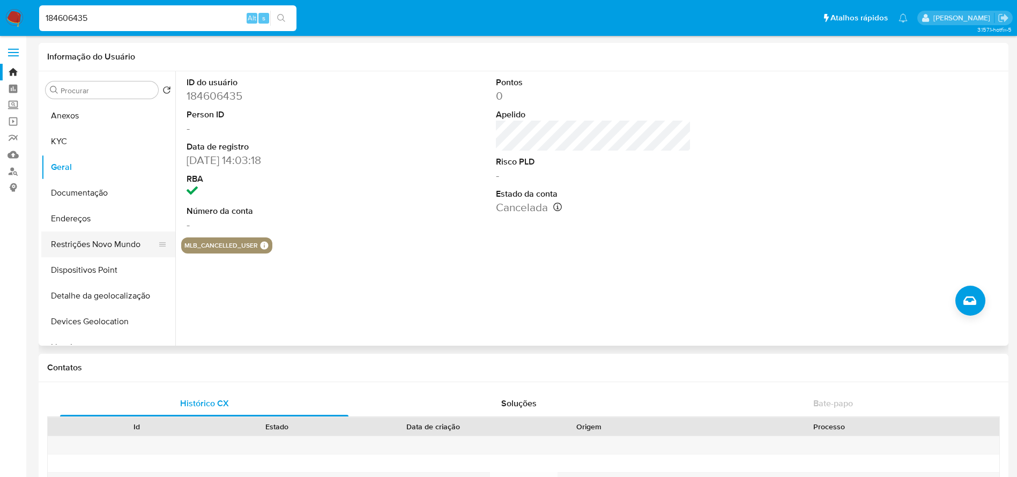
click at [78, 249] on button "Restrições Novo Mundo" at bounding box center [103, 245] width 125 height 26
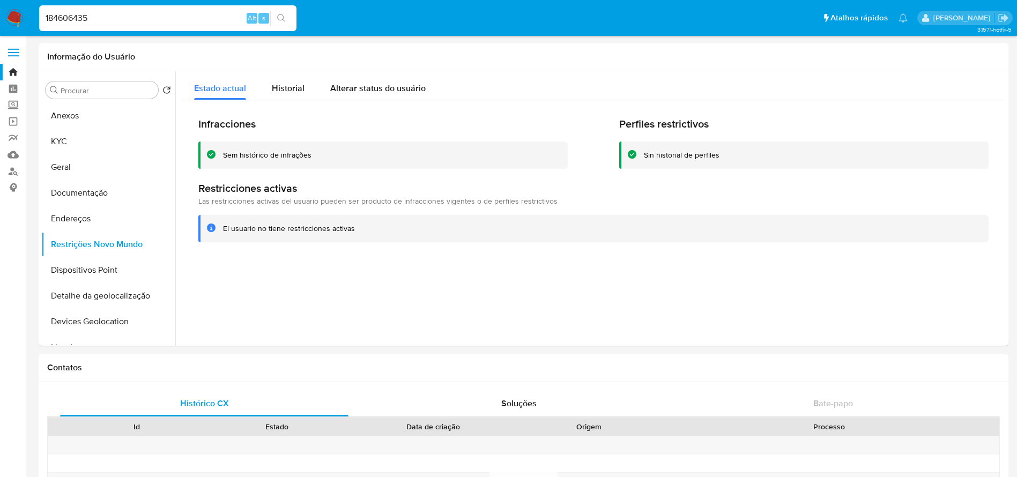
click at [111, 17] on input "184606435" at bounding box center [167, 18] width 257 height 14
paste input "45227826"
type input "145227826"
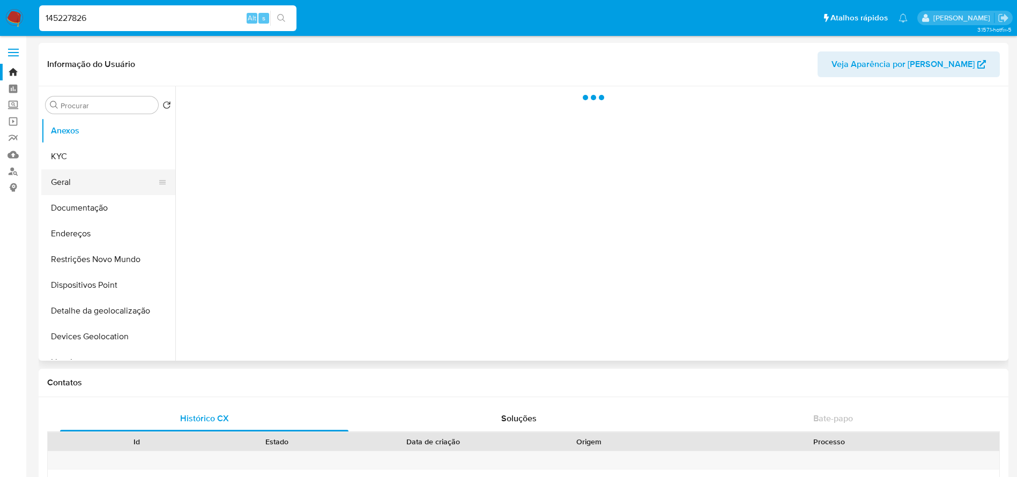
click at [57, 181] on button "Geral" at bounding box center [103, 182] width 125 height 26
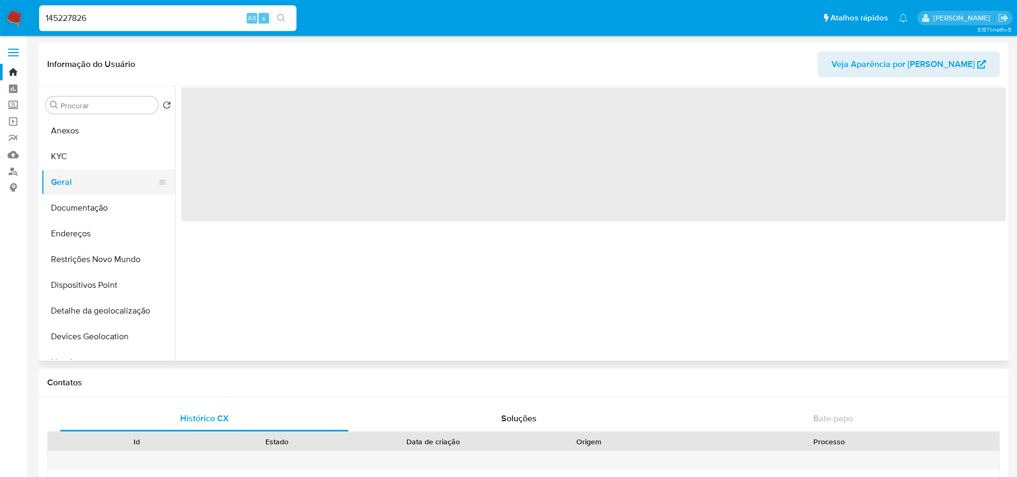
select select "10"
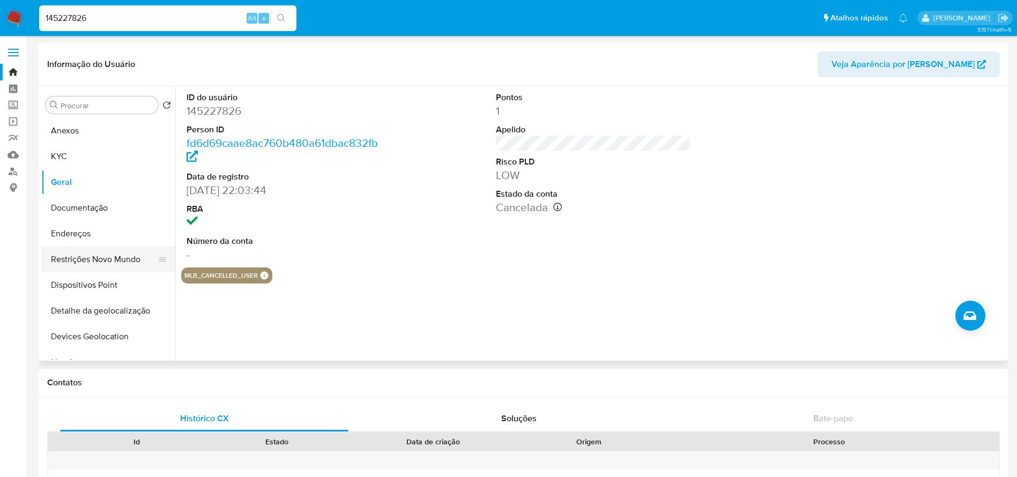
click at [115, 256] on button "Restrições Novo Mundo" at bounding box center [103, 260] width 125 height 26
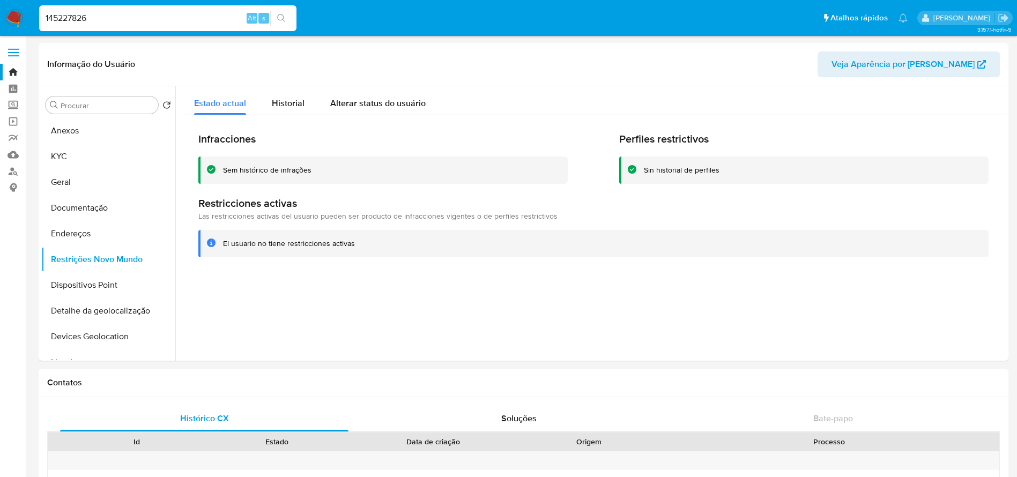
click at [142, 23] on input "145227826" at bounding box center [167, 18] width 257 height 14
click at [141, 23] on input "145227826" at bounding box center [167, 18] width 257 height 14
paste input "278290441"
type input "278290441"
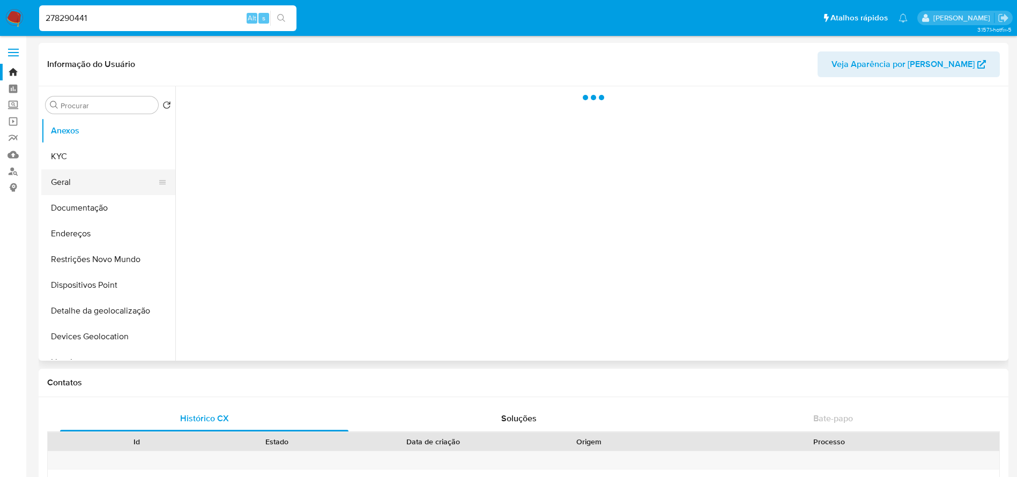
click at [72, 181] on button "Geral" at bounding box center [103, 182] width 125 height 26
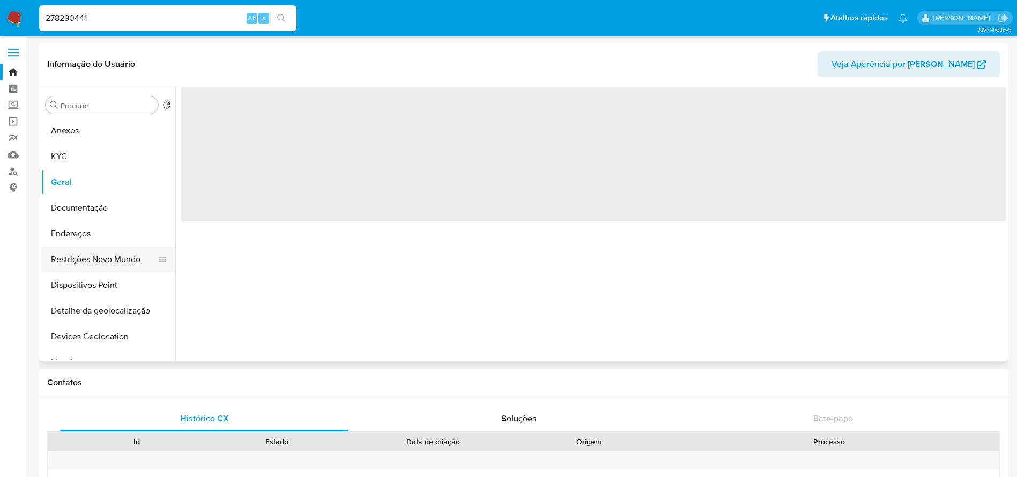
select select "10"
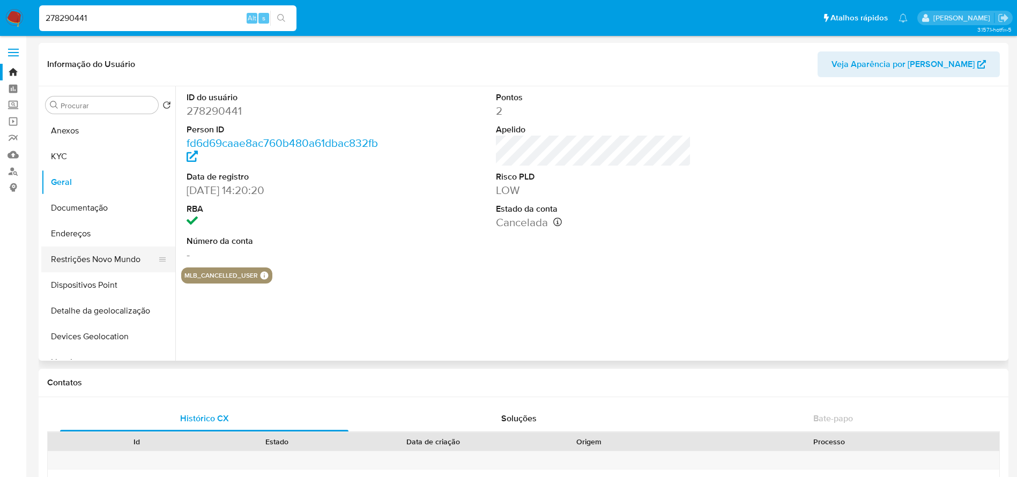
click at [79, 258] on button "Restrições Novo Mundo" at bounding box center [103, 260] width 125 height 26
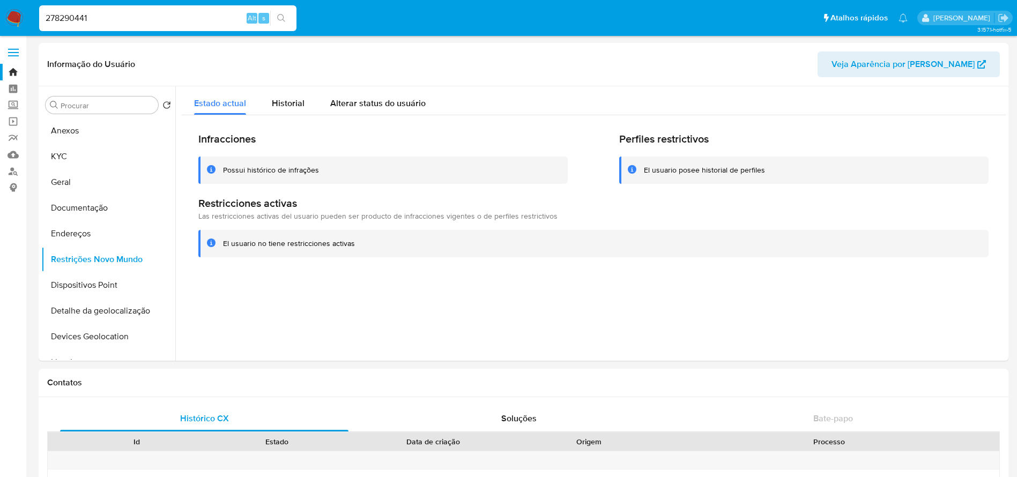
click at [124, 13] on input "278290441" at bounding box center [167, 18] width 257 height 14
paste input "157390834"
type input "157390834"
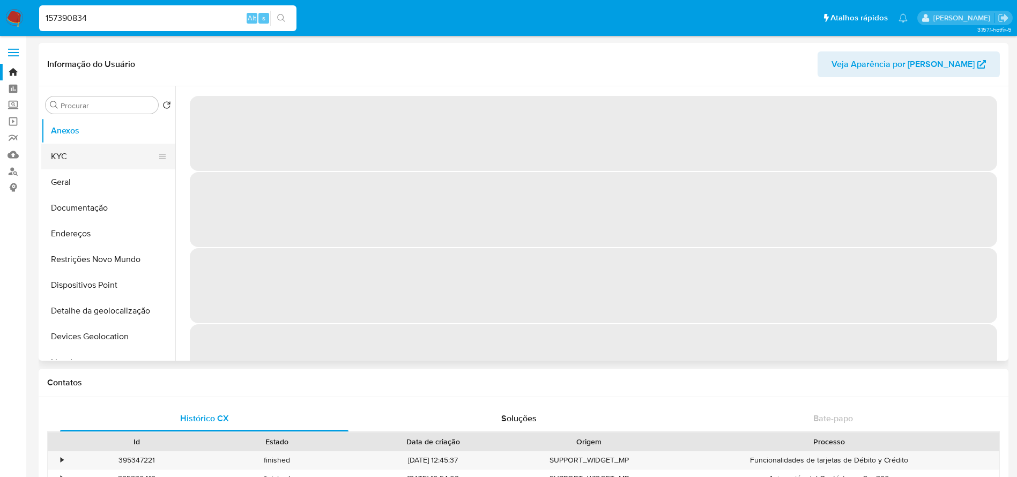
click at [61, 160] on button "KYC" at bounding box center [103, 157] width 125 height 26
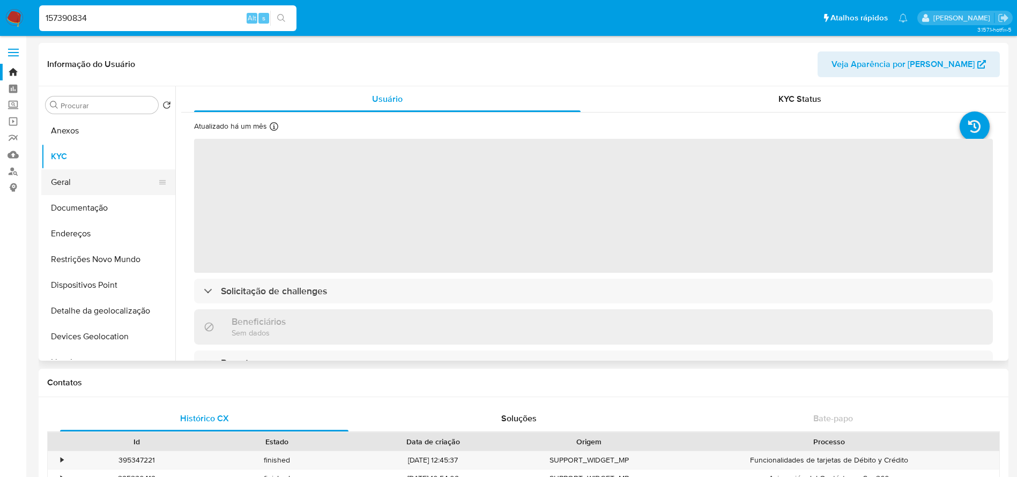
select select "10"
click at [63, 189] on button "Geral" at bounding box center [103, 182] width 125 height 26
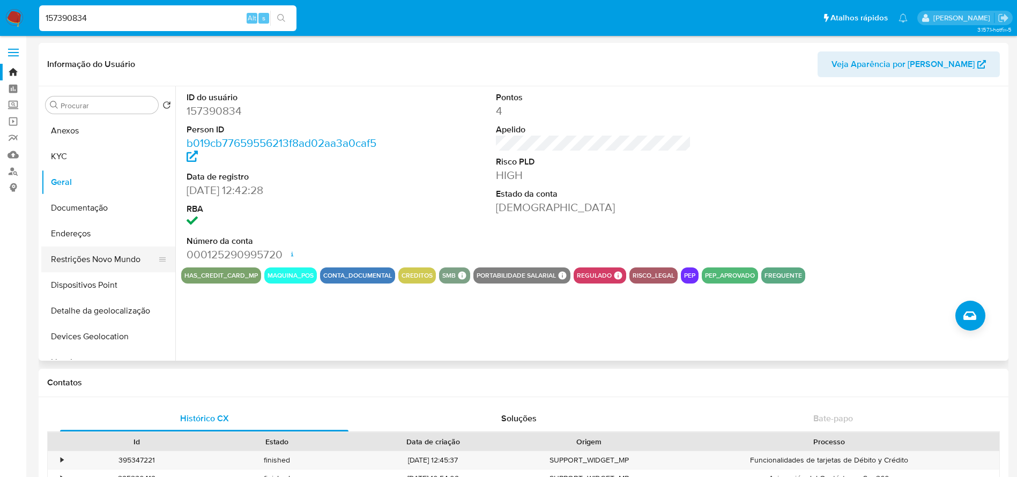
click at [65, 257] on button "Restrições Novo Mundo" at bounding box center [103, 260] width 125 height 26
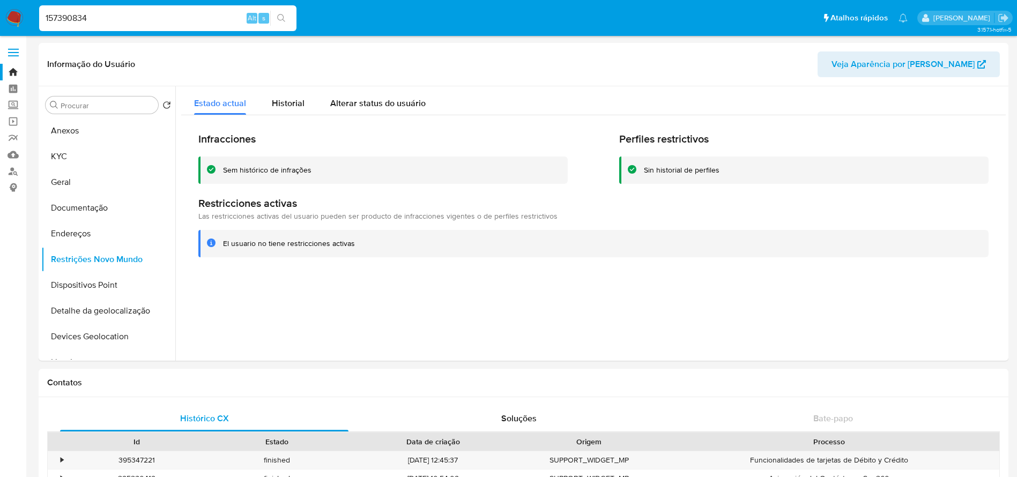
click at [137, 20] on input "157390834" at bounding box center [167, 18] width 257 height 14
click at [151, 17] on input "157390834" at bounding box center [167, 18] width 257 height 14
paste input "31939069"
type input "131939069"
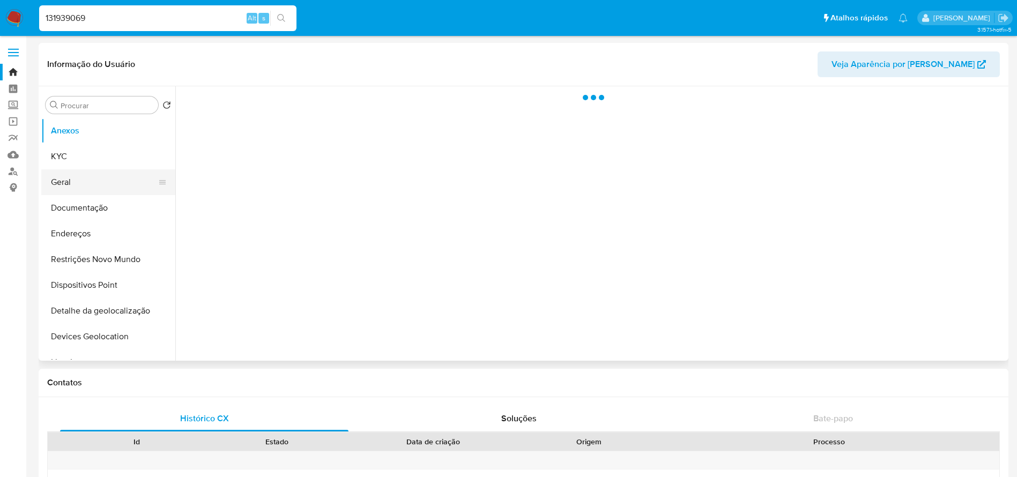
click at [86, 178] on button "Geral" at bounding box center [103, 182] width 125 height 26
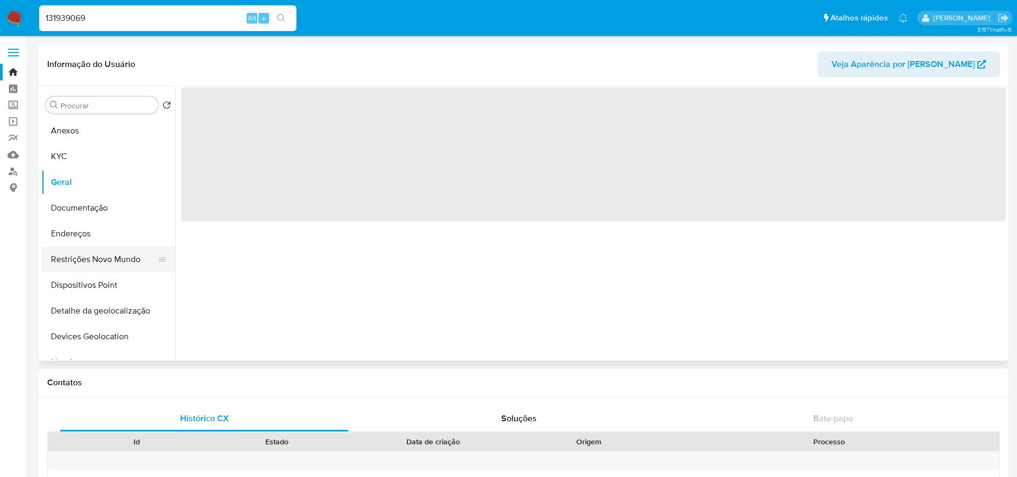
select select "10"
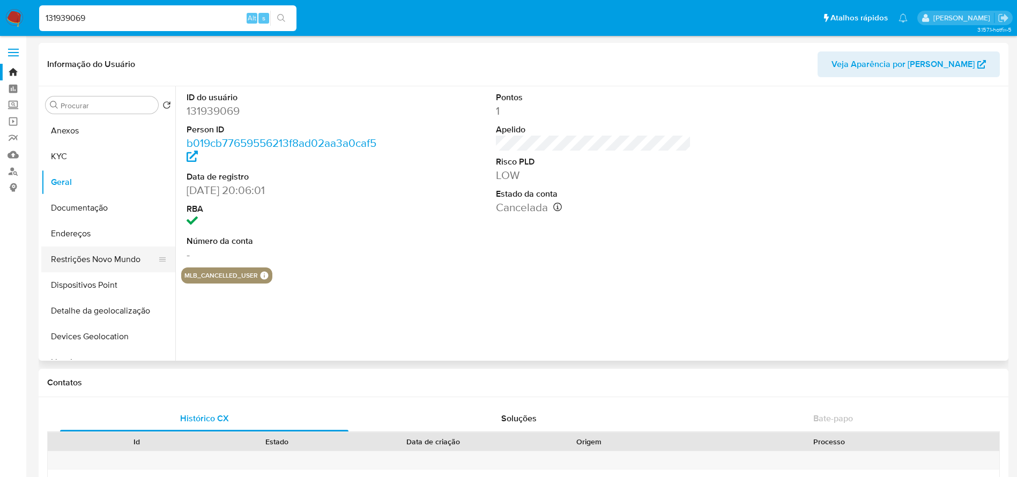
click at [92, 260] on button "Restrições Novo Mundo" at bounding box center [103, 260] width 125 height 26
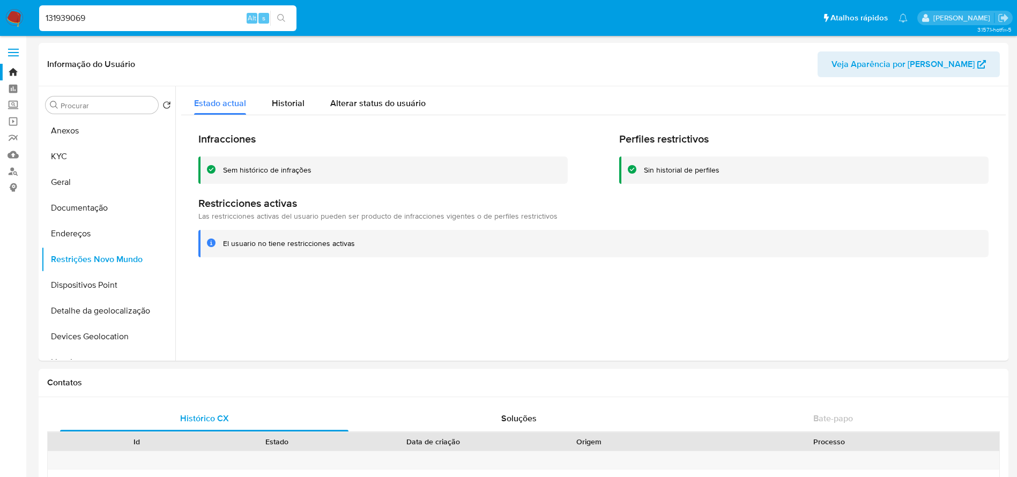
click at [119, 14] on input "131939069" at bounding box center [167, 18] width 257 height 14
click at [71, 182] on button "Geral" at bounding box center [103, 182] width 125 height 26
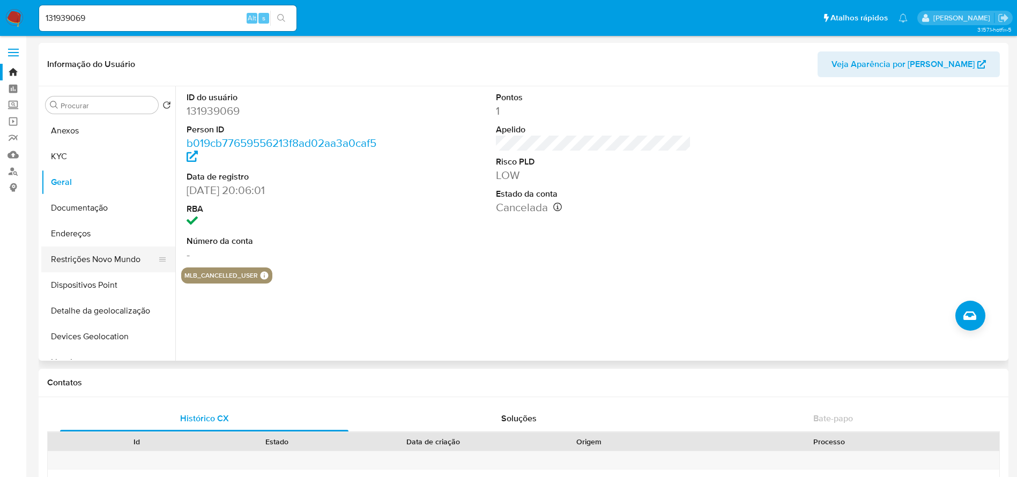
click at [76, 258] on button "Restrições Novo Mundo" at bounding box center [103, 260] width 125 height 26
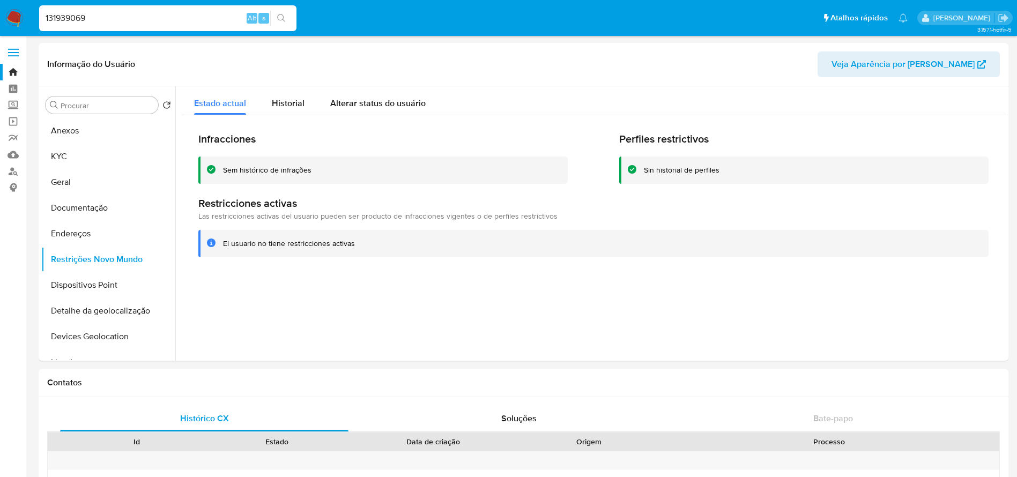
click at [112, 15] on input "131939069" at bounding box center [167, 18] width 257 height 14
paste input "5933488"
type input "5933488"
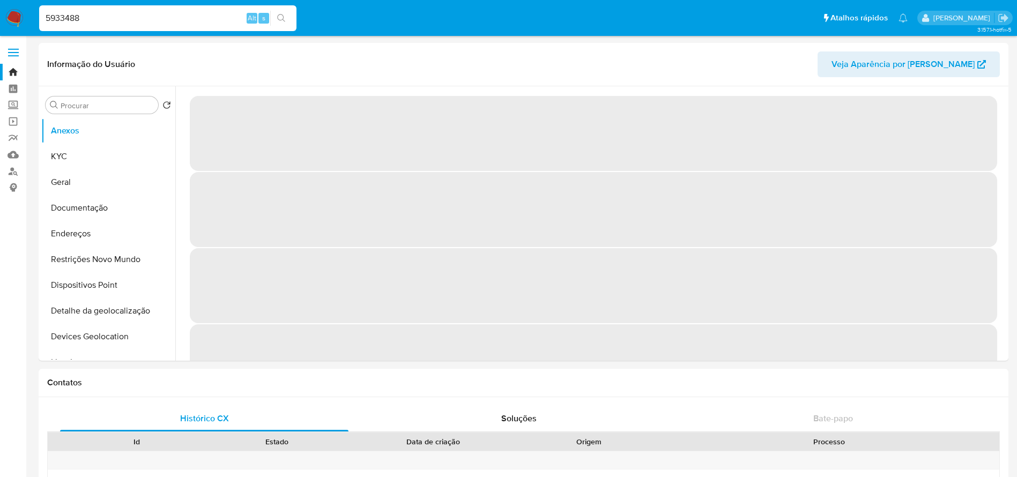
select select "10"
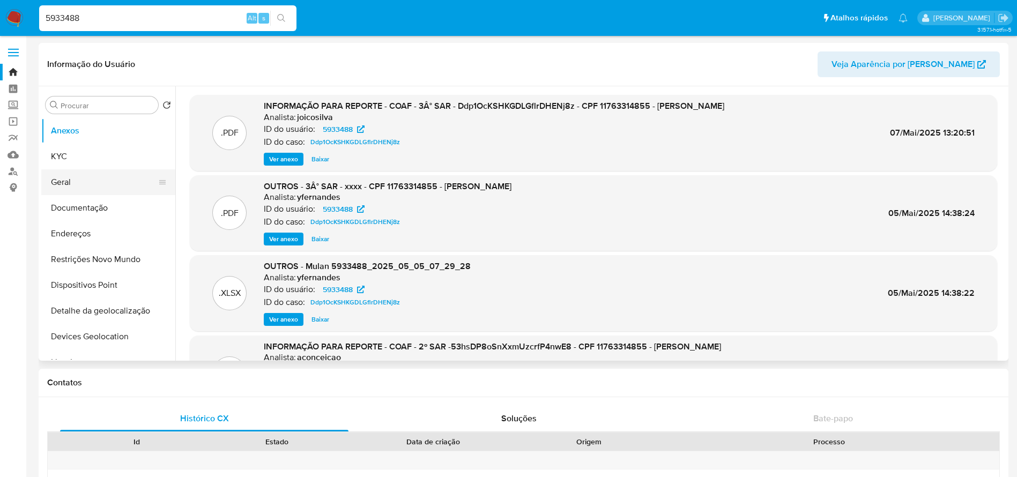
click at [61, 187] on button "Geral" at bounding box center [103, 182] width 125 height 26
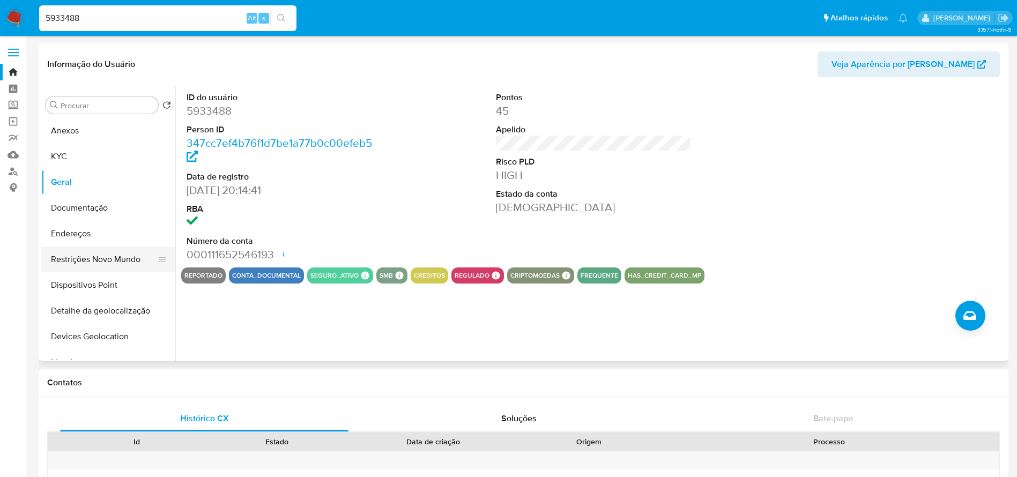
click at [77, 257] on button "Restrições Novo Mundo" at bounding box center [103, 260] width 125 height 26
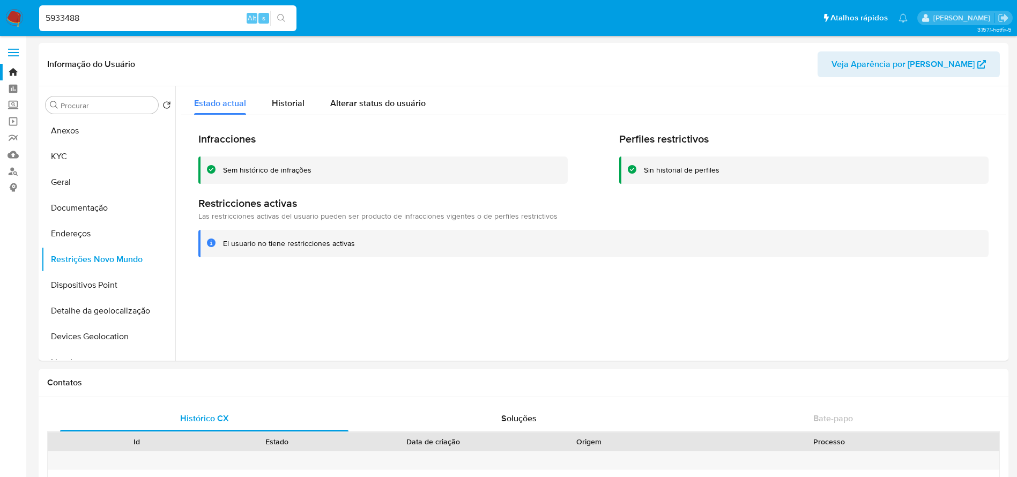
click at [129, 20] on input "5933488" at bounding box center [167, 18] width 257 height 14
paste input "166831379"
type input "166831379"
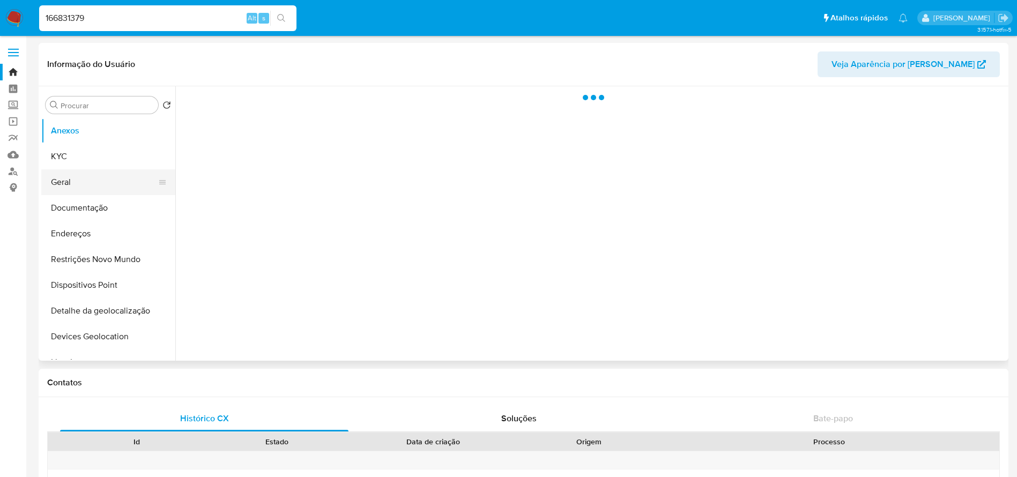
click at [68, 191] on button "Geral" at bounding box center [103, 182] width 125 height 26
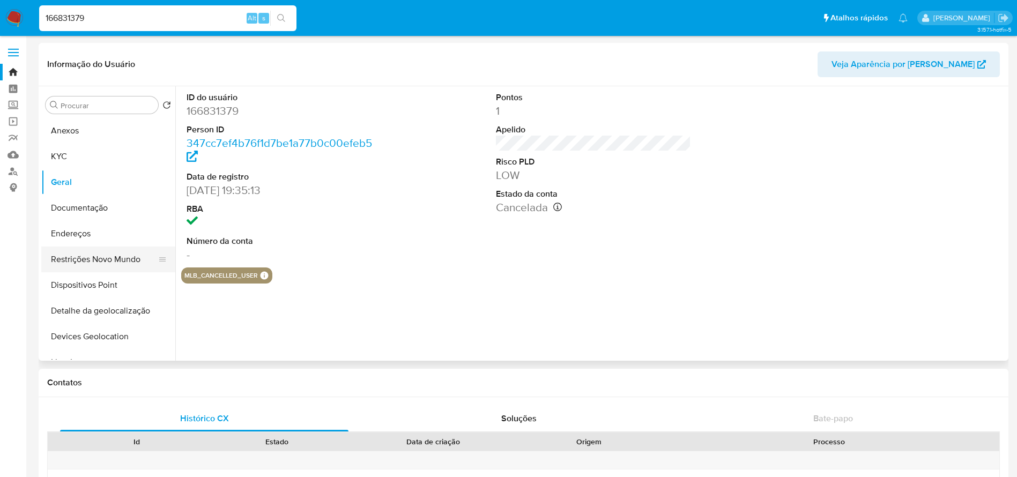
select select "10"
click at [90, 270] on button "Restrições Novo Mundo" at bounding box center [103, 260] width 125 height 26
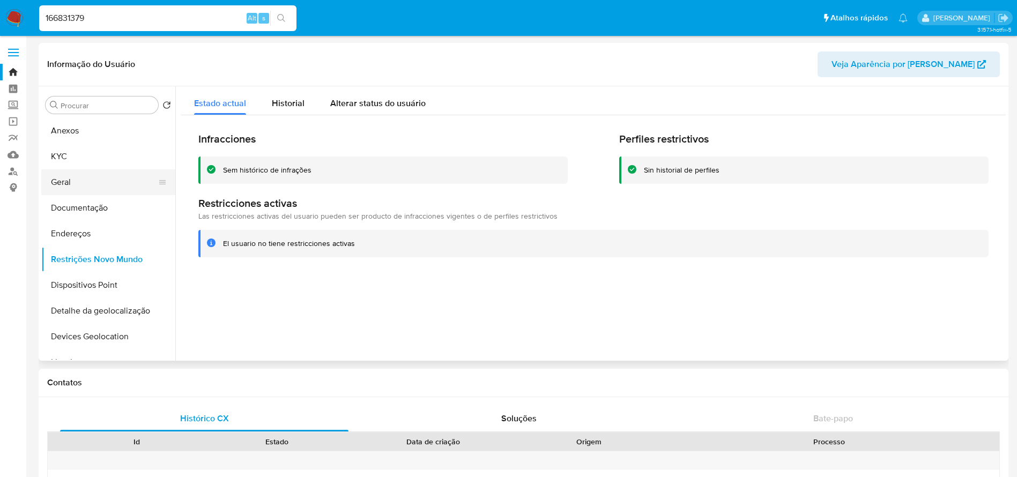
click at [78, 180] on button "Geral" at bounding box center [103, 182] width 125 height 26
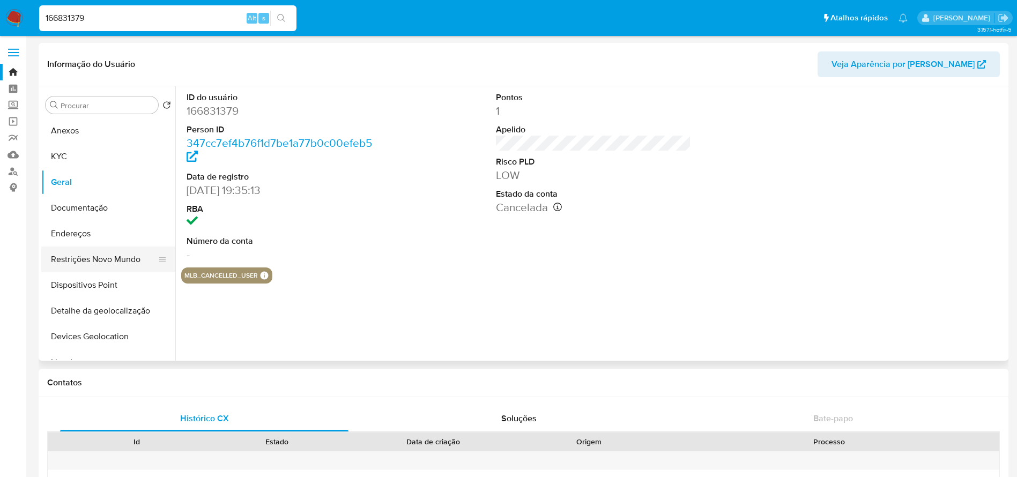
click at [76, 260] on button "Restrições Novo Mundo" at bounding box center [103, 260] width 125 height 26
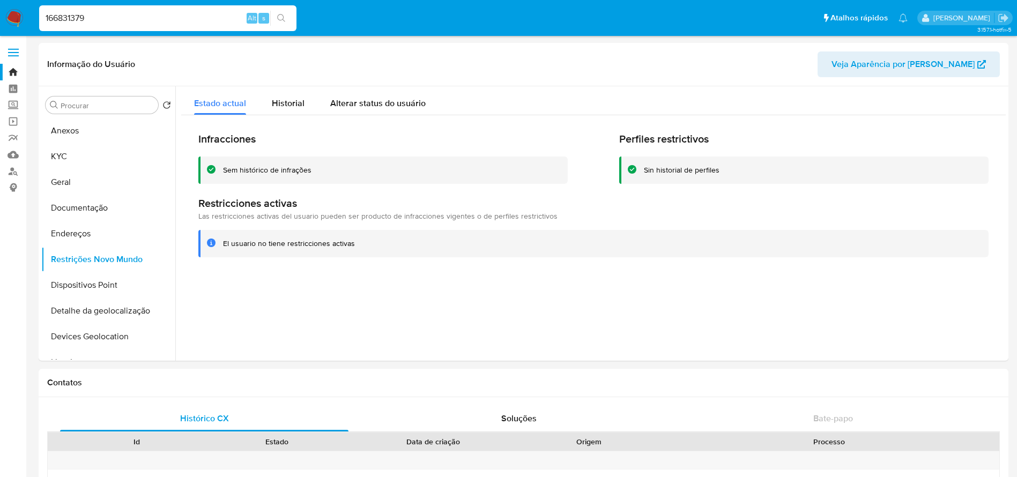
click at [131, 24] on input "166831379" at bounding box center [167, 18] width 257 height 14
paste input "80544344"
type input "180544344"
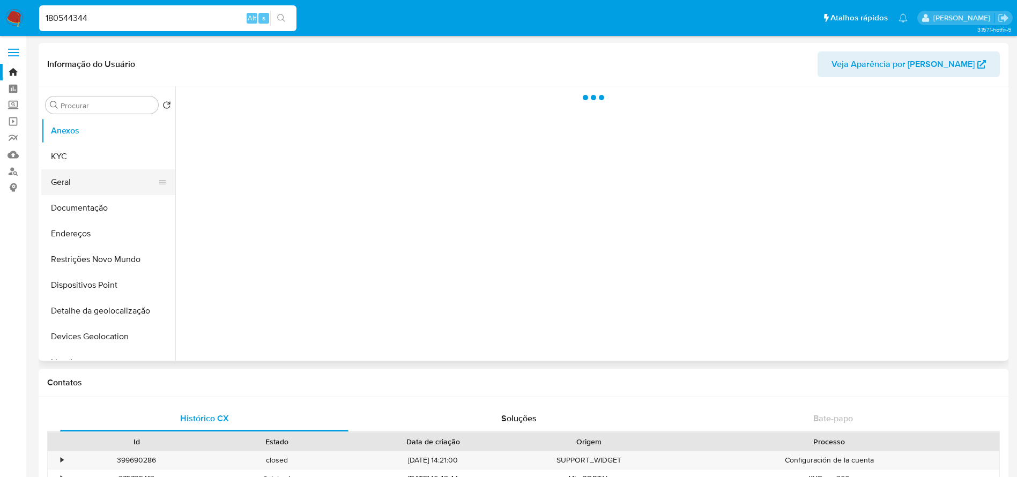
click at [62, 189] on button "Geral" at bounding box center [103, 182] width 125 height 26
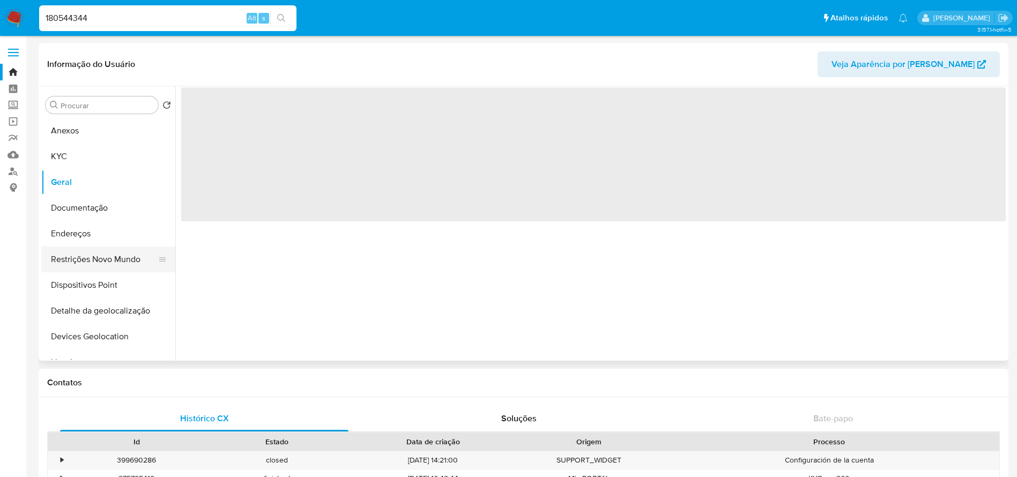
select select "10"
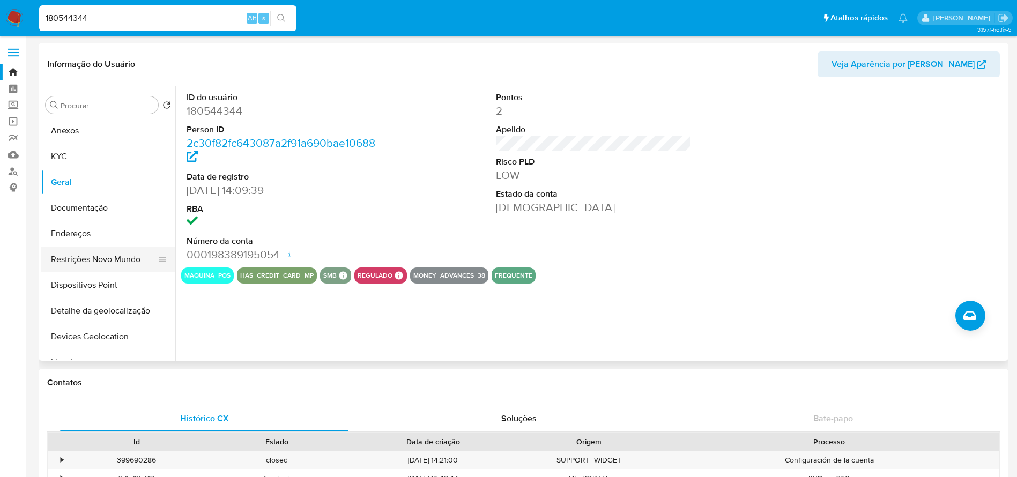
click at [77, 259] on button "Restrições Novo Mundo" at bounding box center [103, 260] width 125 height 26
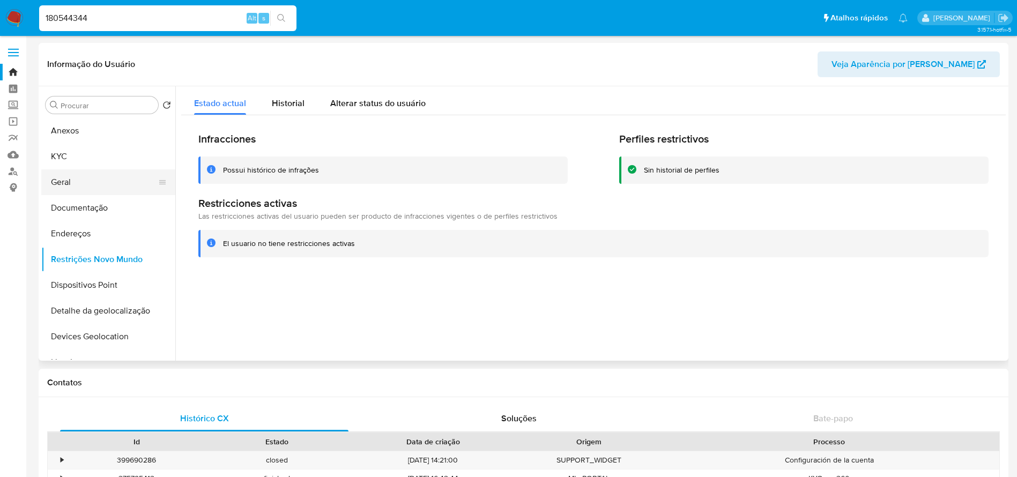
click at [90, 175] on button "Geral" at bounding box center [103, 182] width 125 height 26
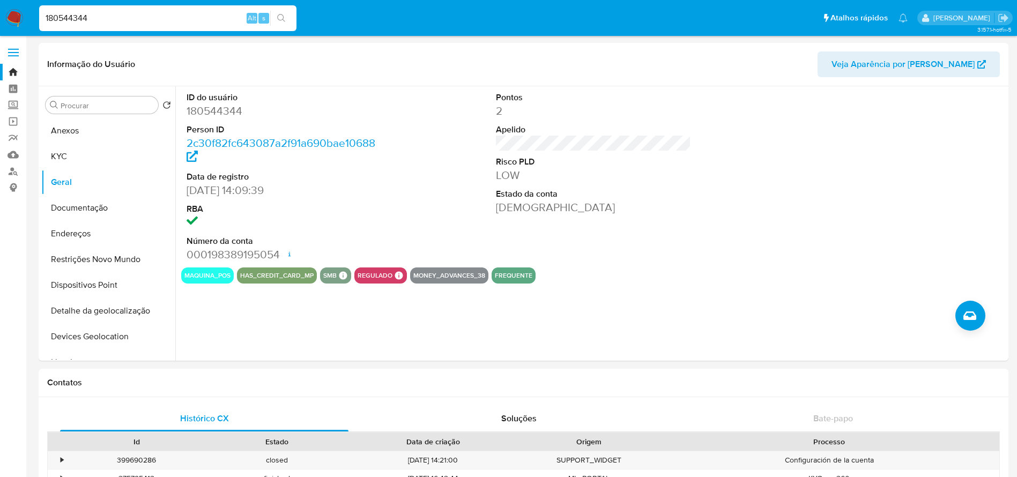
click at [105, 14] on input "180544344" at bounding box center [167, 18] width 257 height 14
paste input "6605751"
type input "6605751"
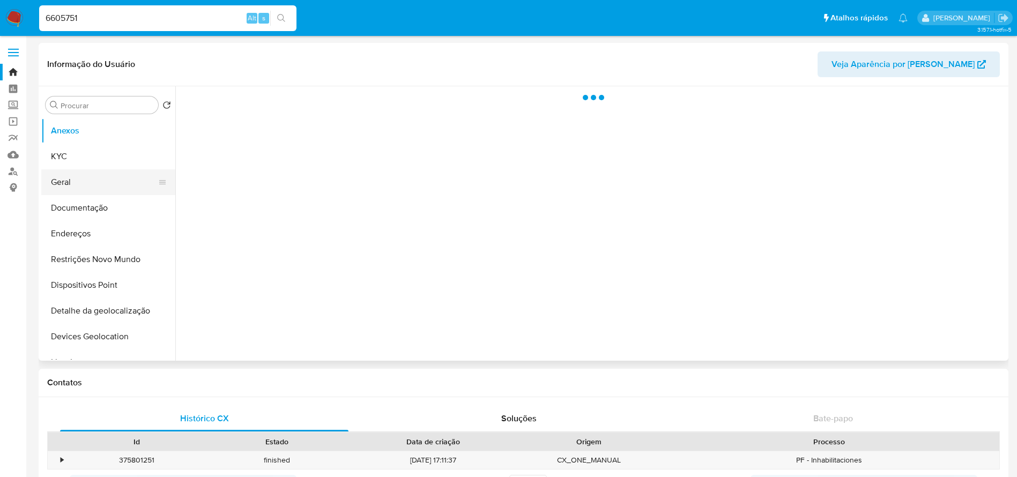
click at [60, 188] on button "Geral" at bounding box center [103, 182] width 125 height 26
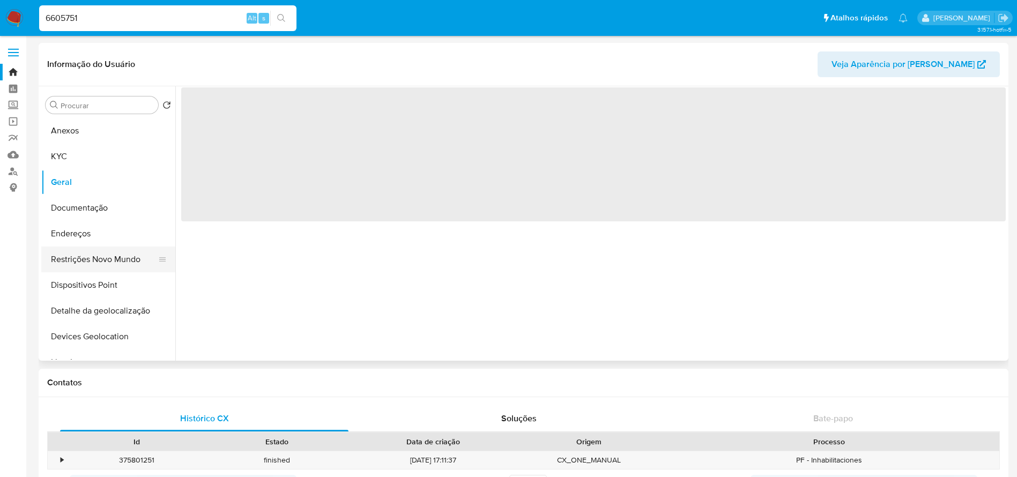
select select "10"
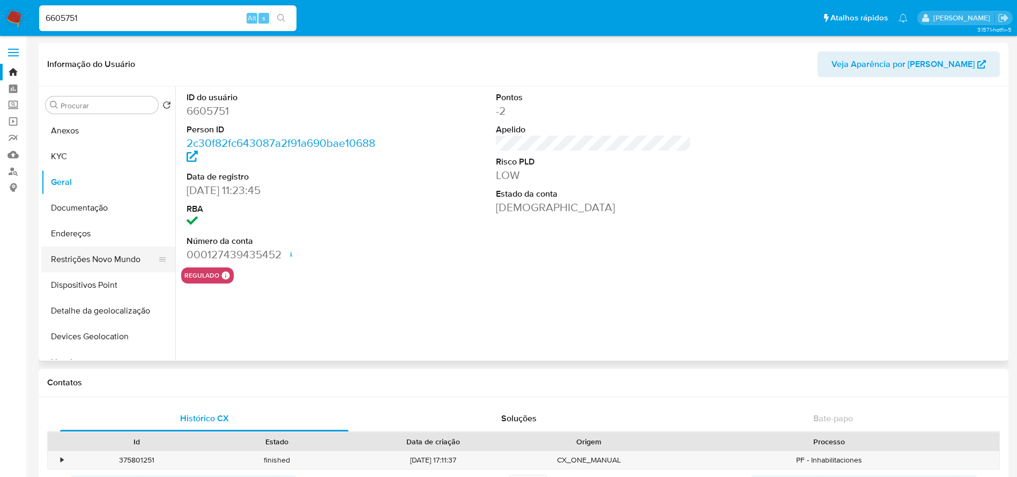
click at [73, 265] on button "Restrições Novo Mundo" at bounding box center [103, 260] width 125 height 26
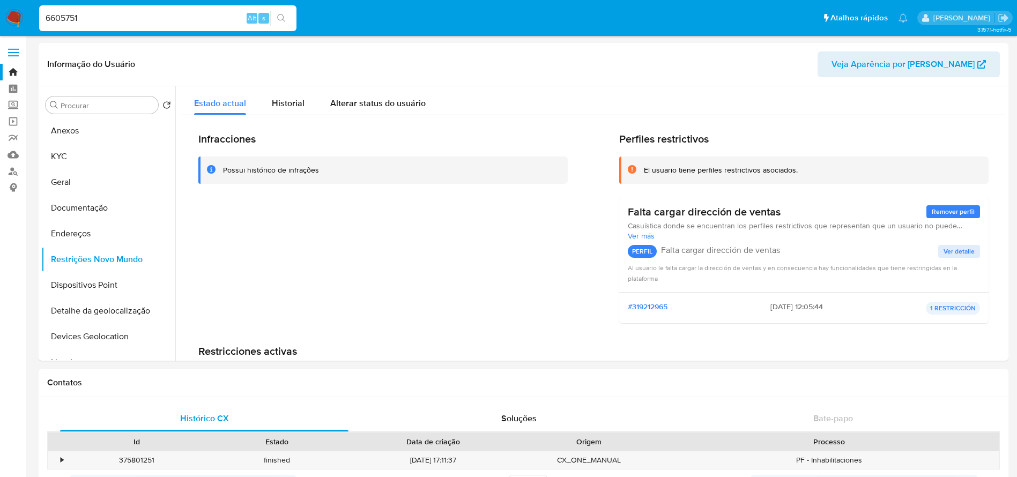
click at [148, 14] on input "6605751" at bounding box center [167, 18] width 257 height 14
paste input "42533685"
type input "42533685"
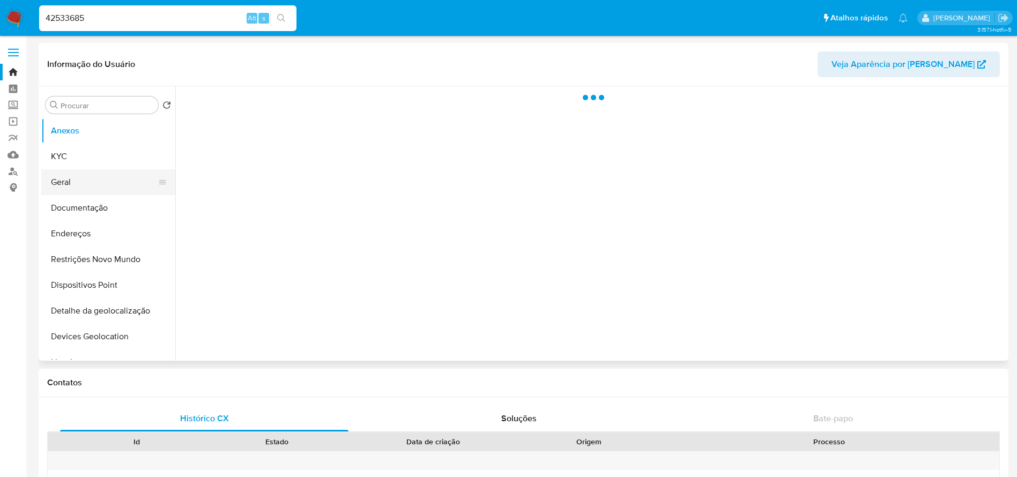
click at [73, 187] on button "Geral" at bounding box center [103, 182] width 125 height 26
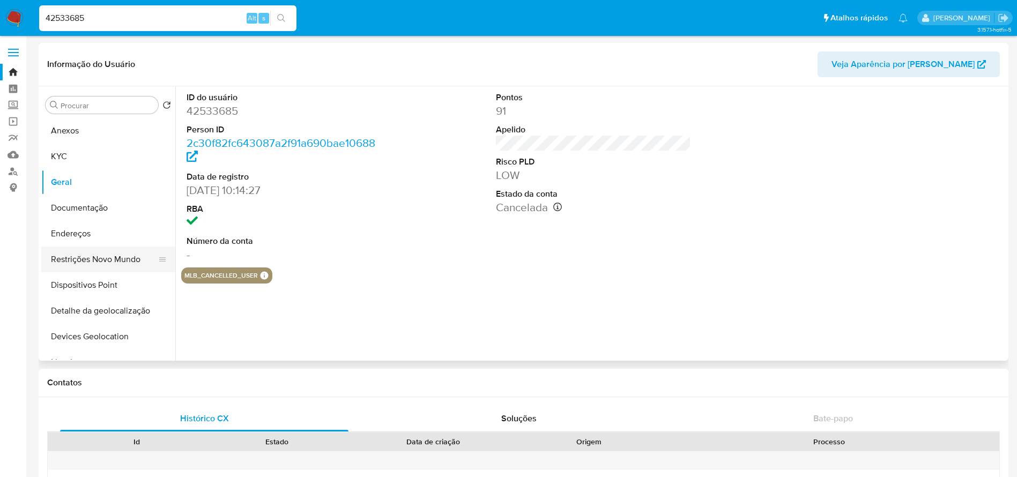
select select "10"
click at [88, 259] on button "Restrições Novo Mundo" at bounding box center [103, 260] width 125 height 26
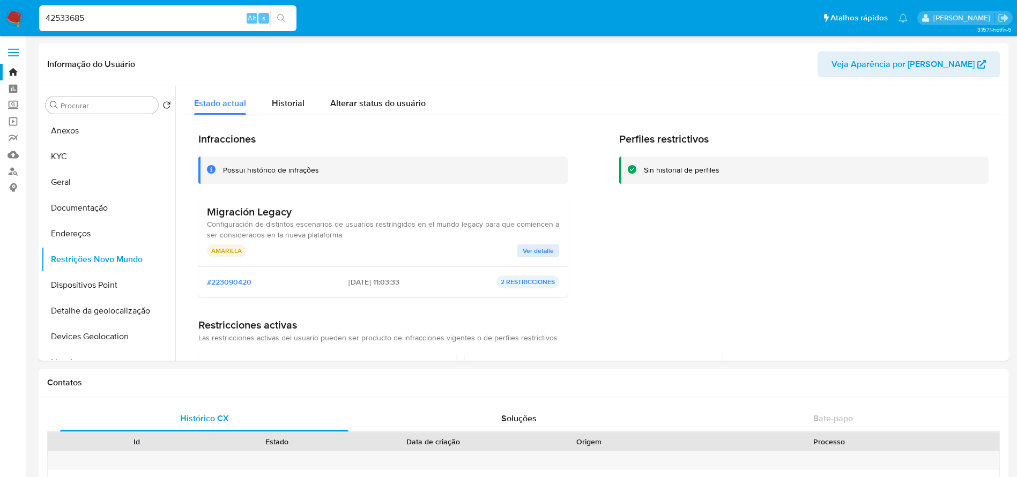
click at [109, 16] on input "42533685" at bounding box center [167, 18] width 257 height 14
paste input "215894477"
type input "215894477"
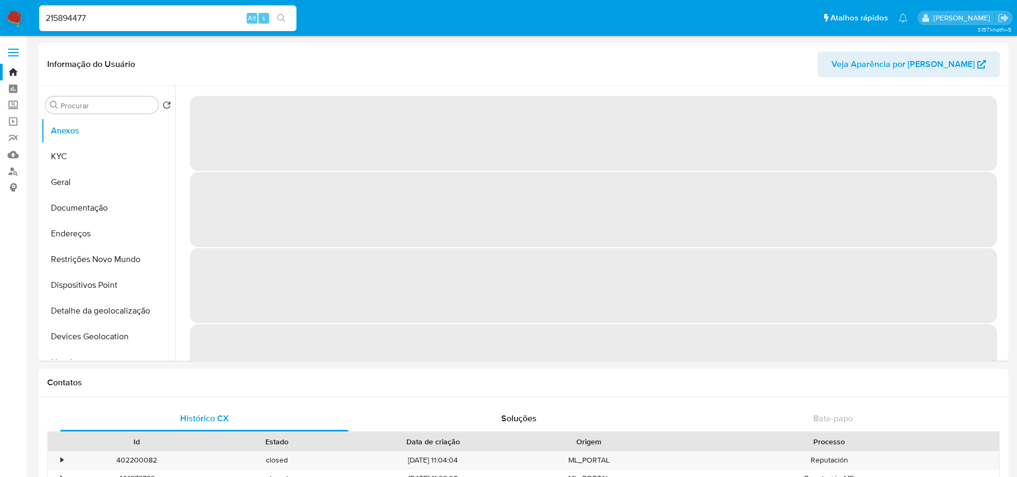
select select "10"
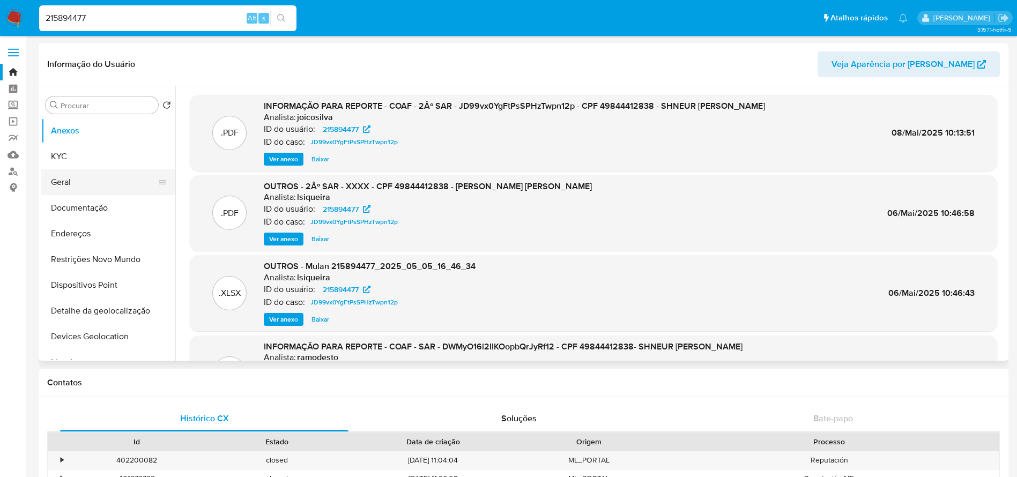
click at [68, 184] on button "Geral" at bounding box center [103, 182] width 125 height 26
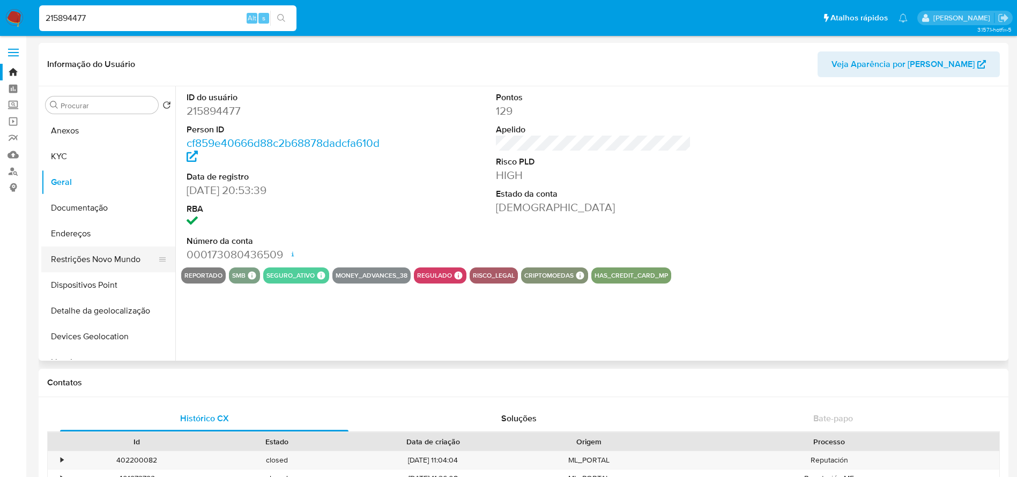
click at [86, 259] on button "Restrições Novo Mundo" at bounding box center [103, 260] width 125 height 26
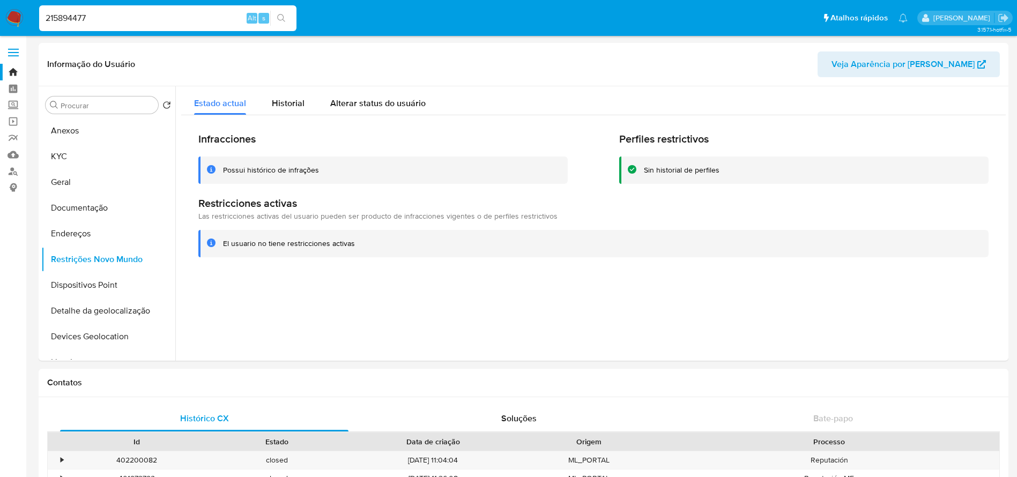
click at [124, 16] on input "215894477" at bounding box center [167, 18] width 257 height 14
paste input "715947419"
type input "715947419"
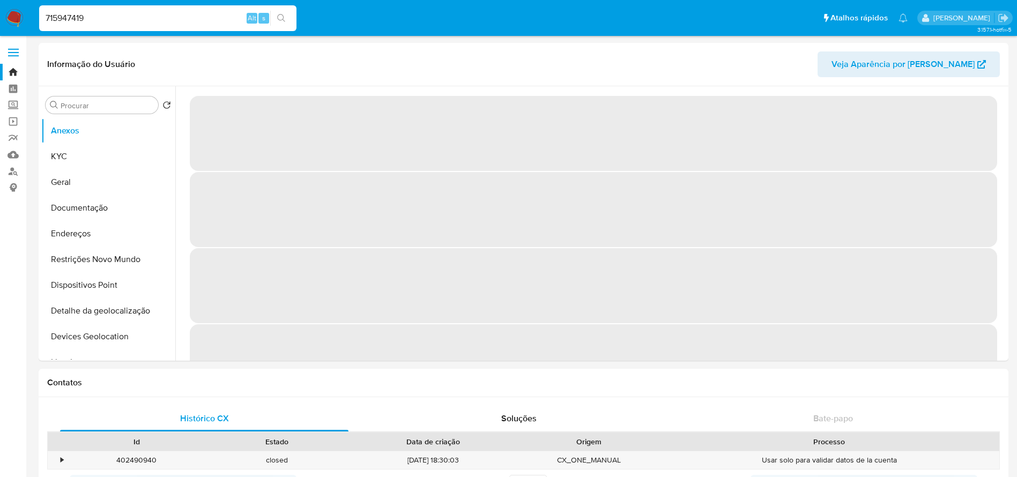
select select "10"
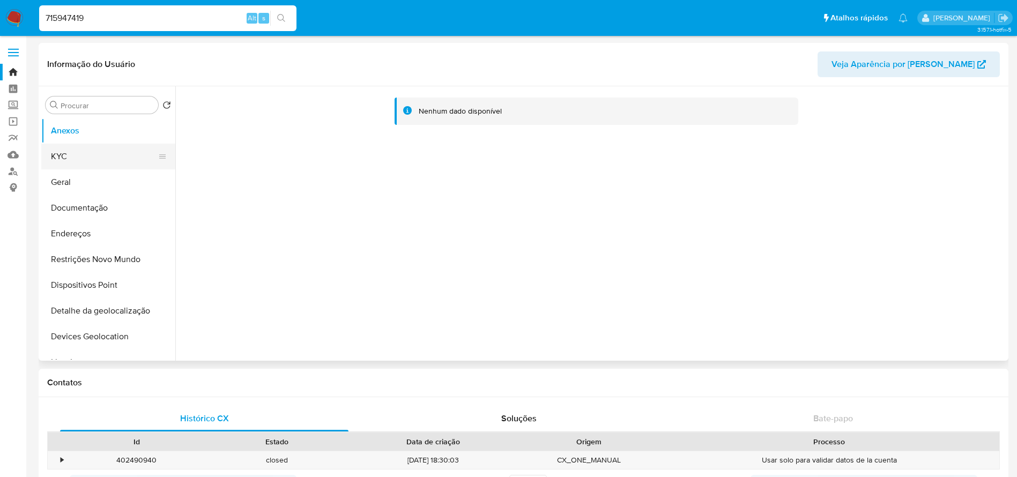
click at [69, 162] on button "KYC" at bounding box center [103, 157] width 125 height 26
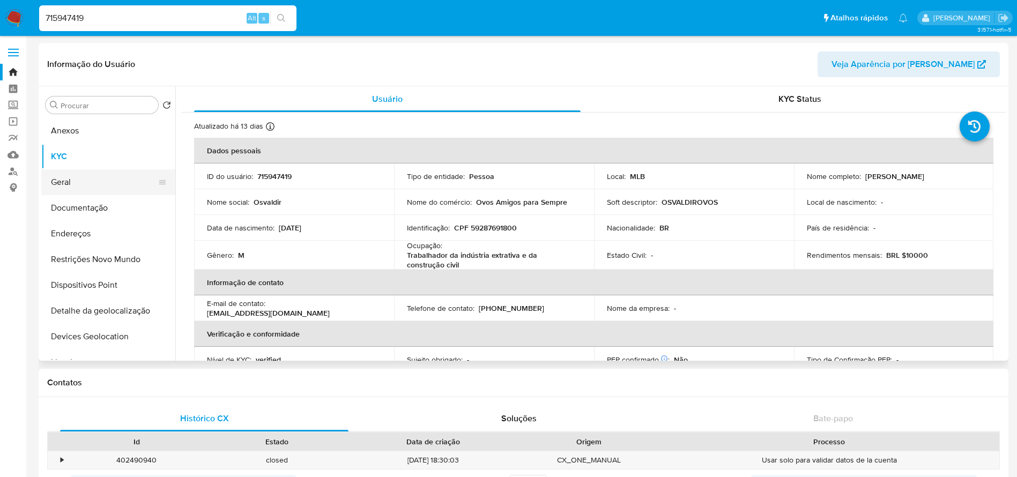
click at [70, 186] on button "Geral" at bounding box center [103, 182] width 125 height 26
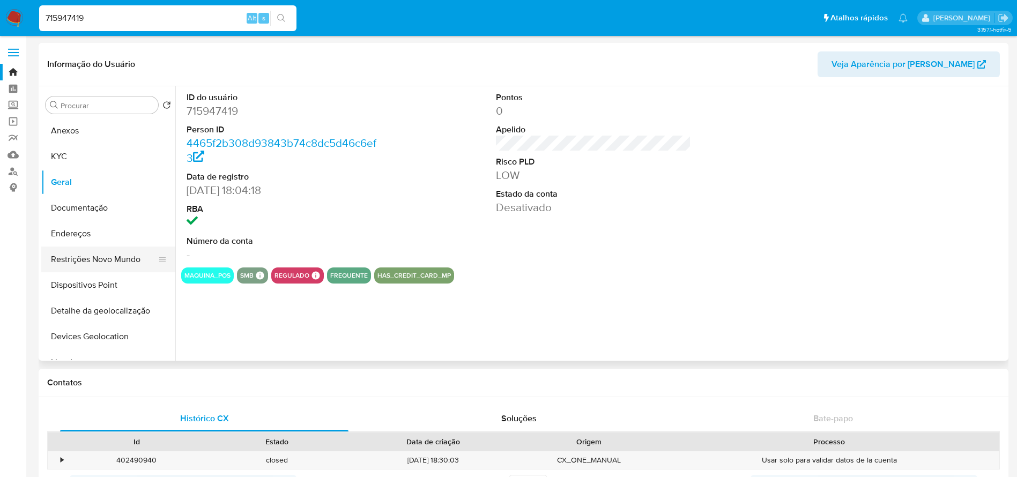
click at [87, 265] on button "Restrições Novo Mundo" at bounding box center [103, 260] width 125 height 26
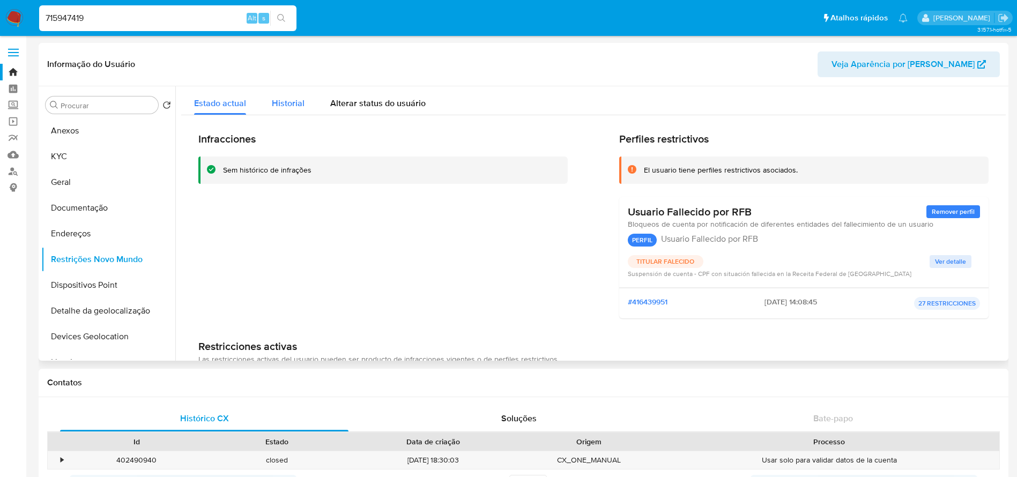
click at [282, 104] on span "Historial" at bounding box center [288, 103] width 33 height 12
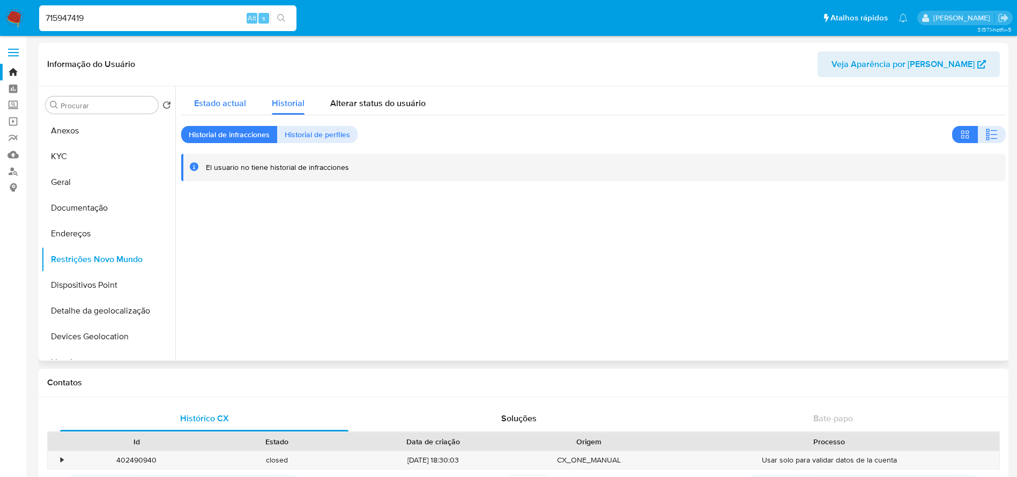
click at [222, 103] on span "Estado actual" at bounding box center [220, 103] width 52 height 12
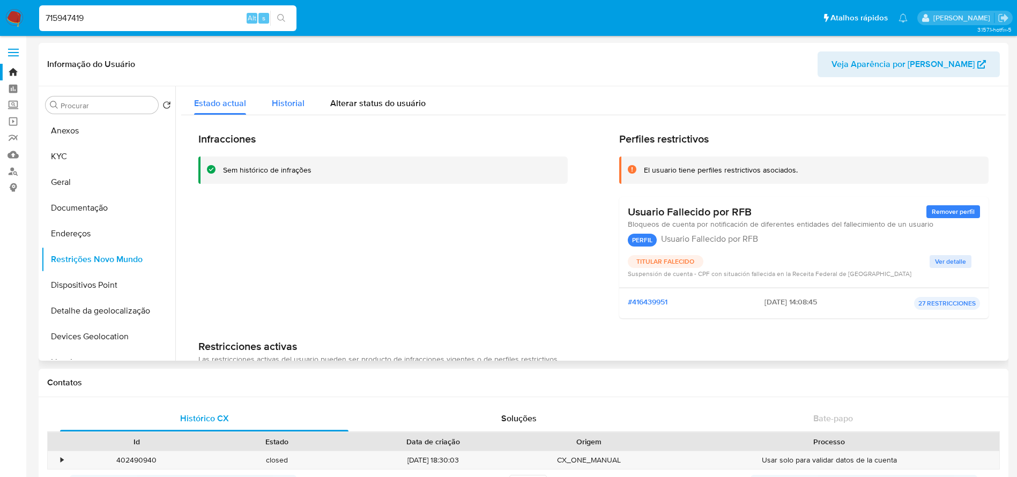
click at [285, 101] on span "Historial" at bounding box center [288, 103] width 33 height 12
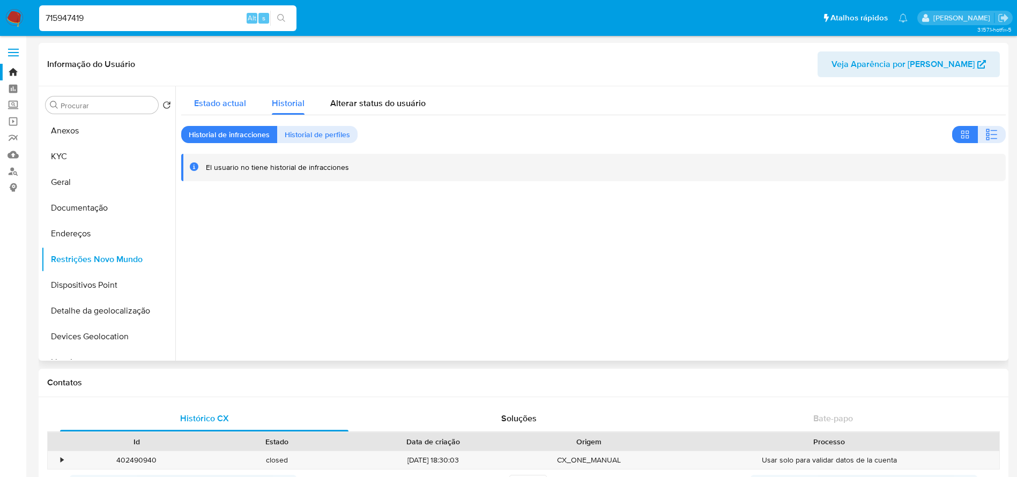
click at [232, 101] on span "Estado actual" at bounding box center [220, 103] width 52 height 12
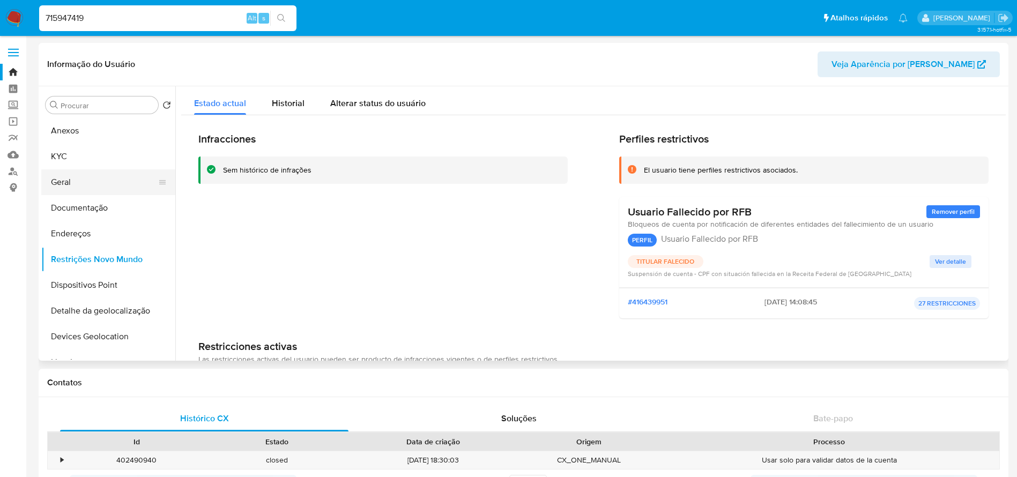
click at [83, 175] on button "Geral" at bounding box center [103, 182] width 125 height 26
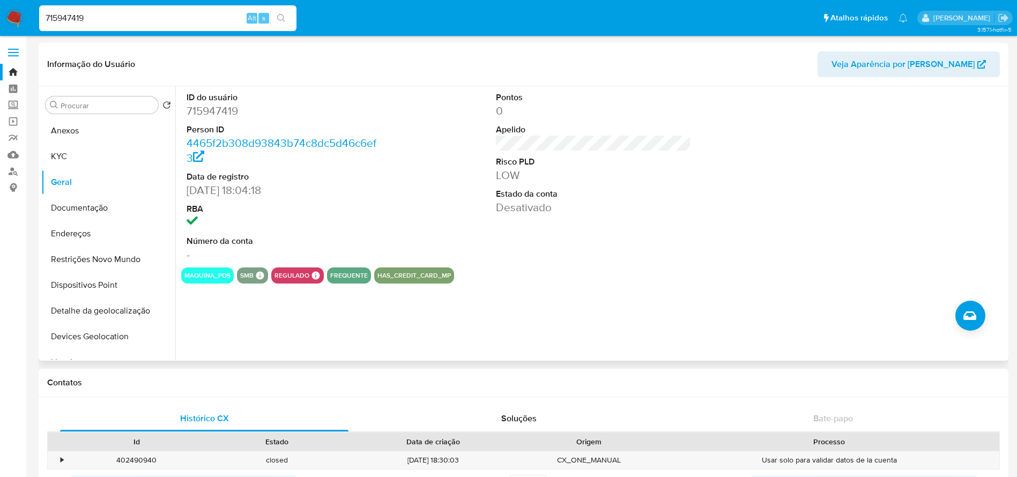
click at [216, 313] on div "ID do usuário 715947419 Person ID 4465f2b308d93843b74c8dc5d46c6ef3 Data de regi…" at bounding box center [590, 223] width 830 height 274
click at [110, 21] on input "715947419" at bounding box center [167, 18] width 257 height 14
paste input "1667269322"
type input "1667269322"
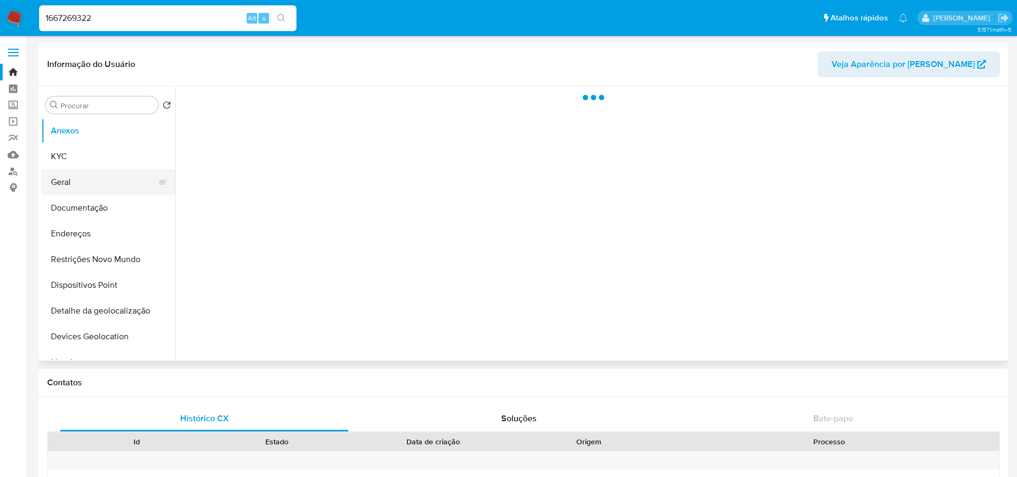
click at [66, 183] on button "Geral" at bounding box center [103, 182] width 125 height 26
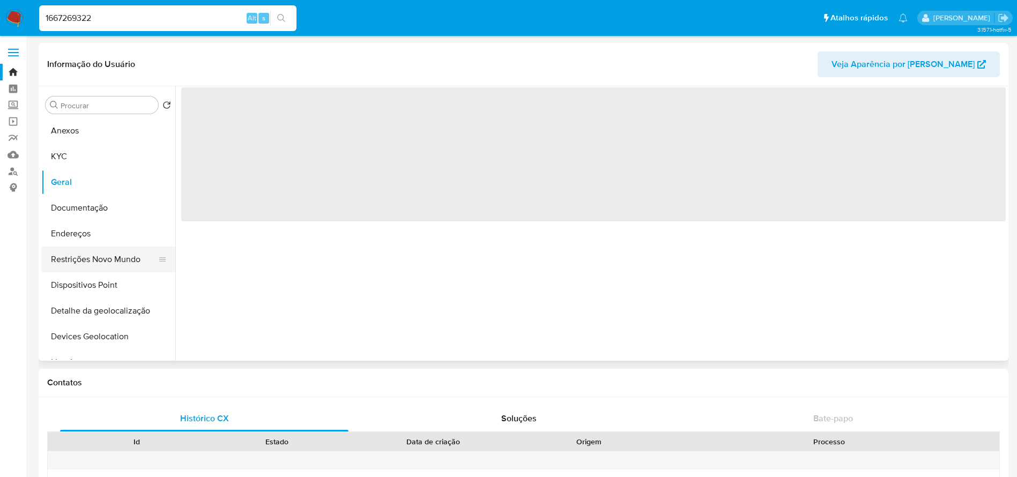
select select "10"
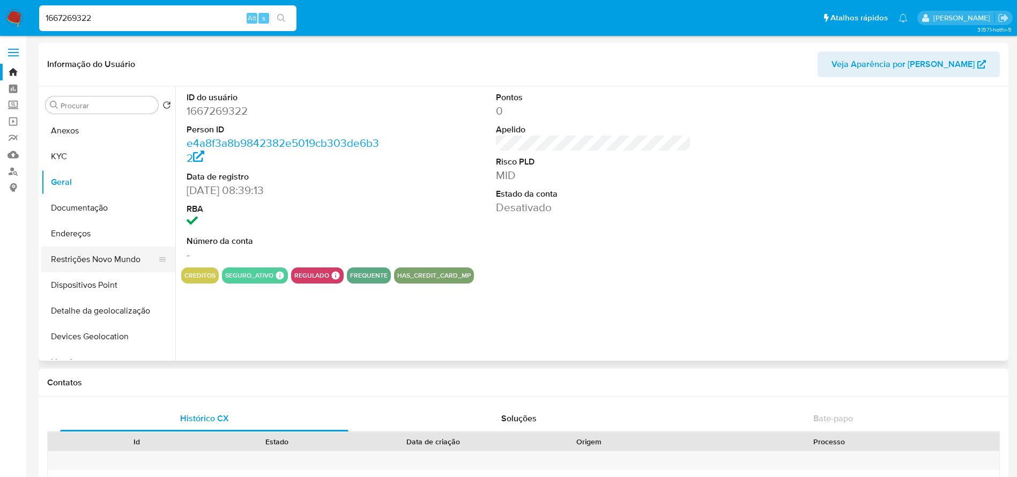
click at [99, 261] on button "Restrições Novo Mundo" at bounding box center [103, 260] width 125 height 26
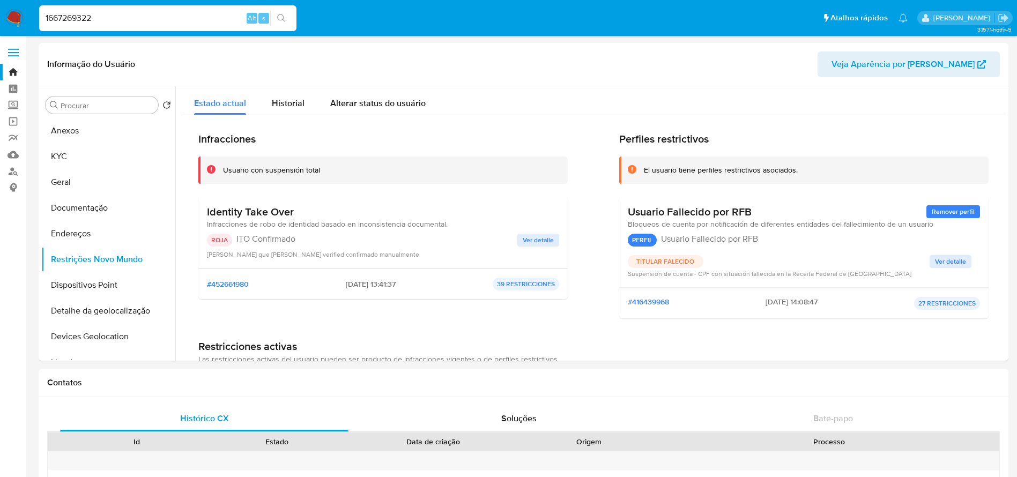
click at [118, 12] on input "1667269322" at bounding box center [167, 18] width 257 height 14
paste input "706936163"
type input "1706936163"
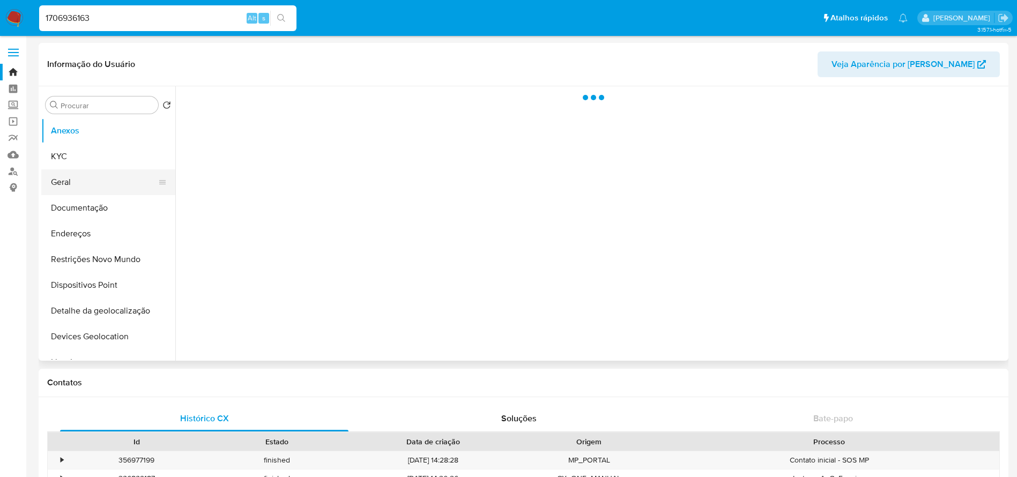
click at [70, 187] on button "Geral" at bounding box center [103, 182] width 125 height 26
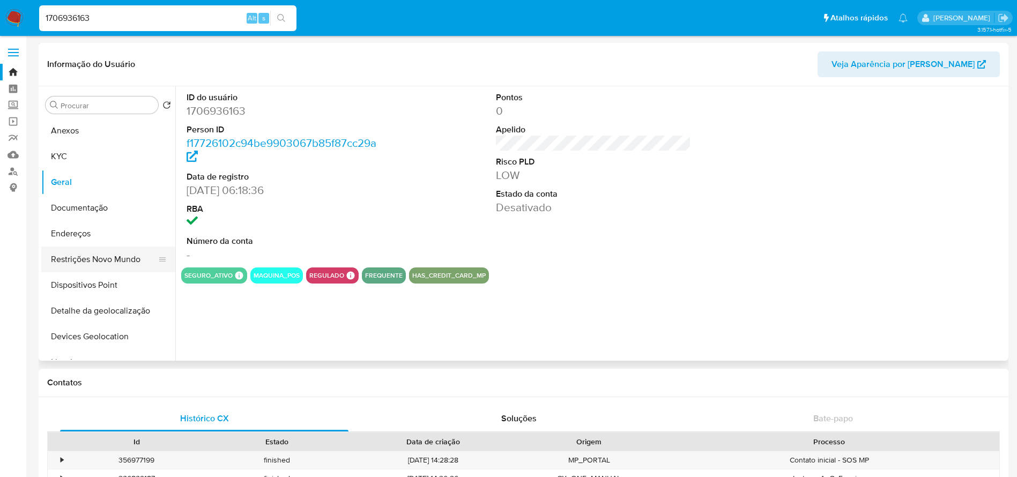
select select "10"
click at [86, 262] on button "Restrições Novo Mundo" at bounding box center [103, 260] width 125 height 26
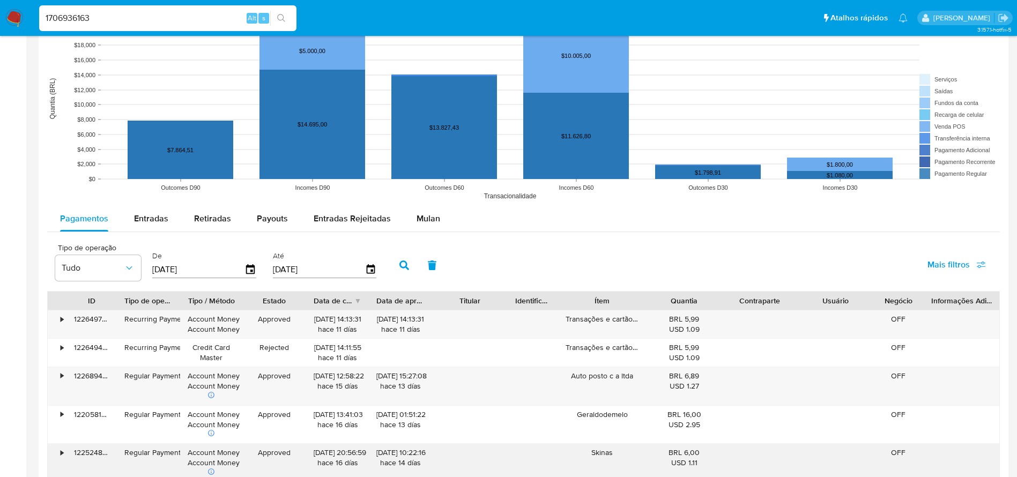
scroll to position [858, 0]
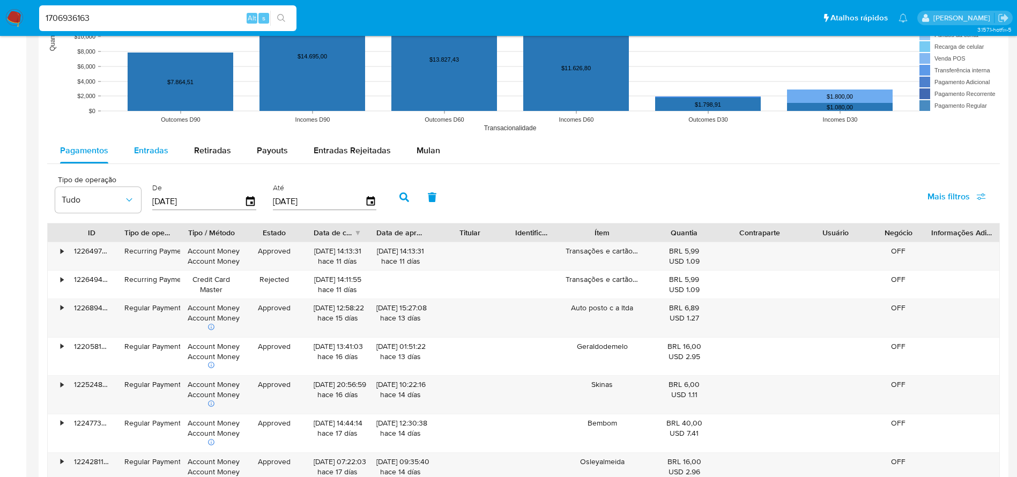
click at [157, 146] on span "Entradas" at bounding box center [151, 150] width 34 height 12
select select "10"
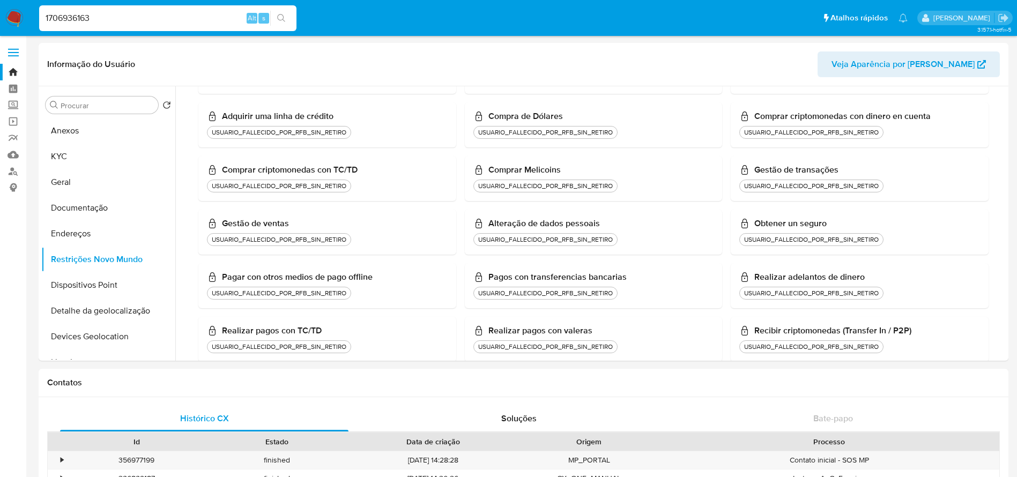
scroll to position [0, 0]
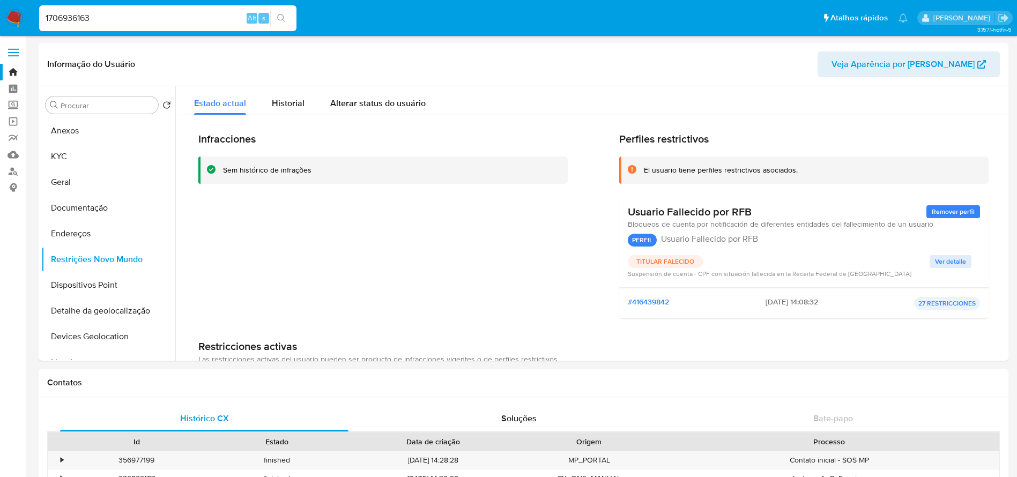
click at [117, 32] on div "1706936163 Alt s" at bounding box center [167, 18] width 257 height 30
click at [112, 13] on input "1706936163" at bounding box center [167, 18] width 257 height 14
paste input "378676971"
type input "378676971"
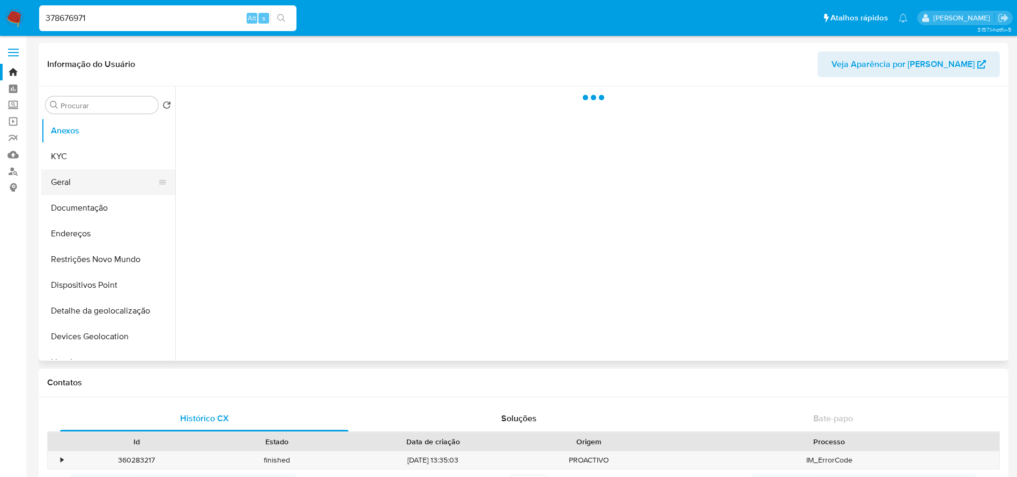
click at [56, 184] on button "Geral" at bounding box center [103, 182] width 125 height 26
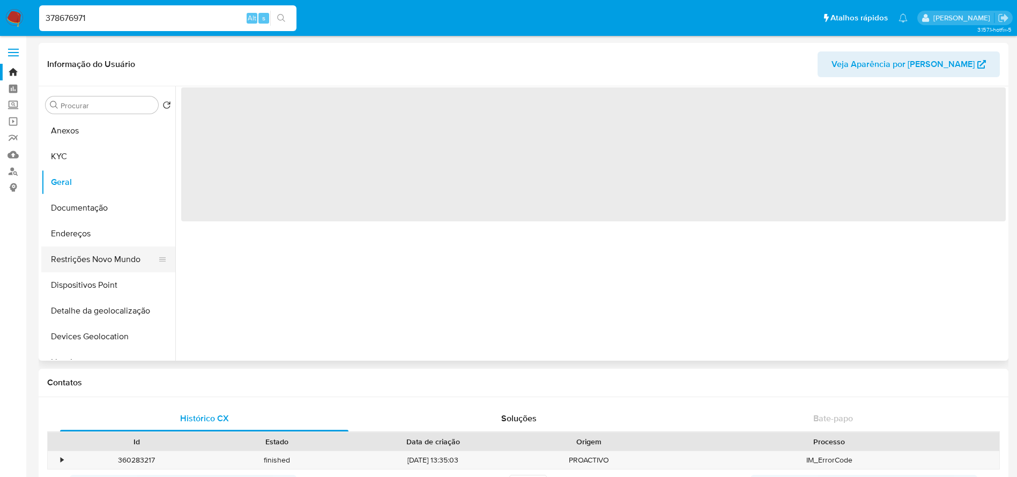
select select "10"
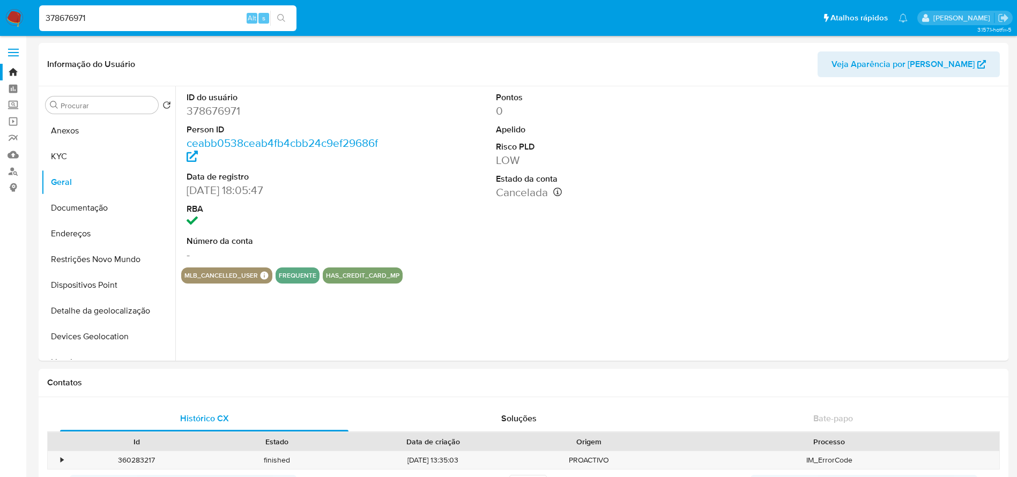
select select "10"
click at [77, 264] on button "Restrições Novo Mundo" at bounding box center [108, 260] width 134 height 26
